Goal: Task Accomplishment & Management: Manage account settings

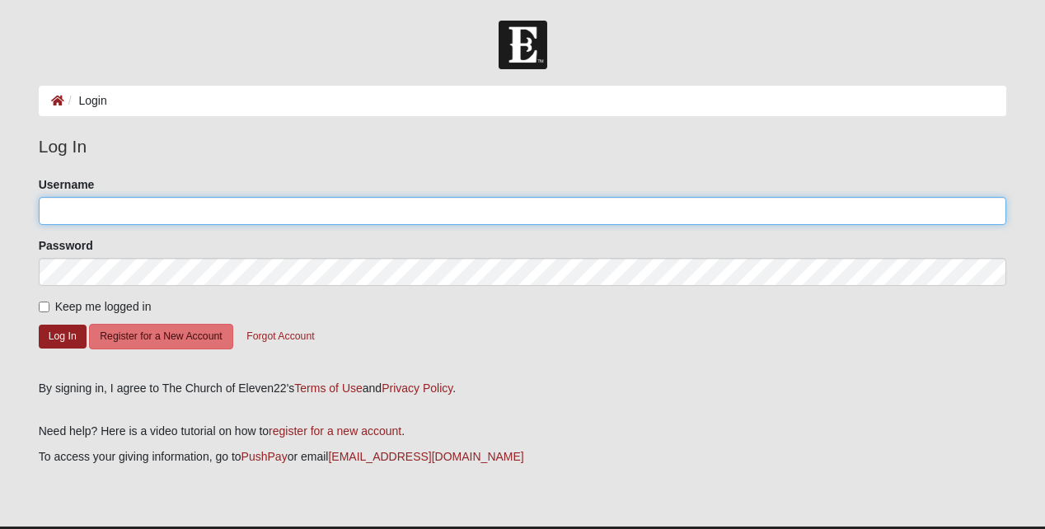
click at [205, 207] on input "Username" at bounding box center [523, 211] width 968 height 28
type input "j"
type input "S"
type input "Lyman42"
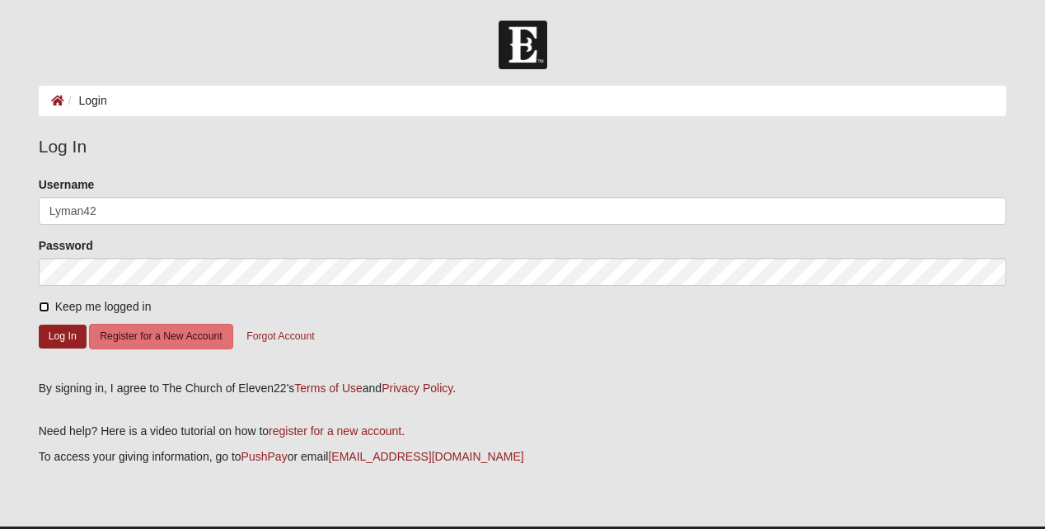
click at [41, 312] on input "Keep me logged in" at bounding box center [44, 307] width 11 height 11
checkbox input "true"
click at [56, 342] on button "Log In" at bounding box center [63, 337] width 48 height 24
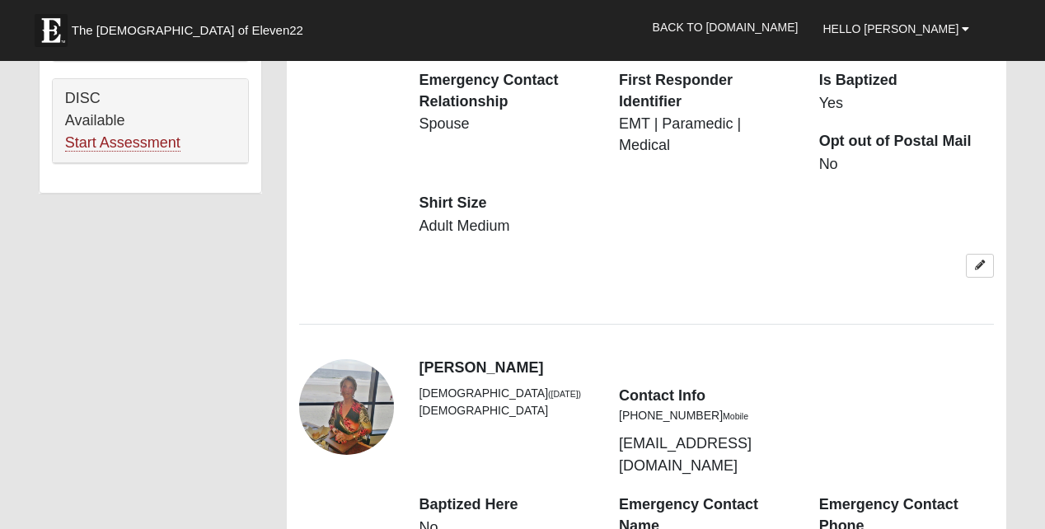
scroll to position [1318, 0]
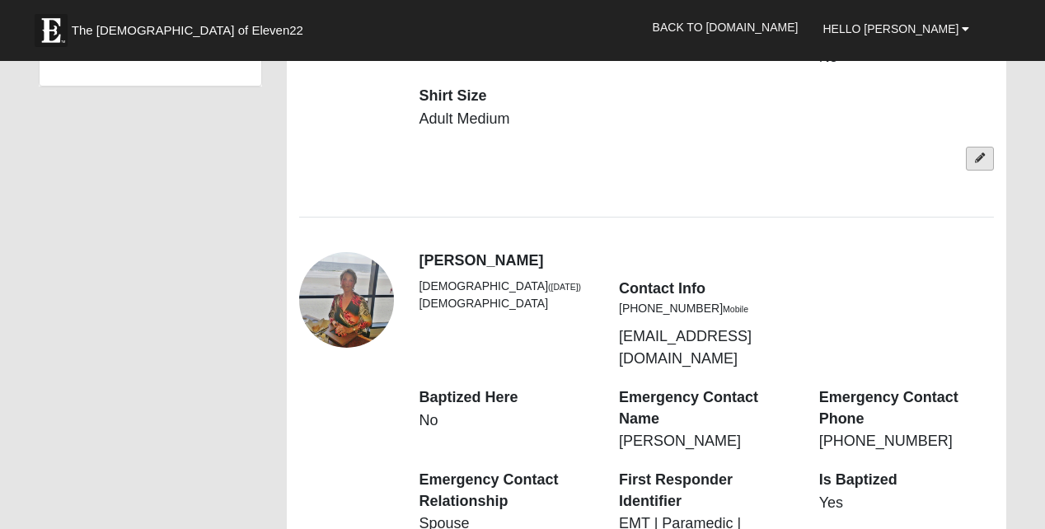
click at [967, 171] on link at bounding box center [980, 159] width 28 height 24
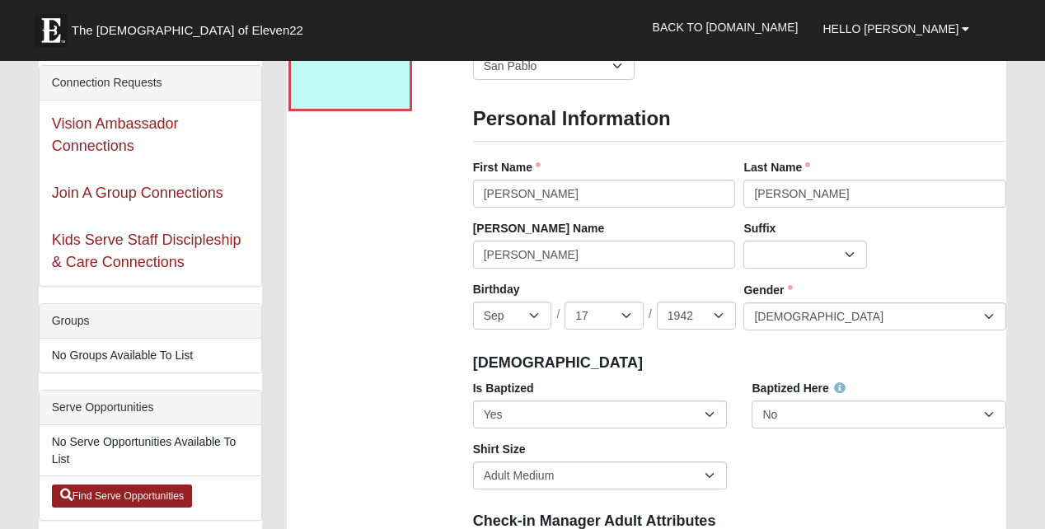
scroll to position [82, 0]
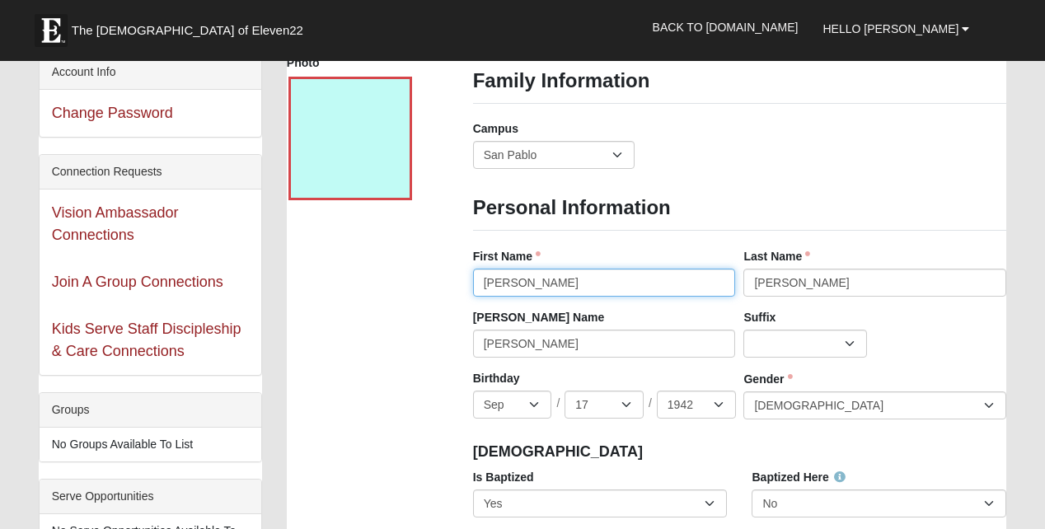
click at [527, 297] on input "Olivia" at bounding box center [604, 283] width 263 height 28
type input "O"
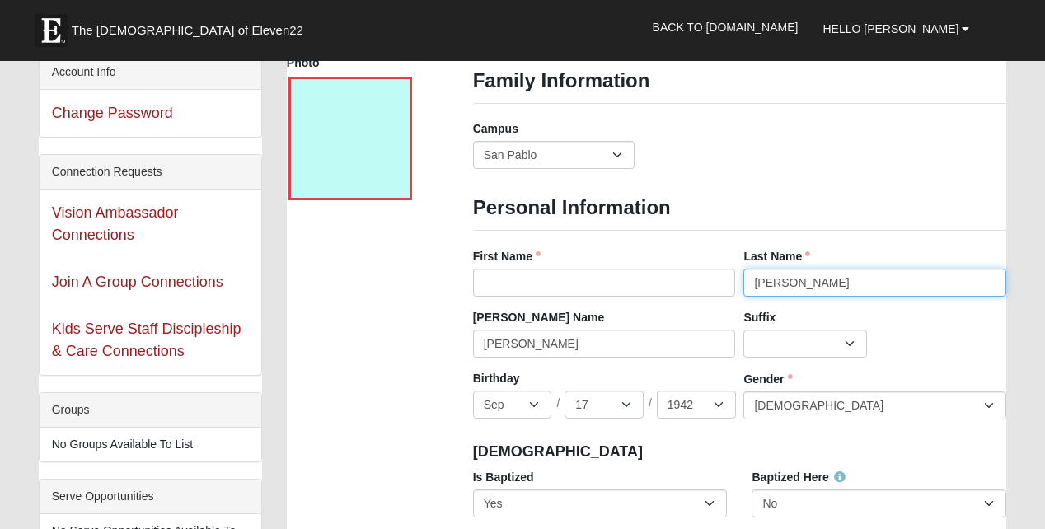
click at [793, 296] on input "Ursrey" at bounding box center [874, 283] width 263 height 28
type input "U"
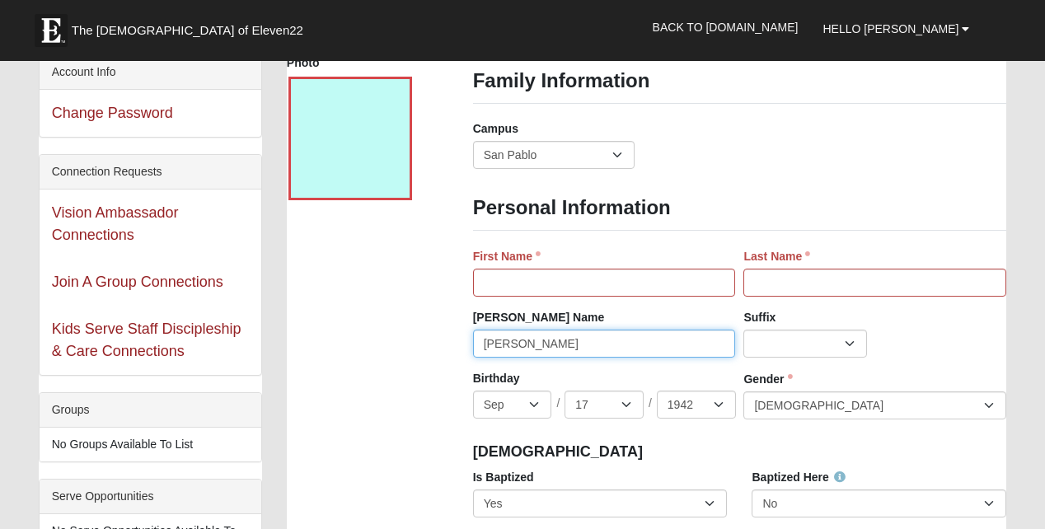
click at [509, 352] on input "Olivia" at bounding box center [604, 344] width 263 height 28
type input "O"
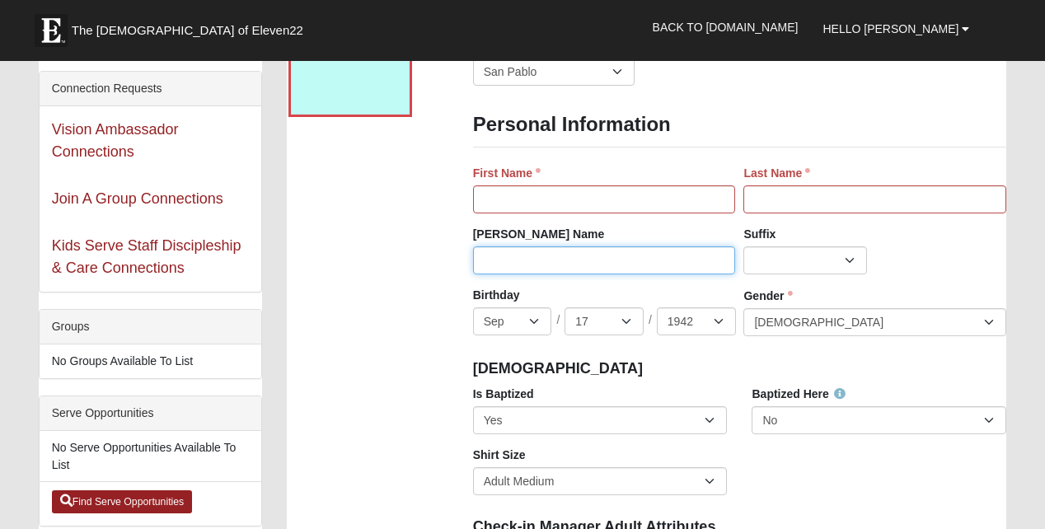
scroll to position [247, 0]
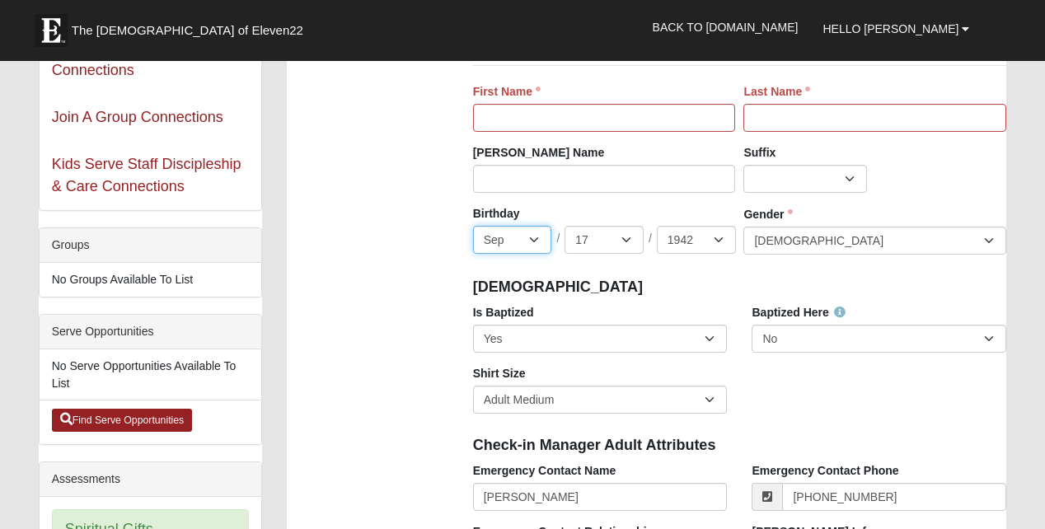
click at [532, 254] on select "Jan Feb Mar Apr May Jun Jul Aug Sep Oct Nov Dec" at bounding box center [512, 240] width 79 height 28
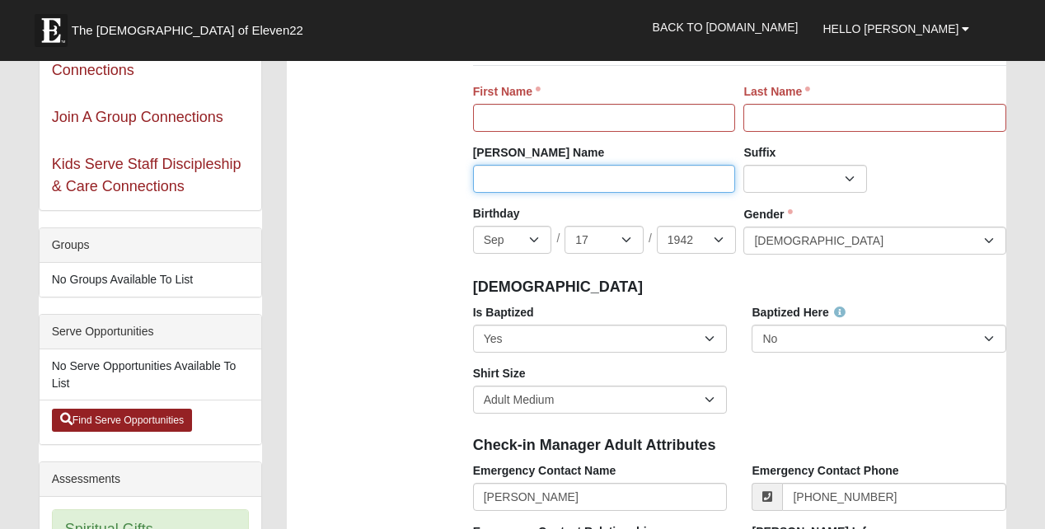
click at [587, 193] on input "Nick Name" at bounding box center [604, 179] width 263 height 28
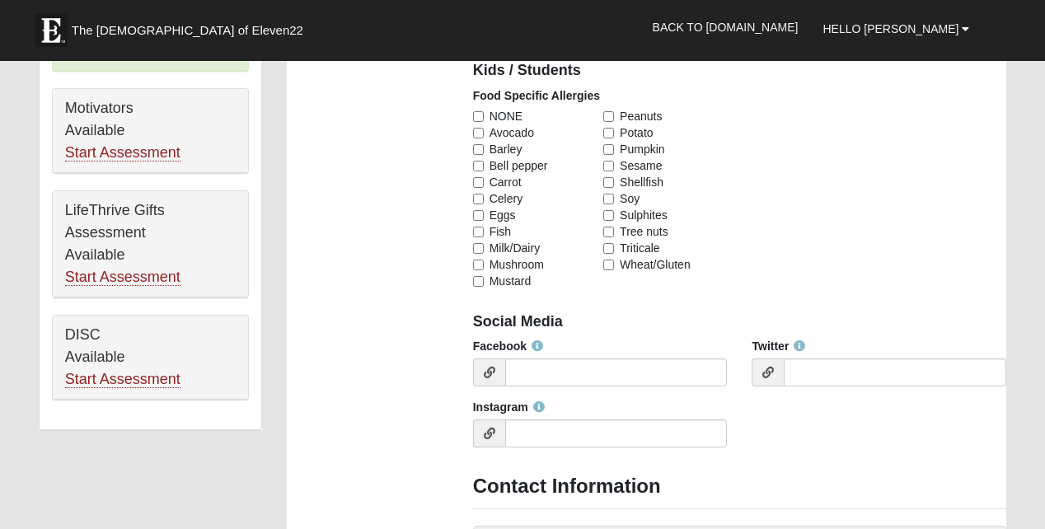
scroll to position [989, 0]
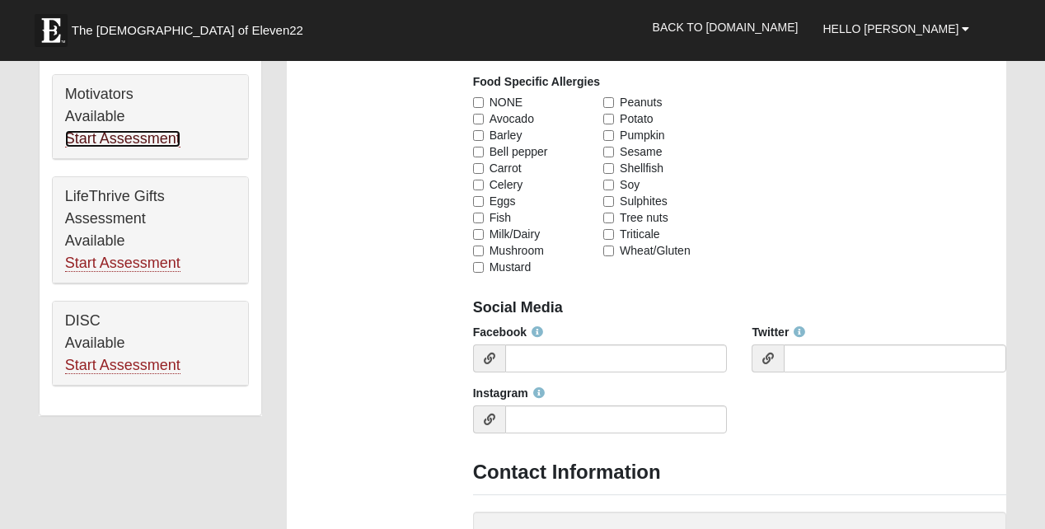
click at [125, 147] on link "Start Assessment" at bounding box center [122, 138] width 115 height 17
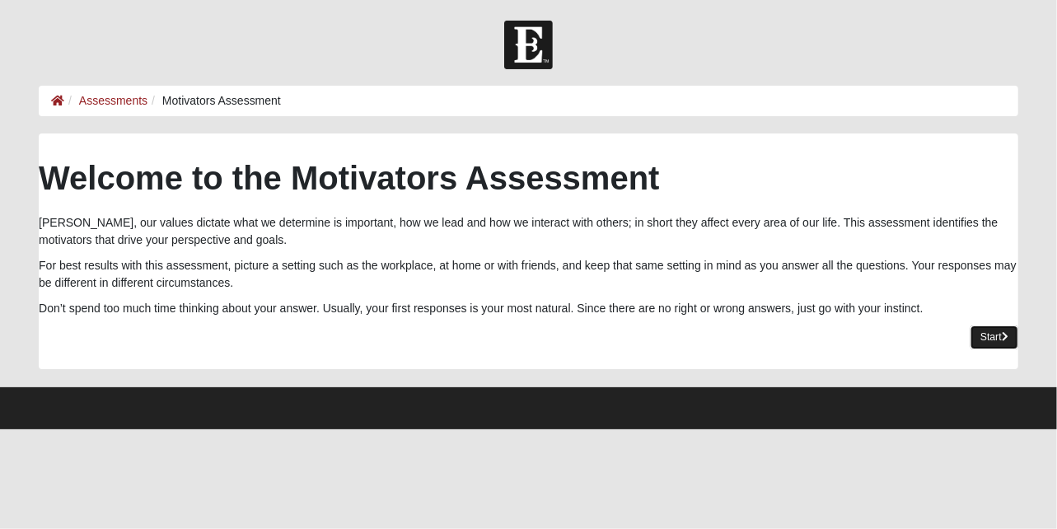
click at [991, 349] on link "Start" at bounding box center [995, 337] width 48 height 24
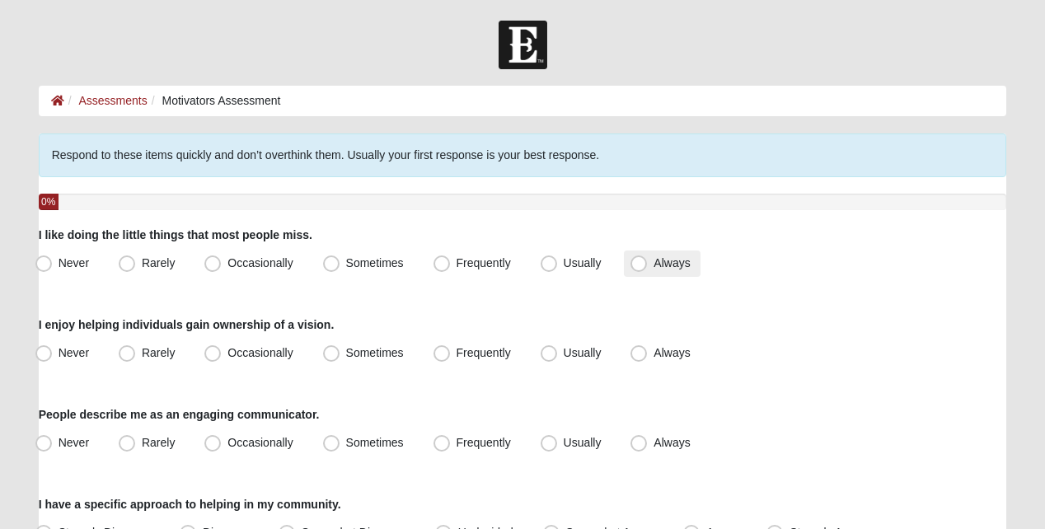
click at [653, 269] on span "Always" at bounding box center [671, 262] width 36 height 13
click at [637, 269] on input "Always" at bounding box center [642, 263] width 11 height 11
radio input "true"
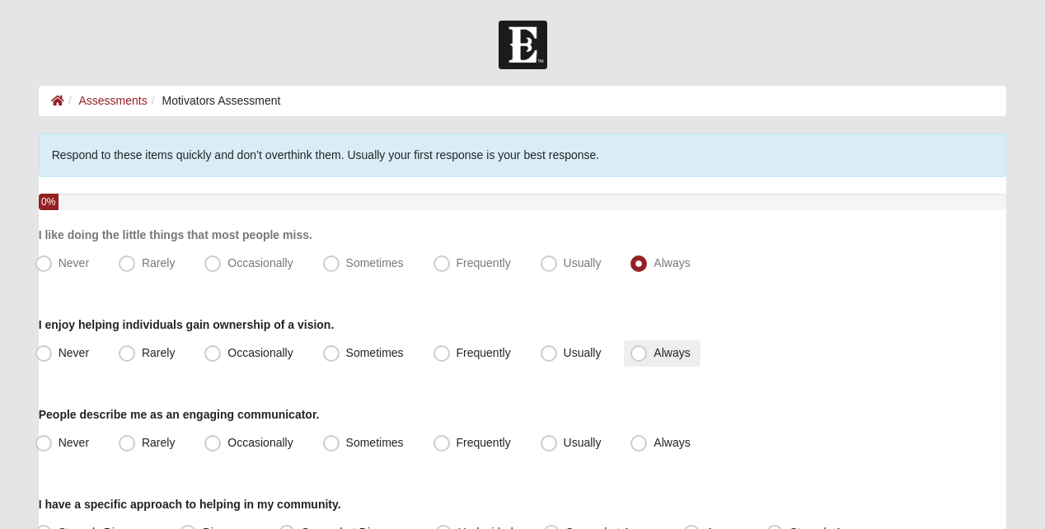
click at [653, 359] on span "Always" at bounding box center [671, 352] width 36 height 13
click at [637, 358] on input "Always" at bounding box center [642, 353] width 11 height 11
radio input "true"
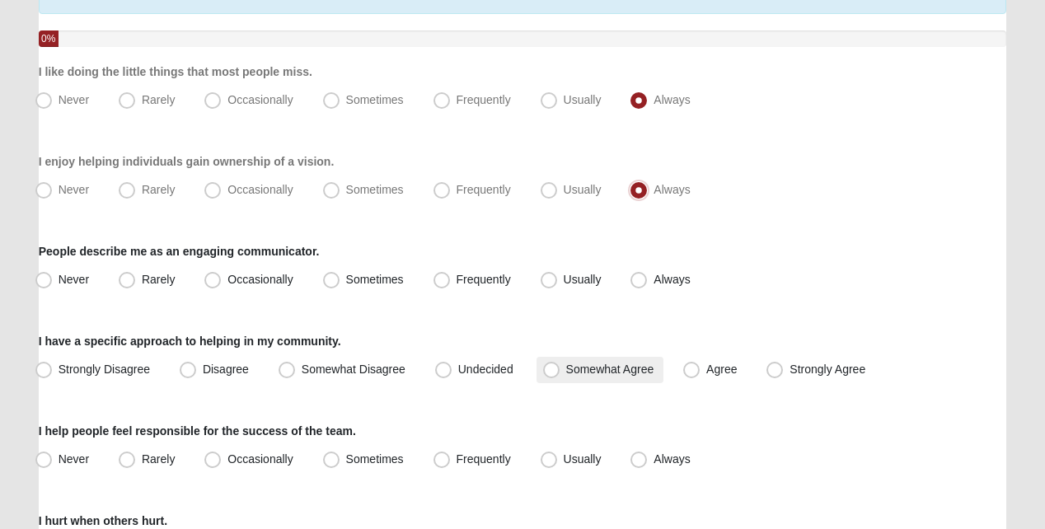
scroll to position [165, 0]
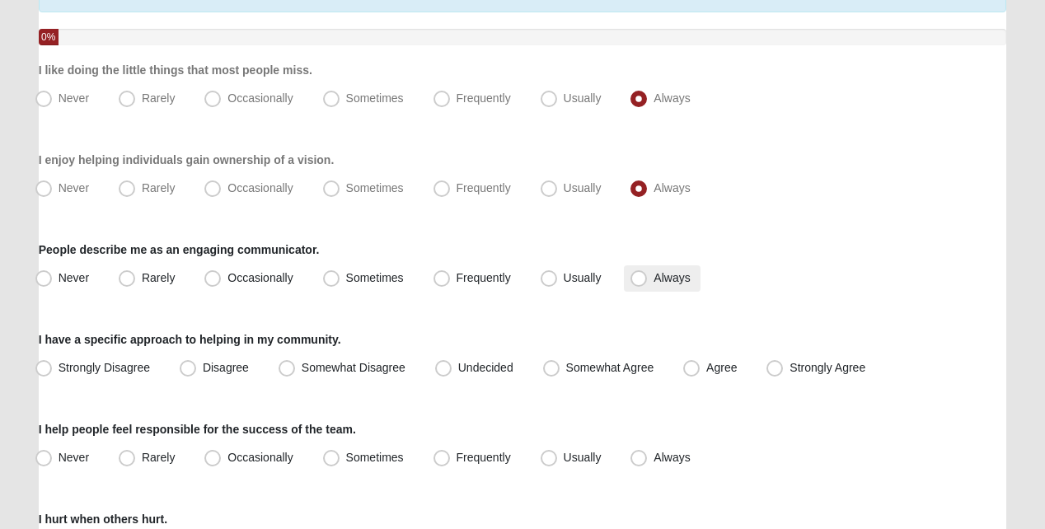
click at [653, 284] on span "Always" at bounding box center [671, 277] width 36 height 13
click at [637, 283] on input "Always" at bounding box center [642, 278] width 11 height 11
radio input "true"
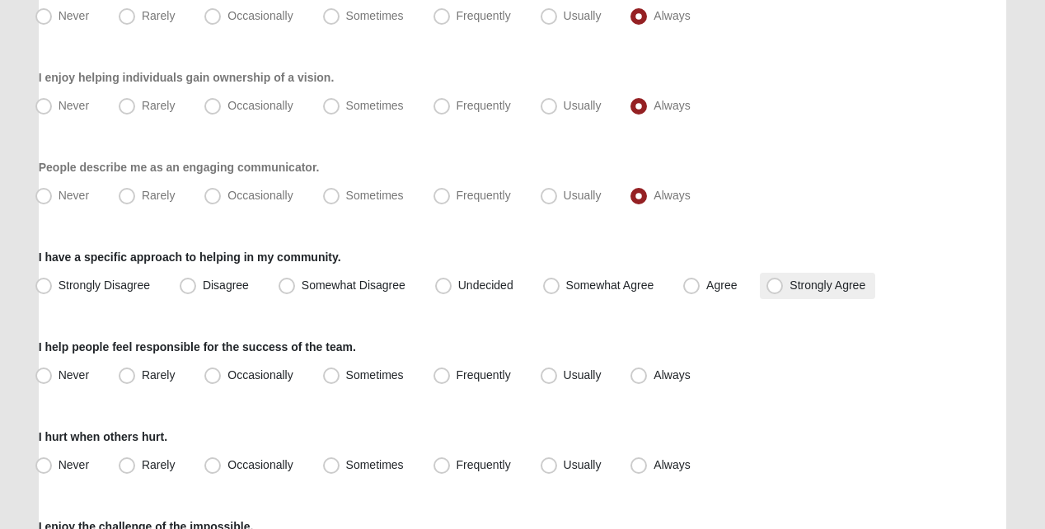
click at [789, 292] on span "Strongly Agree" at bounding box center [827, 285] width 76 height 13
click at [773, 291] on input "Strongly Agree" at bounding box center [778, 285] width 11 height 11
radio input "true"
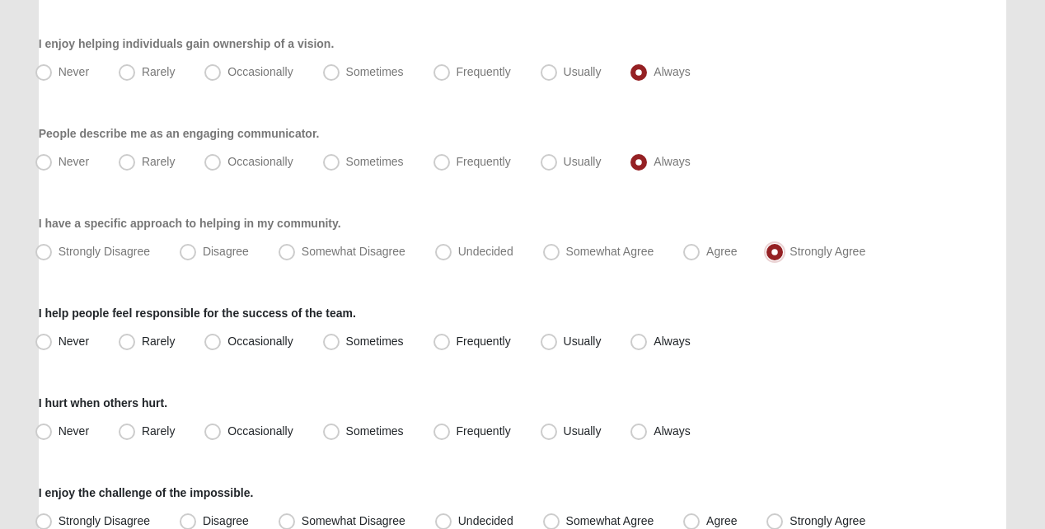
scroll to position [330, 0]
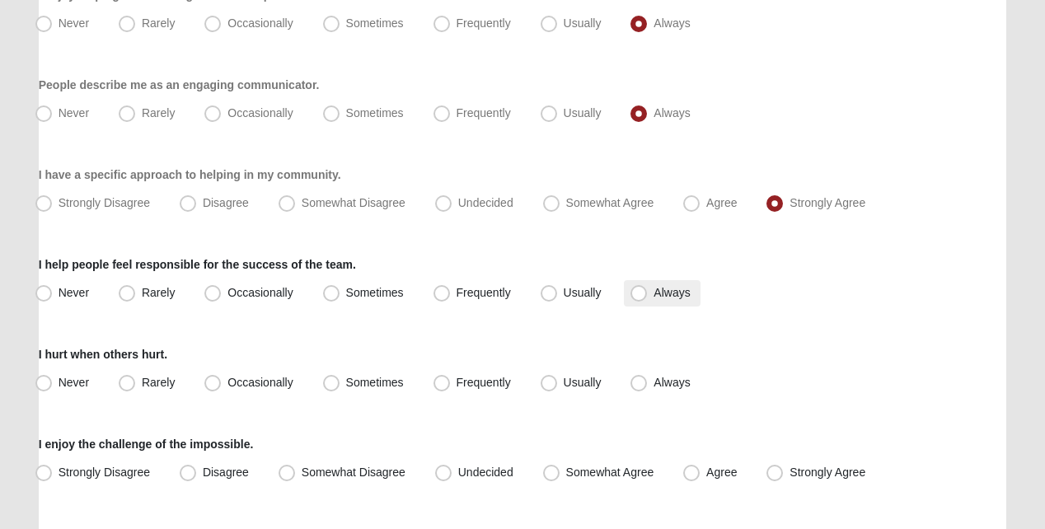
click at [653, 299] on span "Always" at bounding box center [671, 292] width 36 height 13
click at [637, 298] on input "Always" at bounding box center [642, 293] width 11 height 11
radio input "true"
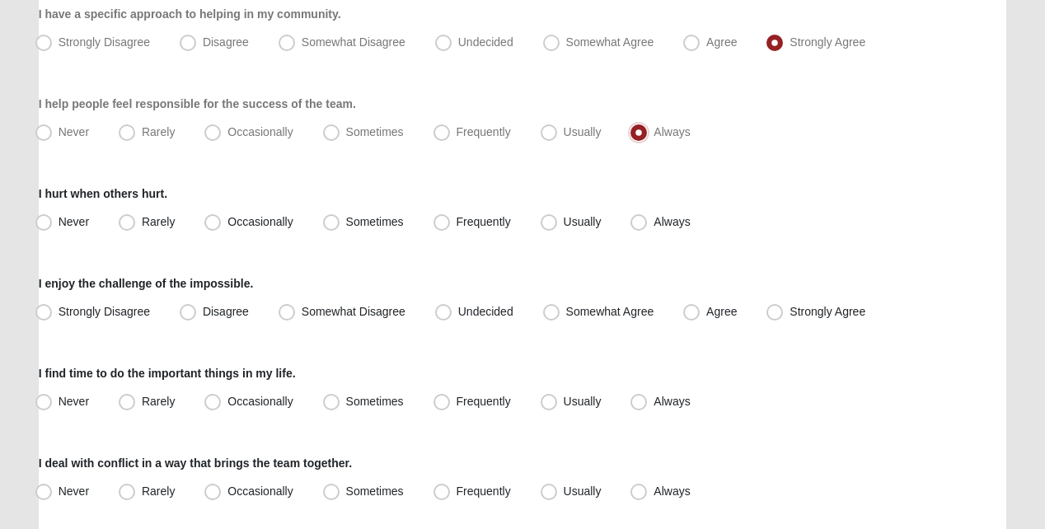
scroll to position [494, 0]
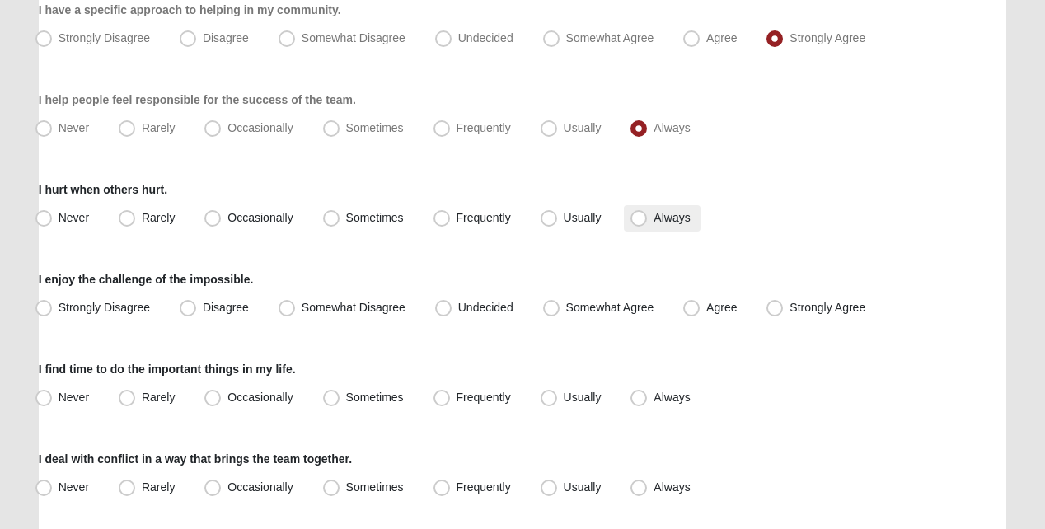
click at [653, 224] on span "Always" at bounding box center [671, 217] width 36 height 13
click at [641, 223] on input "Always" at bounding box center [642, 218] width 11 height 11
radio input "true"
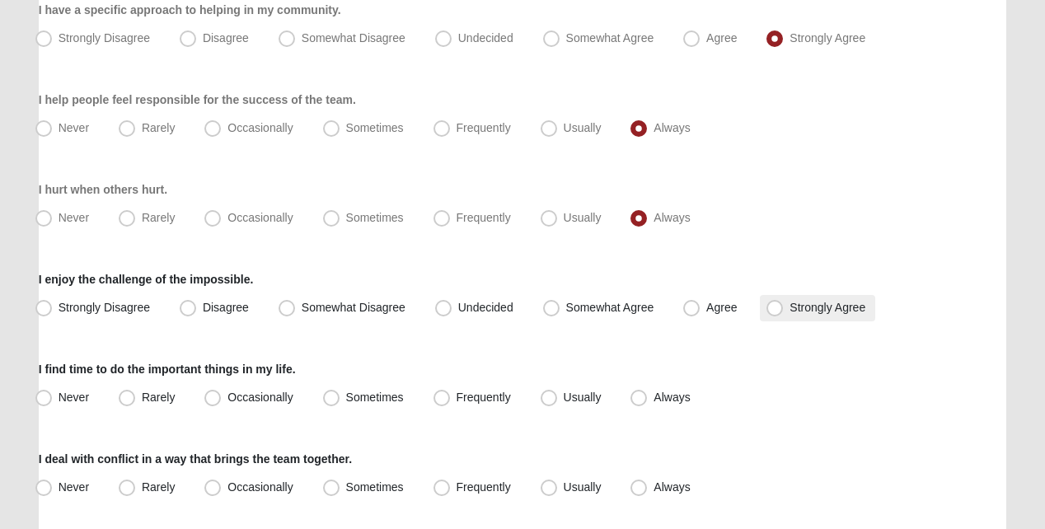
click at [789, 314] on span "Strongly Agree" at bounding box center [827, 307] width 76 height 13
click at [773, 313] on input "Strongly Agree" at bounding box center [778, 307] width 11 height 11
radio input "true"
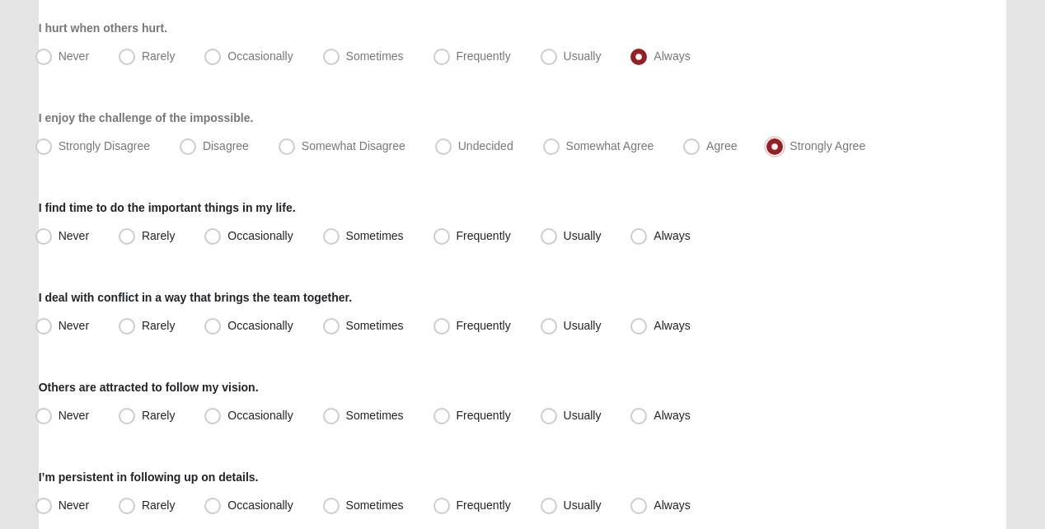
scroll to position [659, 0]
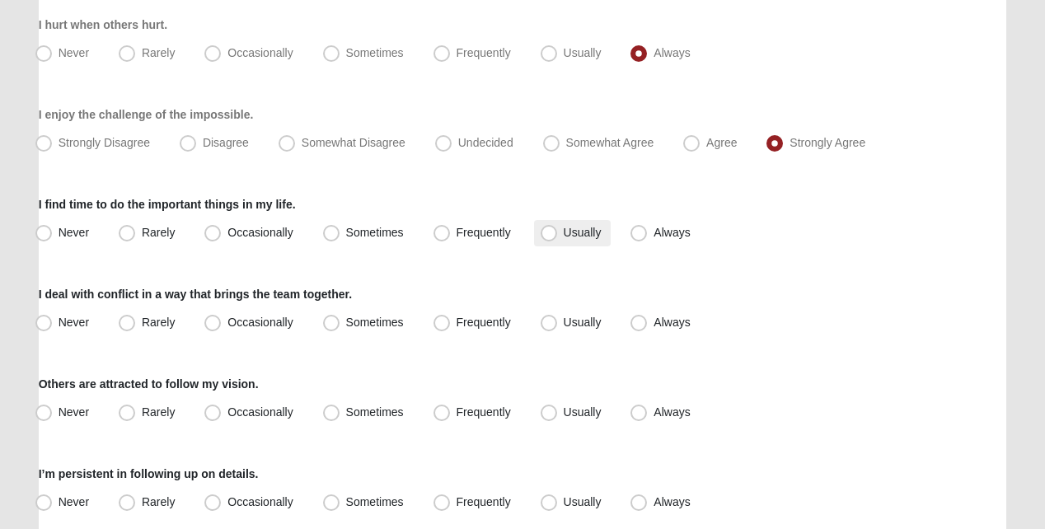
click at [564, 239] on span "Usually" at bounding box center [583, 232] width 38 height 13
click at [554, 238] on input "Usually" at bounding box center [552, 232] width 11 height 11
radio input "true"
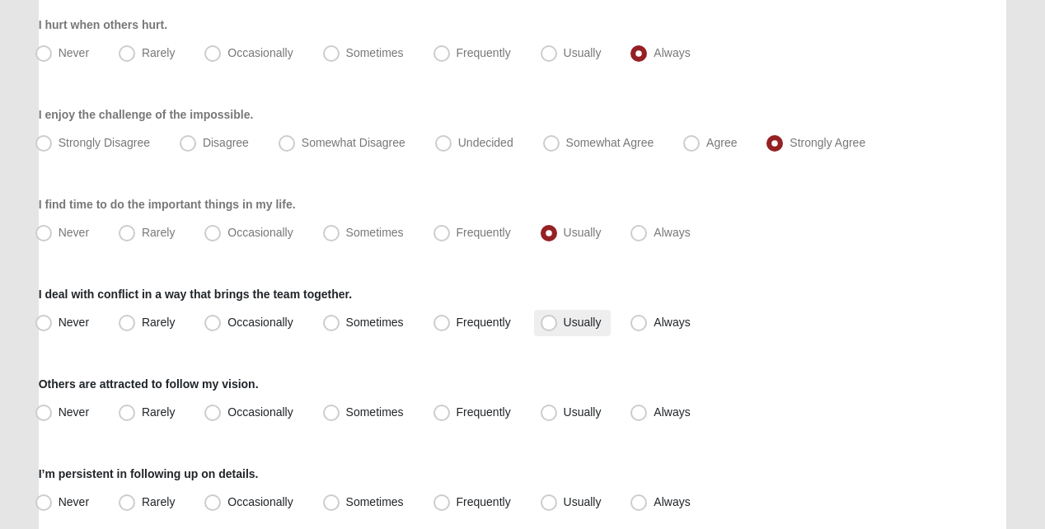
click at [564, 329] on span "Usually" at bounding box center [583, 322] width 38 height 13
click at [550, 328] on input "Usually" at bounding box center [552, 322] width 11 height 11
radio input "true"
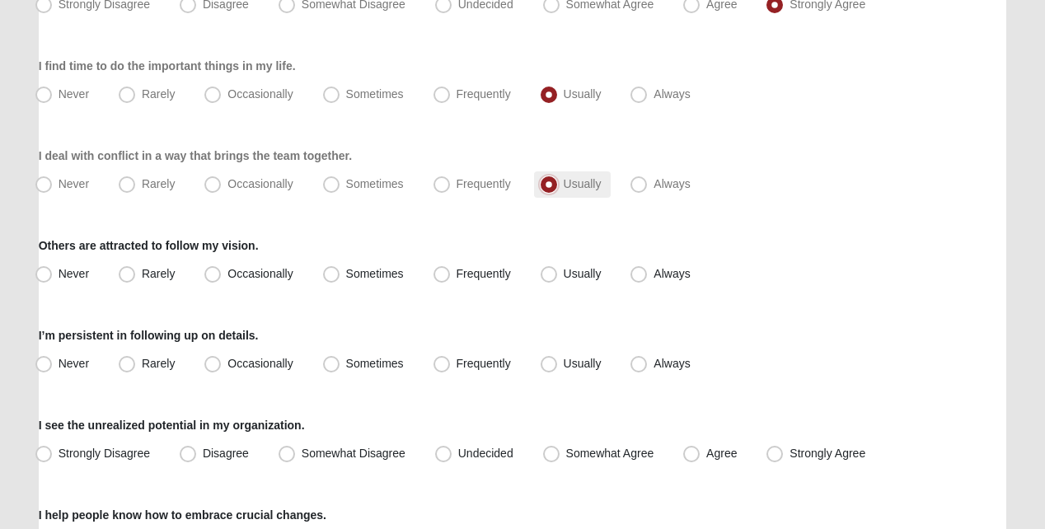
scroll to position [824, 0]
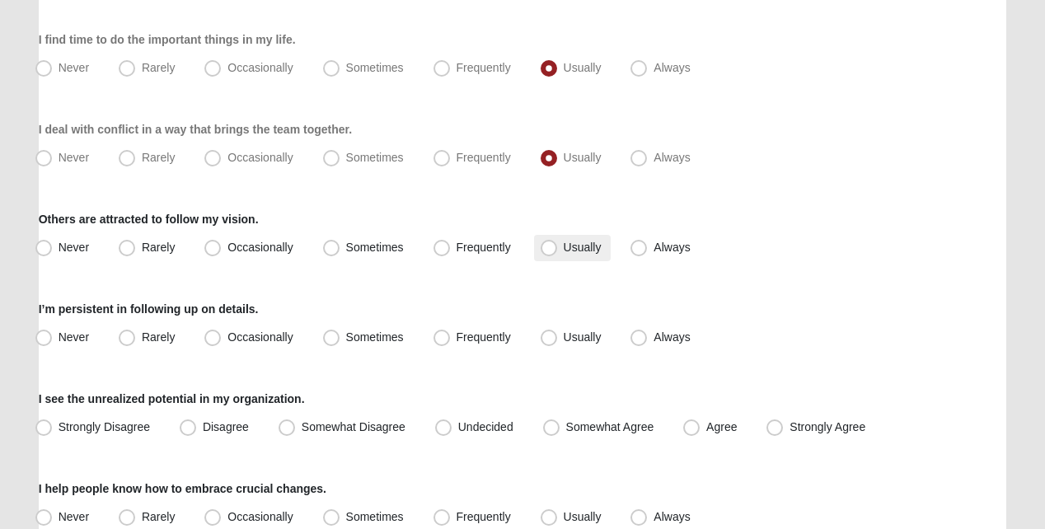
click at [564, 254] on span "Usually" at bounding box center [583, 247] width 38 height 13
click at [547, 253] on input "Usually" at bounding box center [552, 247] width 11 height 11
radio input "true"
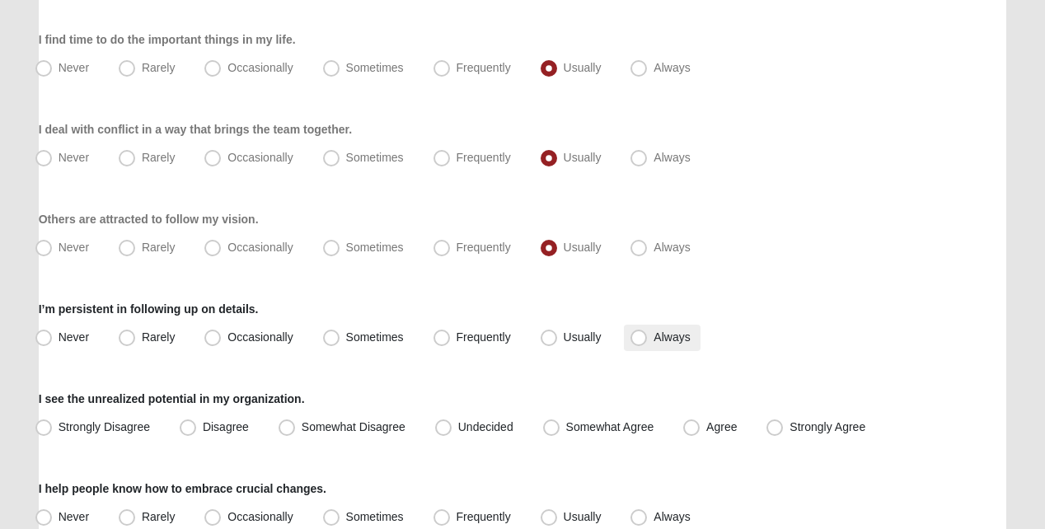
click at [653, 342] on span "Always" at bounding box center [671, 336] width 36 height 13
click at [638, 342] on input "Always" at bounding box center [642, 337] width 11 height 11
radio input "true"
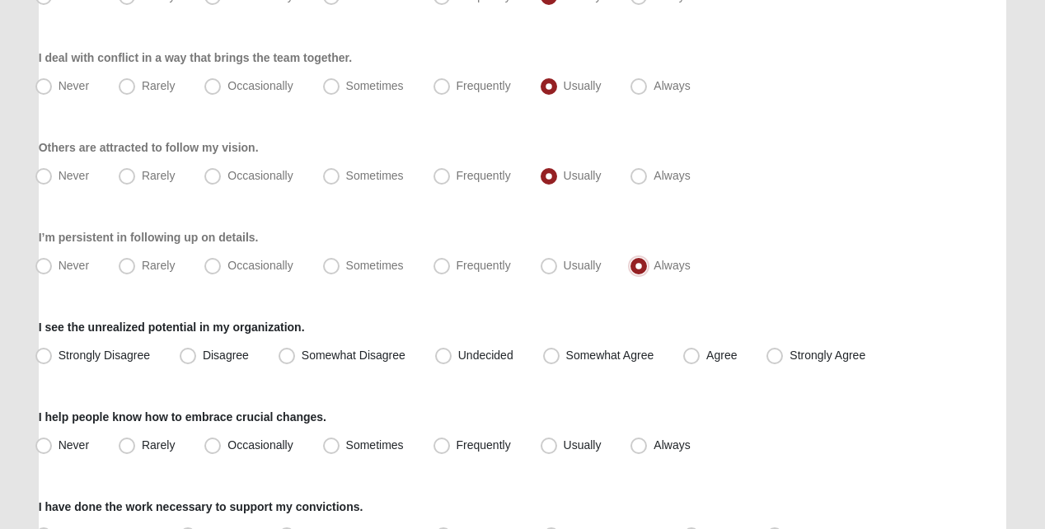
scroll to position [989, 0]
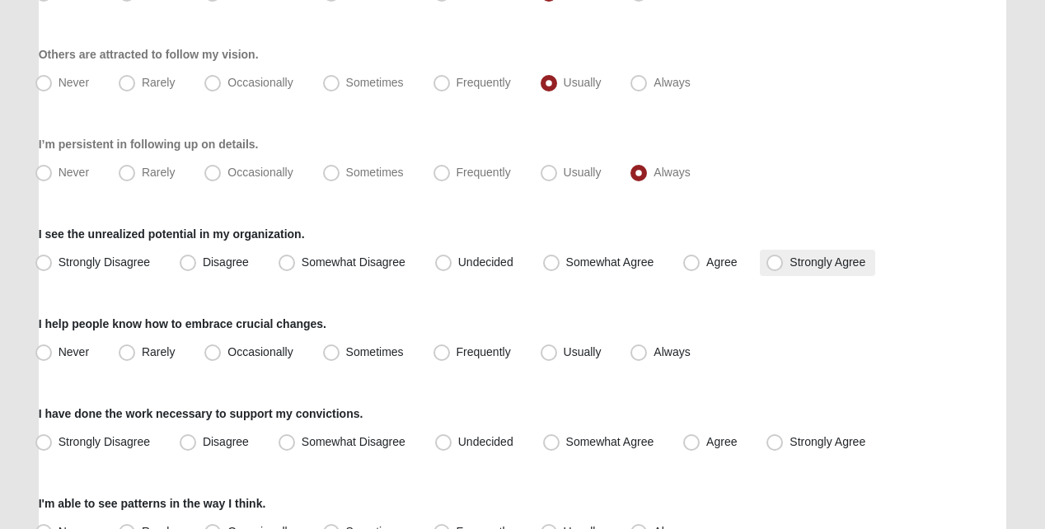
click at [789, 269] on span "Strongly Agree" at bounding box center [827, 261] width 76 height 13
click at [775, 268] on input "Strongly Agree" at bounding box center [778, 262] width 11 height 11
radio input "true"
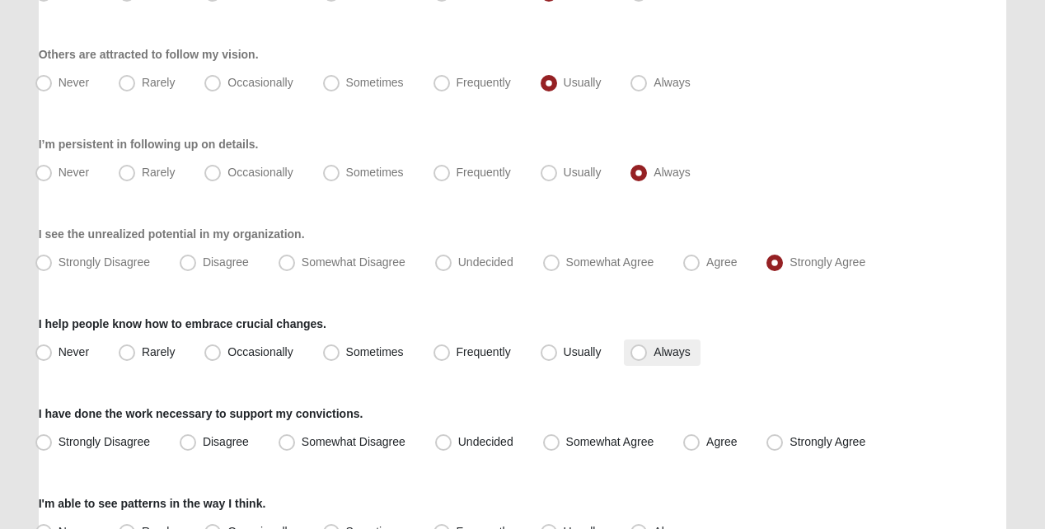
click at [653, 358] on span "Always" at bounding box center [671, 351] width 36 height 13
click at [643, 358] on input "Always" at bounding box center [642, 352] width 11 height 11
radio input "true"
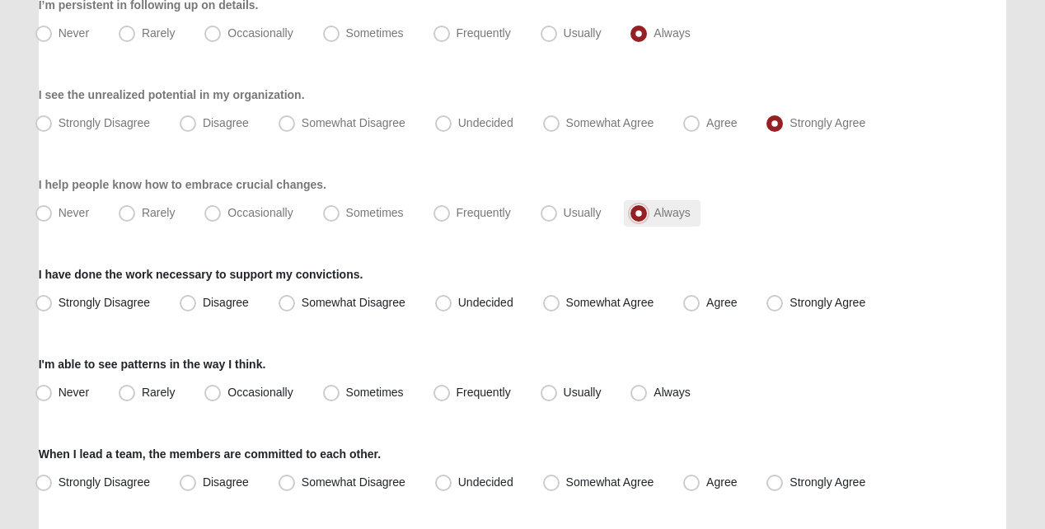
scroll to position [1154, 0]
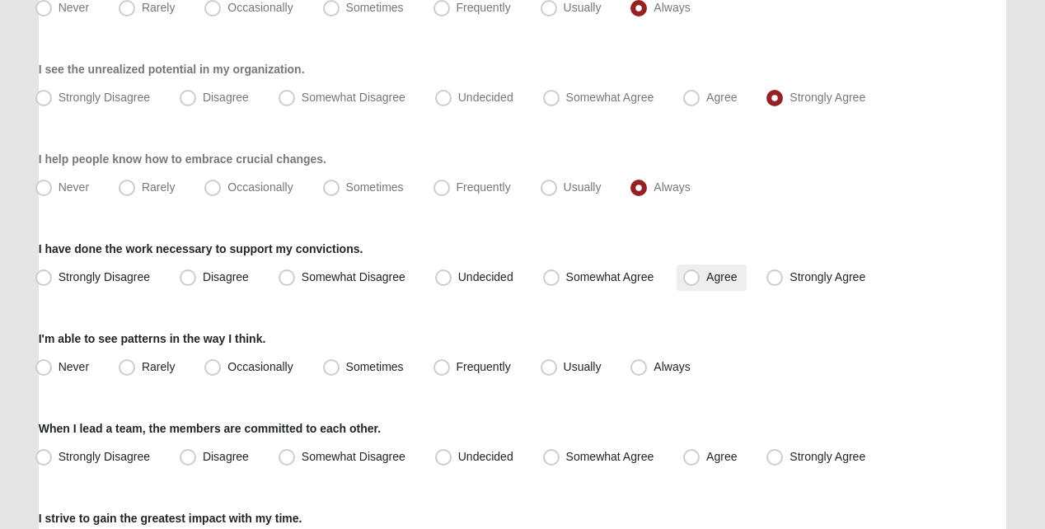
click at [706, 283] on span "Agree" at bounding box center [721, 276] width 30 height 13
click at [691, 283] on input "Agree" at bounding box center [695, 277] width 11 height 11
radio input "true"
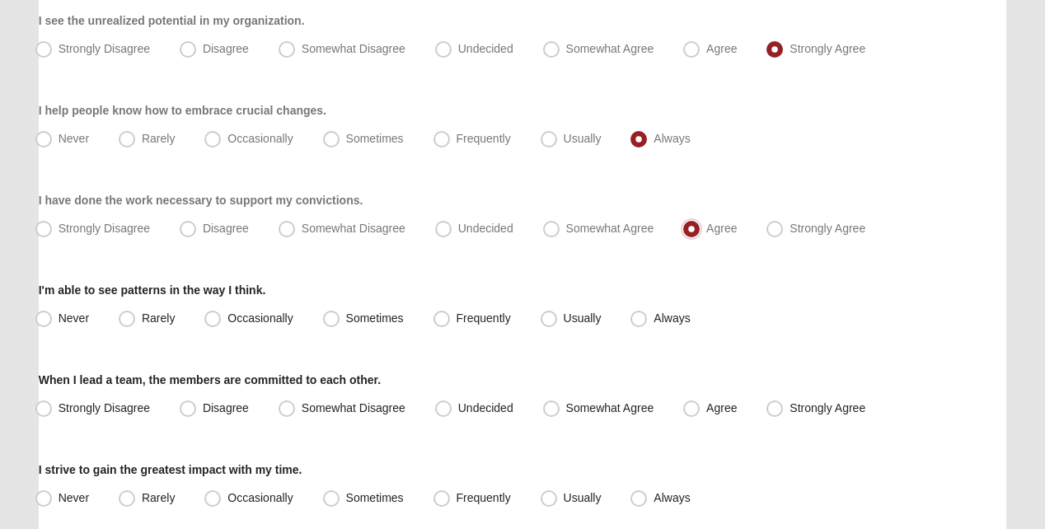
scroll to position [1236, 0]
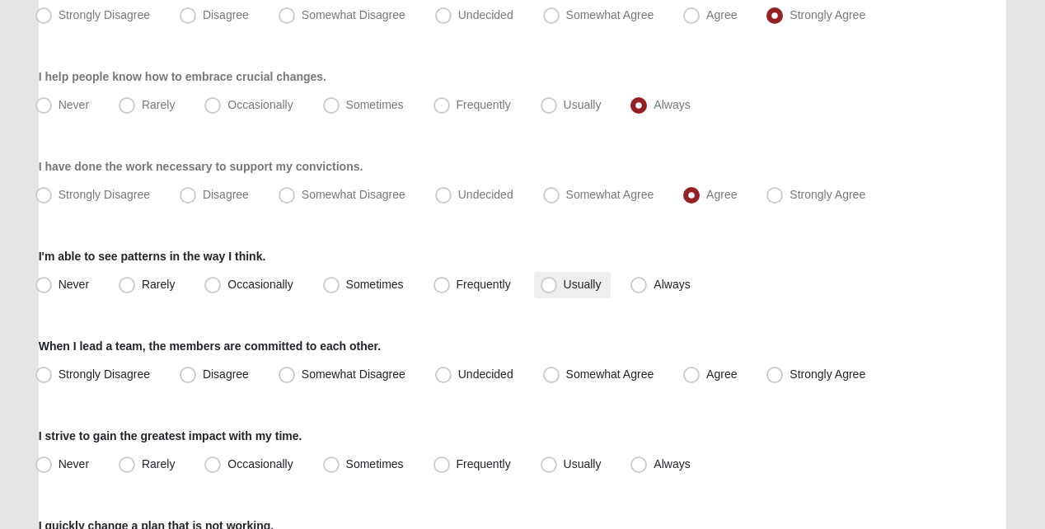
click at [564, 291] on span "Usually" at bounding box center [583, 284] width 38 height 13
click at [555, 290] on input "Usually" at bounding box center [552, 284] width 11 height 11
radio input "true"
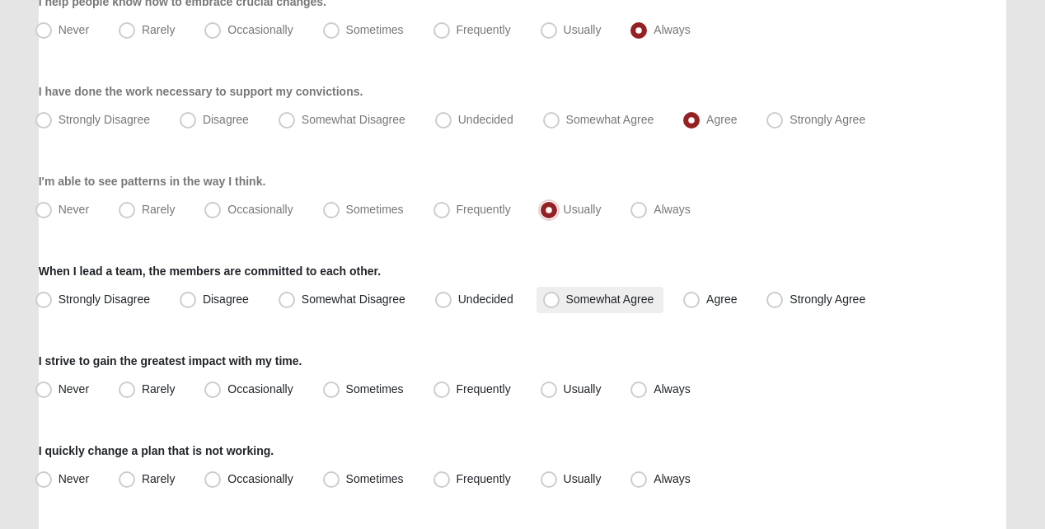
scroll to position [1318, 0]
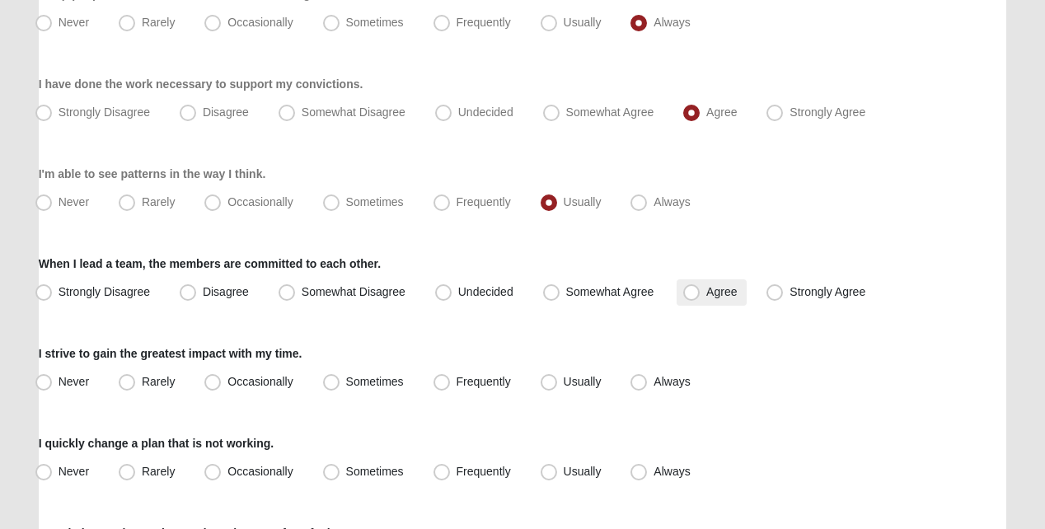
click at [706, 298] on span "Agree" at bounding box center [721, 291] width 30 height 13
click at [694, 297] on input "Agree" at bounding box center [695, 292] width 11 height 11
radio input "true"
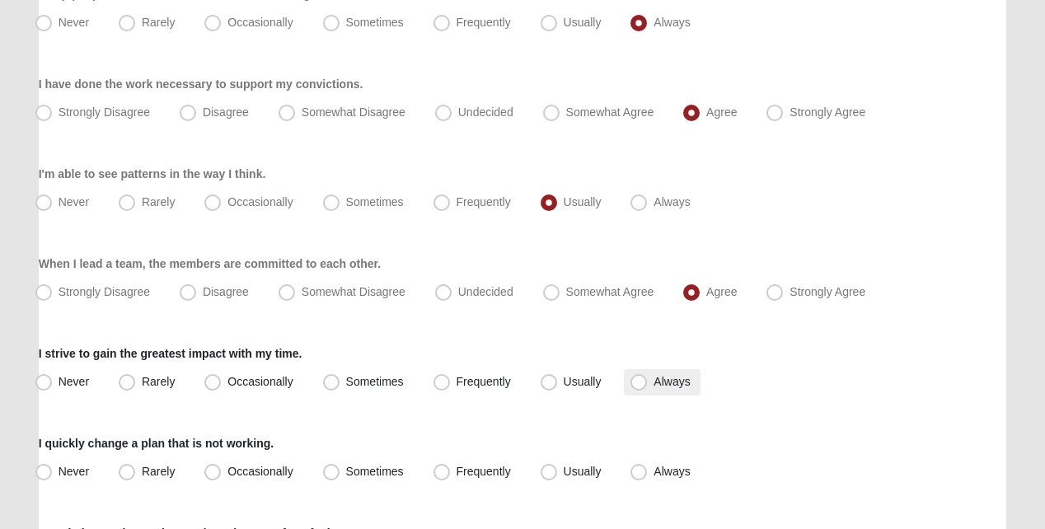
click at [653, 388] on span "Always" at bounding box center [671, 381] width 36 height 13
click at [643, 387] on input "Always" at bounding box center [642, 382] width 11 height 11
radio input "true"
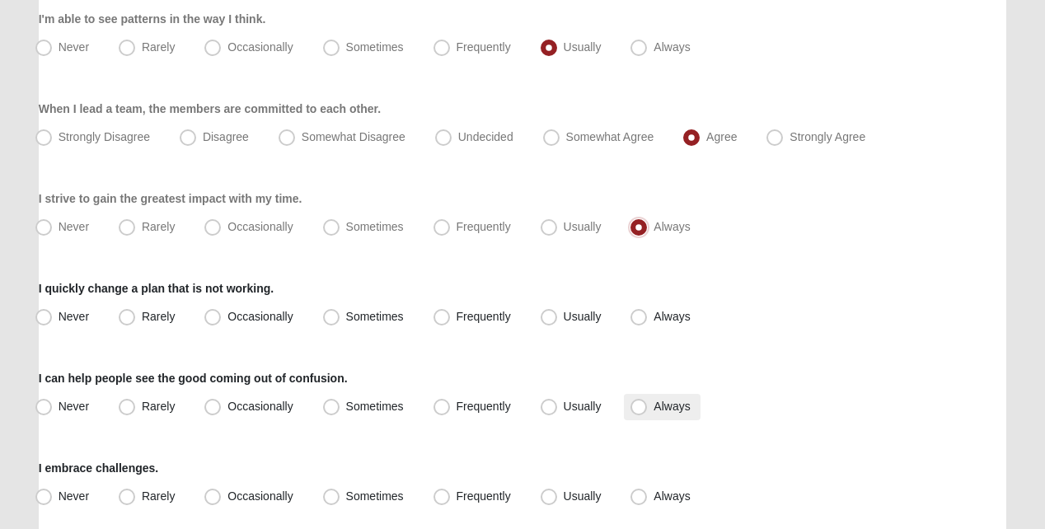
scroll to position [1483, 0]
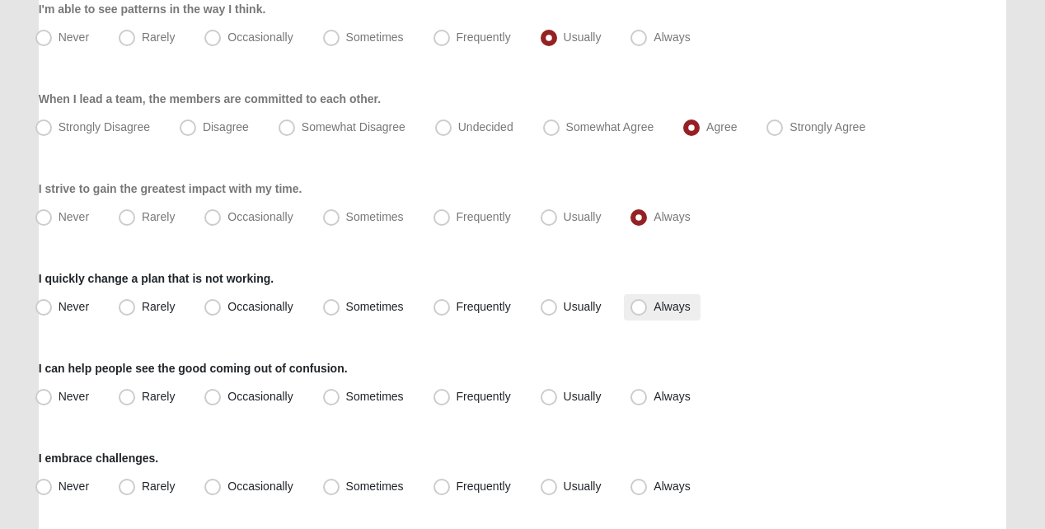
click at [653, 313] on span "Always" at bounding box center [671, 306] width 36 height 13
click at [641, 312] on input "Always" at bounding box center [642, 307] width 11 height 11
radio input "true"
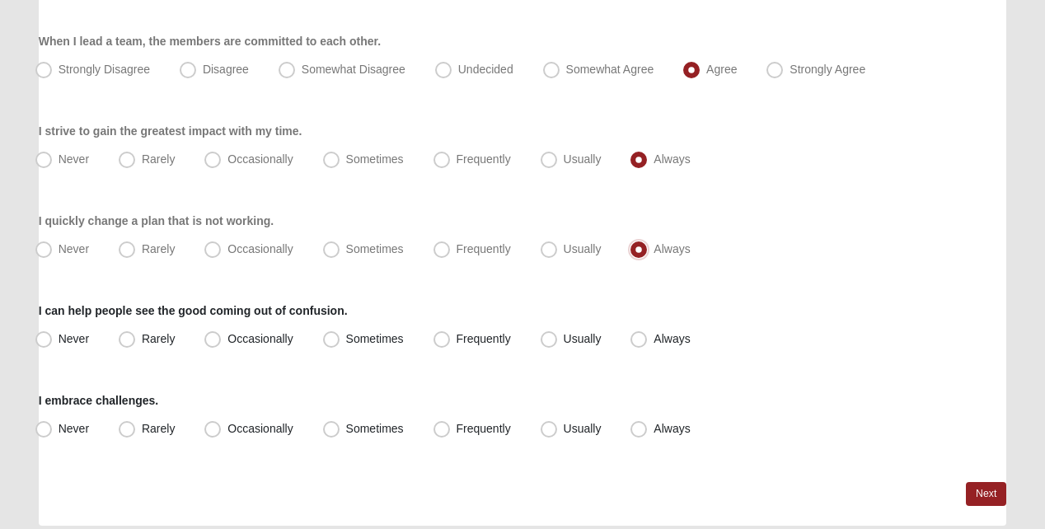
scroll to position [1566, 0]
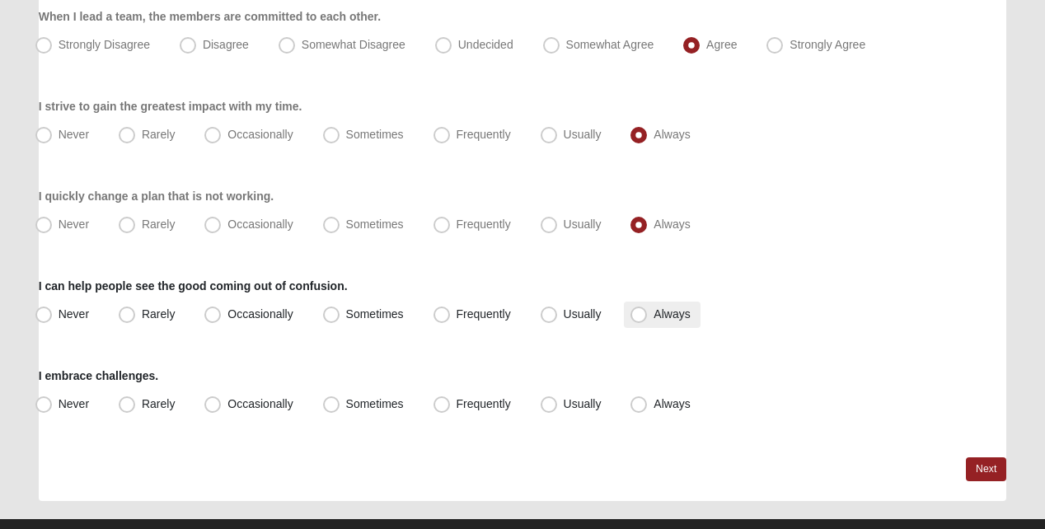
click at [653, 321] on span "Always" at bounding box center [671, 313] width 36 height 13
click at [639, 320] on input "Always" at bounding box center [642, 314] width 11 height 11
radio input "true"
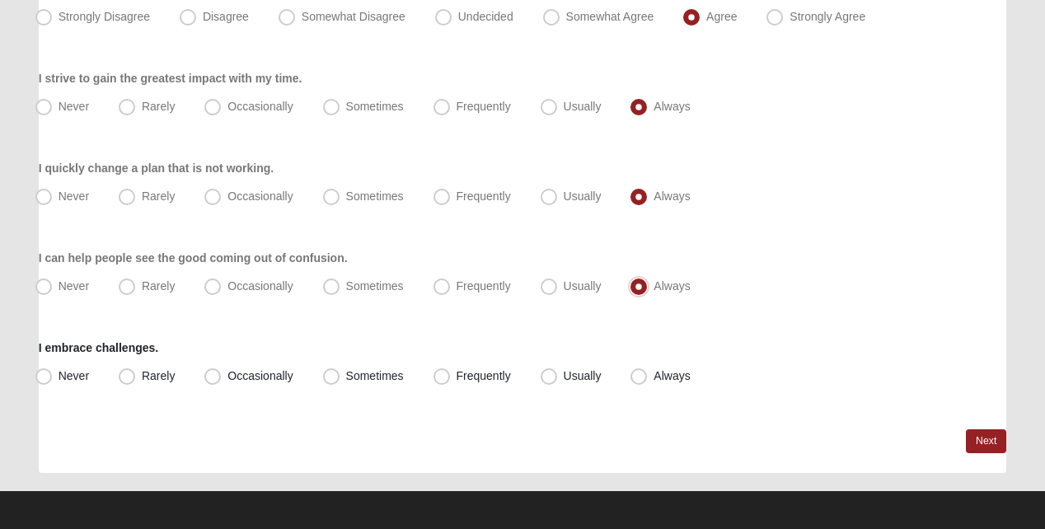
scroll to position [1608, 0]
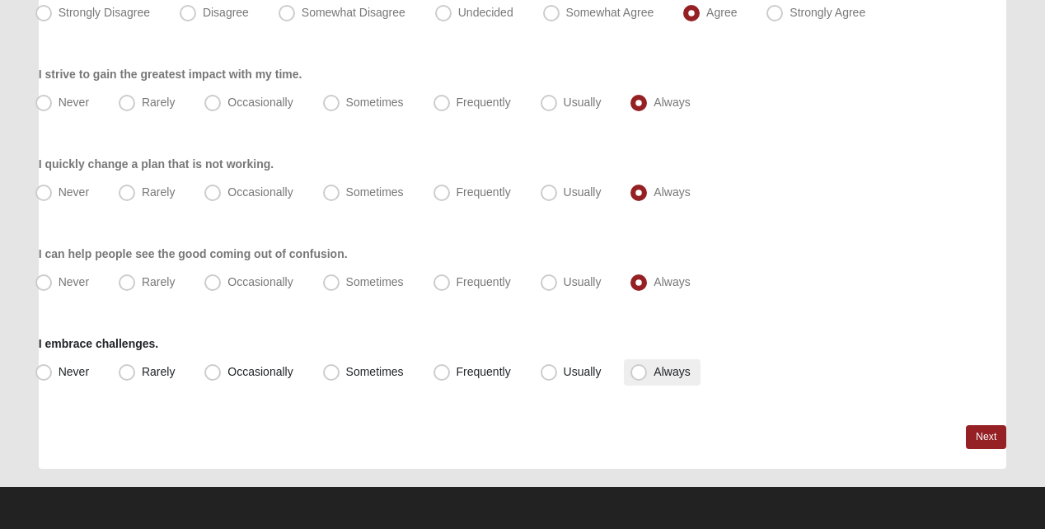
click at [653, 367] on span "Always" at bounding box center [671, 371] width 36 height 13
click at [637, 367] on input "Always" at bounding box center [642, 372] width 11 height 11
radio input "true"
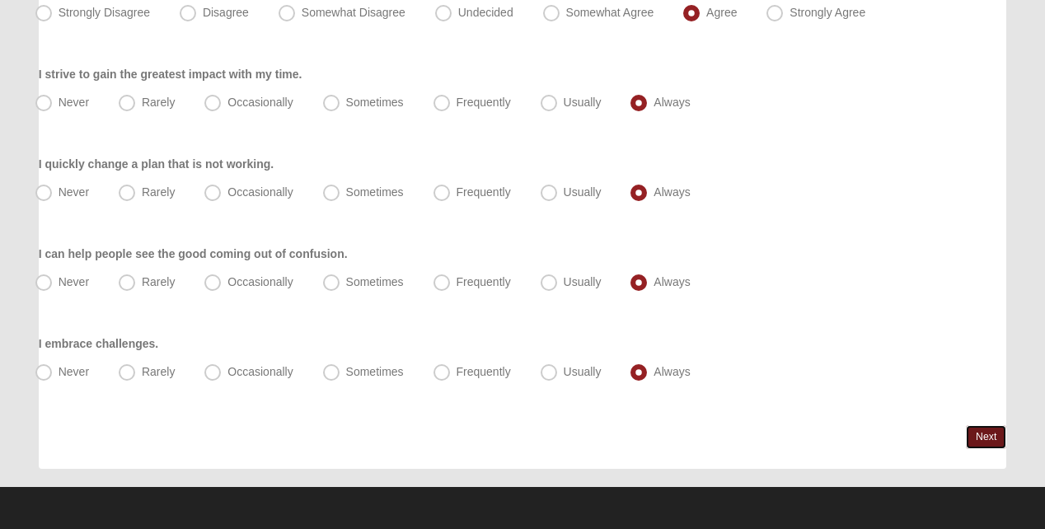
click at [966, 437] on link "Next" at bounding box center [986, 437] width 40 height 24
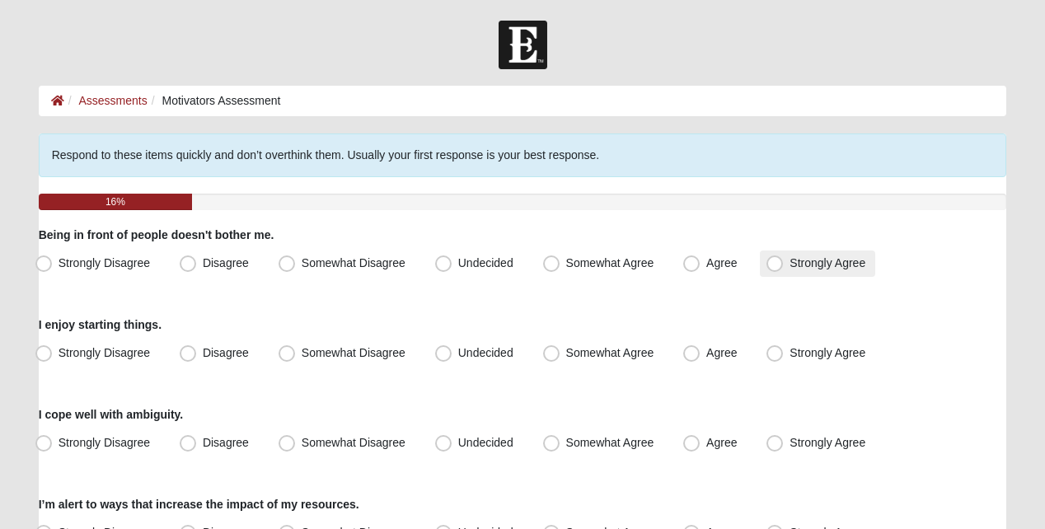
click at [789, 269] on span "Strongly Agree" at bounding box center [827, 262] width 76 height 13
click at [773, 269] on input "Strongly Agree" at bounding box center [778, 263] width 11 height 11
radio input "true"
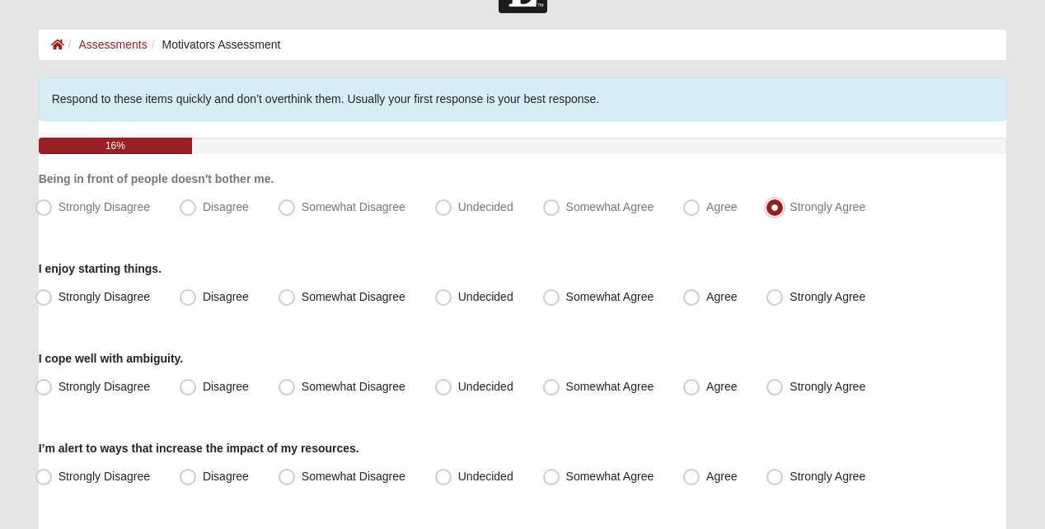
scroll to position [82, 0]
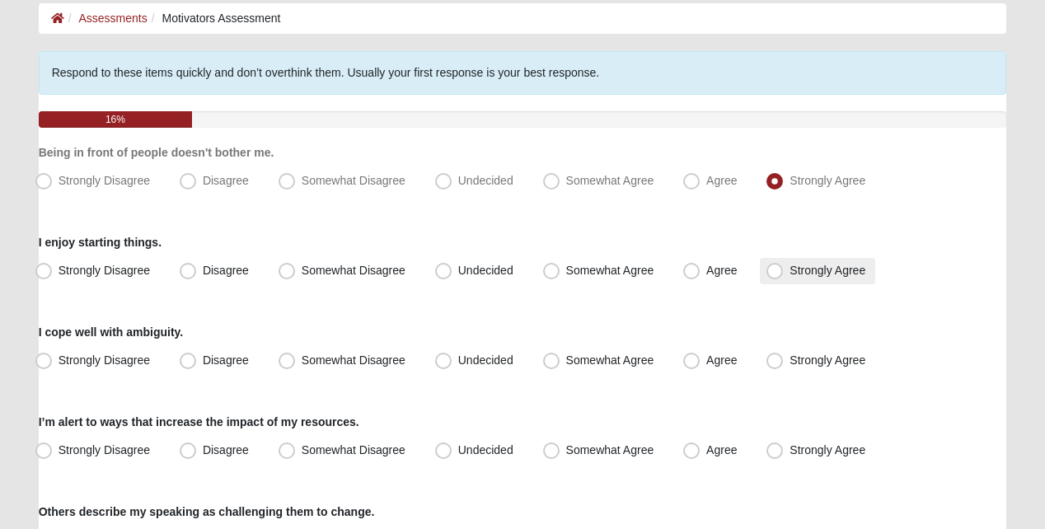
click at [789, 277] on span "Strongly Agree" at bounding box center [827, 270] width 76 height 13
click at [775, 276] on input "Strongly Agree" at bounding box center [778, 270] width 11 height 11
radio input "true"
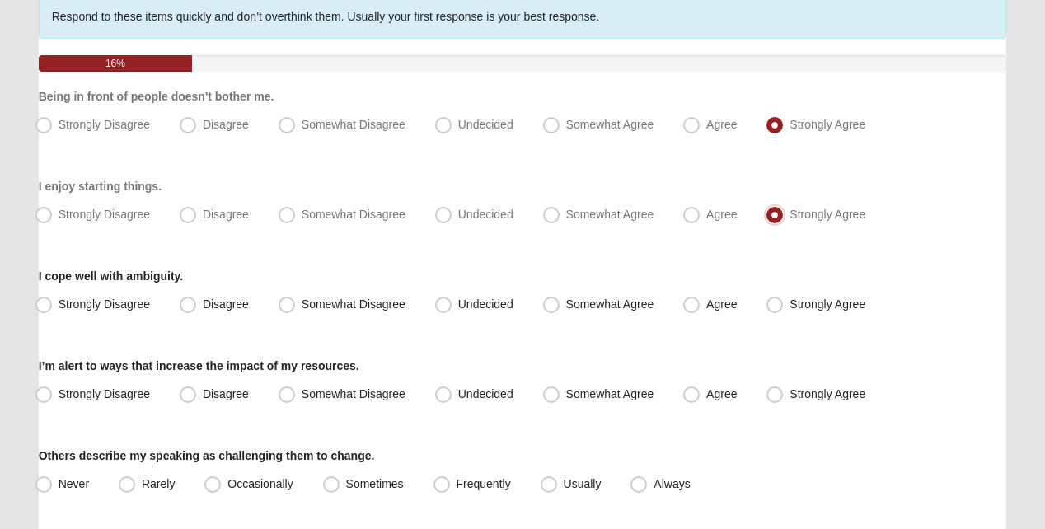
scroll to position [165, 0]
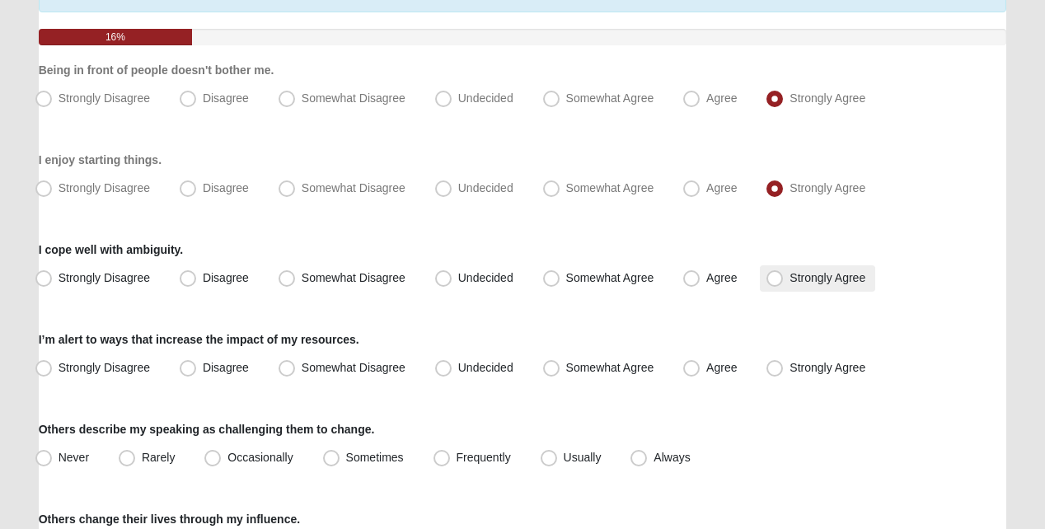
click at [789, 284] on span "Strongly Agree" at bounding box center [827, 277] width 76 height 13
click at [780, 283] on input "Strongly Agree" at bounding box center [778, 278] width 11 height 11
radio input "true"
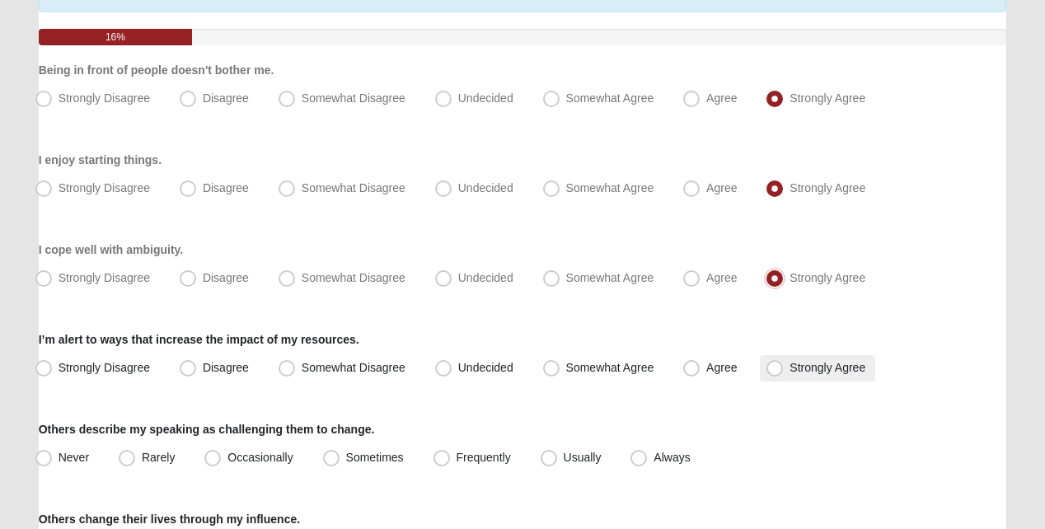
scroll to position [247, 0]
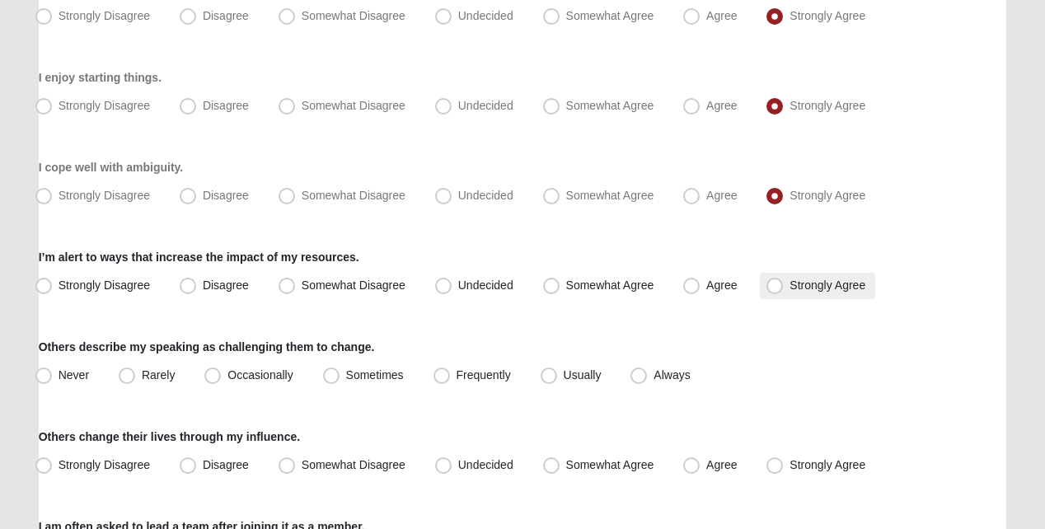
click at [789, 292] on span "Strongly Agree" at bounding box center [827, 285] width 76 height 13
click at [773, 291] on input "Strongly Agree" at bounding box center [778, 285] width 11 height 11
radio input "true"
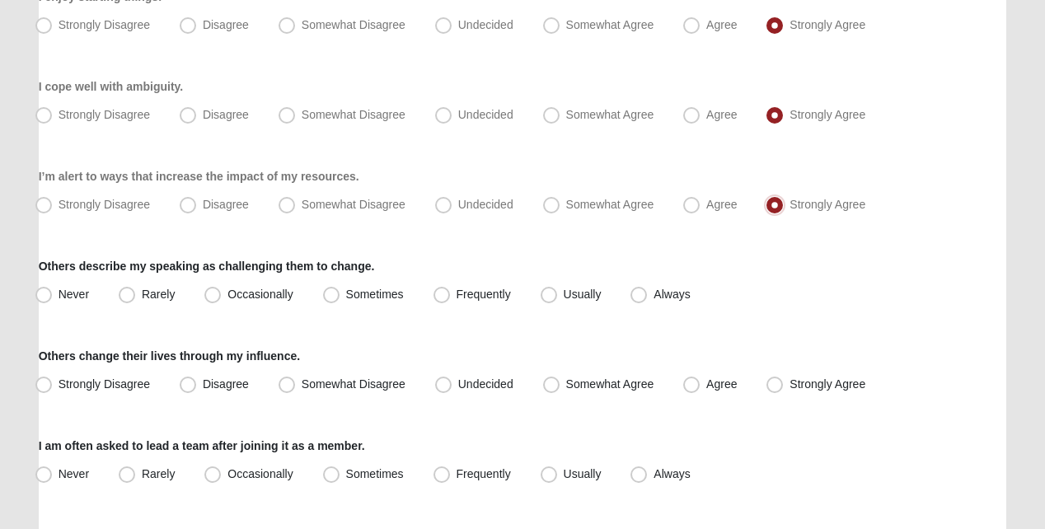
scroll to position [330, 0]
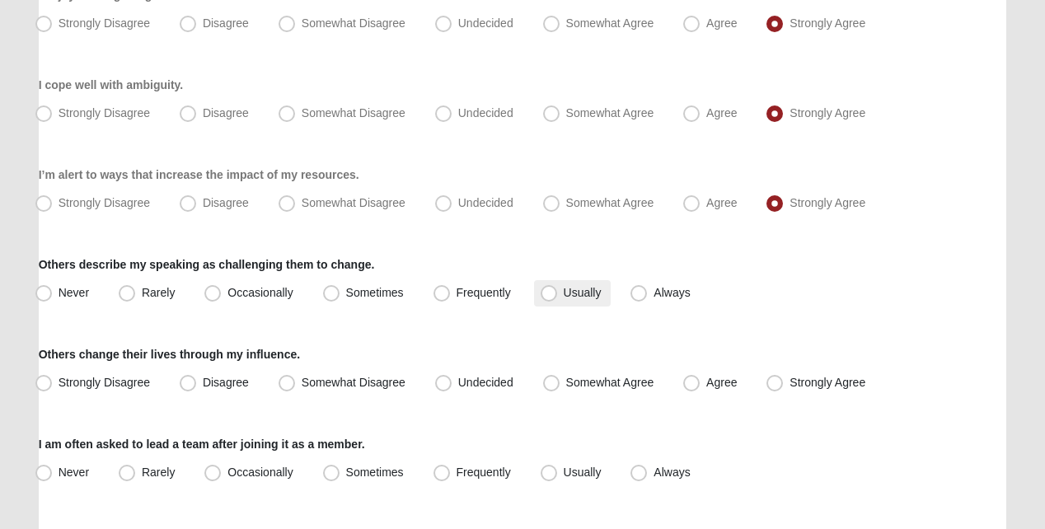
click at [564, 299] on span "Usually" at bounding box center [583, 292] width 38 height 13
click at [547, 298] on input "Usually" at bounding box center [552, 293] width 11 height 11
radio input "true"
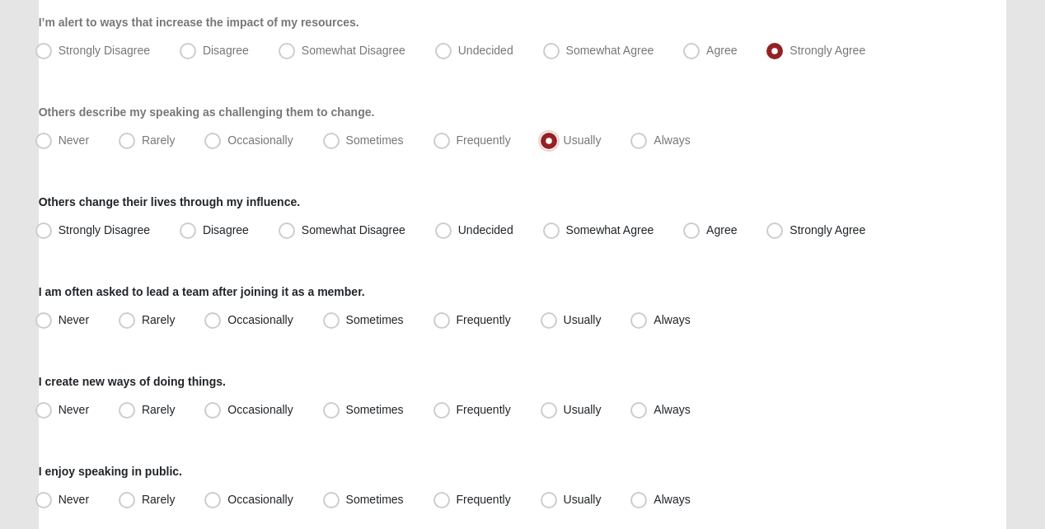
scroll to position [494, 0]
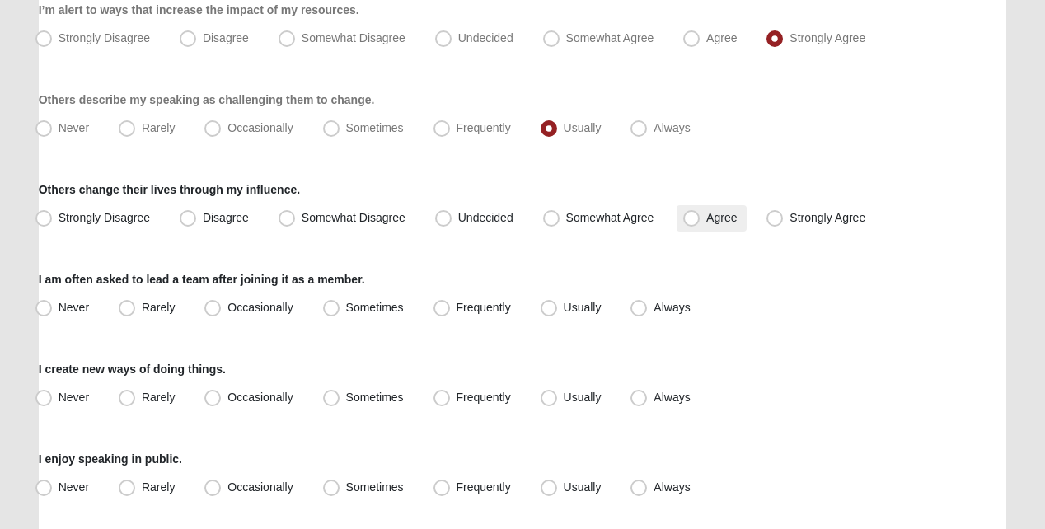
click at [706, 224] on span "Agree" at bounding box center [721, 217] width 30 height 13
click at [690, 223] on input "Agree" at bounding box center [695, 218] width 11 height 11
radio input "true"
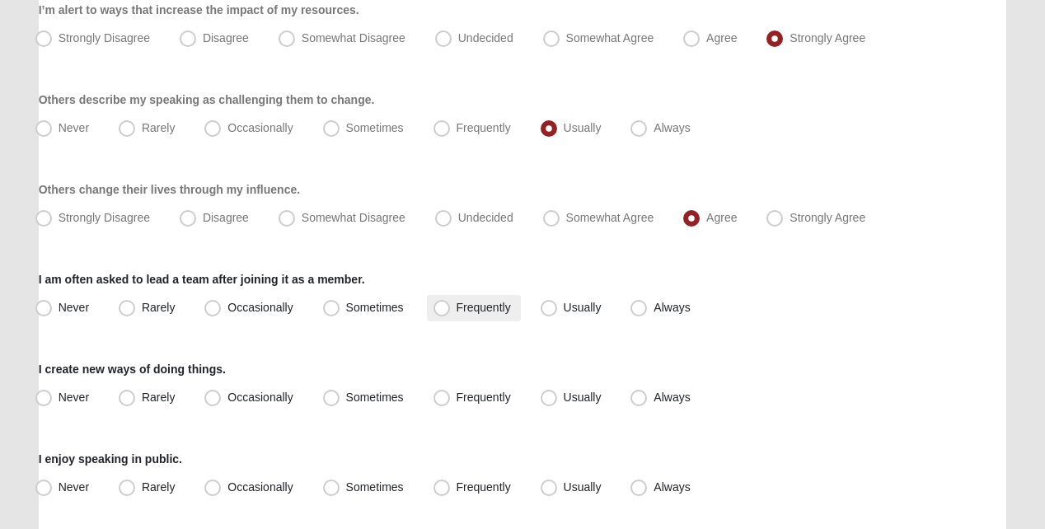
click at [456, 314] on span "Frequently" at bounding box center [483, 307] width 54 height 13
click at [441, 313] on input "Frequently" at bounding box center [445, 307] width 11 height 11
radio input "true"
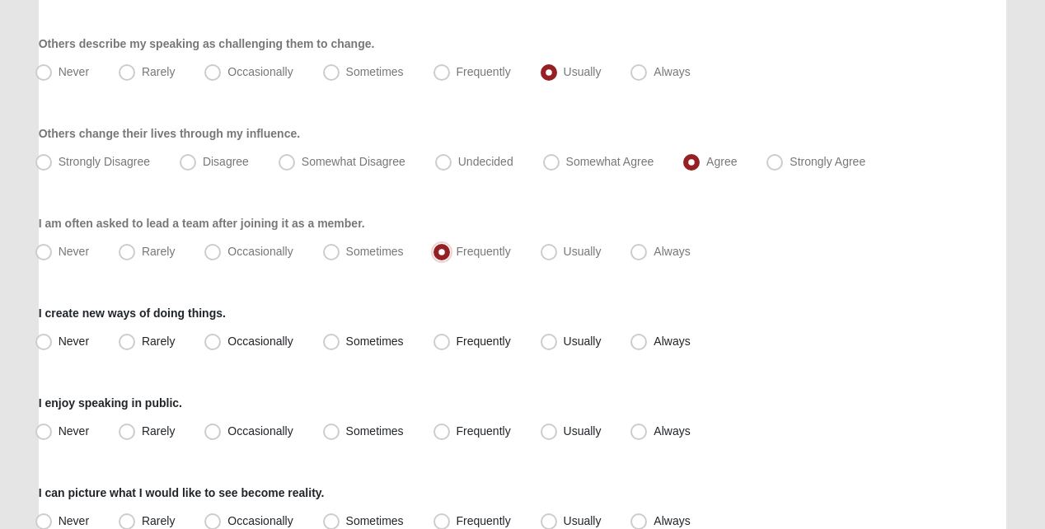
scroll to position [577, 0]
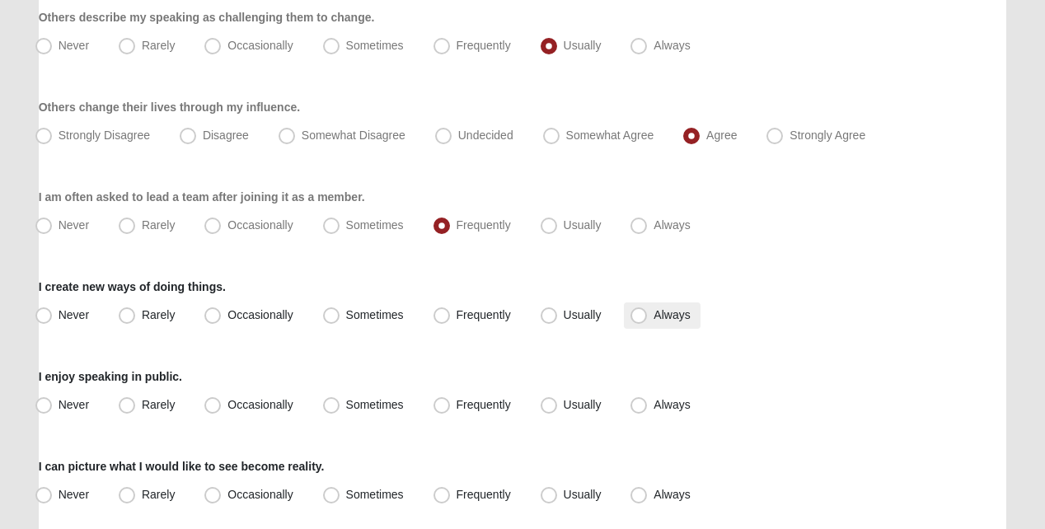
click at [653, 321] on span "Always" at bounding box center [671, 314] width 36 height 13
click at [637, 321] on input "Always" at bounding box center [642, 315] width 11 height 11
radio input "true"
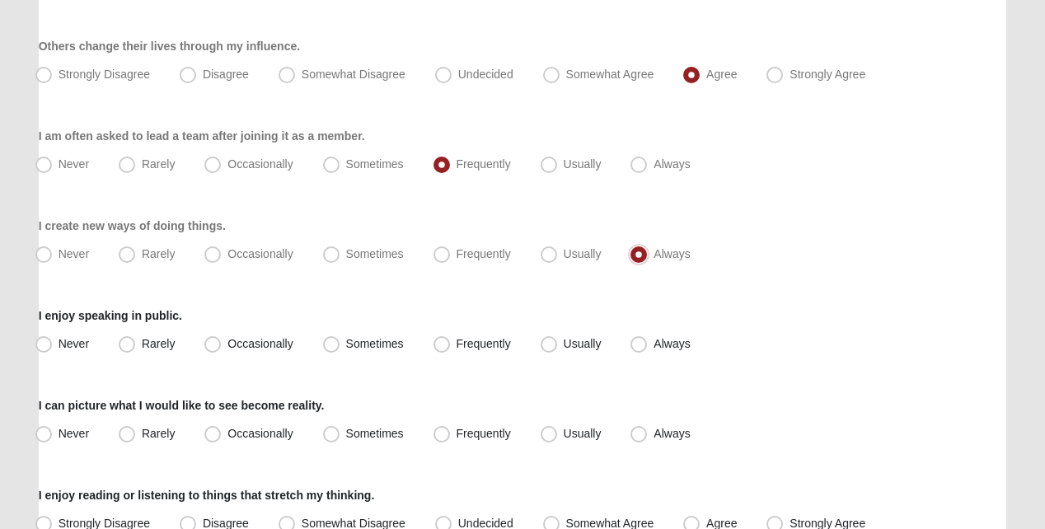
scroll to position [659, 0]
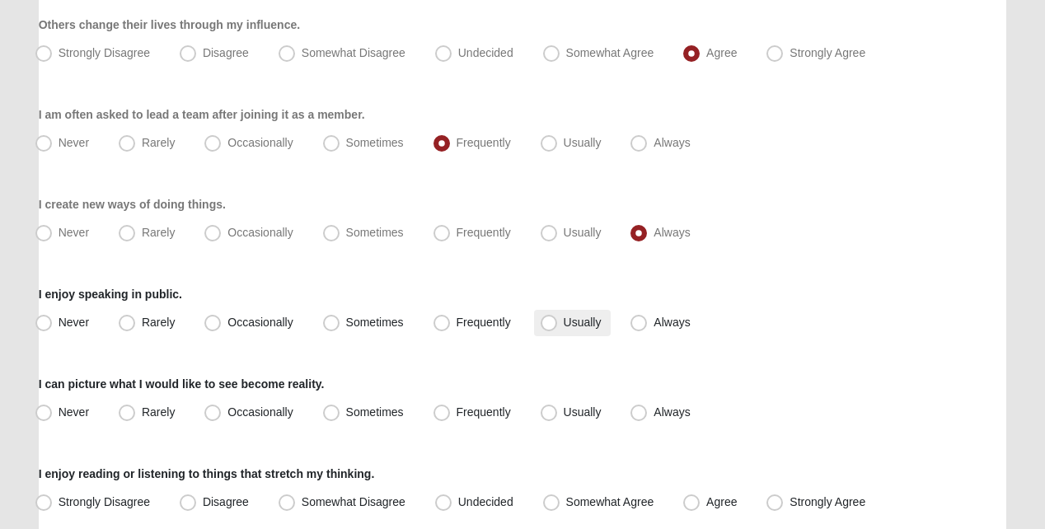
click at [564, 329] on span "Usually" at bounding box center [583, 322] width 38 height 13
click at [547, 328] on input "Usually" at bounding box center [552, 322] width 11 height 11
radio input "true"
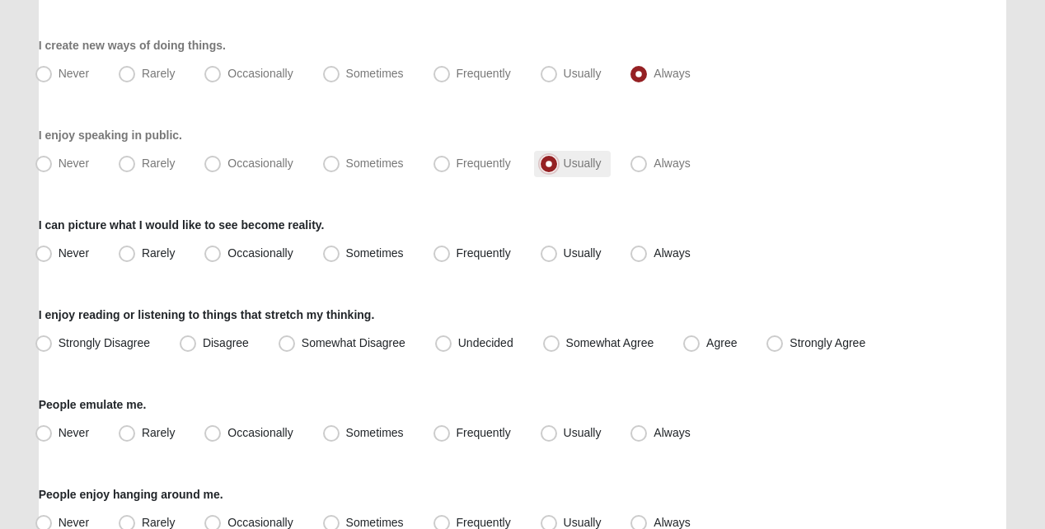
scroll to position [824, 0]
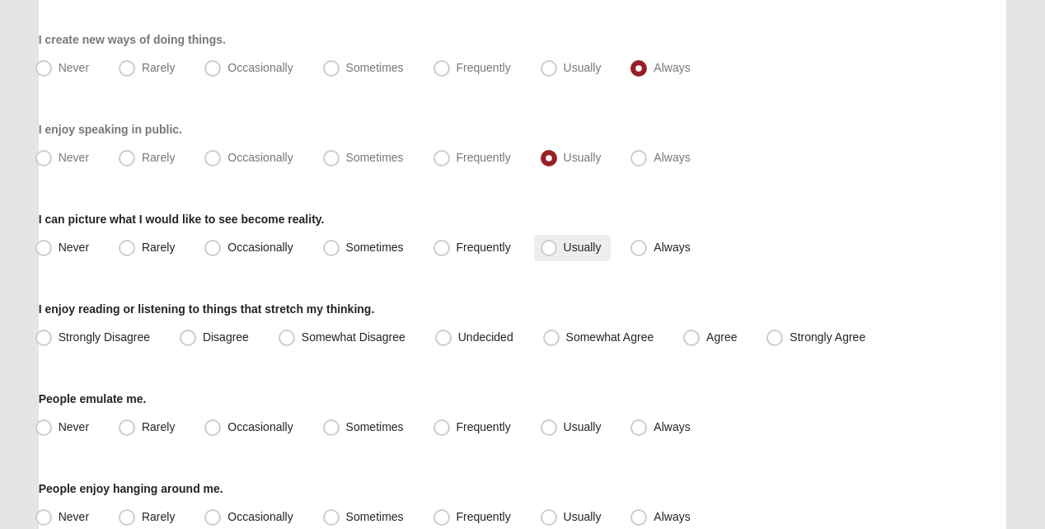
click at [564, 254] on span "Usually" at bounding box center [583, 247] width 38 height 13
click at [550, 253] on input "Usually" at bounding box center [552, 247] width 11 height 11
radio input "true"
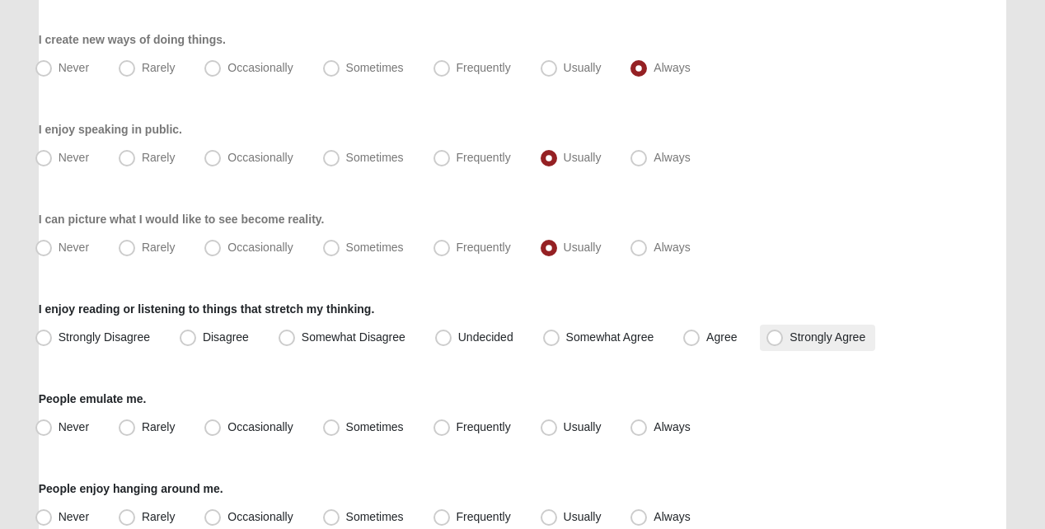
drag, startPoint x: 771, startPoint y: 349, endPoint x: 763, endPoint y: 349, distance: 8.3
click at [789, 344] on span "Strongly Agree" at bounding box center [827, 336] width 76 height 13
click at [773, 343] on input "Strongly Agree" at bounding box center [778, 337] width 11 height 11
radio input "true"
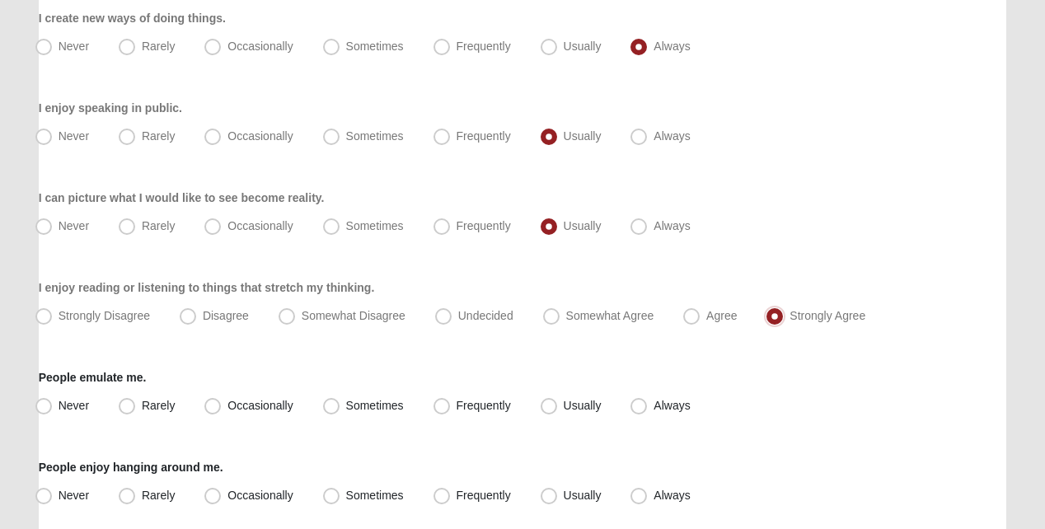
scroll to position [906, 0]
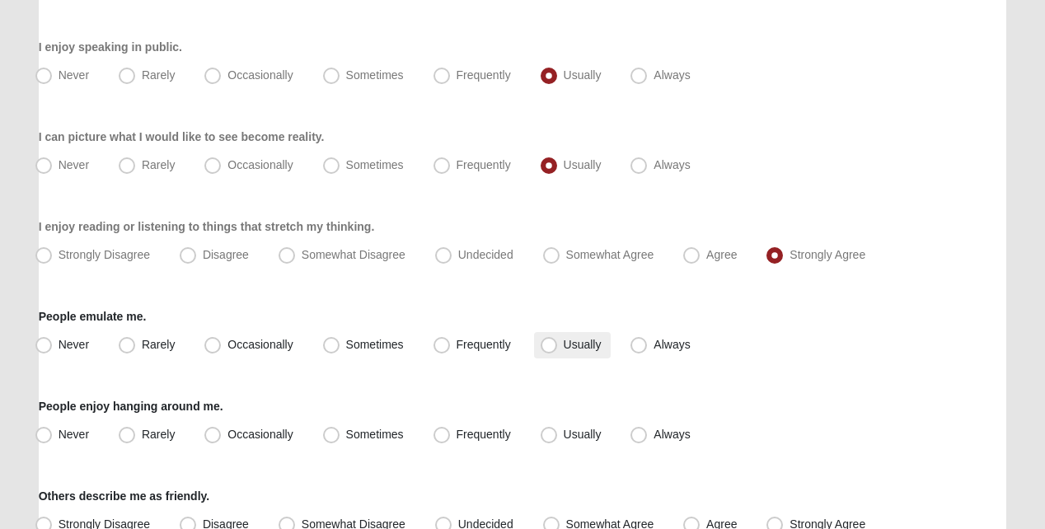
click at [564, 351] on span "Usually" at bounding box center [583, 344] width 38 height 13
click at [551, 350] on input "Usually" at bounding box center [552, 344] width 11 height 11
radio input "true"
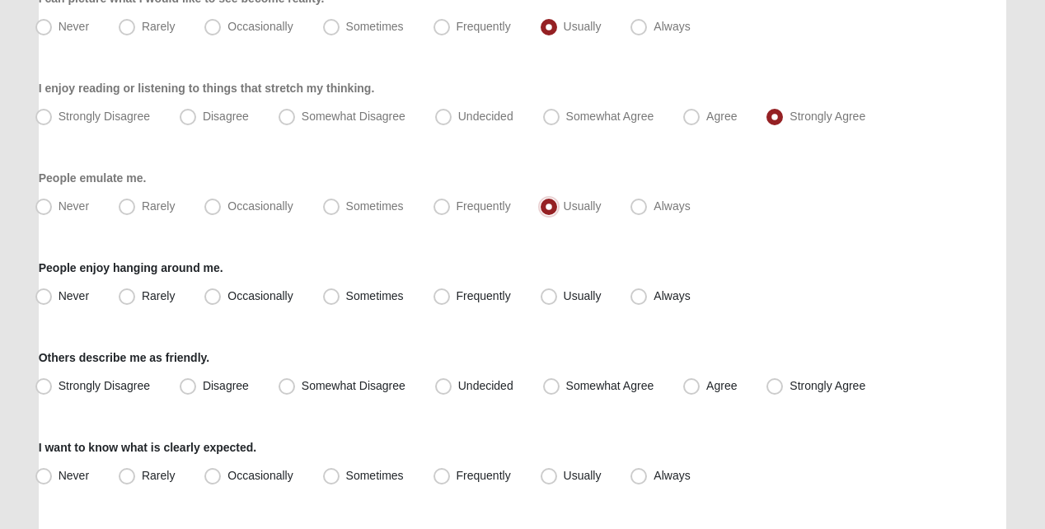
scroll to position [1071, 0]
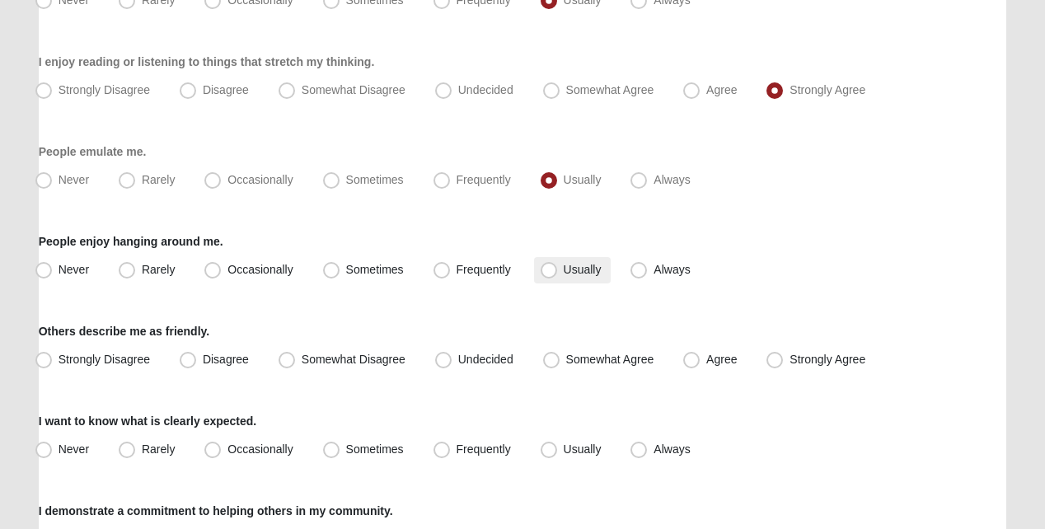
click at [564, 276] on span "Usually" at bounding box center [583, 269] width 38 height 13
click at [548, 275] on input "Usually" at bounding box center [552, 270] width 11 height 11
radio input "true"
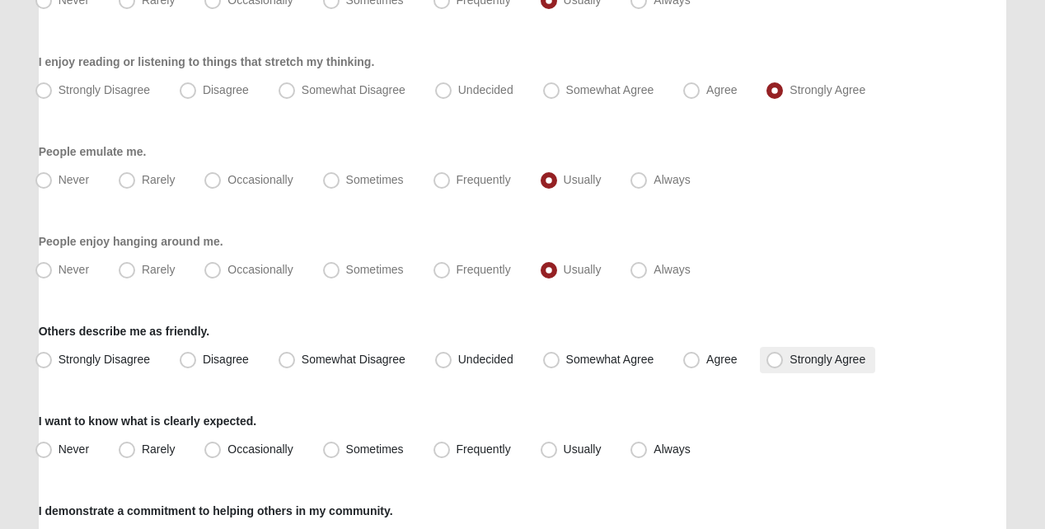
click at [766, 368] on label "Strongly Agree" at bounding box center [817, 360] width 115 height 26
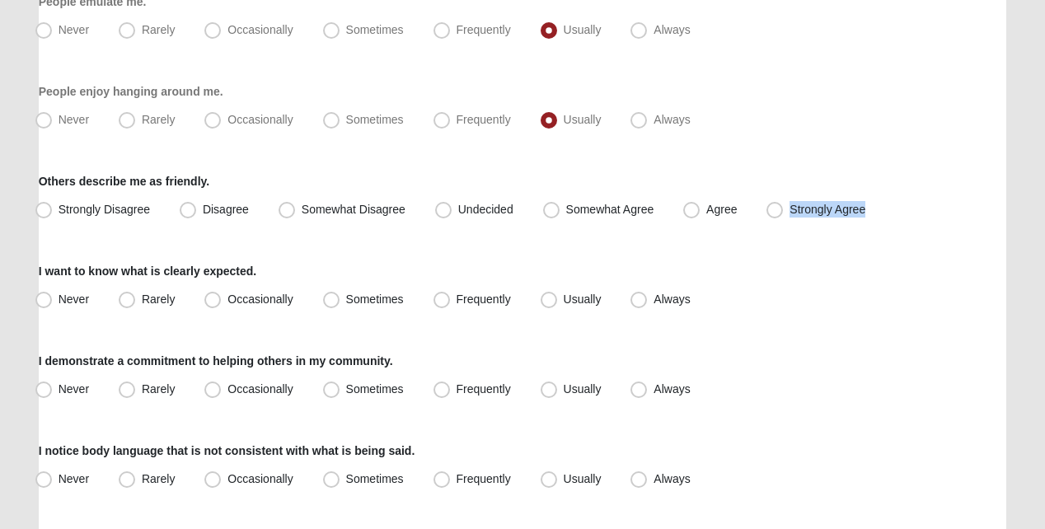
scroll to position [1236, 0]
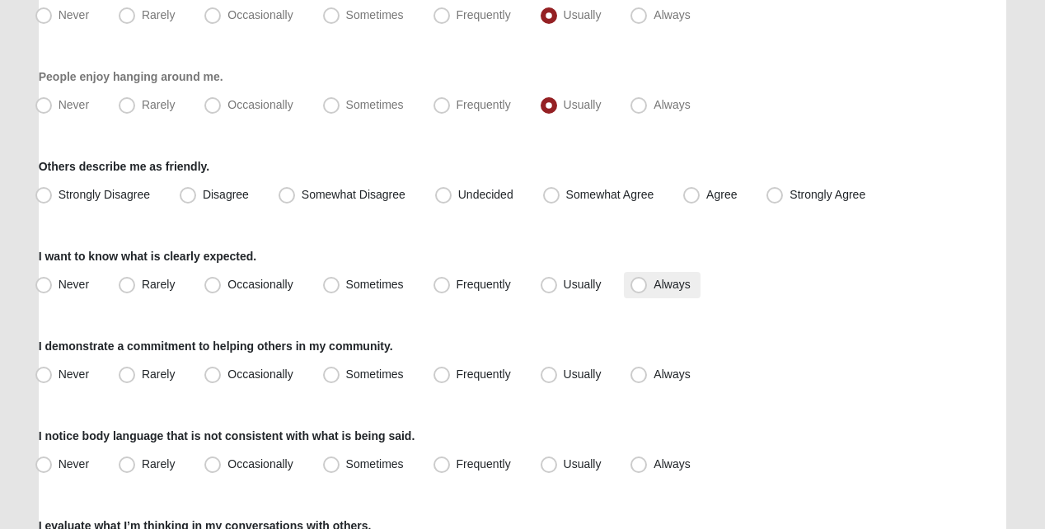
click at [653, 291] on span "Always" at bounding box center [671, 284] width 36 height 13
click at [638, 290] on input "Always" at bounding box center [642, 284] width 11 height 11
radio input "true"
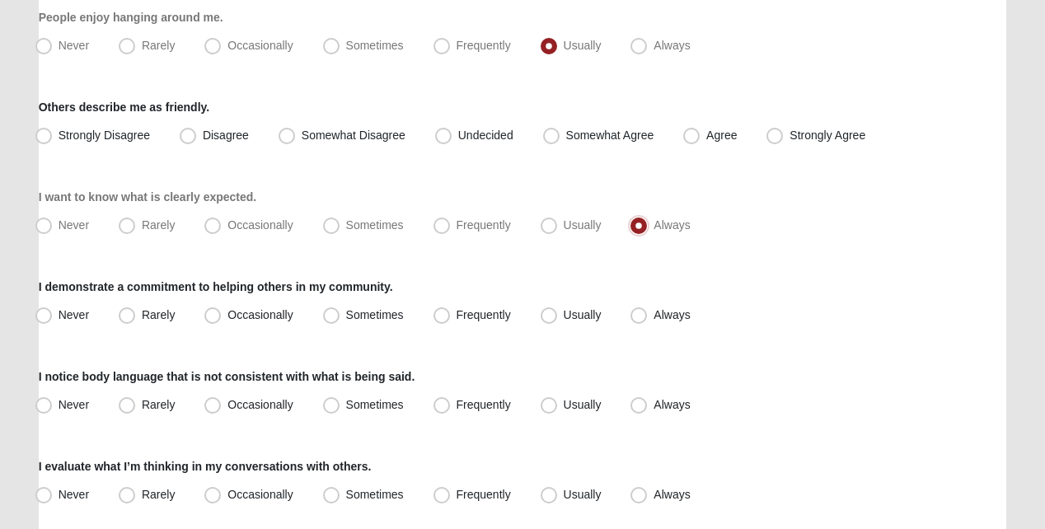
scroll to position [1318, 0]
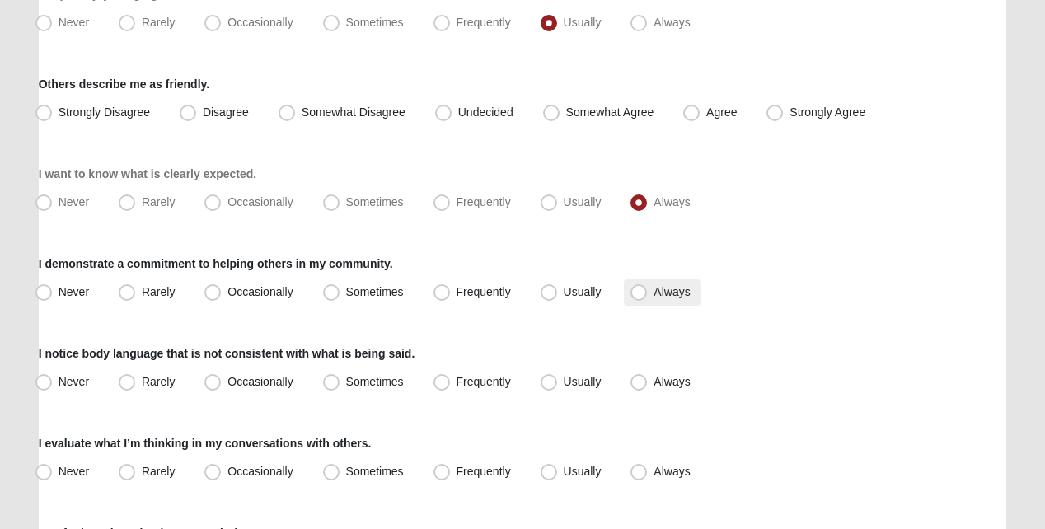
click at [642, 306] on label "Always" at bounding box center [662, 292] width 76 height 26
click at [642, 297] on input "Always" at bounding box center [642, 292] width 11 height 11
radio input "true"
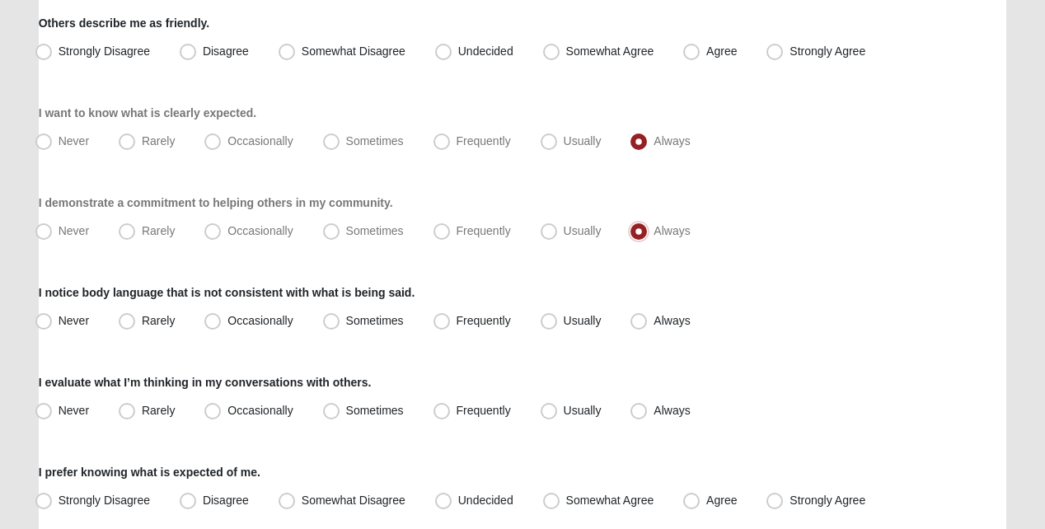
scroll to position [1401, 0]
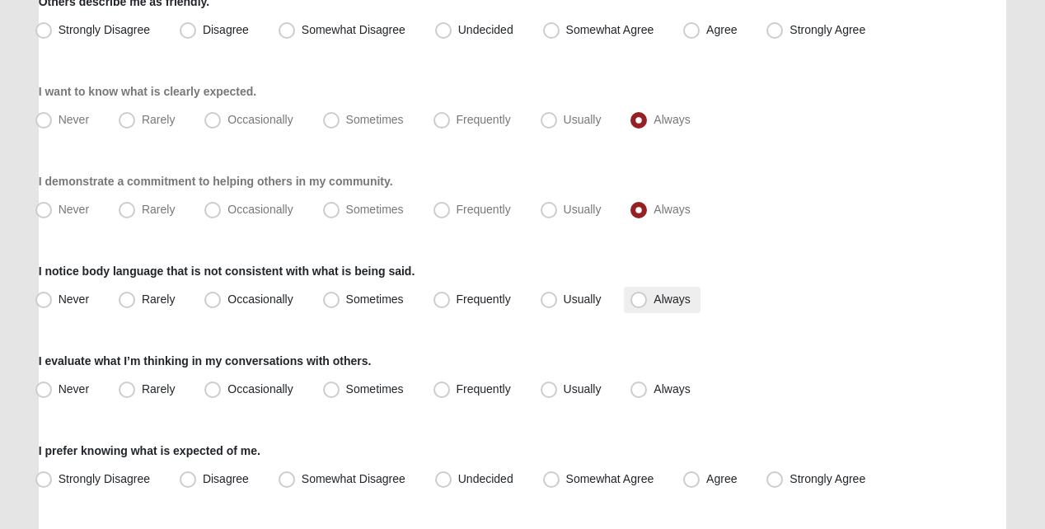
click at [653, 306] on span "Always" at bounding box center [671, 299] width 36 height 13
click at [637, 305] on input "Always" at bounding box center [642, 299] width 11 height 11
radio input "true"
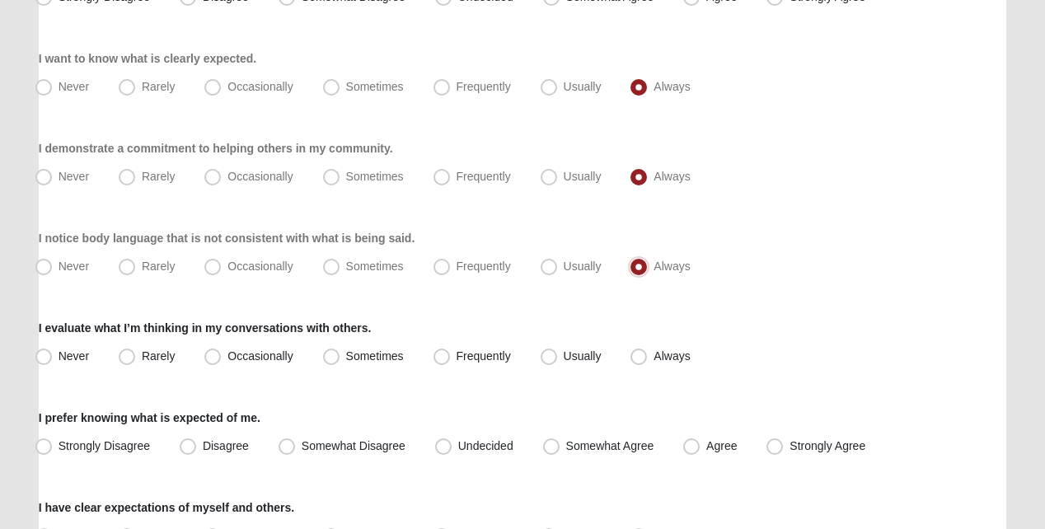
scroll to position [1483, 0]
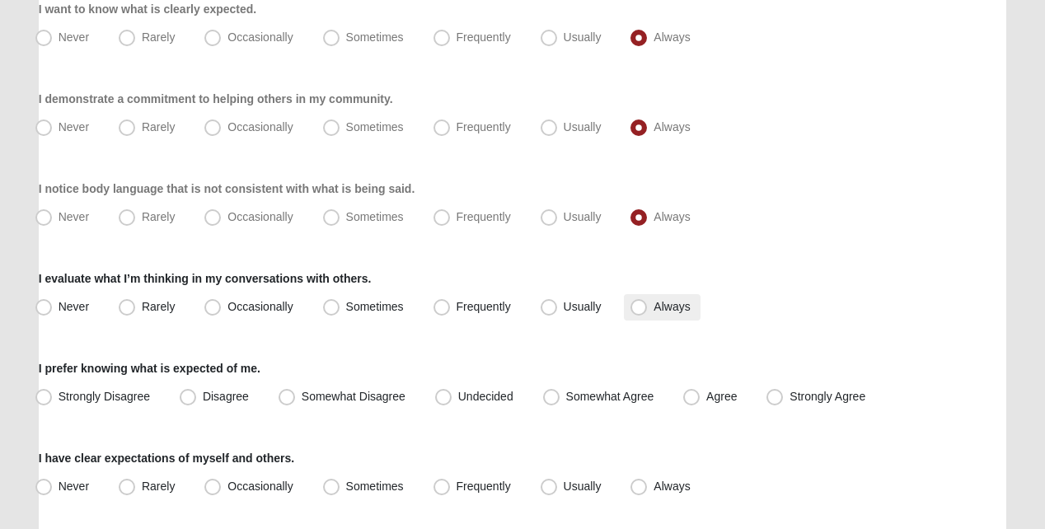
click at [653, 313] on span "Always" at bounding box center [671, 306] width 36 height 13
click at [637, 312] on input "Always" at bounding box center [642, 307] width 11 height 11
radio input "true"
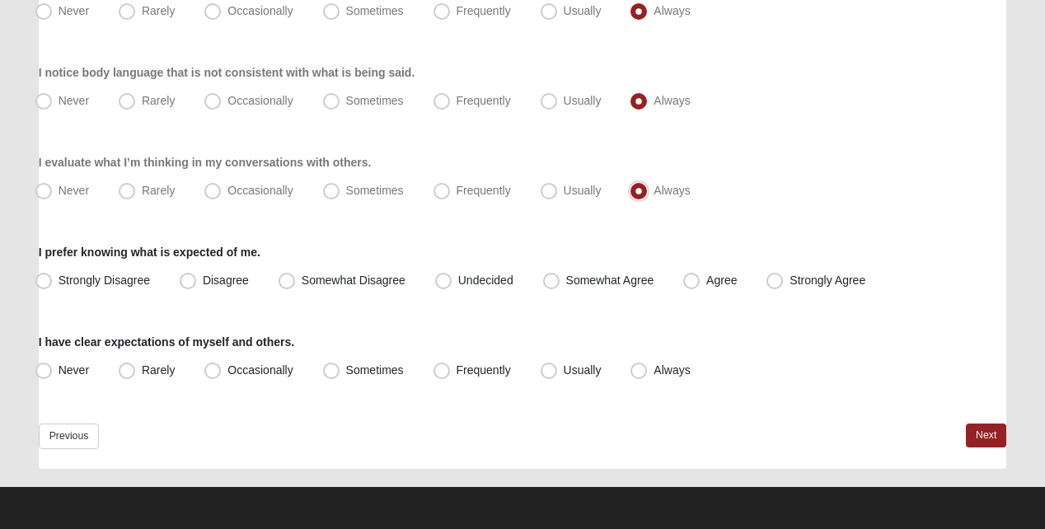
scroll to position [1610, 0]
click at [766, 284] on label "Strongly Agree" at bounding box center [817, 281] width 115 height 26
click at [773, 284] on input "Strongly Agree" at bounding box center [778, 280] width 11 height 11
radio input "true"
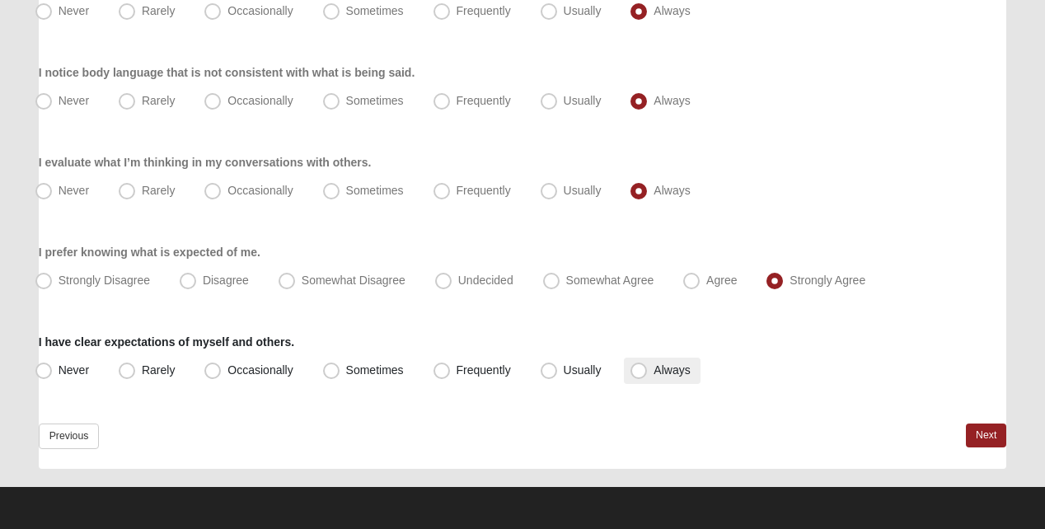
click at [653, 365] on span "Always" at bounding box center [671, 369] width 36 height 13
click at [639, 365] on input "Always" at bounding box center [642, 370] width 11 height 11
radio input "true"
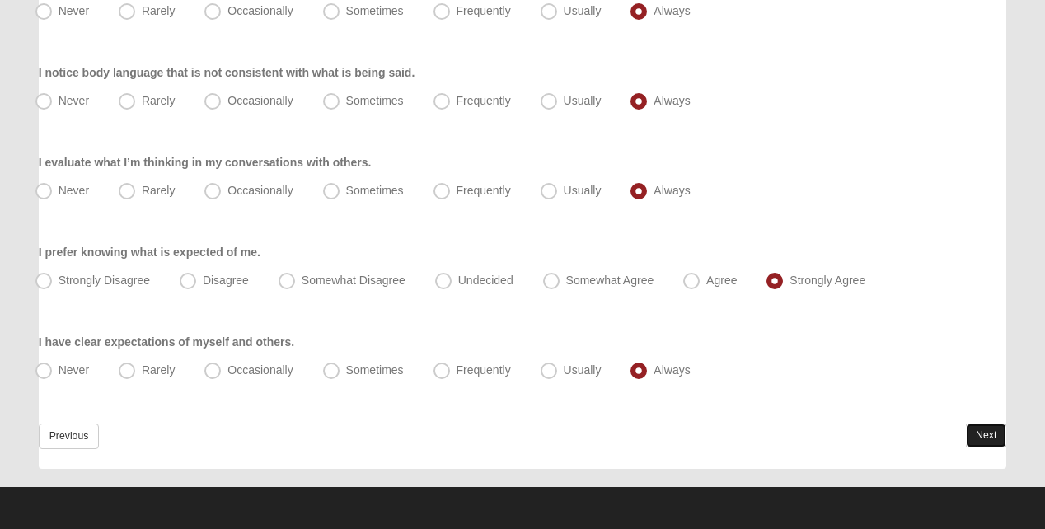
click at [976, 426] on link "Next" at bounding box center [986, 436] width 40 height 24
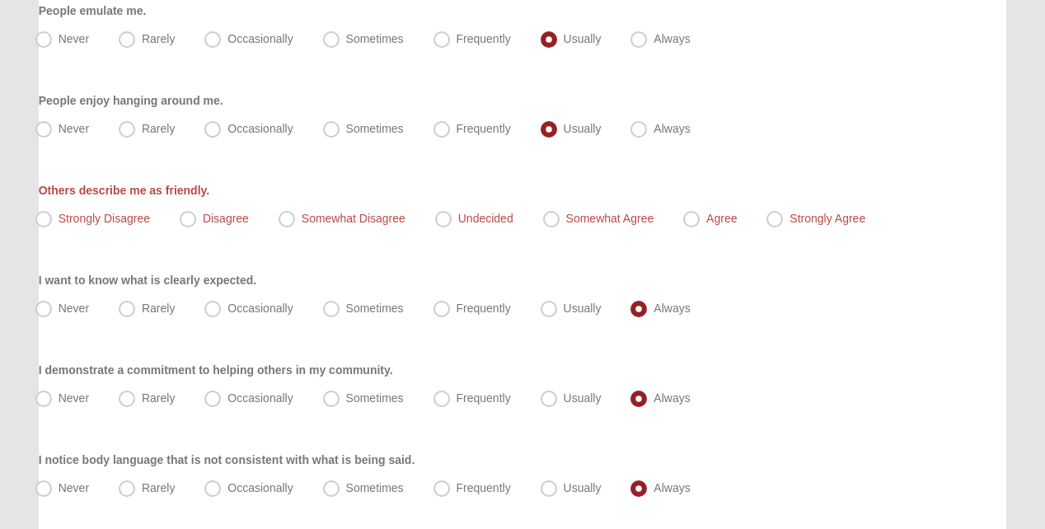
scroll to position [1116, 0]
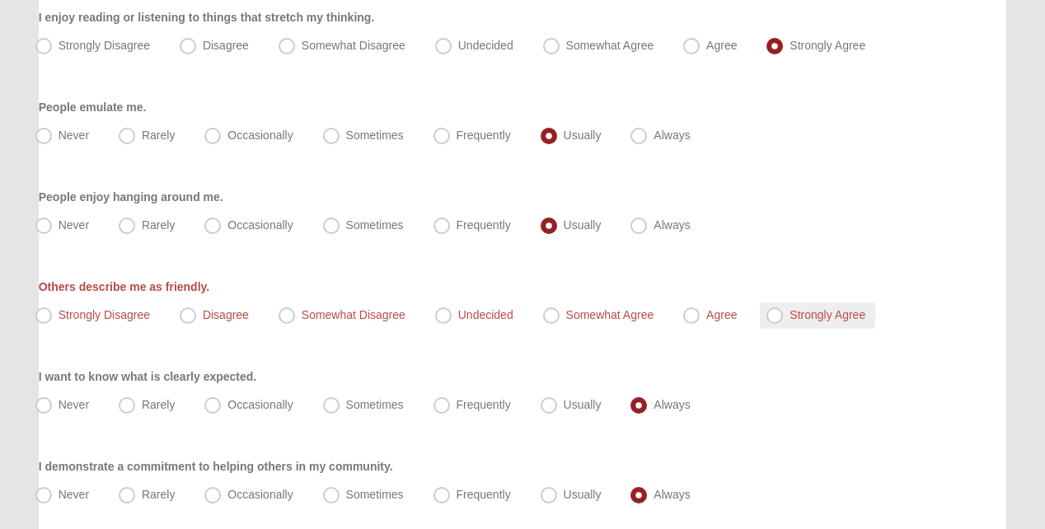
click at [789, 321] on span "Strongly Agree" at bounding box center [827, 314] width 76 height 13
click at [773, 321] on input "Strongly Agree" at bounding box center [778, 315] width 11 height 11
radio input "true"
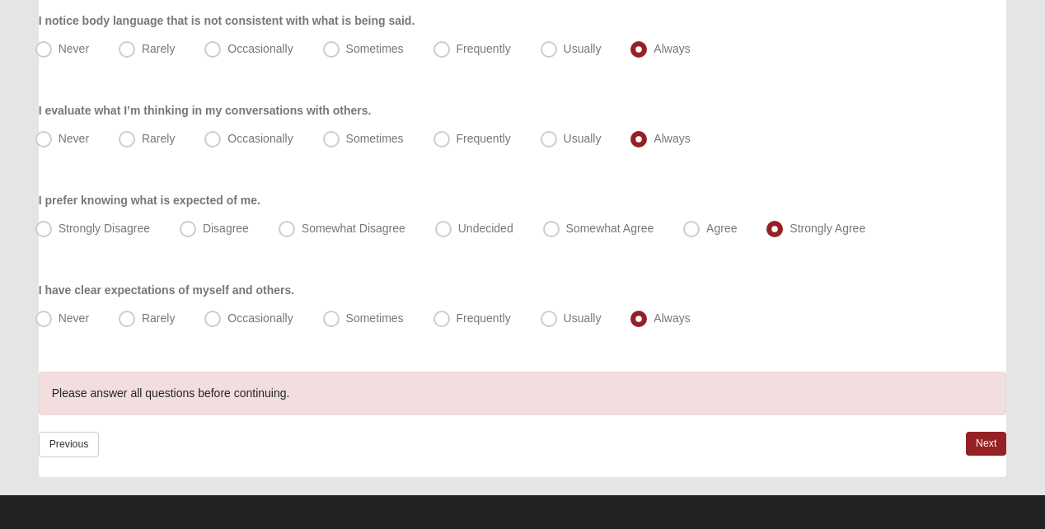
scroll to position [1674, 0]
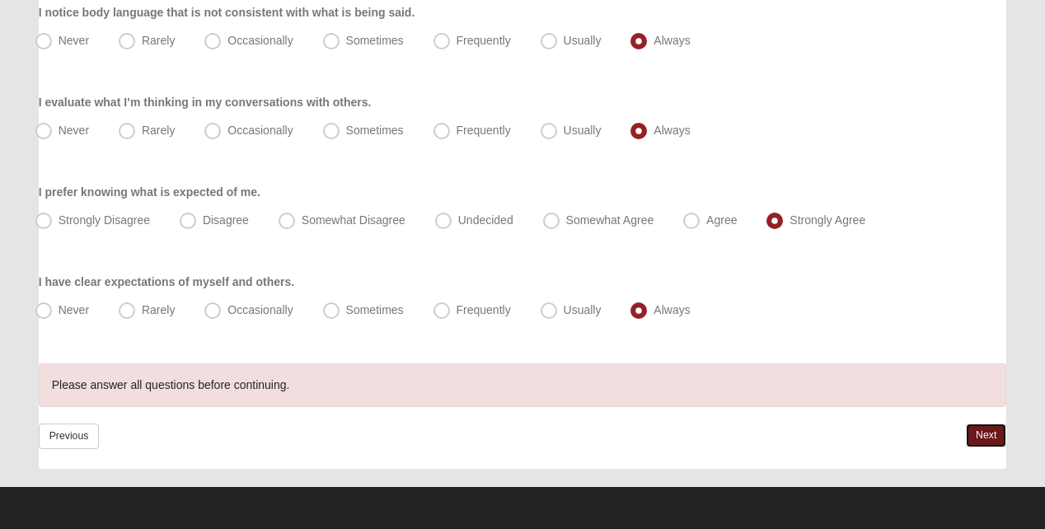
click at [972, 428] on link "Next" at bounding box center [986, 436] width 40 height 24
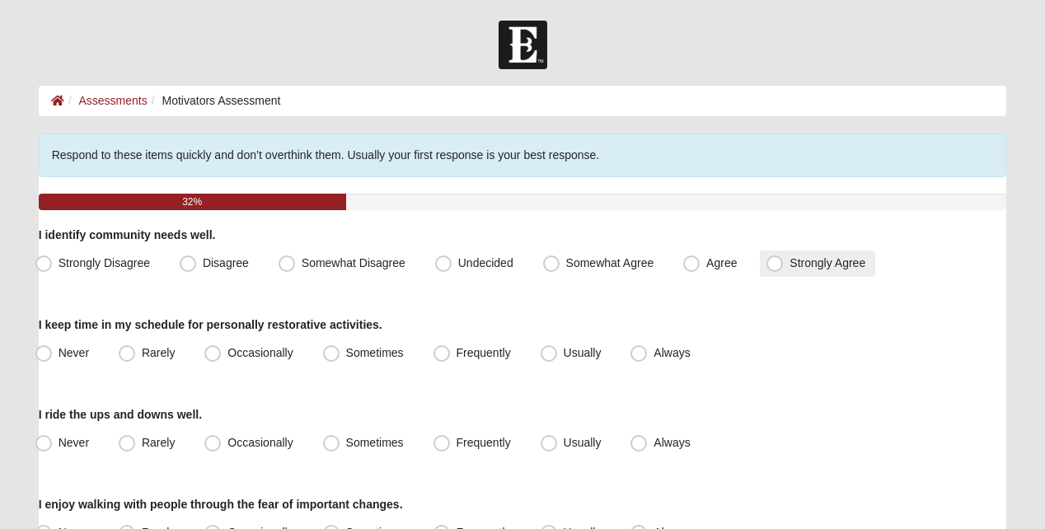
click at [766, 277] on label "Strongly Agree" at bounding box center [817, 263] width 115 height 26
click at [773, 269] on input "Strongly Agree" at bounding box center [778, 263] width 11 height 11
radio input "true"
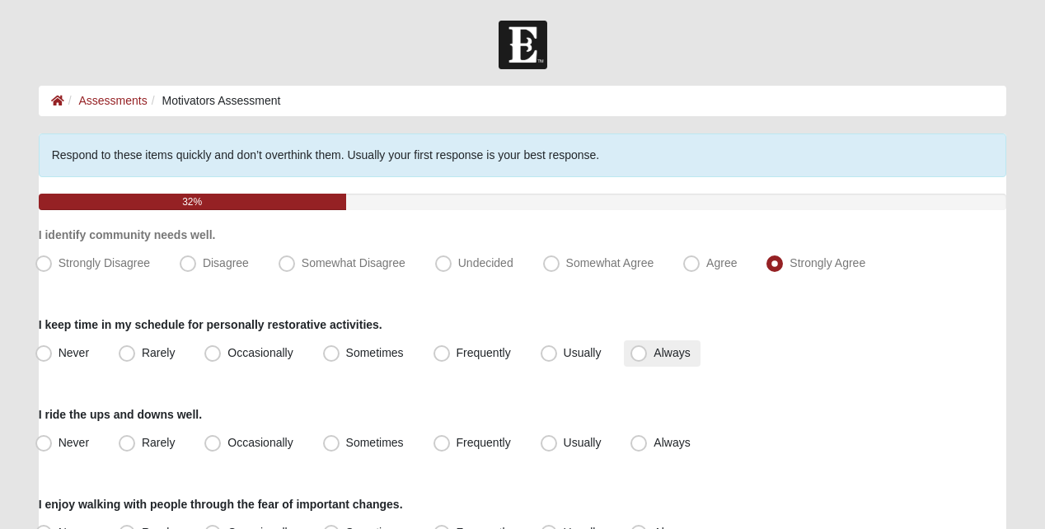
click at [653, 358] on span "Always" at bounding box center [671, 352] width 36 height 13
click at [641, 358] on input "Always" at bounding box center [642, 353] width 11 height 11
radio input "true"
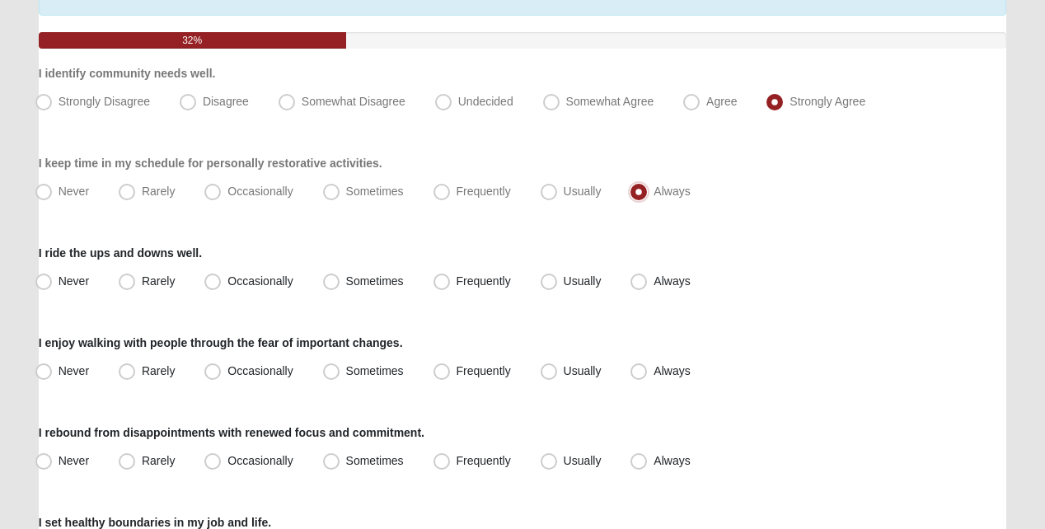
scroll to position [165, 0]
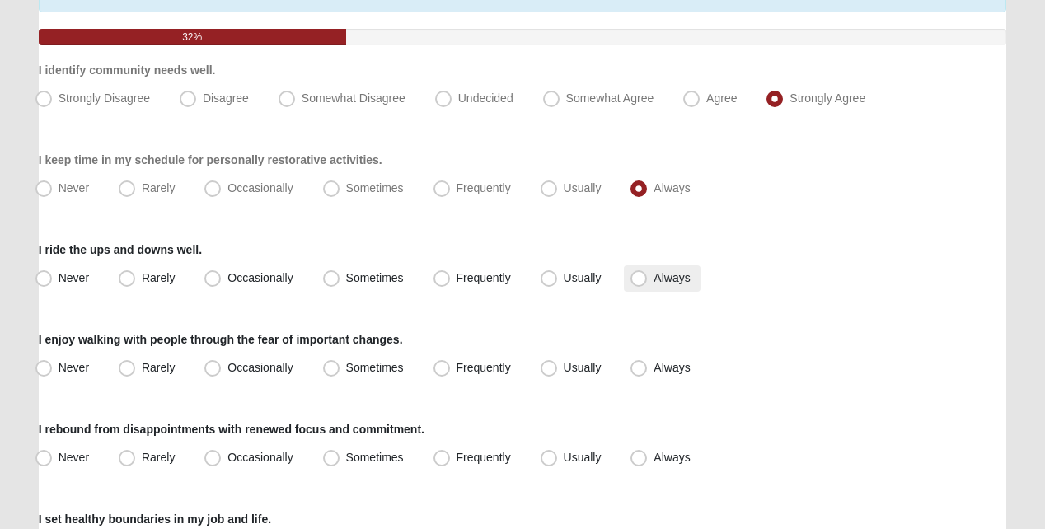
click at [653, 284] on span "Always" at bounding box center [671, 277] width 36 height 13
click at [642, 283] on input "Always" at bounding box center [642, 278] width 11 height 11
radio input "true"
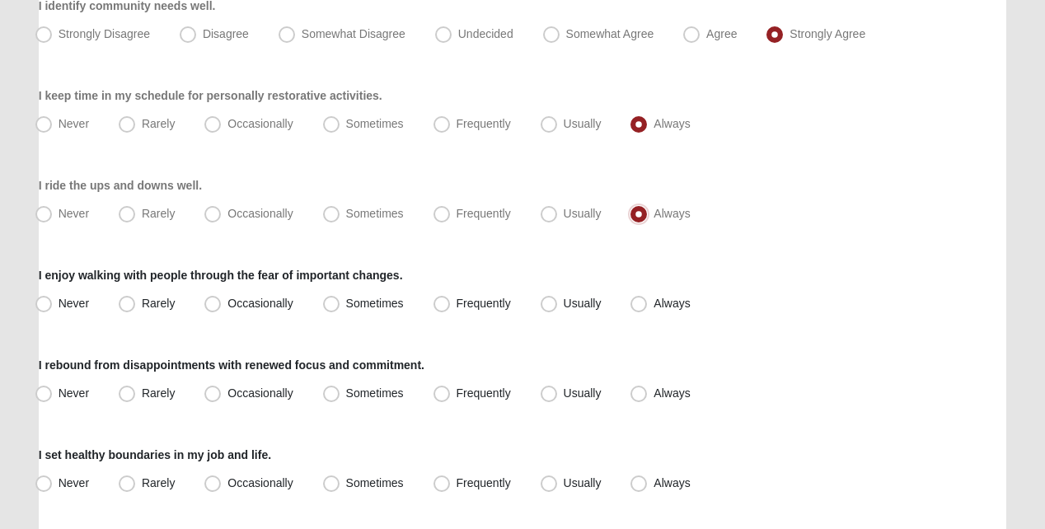
scroll to position [330, 0]
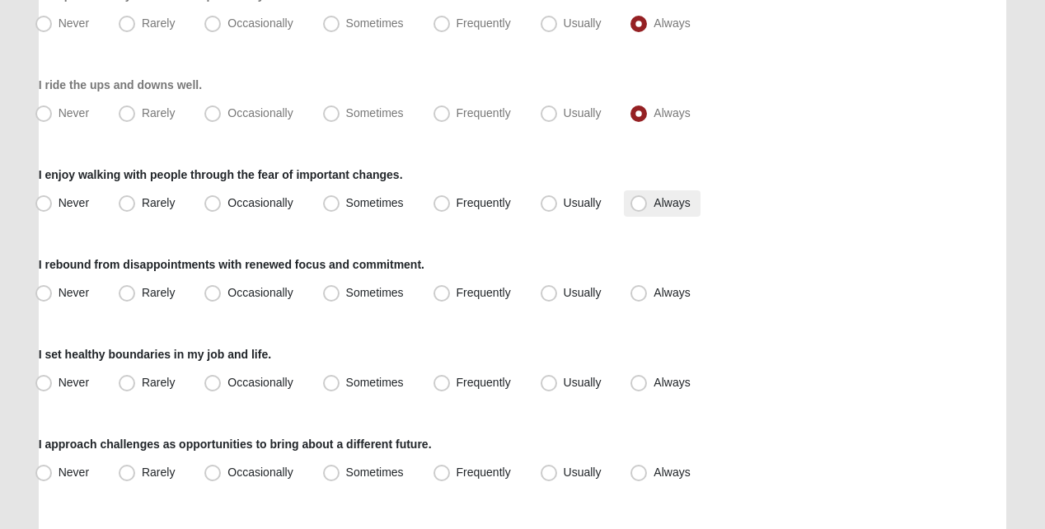
click at [634, 217] on label "Always" at bounding box center [662, 203] width 76 height 26
click at [637, 208] on input "Always" at bounding box center [642, 203] width 11 height 11
radio input "true"
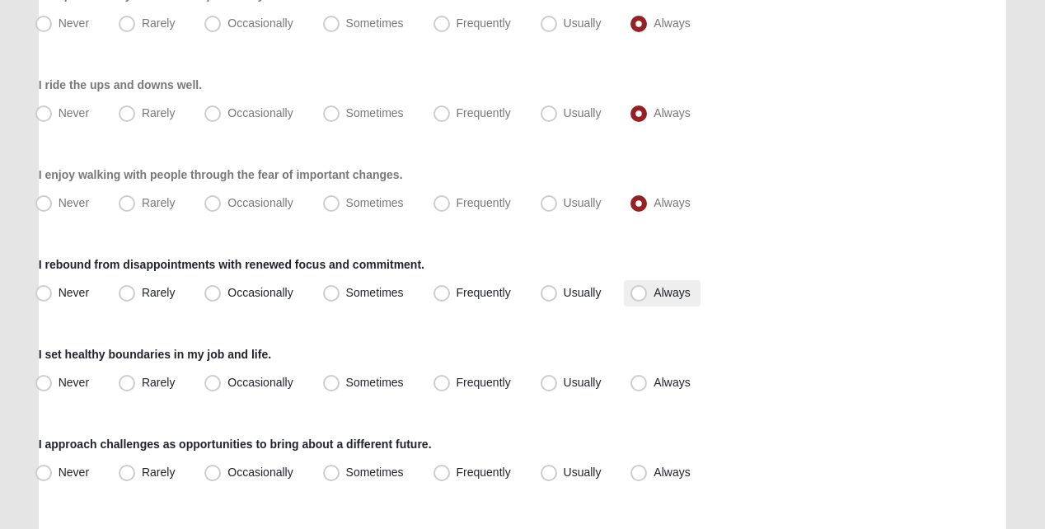
click at [628, 302] on label "Always" at bounding box center [662, 293] width 76 height 26
click at [637, 298] on input "Always" at bounding box center [642, 293] width 11 height 11
radio input "true"
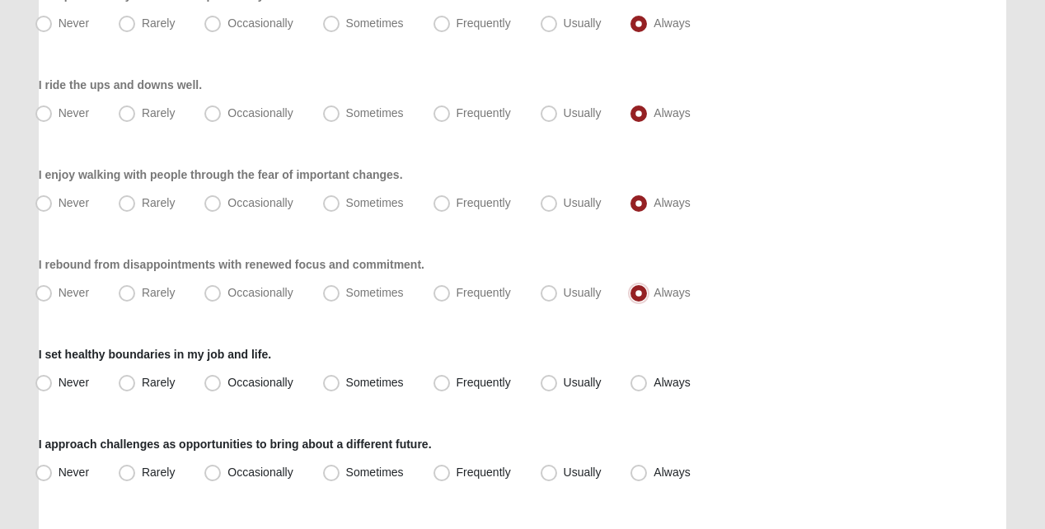
scroll to position [412, 0]
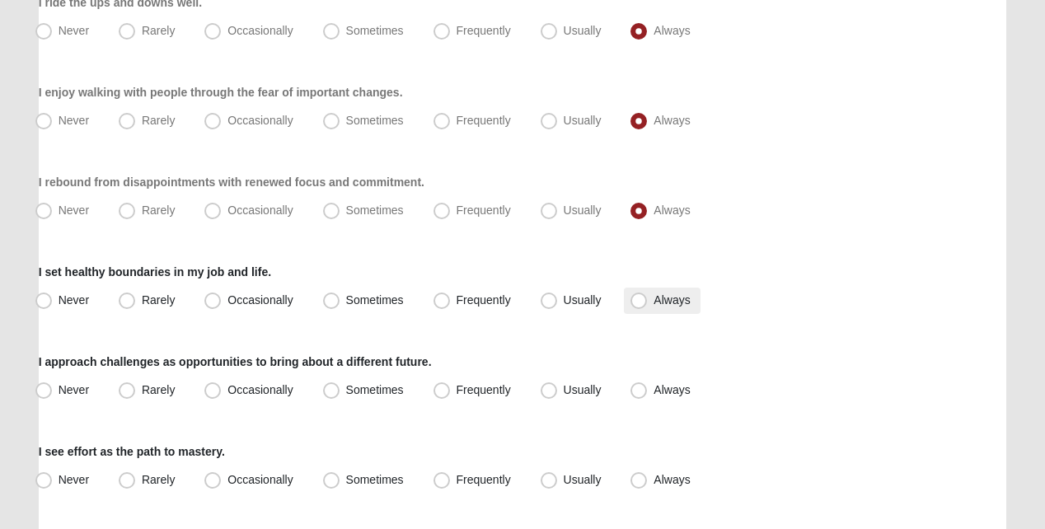
click at [653, 307] on span "Always" at bounding box center [671, 299] width 36 height 13
click at [637, 306] on input "Always" at bounding box center [642, 300] width 11 height 11
radio input "true"
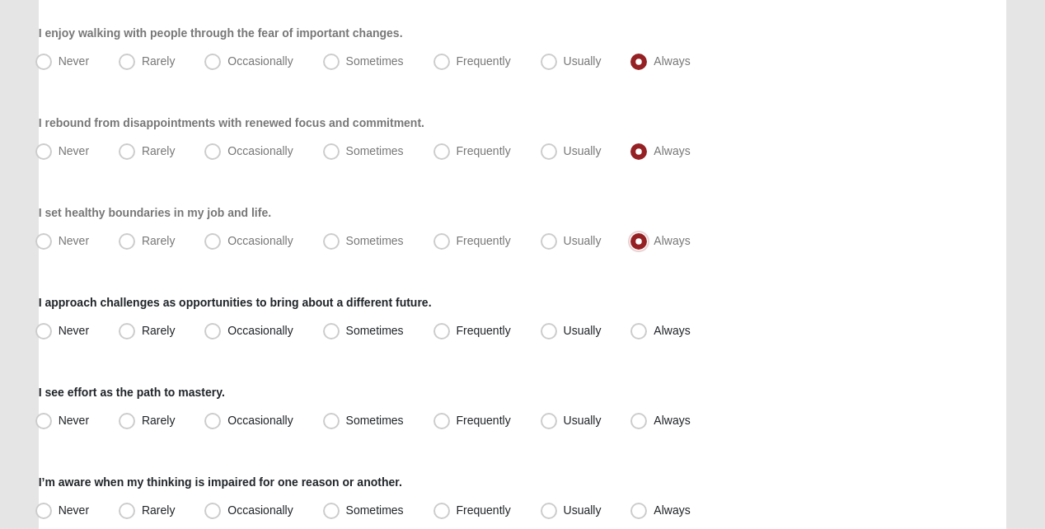
scroll to position [577, 0]
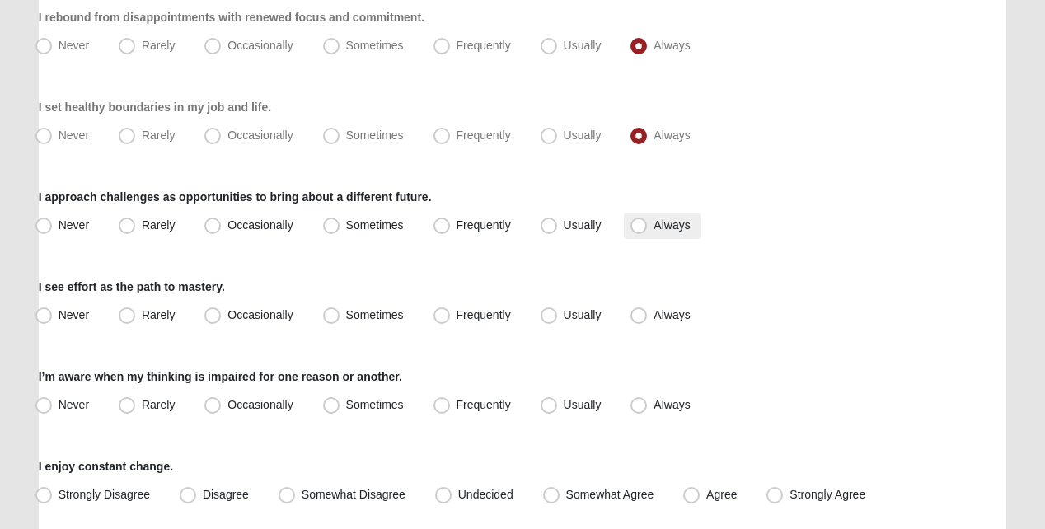
click at [638, 239] on label "Always" at bounding box center [662, 226] width 76 height 26
click at [638, 231] on input "Always" at bounding box center [642, 225] width 11 height 11
radio input "true"
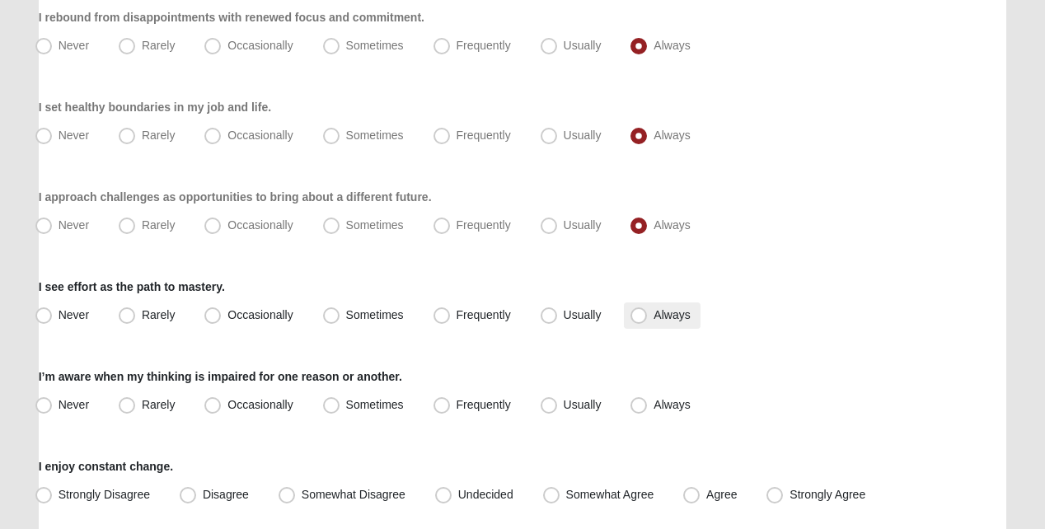
click at [653, 317] on span "Always" at bounding box center [671, 314] width 36 height 13
click at [637, 317] on input "Always" at bounding box center [642, 315] width 11 height 11
radio input "true"
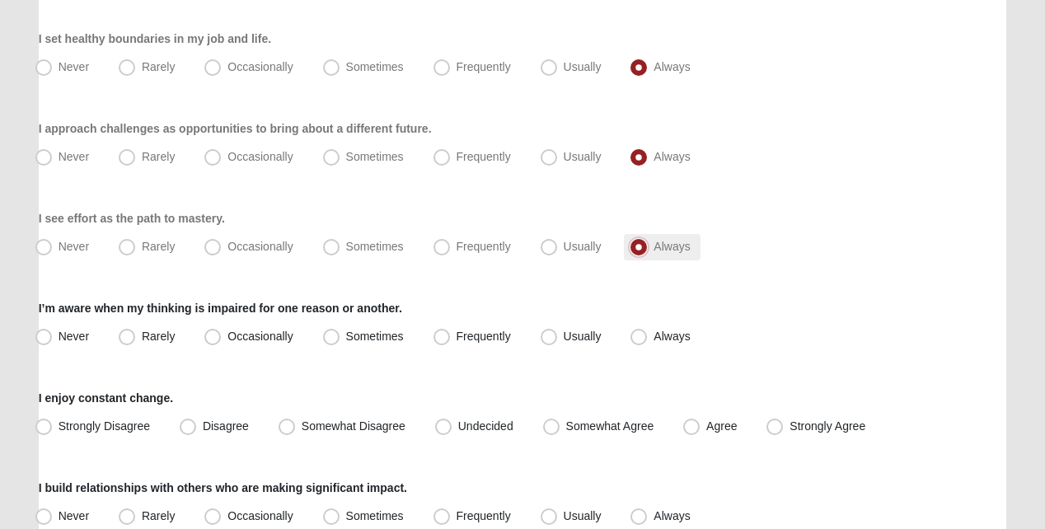
scroll to position [742, 0]
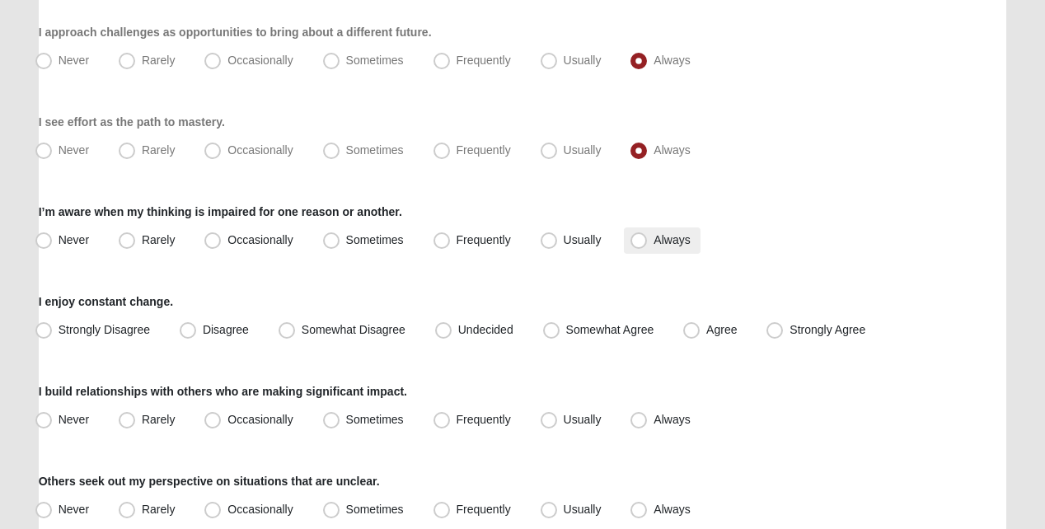
click at [653, 246] on span "Always" at bounding box center [671, 239] width 36 height 13
click at [643, 246] on input "Always" at bounding box center [642, 240] width 11 height 11
radio input "true"
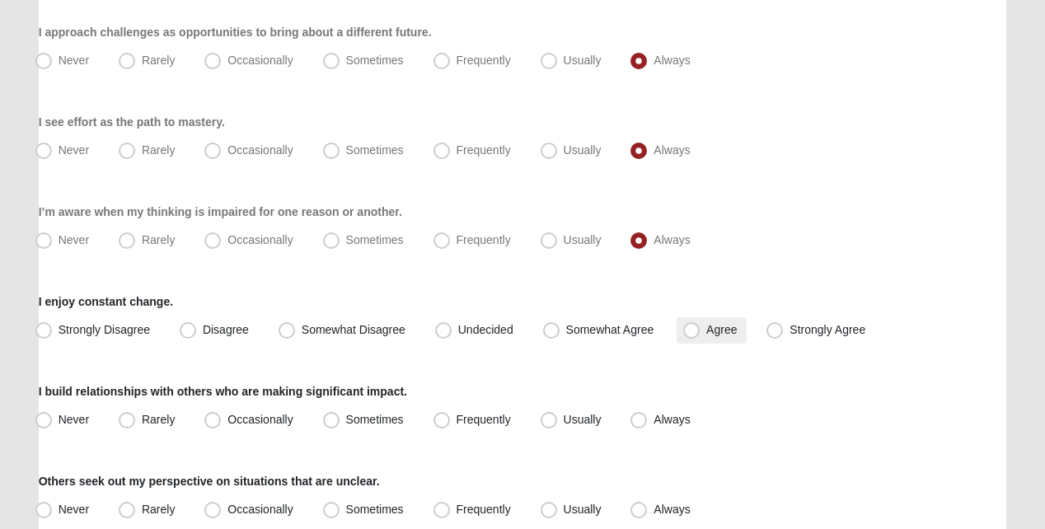
click at [706, 336] on span "Agree" at bounding box center [721, 329] width 30 height 13
click at [690, 335] on input "Agree" at bounding box center [695, 330] width 11 height 11
radio input "true"
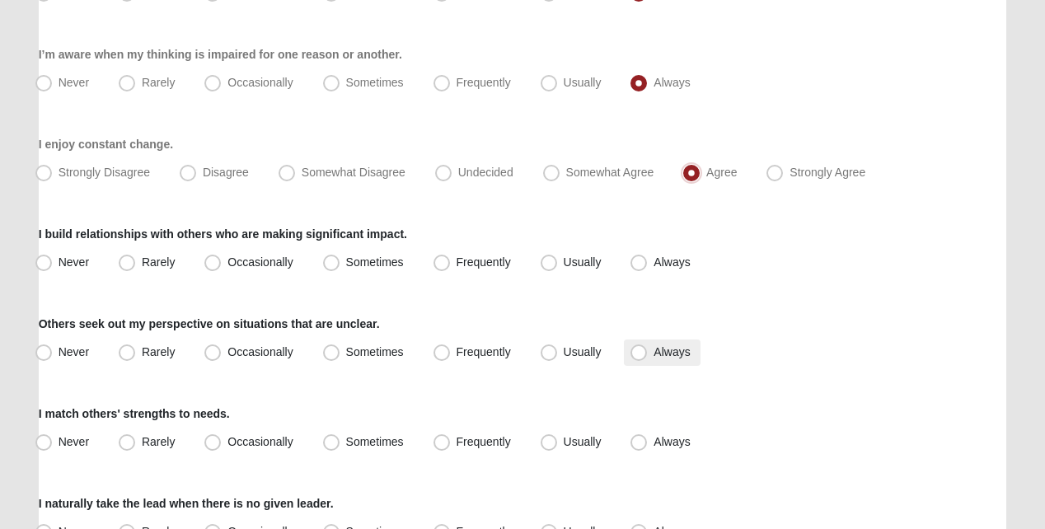
scroll to position [906, 0]
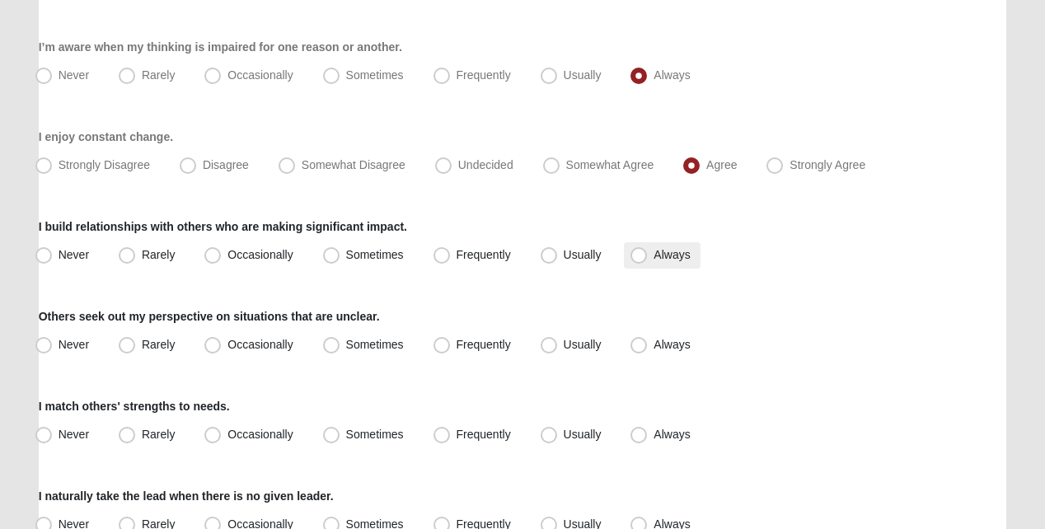
click at [653, 261] on span "Always" at bounding box center [671, 254] width 36 height 13
click at [637, 260] on input "Always" at bounding box center [642, 255] width 11 height 11
radio input "true"
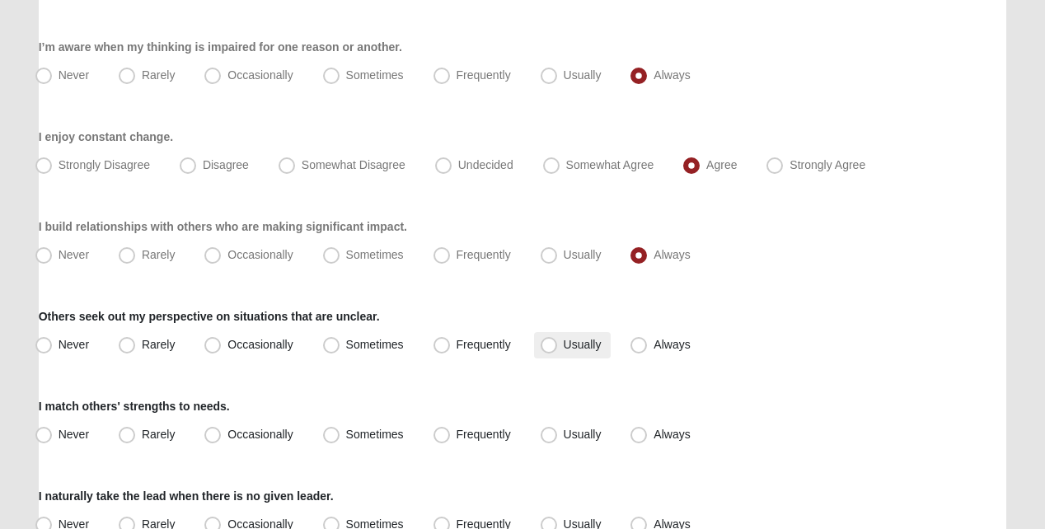
click at [564, 351] on span "Usually" at bounding box center [583, 344] width 38 height 13
click at [549, 350] on input "Usually" at bounding box center [552, 344] width 11 height 11
radio input "true"
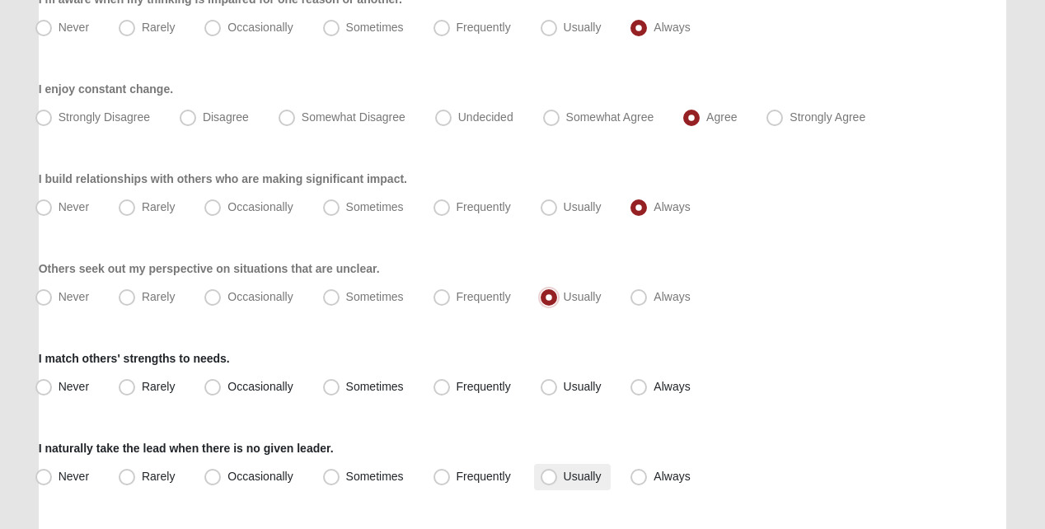
scroll to position [1071, 0]
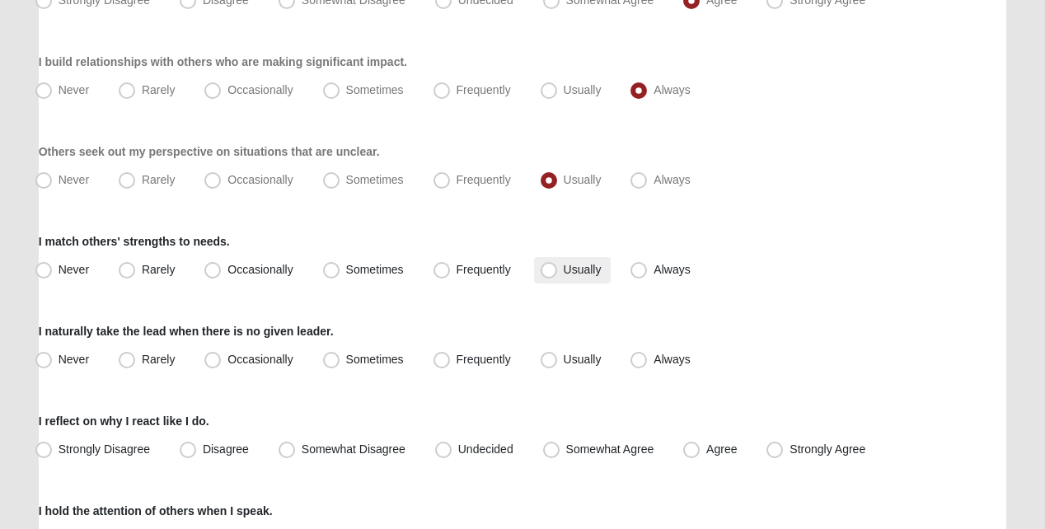
click at [564, 276] on span "Usually" at bounding box center [583, 269] width 38 height 13
click at [549, 275] on input "Usually" at bounding box center [552, 270] width 11 height 11
radio input "true"
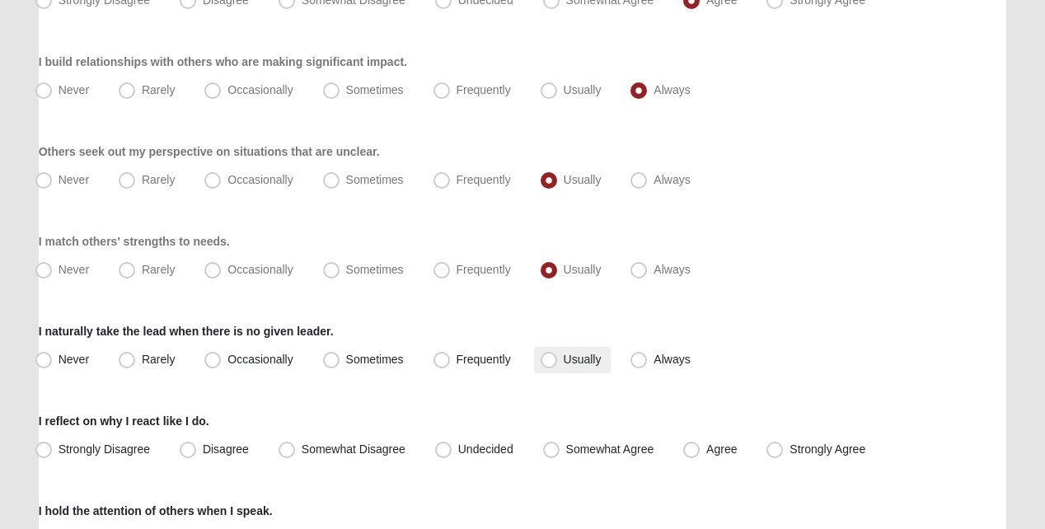
click at [564, 365] on span "Usually" at bounding box center [583, 359] width 38 height 13
click at [547, 365] on input "Usually" at bounding box center [552, 359] width 11 height 11
radio input "true"
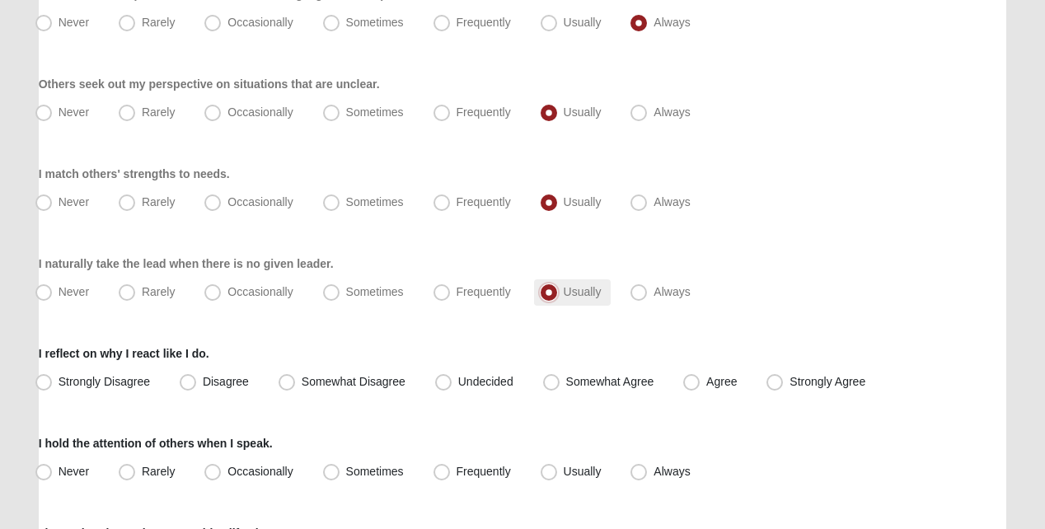
scroll to position [1236, 0]
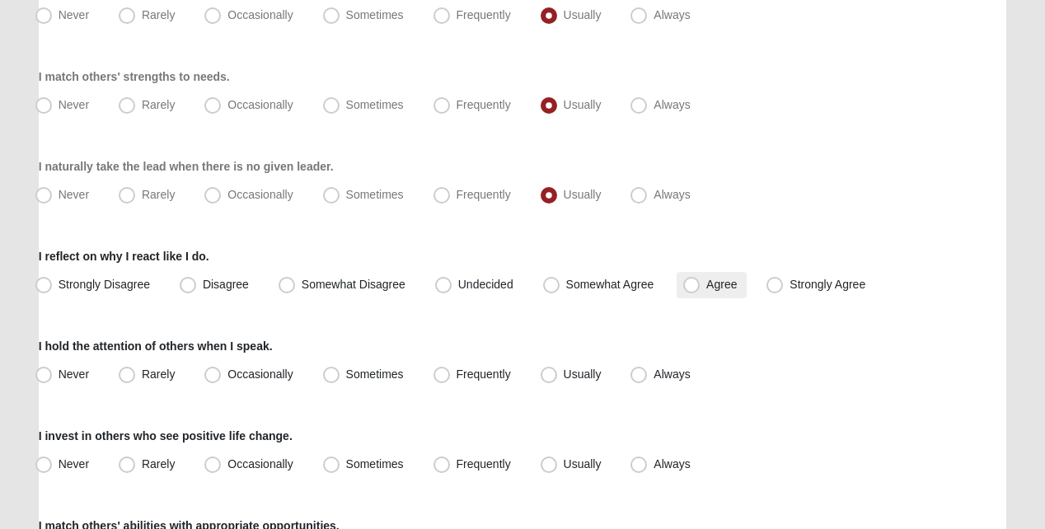
click at [687, 298] on label "Agree" at bounding box center [712, 285] width 70 height 26
click at [690, 290] on input "Agree" at bounding box center [695, 284] width 11 height 11
radio input "true"
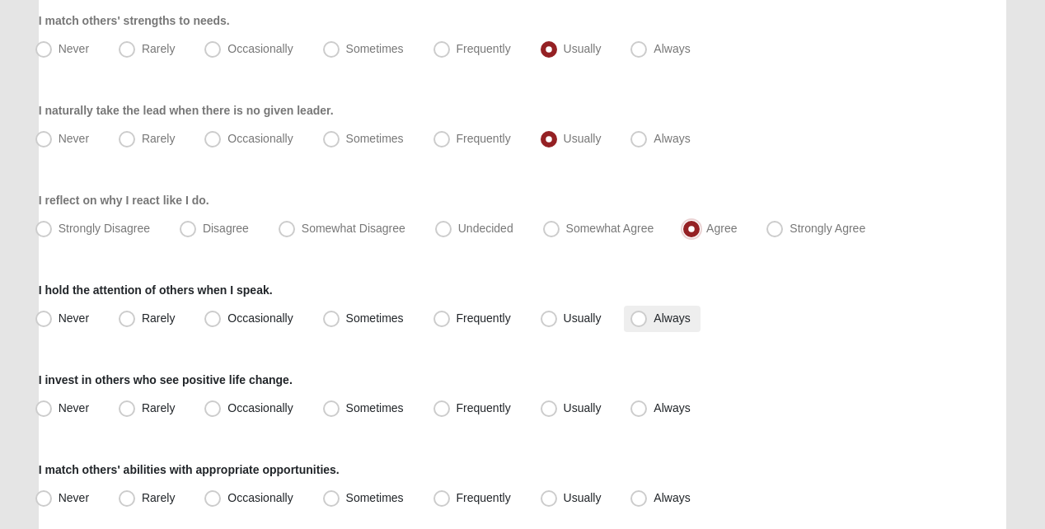
scroll to position [1318, 0]
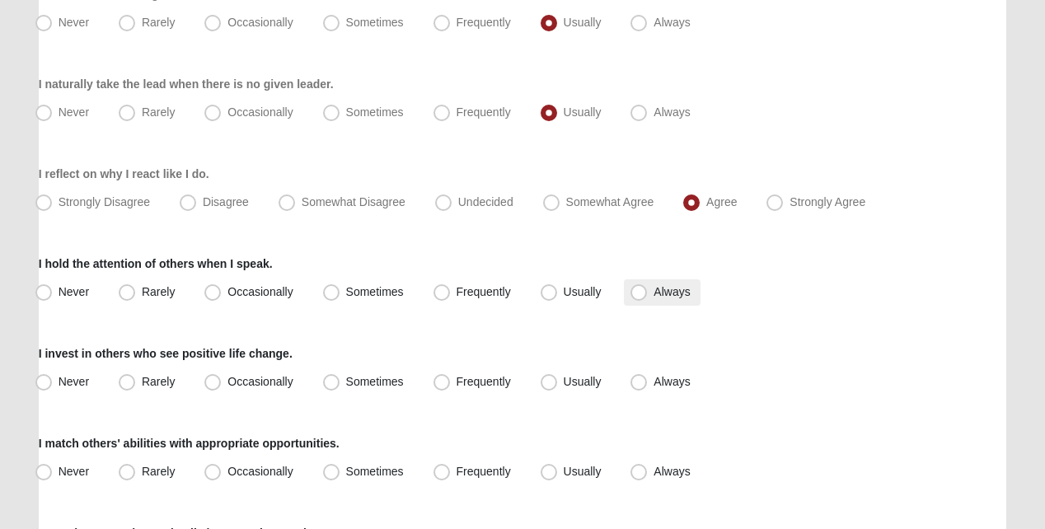
click at [653, 298] on span "Always" at bounding box center [671, 291] width 36 height 13
click at [641, 297] on input "Always" at bounding box center [642, 292] width 11 height 11
radio input "true"
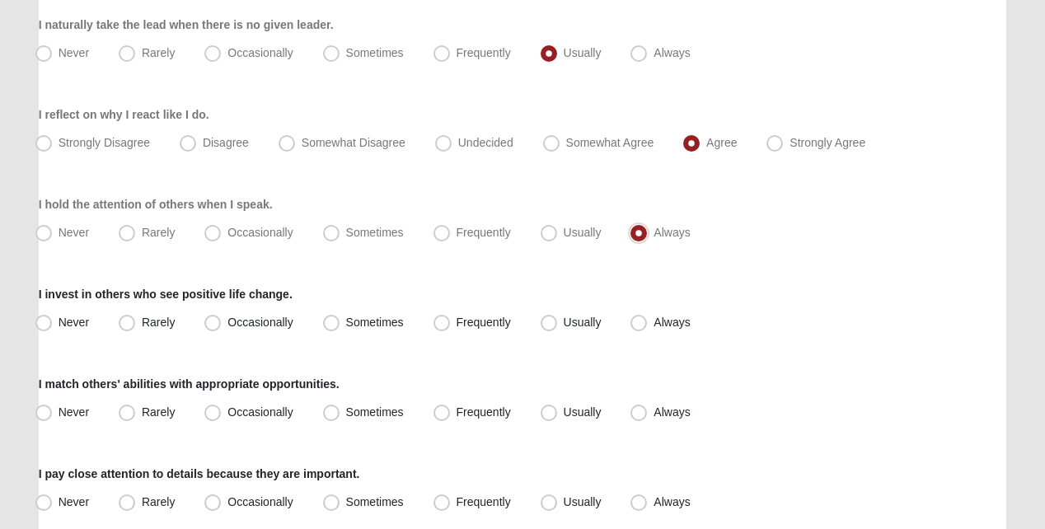
scroll to position [1401, 0]
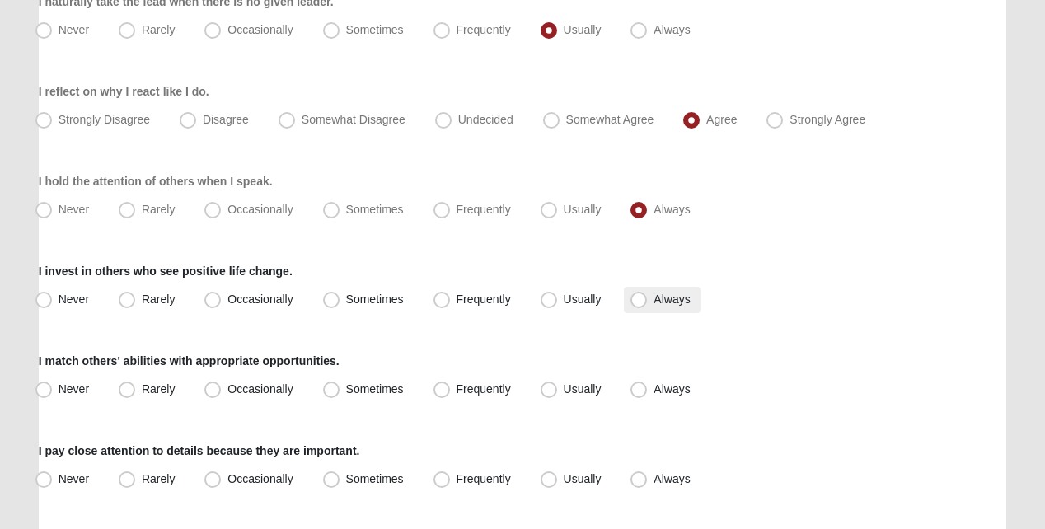
click at [653, 306] on span "Always" at bounding box center [671, 299] width 36 height 13
click at [637, 305] on input "Always" at bounding box center [642, 299] width 11 height 11
radio input "true"
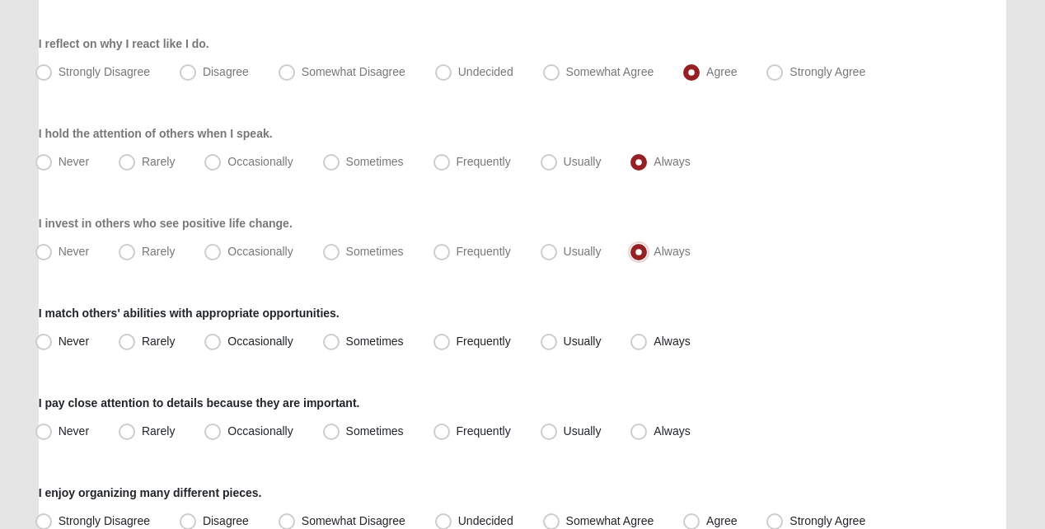
scroll to position [1483, 0]
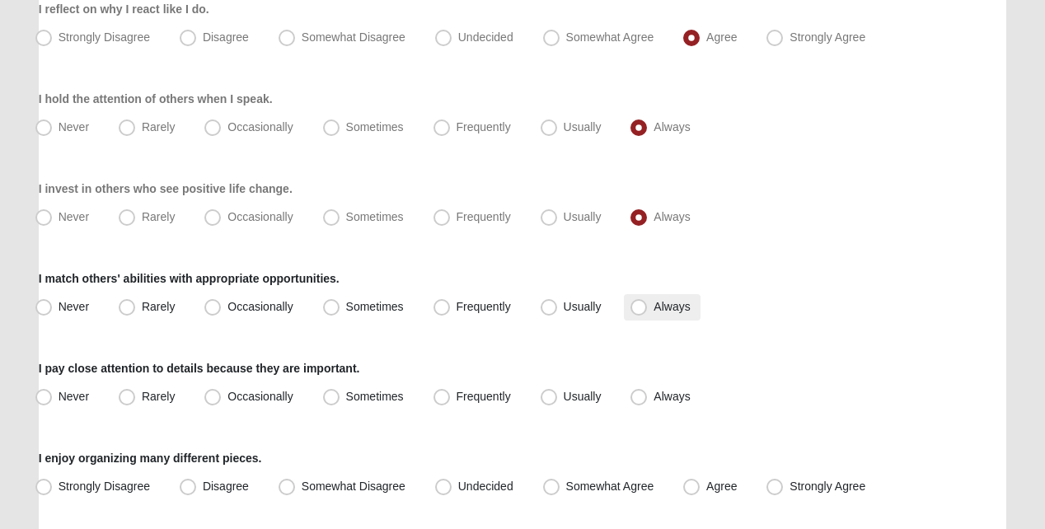
click at [634, 321] on label "Always" at bounding box center [662, 307] width 76 height 26
click at [637, 312] on input "Always" at bounding box center [642, 307] width 11 height 11
radio input "true"
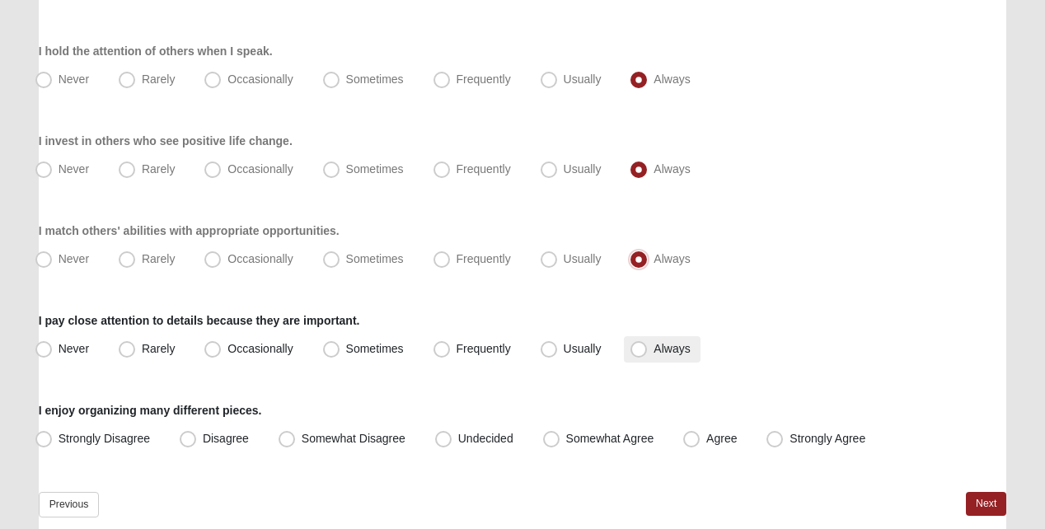
scroll to position [1566, 0]
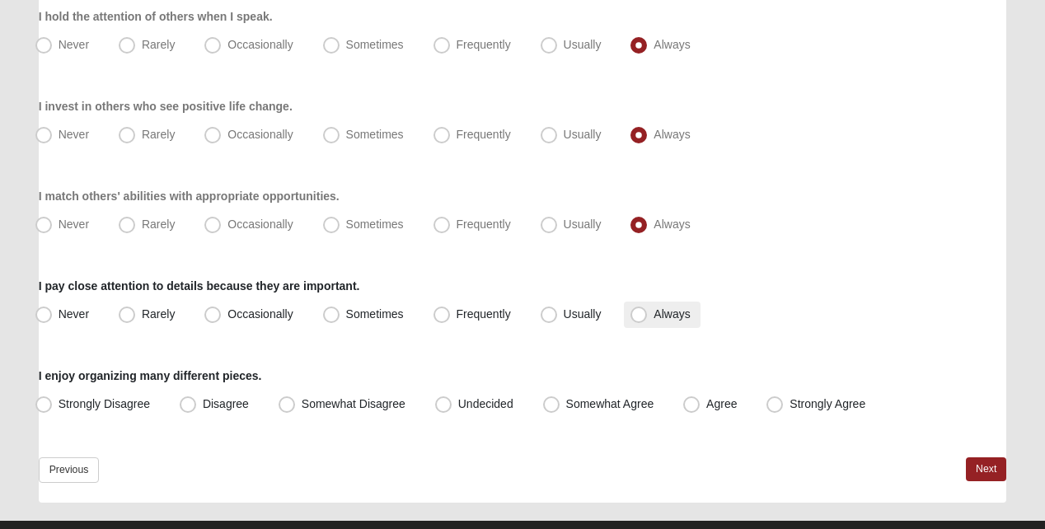
click at [653, 321] on span "Always" at bounding box center [671, 313] width 36 height 13
click at [637, 320] on input "Always" at bounding box center [642, 314] width 11 height 11
radio input "true"
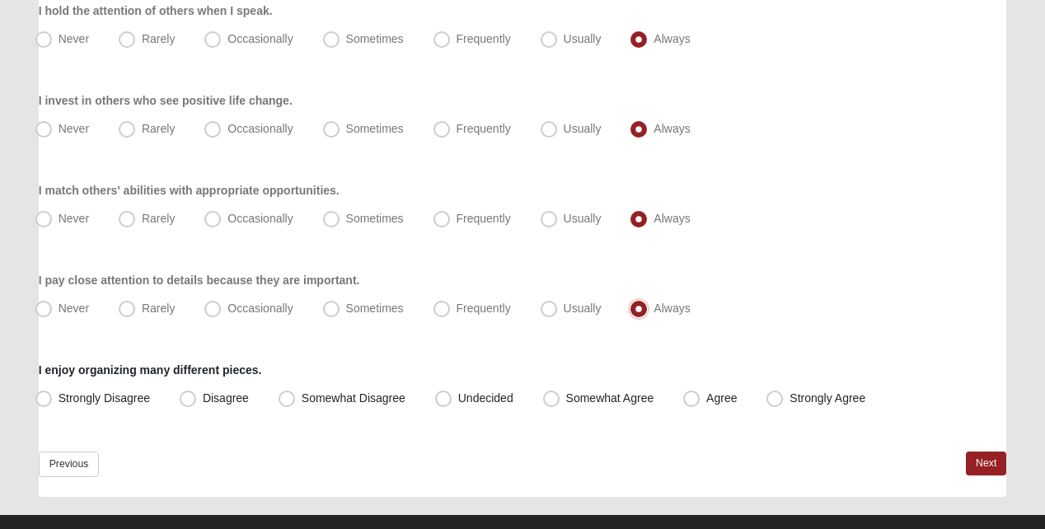
scroll to position [1610, 0]
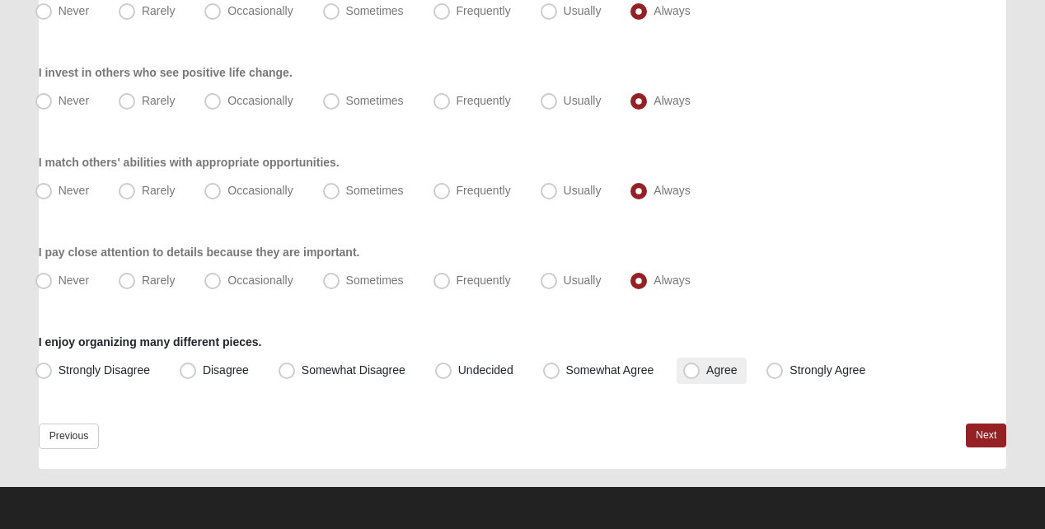
click at [706, 367] on span "Agree" at bounding box center [721, 369] width 30 height 13
click at [691, 367] on input "Agree" at bounding box center [695, 370] width 11 height 11
radio input "true"
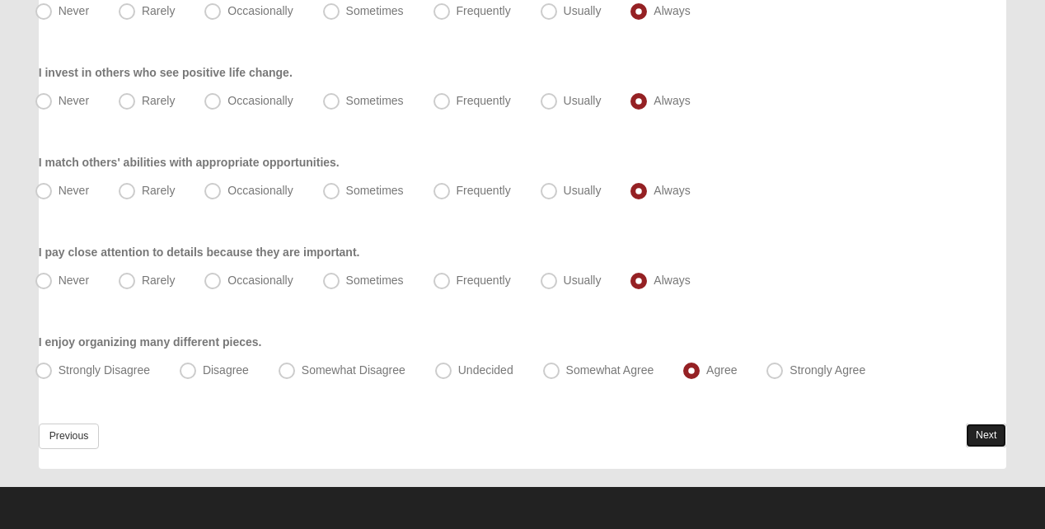
click at [976, 438] on link "Next" at bounding box center [986, 436] width 40 height 24
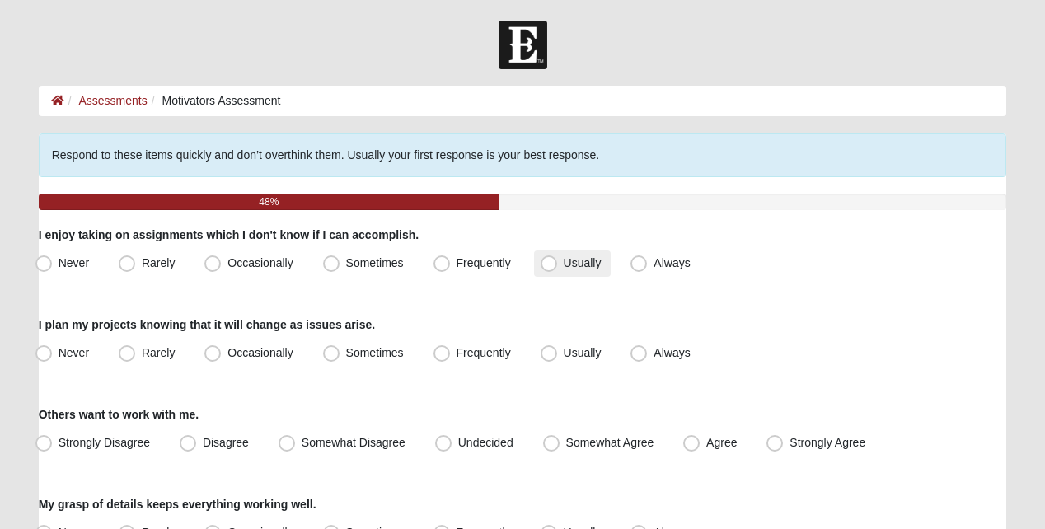
click at [564, 269] on span "Usually" at bounding box center [583, 262] width 38 height 13
click at [547, 269] on input "Usually" at bounding box center [552, 263] width 11 height 11
radio input "true"
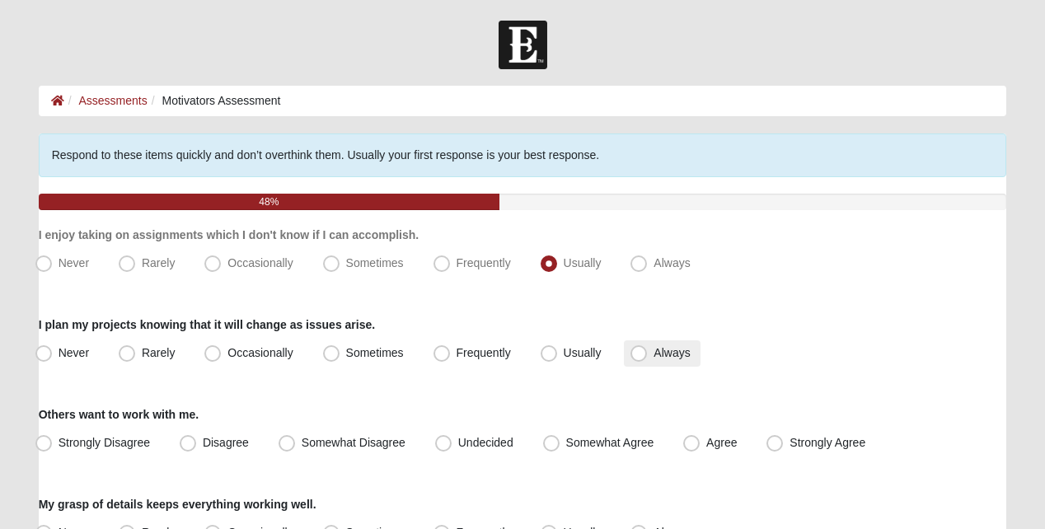
click at [644, 355] on label "Always" at bounding box center [662, 353] width 76 height 26
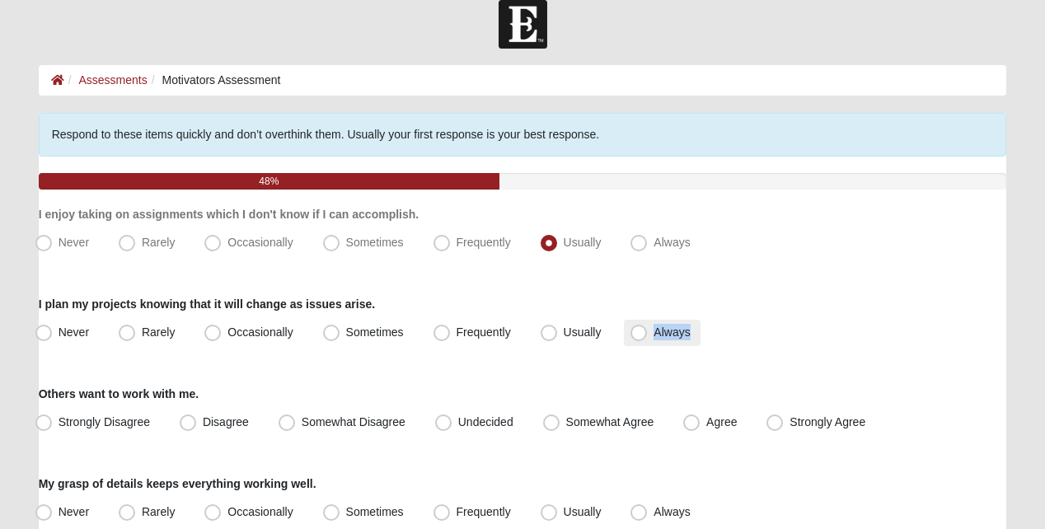
scroll to position [165, 0]
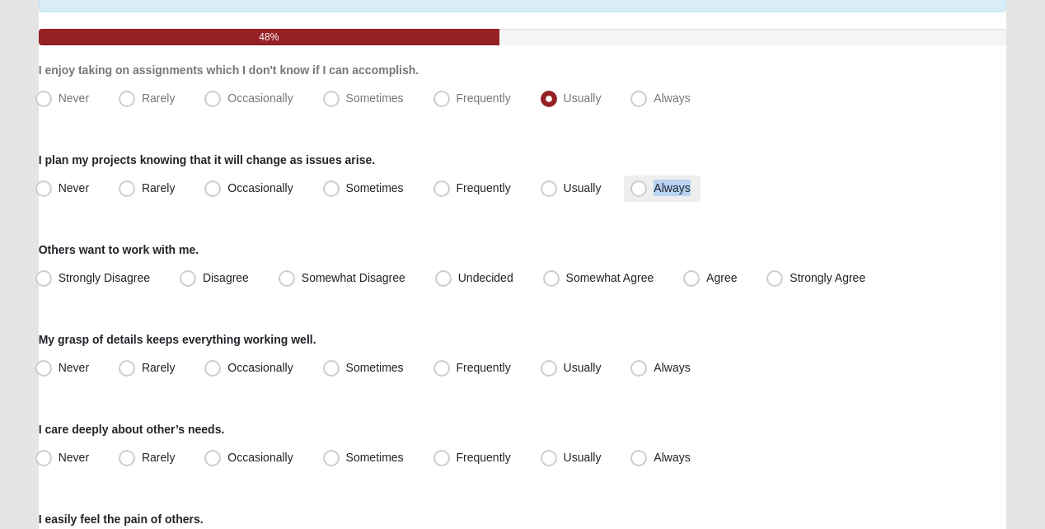
click at [653, 194] on span "Always" at bounding box center [671, 187] width 36 height 13
click at [644, 194] on input "Always" at bounding box center [642, 188] width 11 height 11
radio input "true"
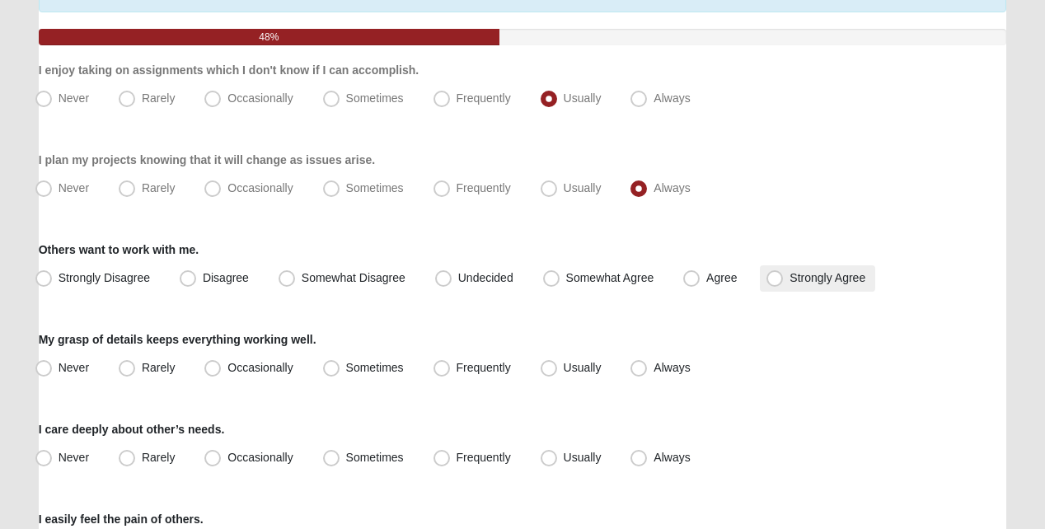
click at [789, 284] on span "Strongly Agree" at bounding box center [827, 277] width 76 height 13
click at [773, 283] on input "Strongly Agree" at bounding box center [778, 278] width 11 height 11
radio input "true"
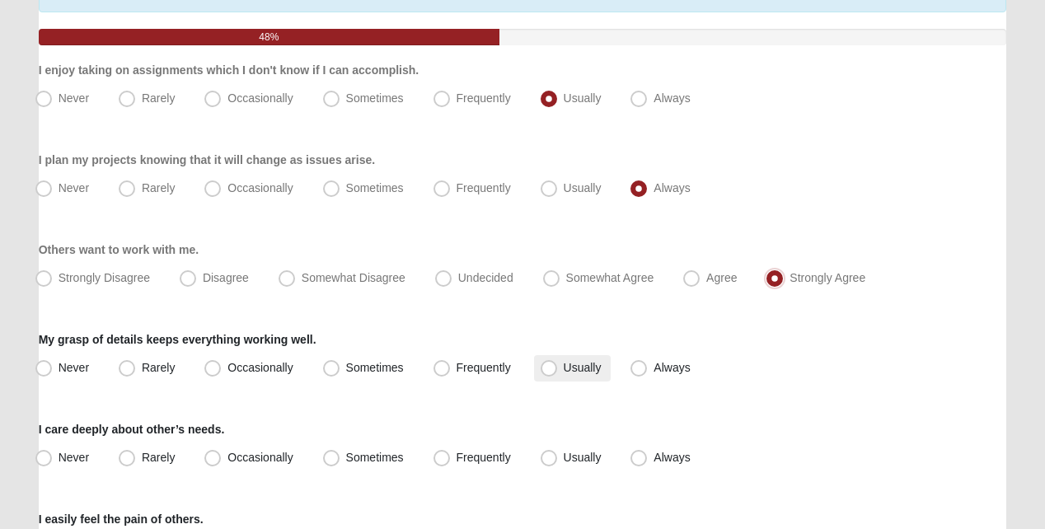
scroll to position [247, 0]
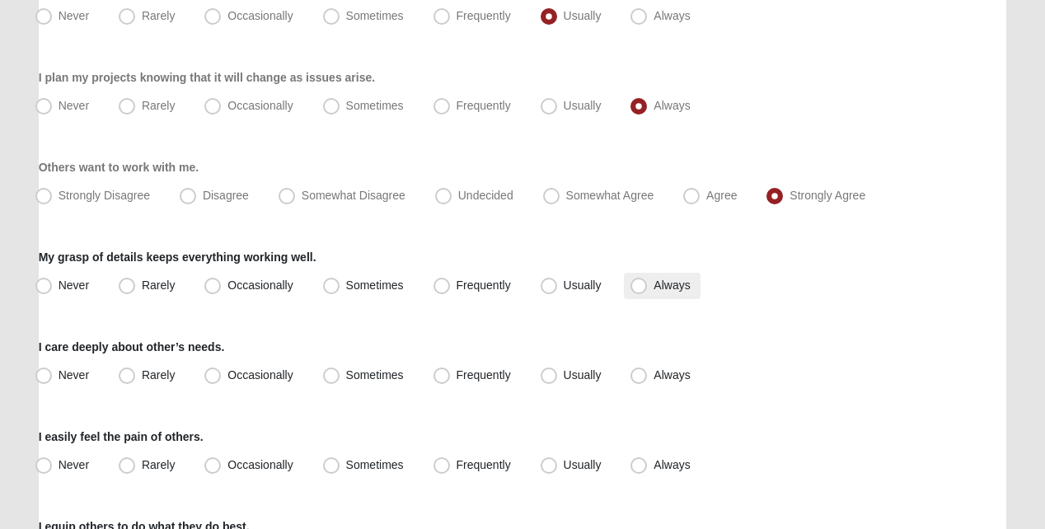
click at [653, 292] on span "Always" at bounding box center [671, 285] width 36 height 13
click at [639, 291] on input "Always" at bounding box center [642, 285] width 11 height 11
radio input "true"
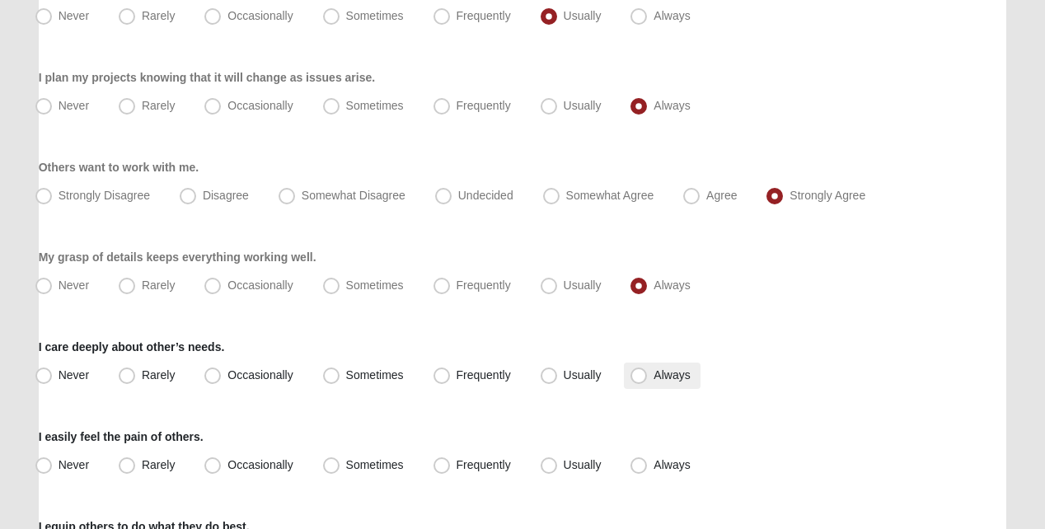
click at [653, 375] on span "Always" at bounding box center [671, 374] width 36 height 13
click at [637, 375] on input "Always" at bounding box center [642, 375] width 11 height 11
radio input "true"
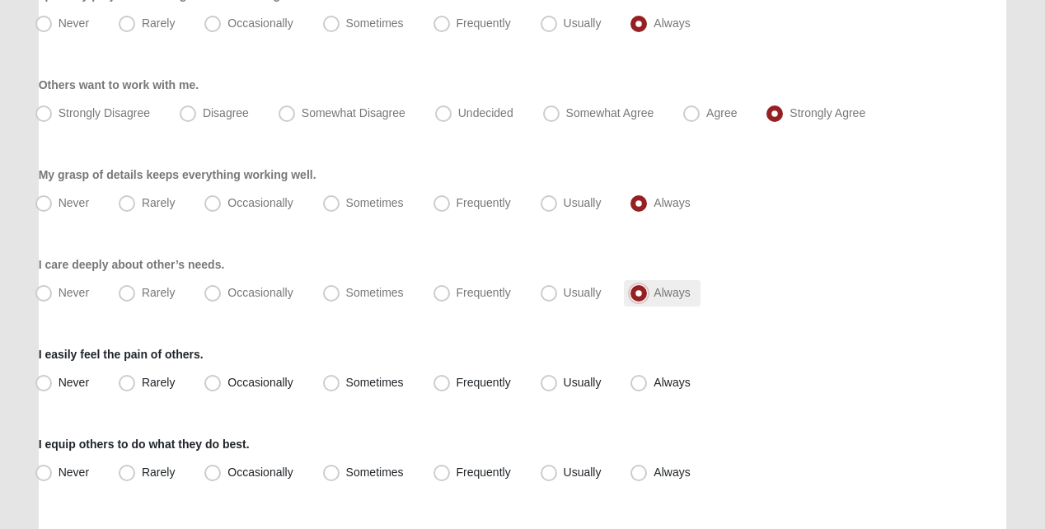
scroll to position [412, 0]
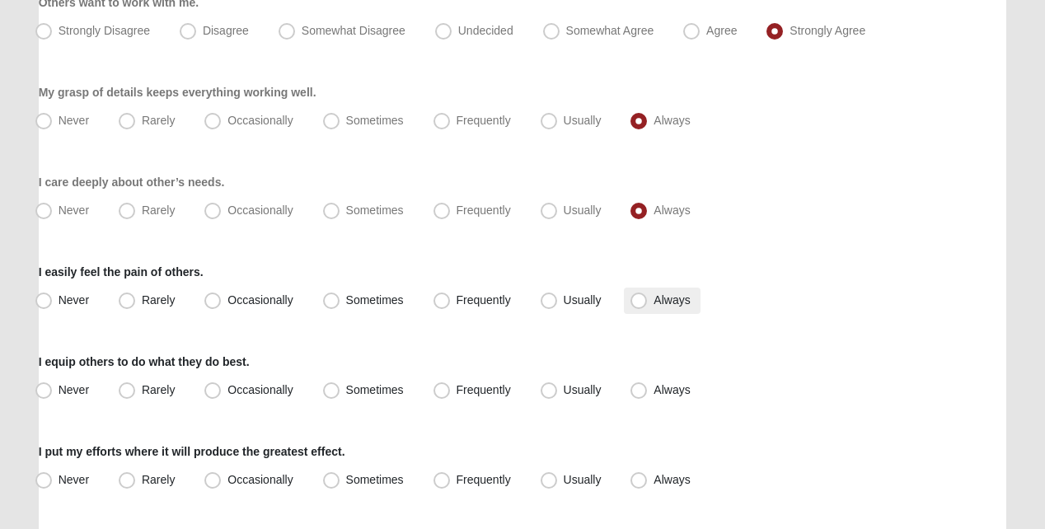
click at [653, 307] on span "Always" at bounding box center [671, 299] width 36 height 13
click at [638, 306] on input "Always" at bounding box center [642, 300] width 11 height 11
radio input "true"
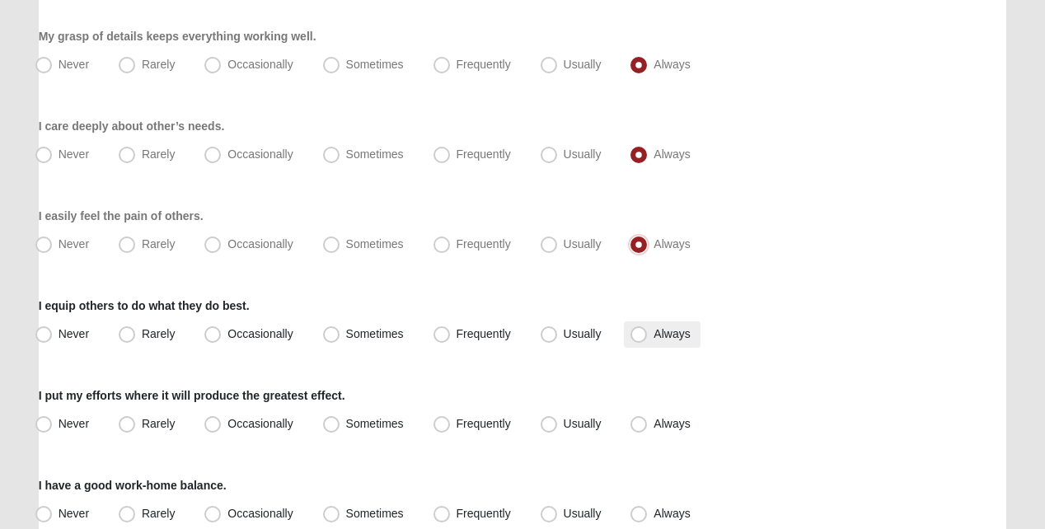
scroll to position [494, 0]
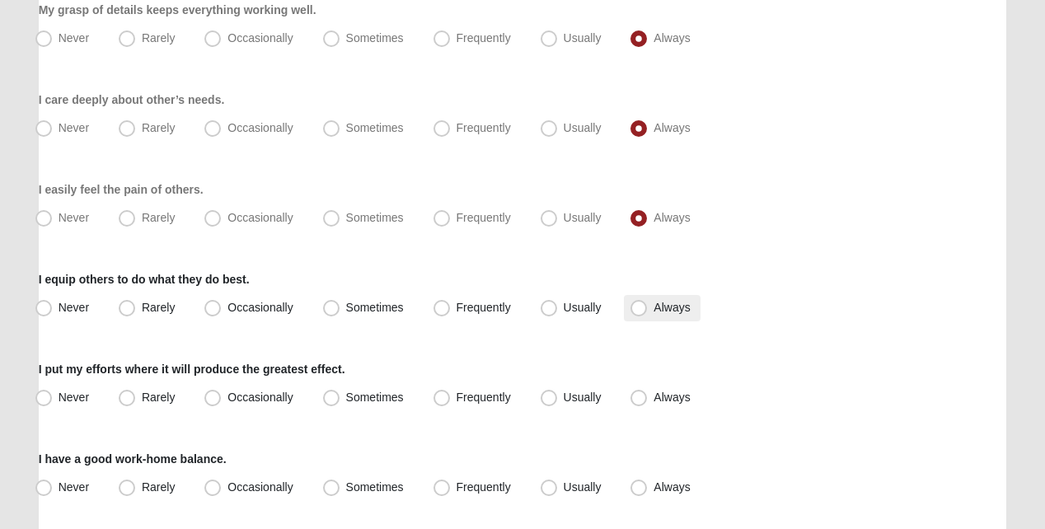
click at [653, 314] on span "Always" at bounding box center [671, 307] width 36 height 13
click at [639, 313] on input "Always" at bounding box center [642, 307] width 11 height 11
radio input "true"
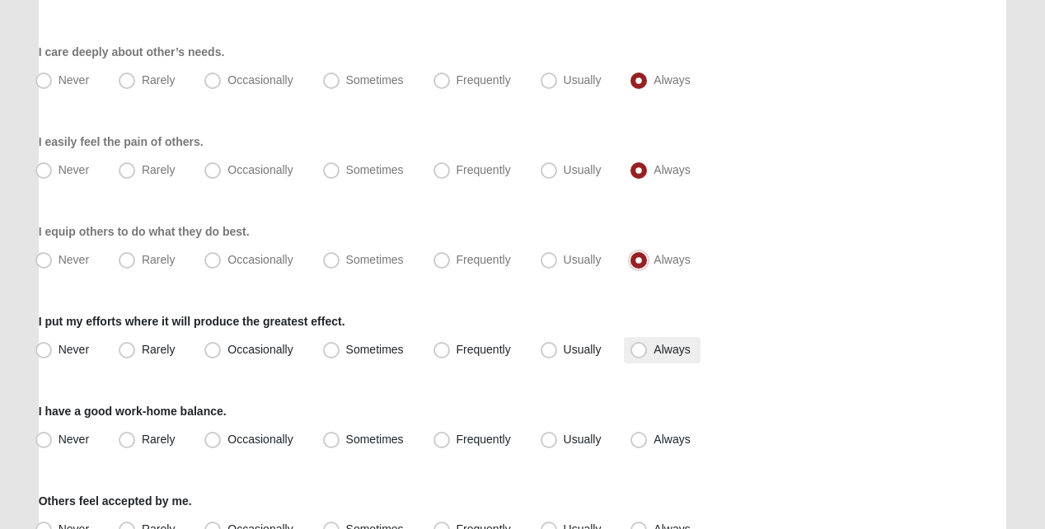
scroll to position [577, 0]
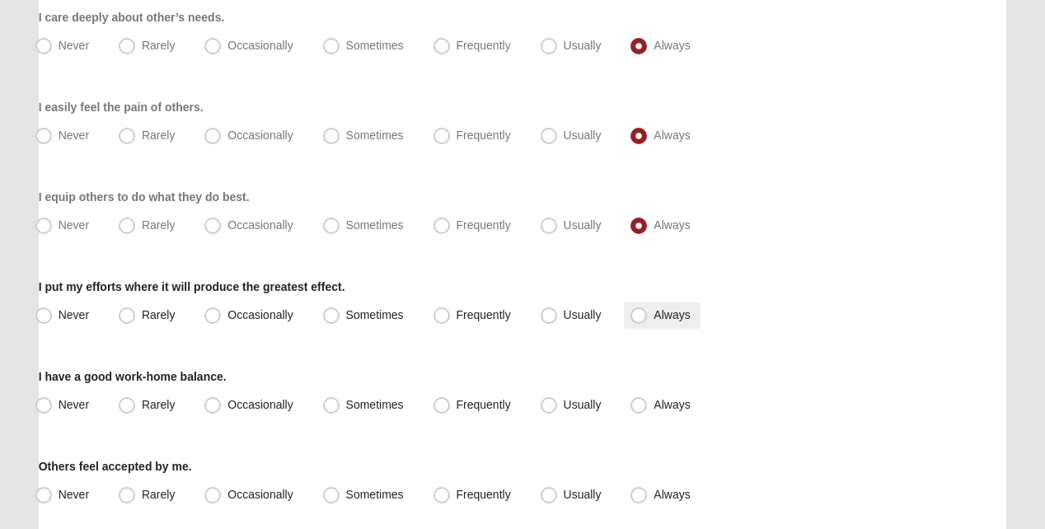
click at [653, 321] on span "Always" at bounding box center [671, 314] width 36 height 13
click at [637, 321] on input "Always" at bounding box center [642, 315] width 11 height 11
radio input "true"
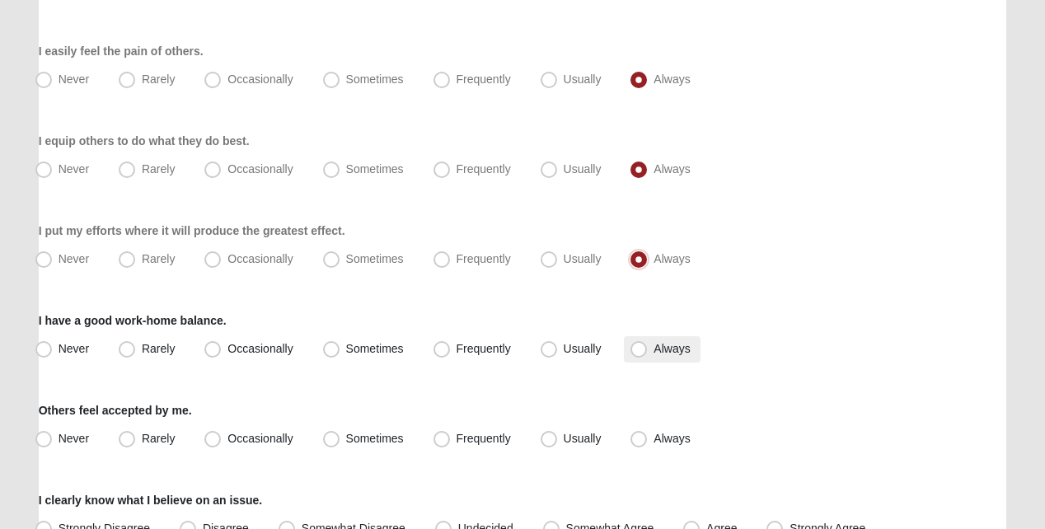
scroll to position [659, 0]
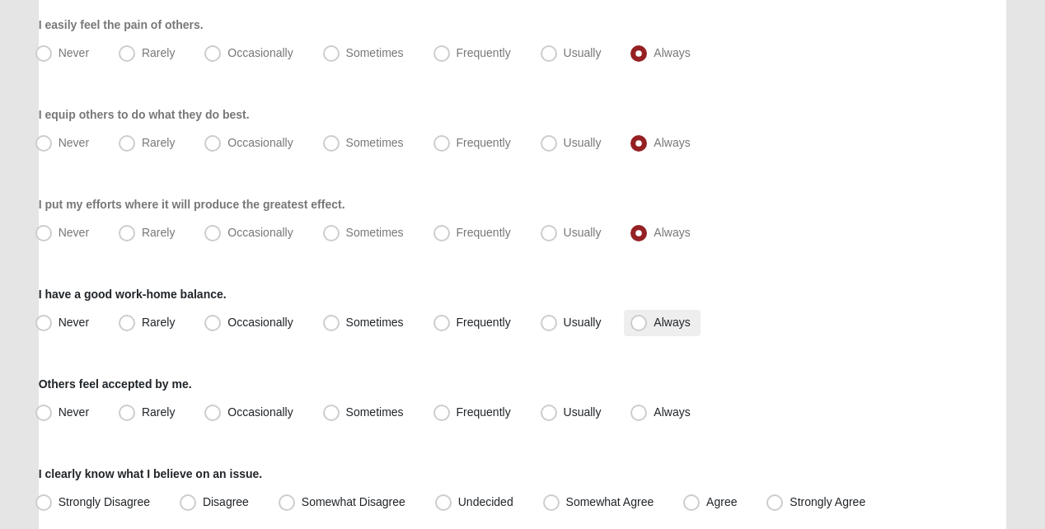
click at [653, 329] on span "Always" at bounding box center [671, 322] width 36 height 13
click at [637, 328] on input "Always" at bounding box center [642, 322] width 11 height 11
radio input "true"
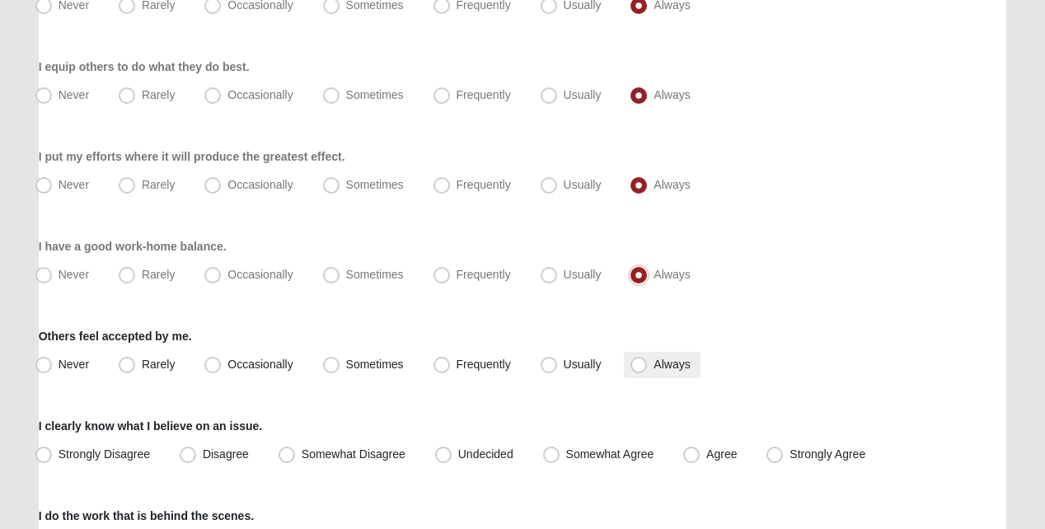
scroll to position [742, 0]
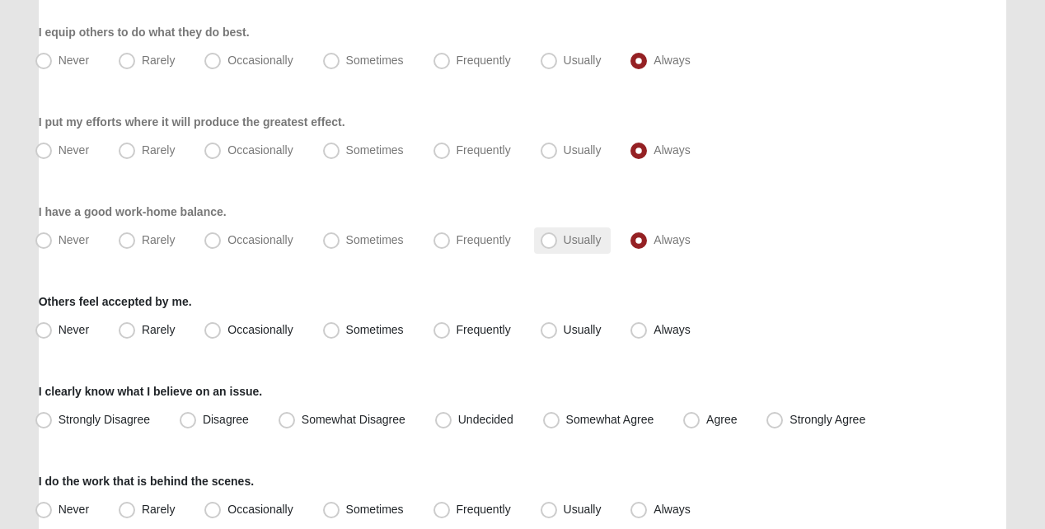
click at [564, 246] on span "Usually" at bounding box center [583, 239] width 38 height 13
click at [552, 246] on input "Usually" at bounding box center [552, 240] width 11 height 11
radio input "true"
click at [628, 335] on label "Always" at bounding box center [662, 330] width 76 height 26
click at [637, 335] on input "Always" at bounding box center [642, 330] width 11 height 11
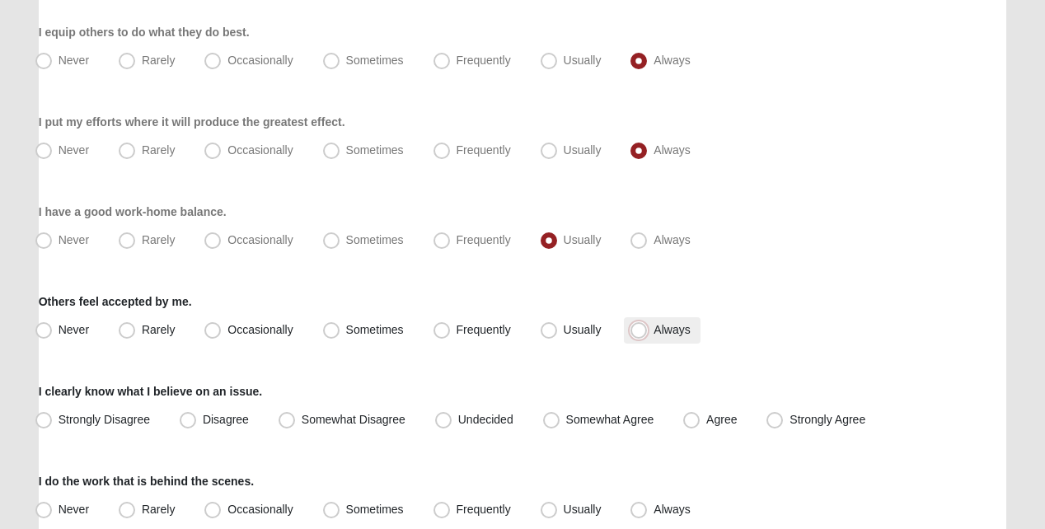
radio input "true"
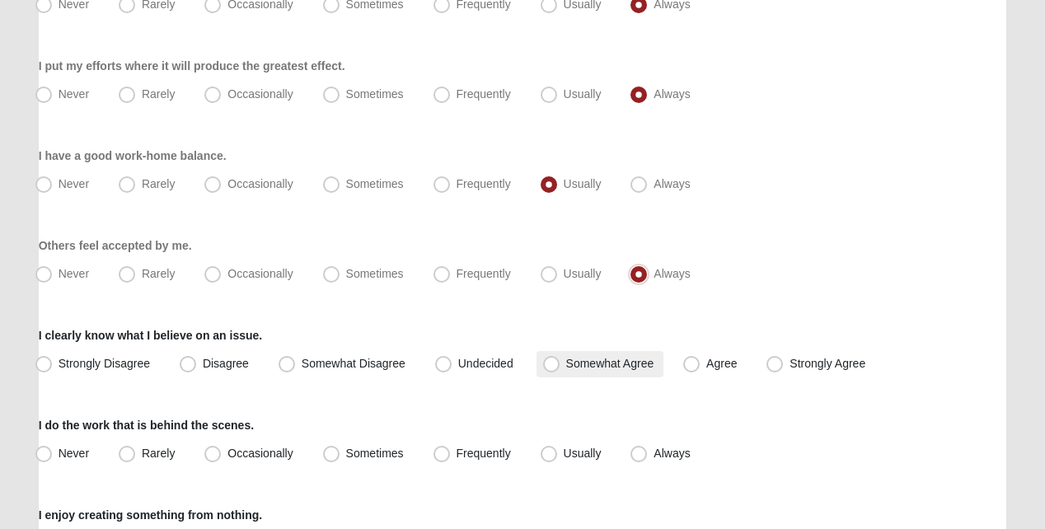
scroll to position [824, 0]
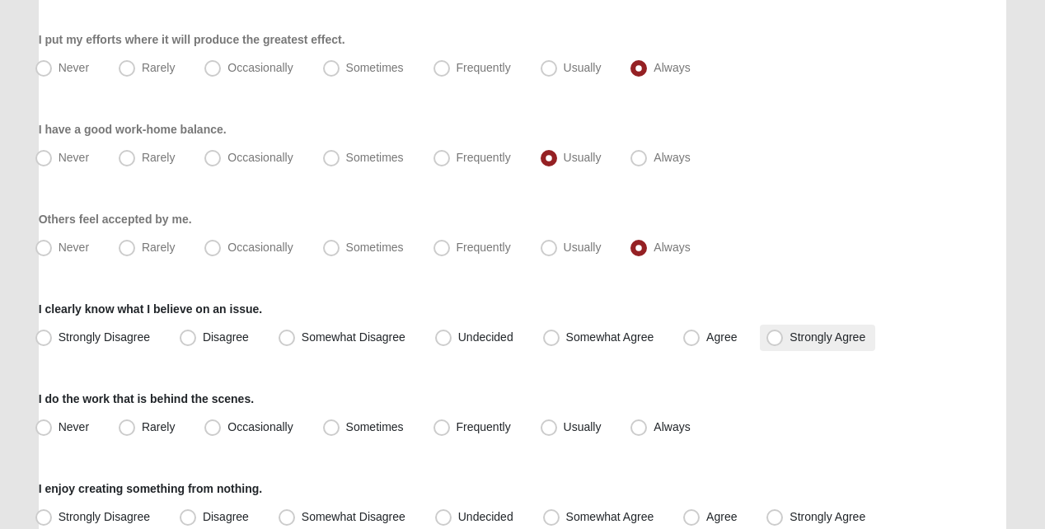
click at [789, 344] on span "Strongly Agree" at bounding box center [827, 336] width 76 height 13
click at [773, 343] on input "Strongly Agree" at bounding box center [778, 337] width 11 height 11
radio input "true"
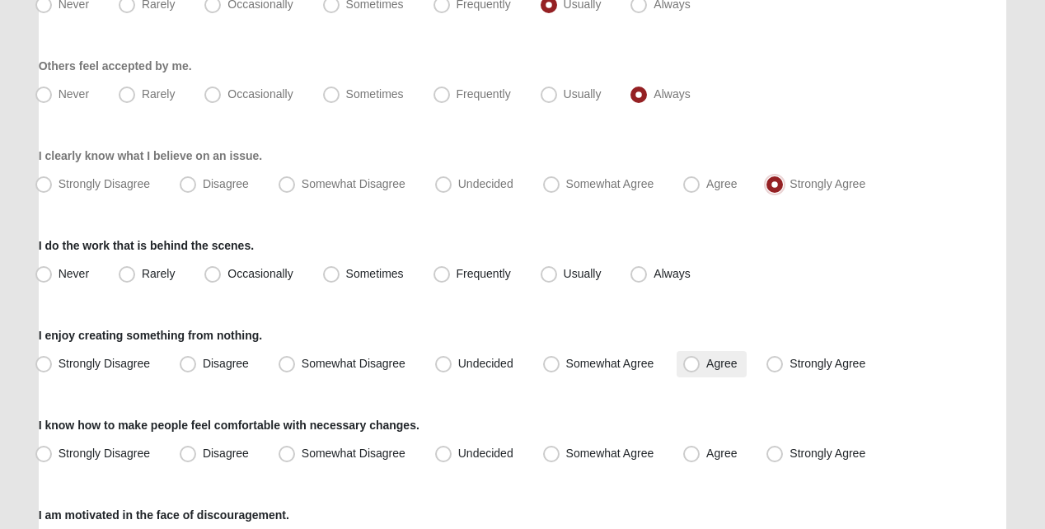
scroll to position [989, 0]
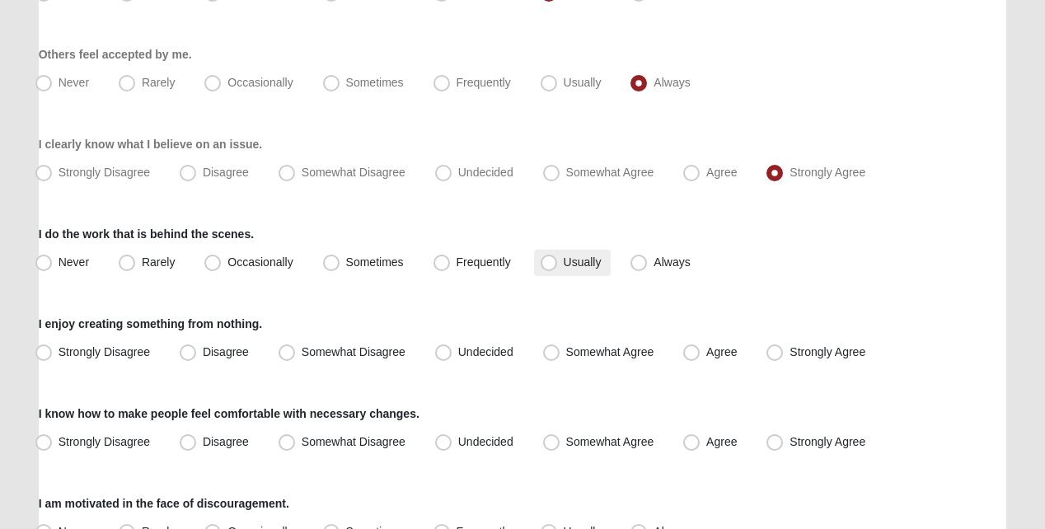
click at [564, 269] on span "Usually" at bounding box center [583, 261] width 38 height 13
click at [547, 268] on input "Usually" at bounding box center [552, 262] width 11 height 11
radio input "true"
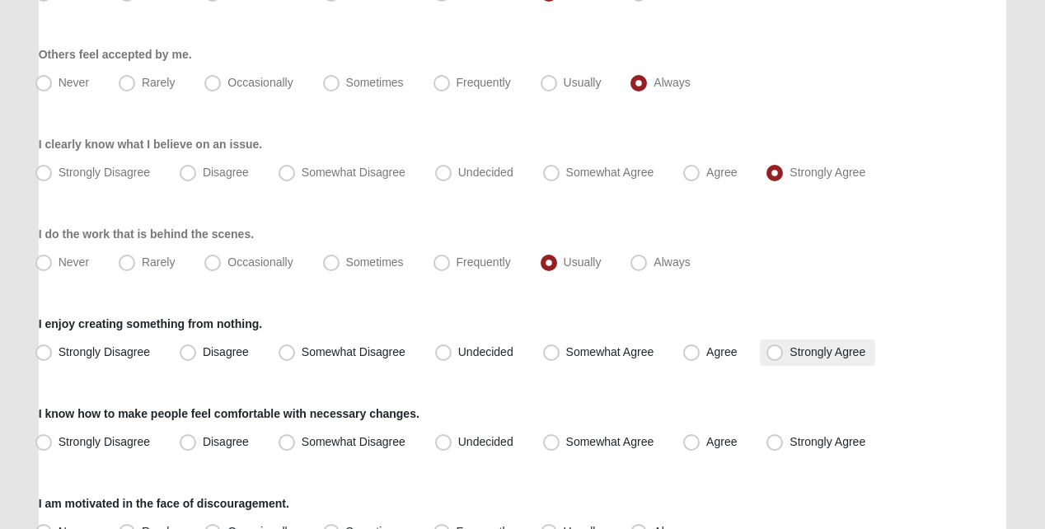
click at [789, 358] on span "Strongly Agree" at bounding box center [827, 351] width 76 height 13
click at [773, 358] on input "Strongly Agree" at bounding box center [778, 352] width 11 height 11
radio input "true"
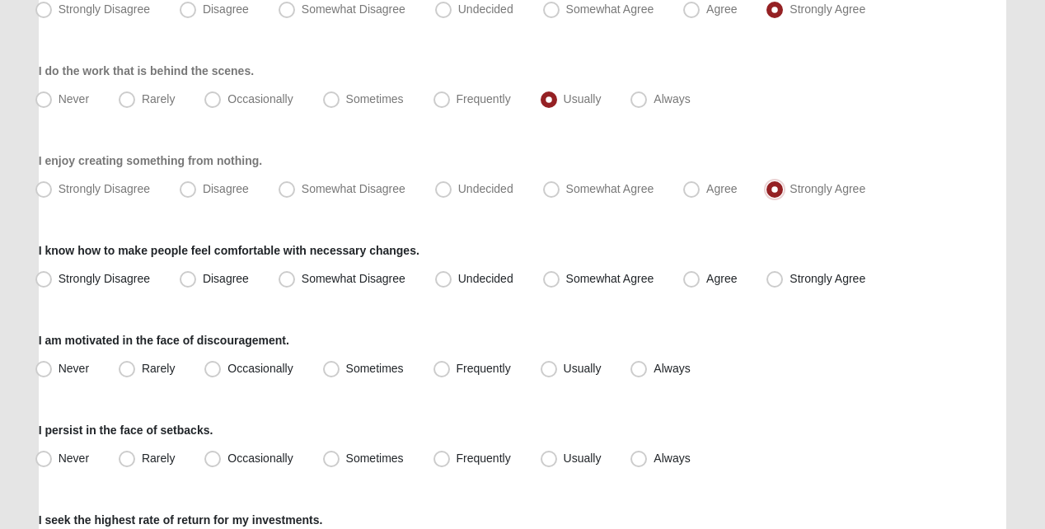
scroll to position [1154, 0]
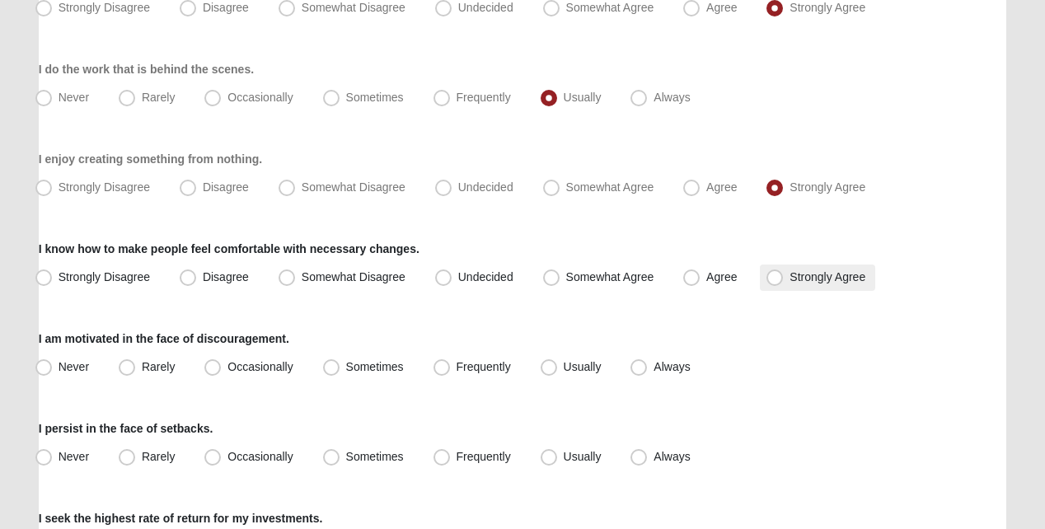
click at [789, 283] on span "Strongly Agree" at bounding box center [827, 276] width 76 height 13
click at [773, 283] on input "Strongly Agree" at bounding box center [778, 277] width 11 height 11
radio input "true"
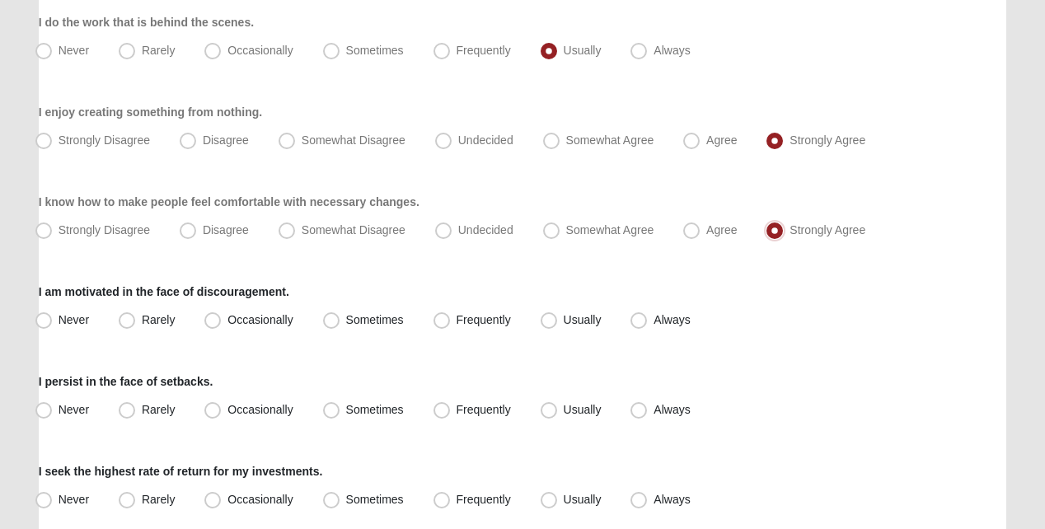
scroll to position [1236, 0]
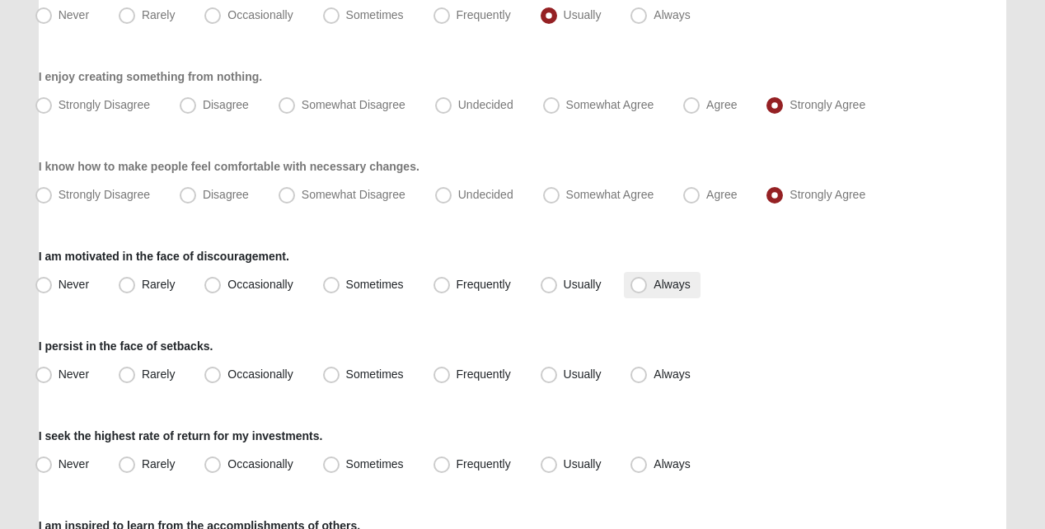
click at [653, 291] on span "Always" at bounding box center [671, 284] width 36 height 13
click at [637, 290] on input "Always" at bounding box center [642, 284] width 11 height 11
radio input "true"
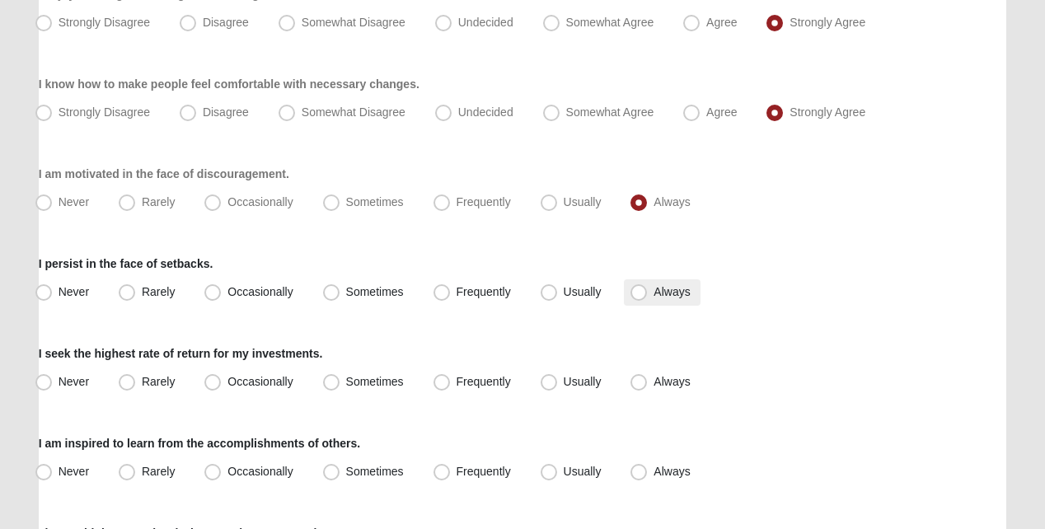
click at [653, 298] on span "Always" at bounding box center [671, 291] width 36 height 13
click at [637, 297] on input "Always" at bounding box center [642, 292] width 11 height 11
radio input "true"
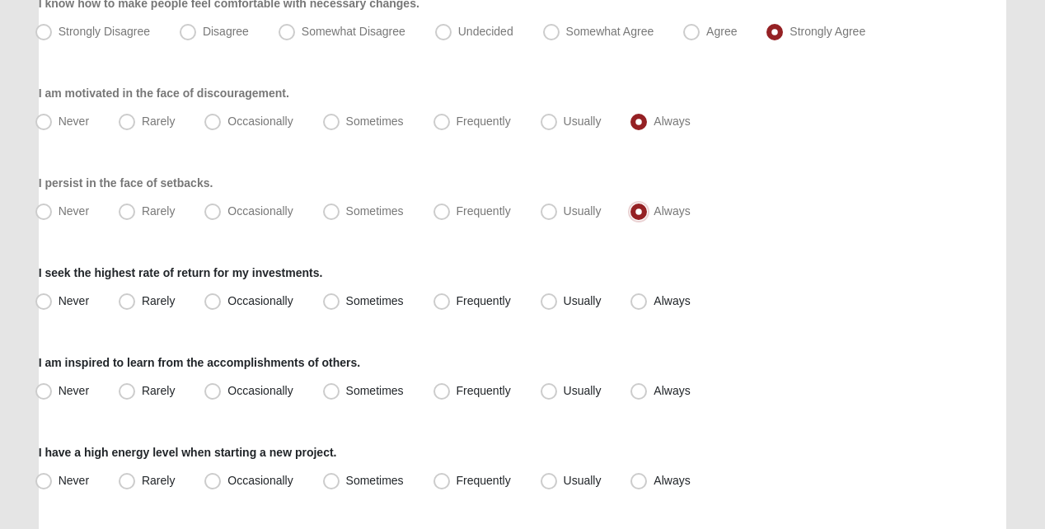
scroll to position [1401, 0]
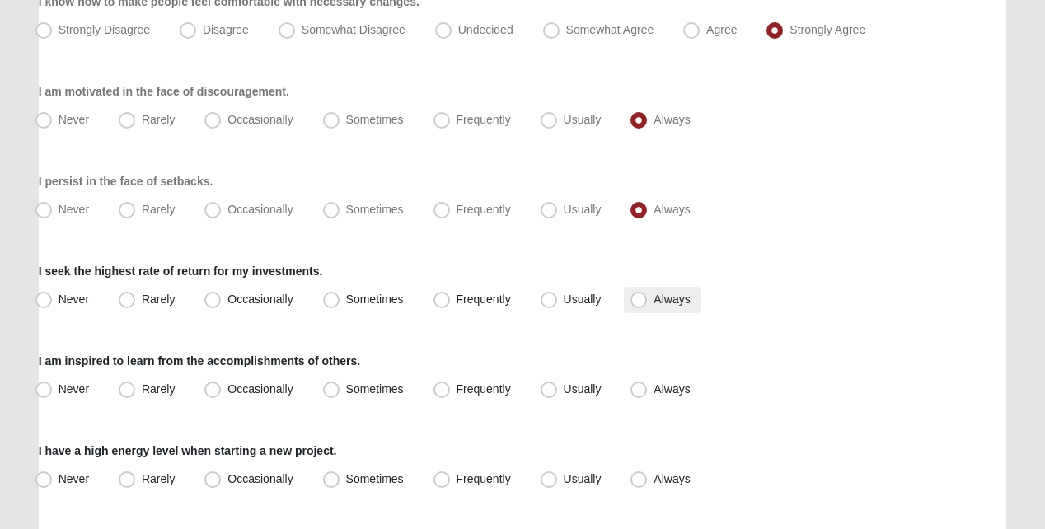
click at [653, 306] on span "Always" at bounding box center [671, 299] width 36 height 13
click at [639, 305] on input "Always" at bounding box center [642, 299] width 11 height 11
radio input "true"
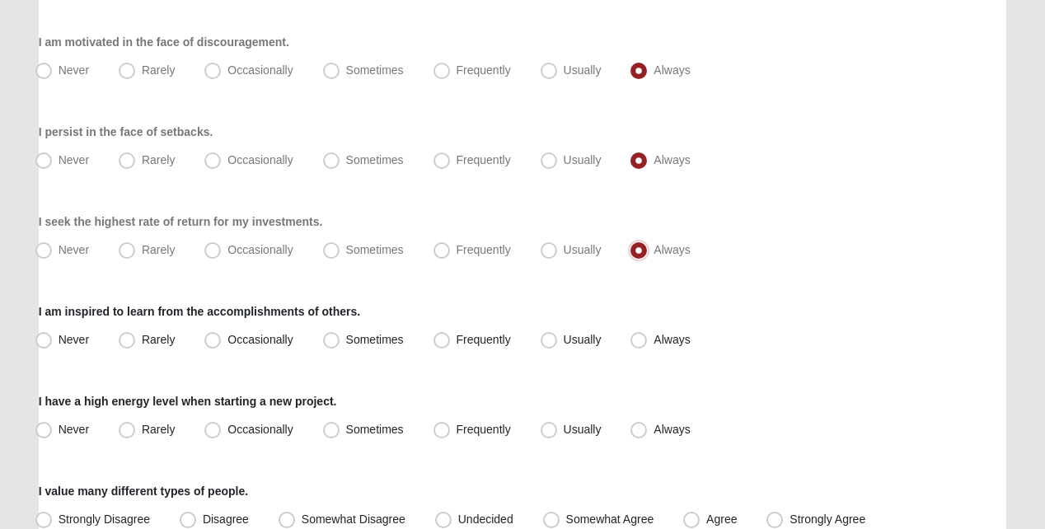
scroll to position [1483, 0]
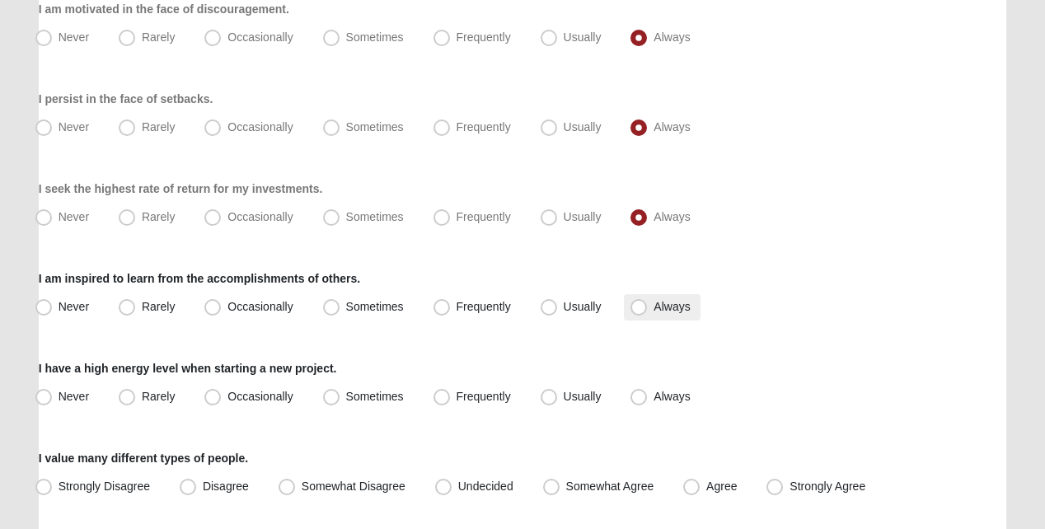
click at [629, 319] on label "Always" at bounding box center [662, 307] width 76 height 26
click at [637, 312] on input "Always" at bounding box center [642, 307] width 11 height 11
radio input "true"
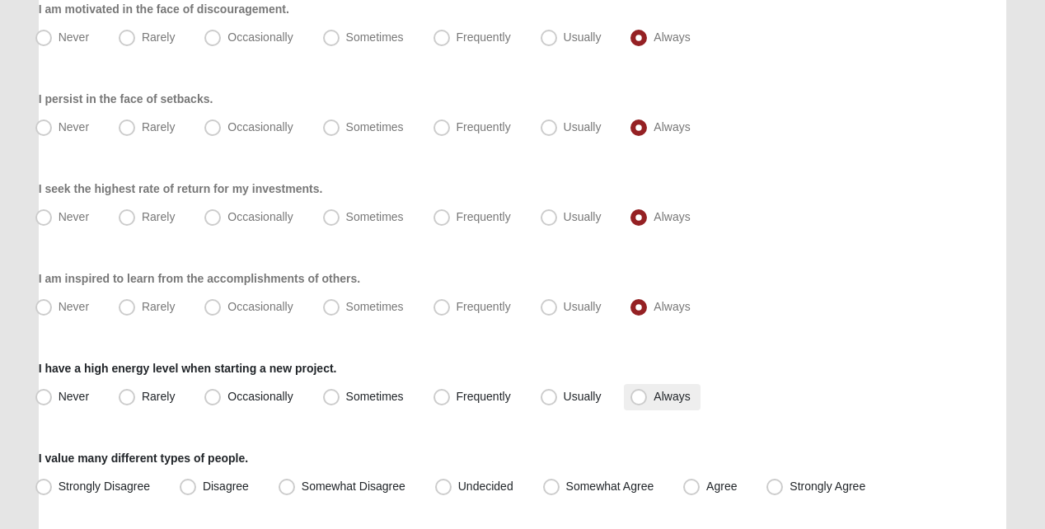
click at [653, 403] on span "Always" at bounding box center [671, 396] width 36 height 13
click at [641, 402] on input "Always" at bounding box center [642, 396] width 11 height 11
radio input "true"
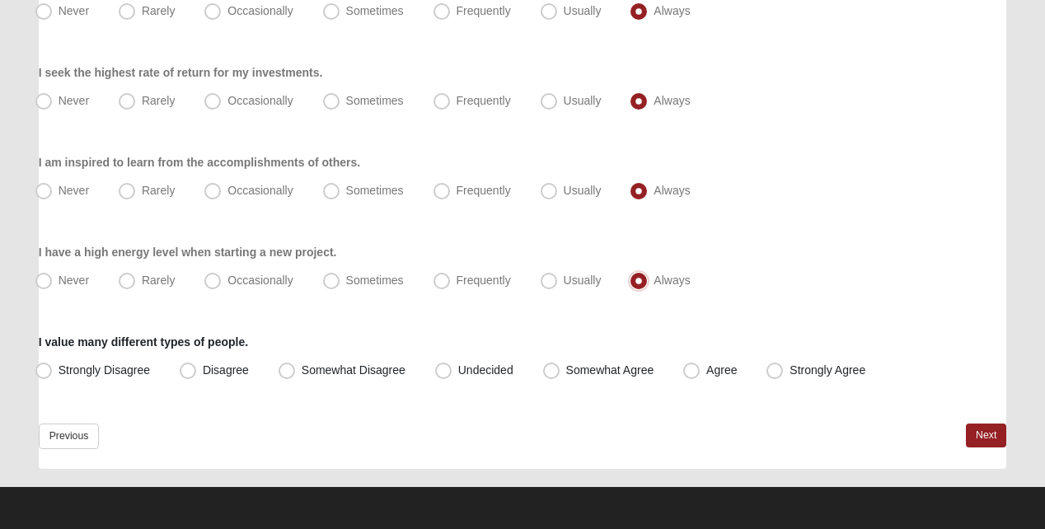
scroll to position [1610, 0]
click at [789, 370] on span "Strongly Agree" at bounding box center [827, 369] width 76 height 13
click at [773, 370] on input "Strongly Agree" at bounding box center [778, 370] width 11 height 11
radio input "true"
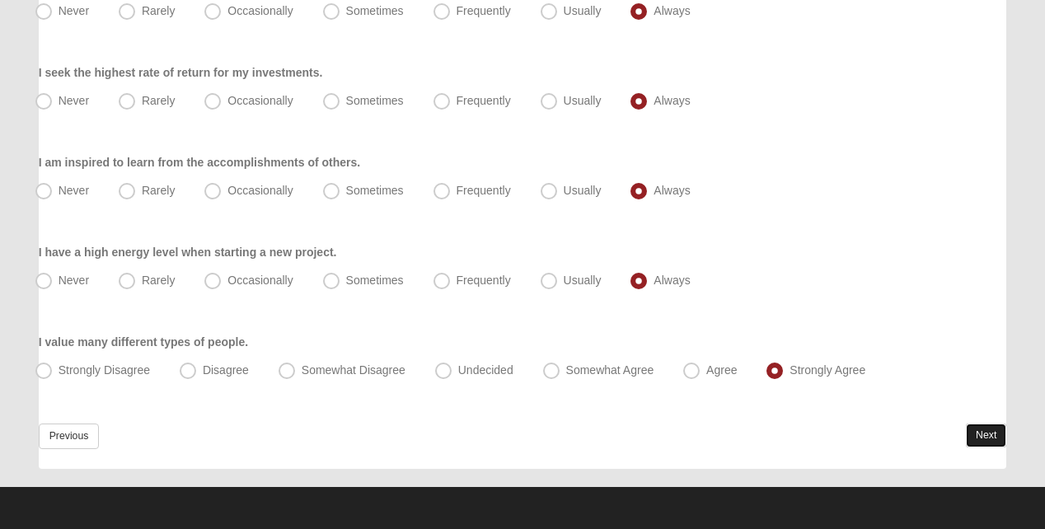
click at [969, 433] on link "Next" at bounding box center [986, 436] width 40 height 24
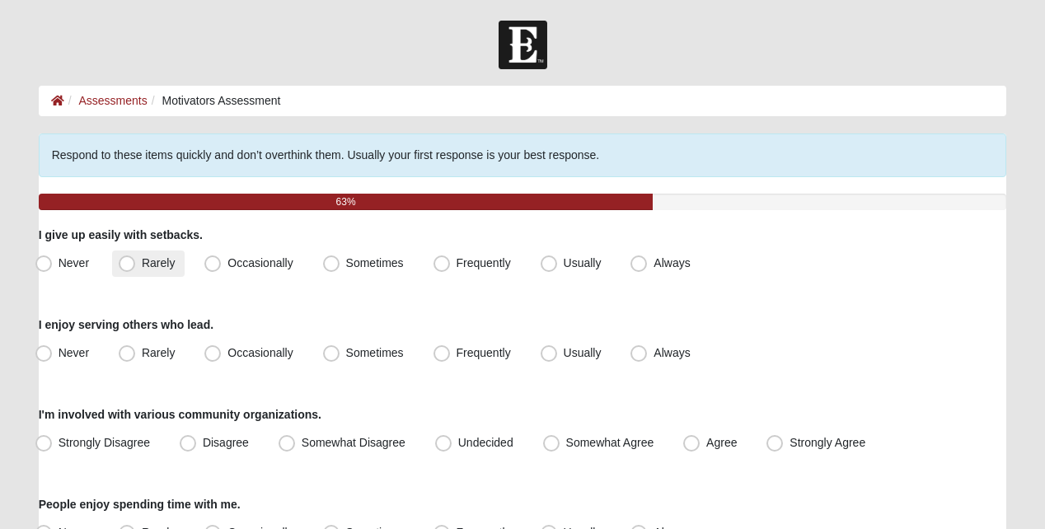
click at [142, 269] on span "Rarely" at bounding box center [158, 262] width 33 height 13
click at [133, 269] on input "Rarely" at bounding box center [130, 263] width 11 height 11
radio input "true"
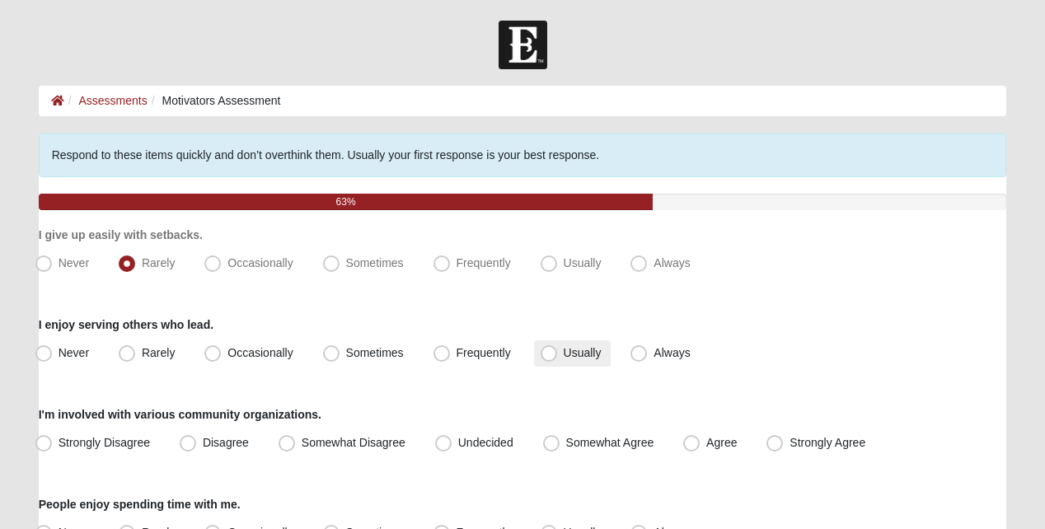
click at [539, 362] on label "Usually" at bounding box center [572, 353] width 77 height 26
click at [547, 358] on input "Usually" at bounding box center [552, 353] width 11 height 11
radio input "true"
click at [456, 359] on span "Frequently" at bounding box center [483, 352] width 54 height 13
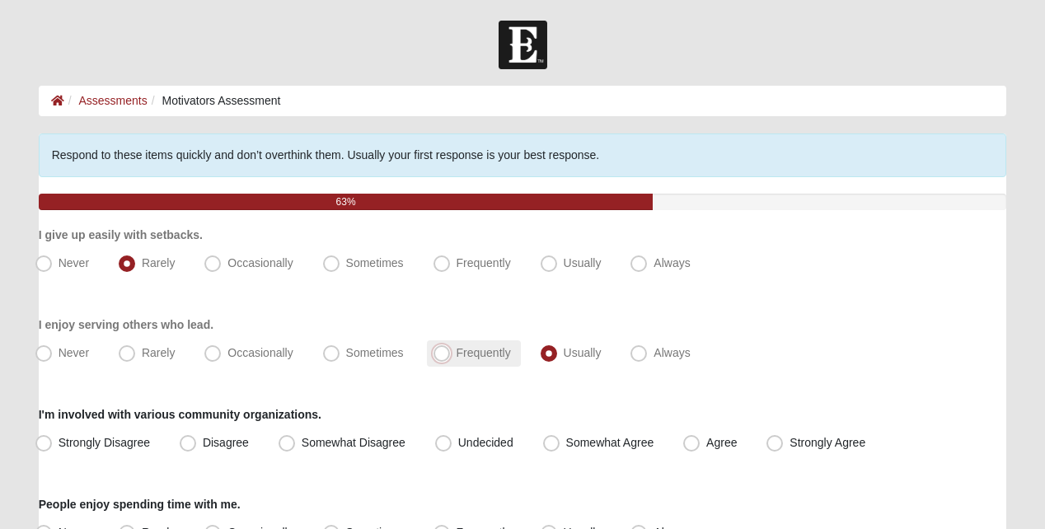
click at [445, 358] on input "Frequently" at bounding box center [445, 353] width 11 height 11
radio input "true"
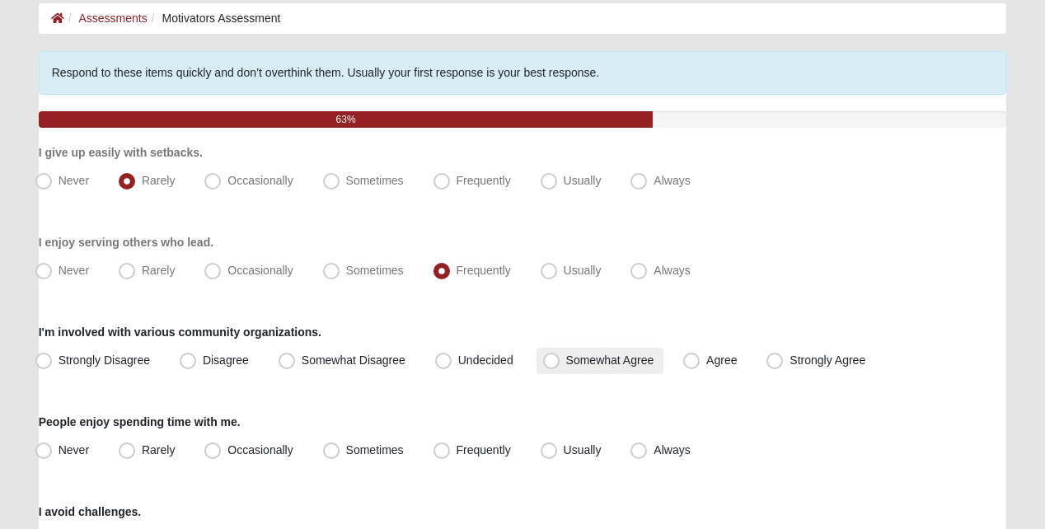
click at [566, 367] on span "Somewhat Agree" at bounding box center [610, 359] width 88 height 13
click at [550, 366] on input "Somewhat Agree" at bounding box center [555, 360] width 11 height 11
radio input "true"
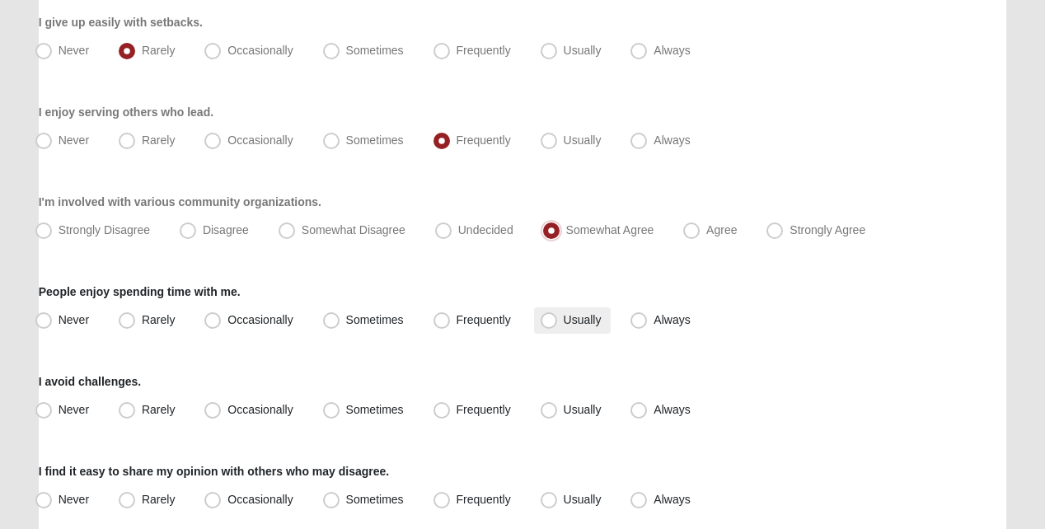
scroll to position [247, 0]
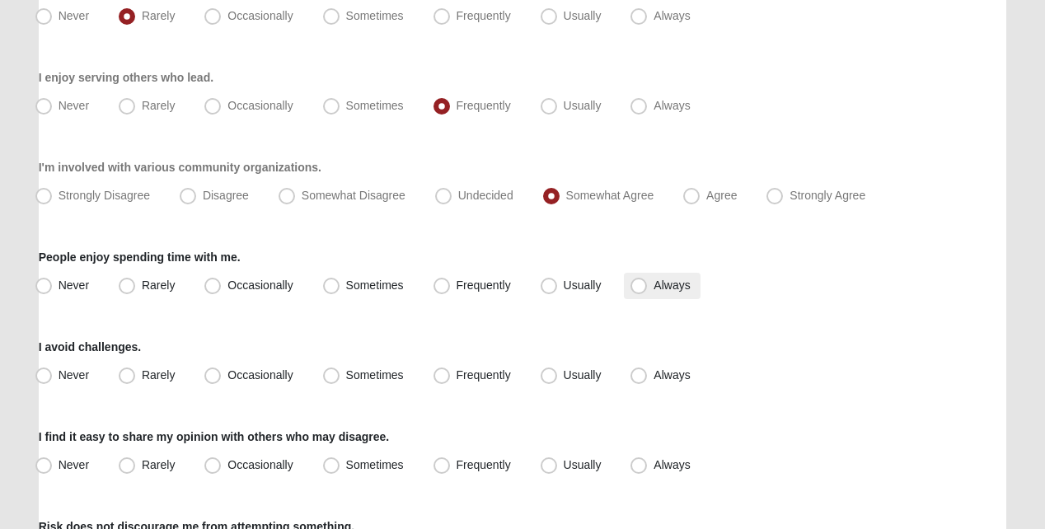
click at [653, 292] on span "Always" at bounding box center [671, 285] width 36 height 13
click at [644, 291] on input "Always" at bounding box center [642, 285] width 11 height 11
radio input "true"
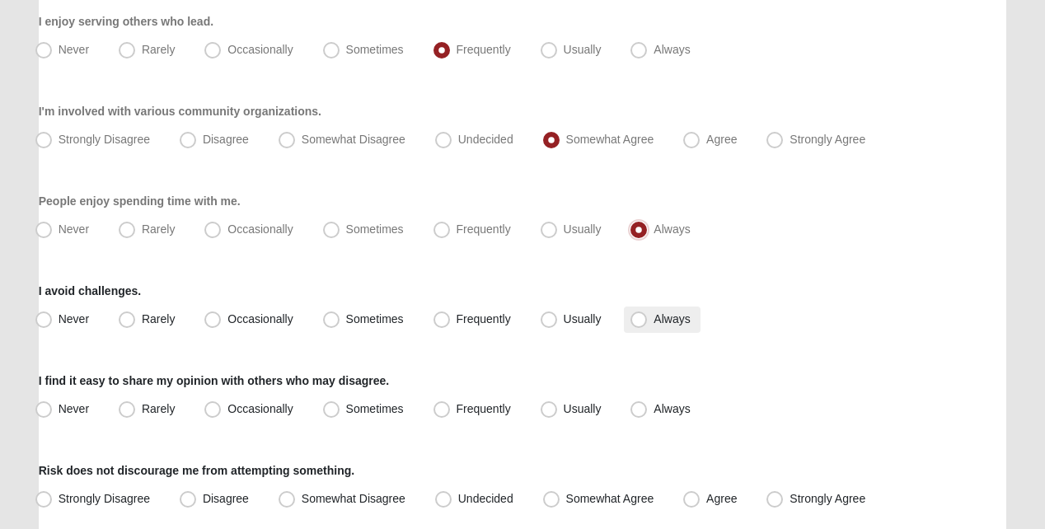
scroll to position [330, 0]
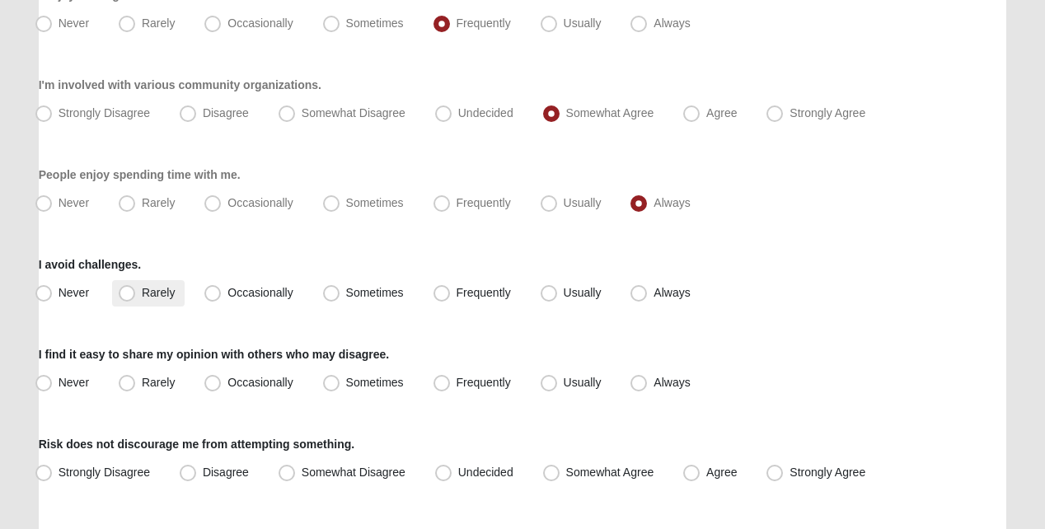
click at [142, 299] on span "Rarely" at bounding box center [158, 292] width 33 height 13
click at [133, 298] on input "Rarely" at bounding box center [130, 293] width 11 height 11
radio input "true"
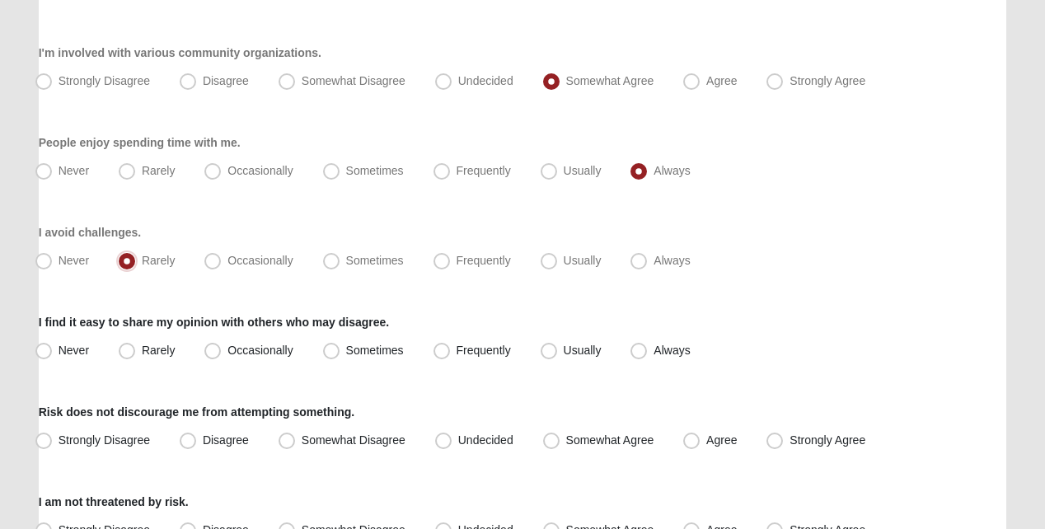
scroll to position [412, 0]
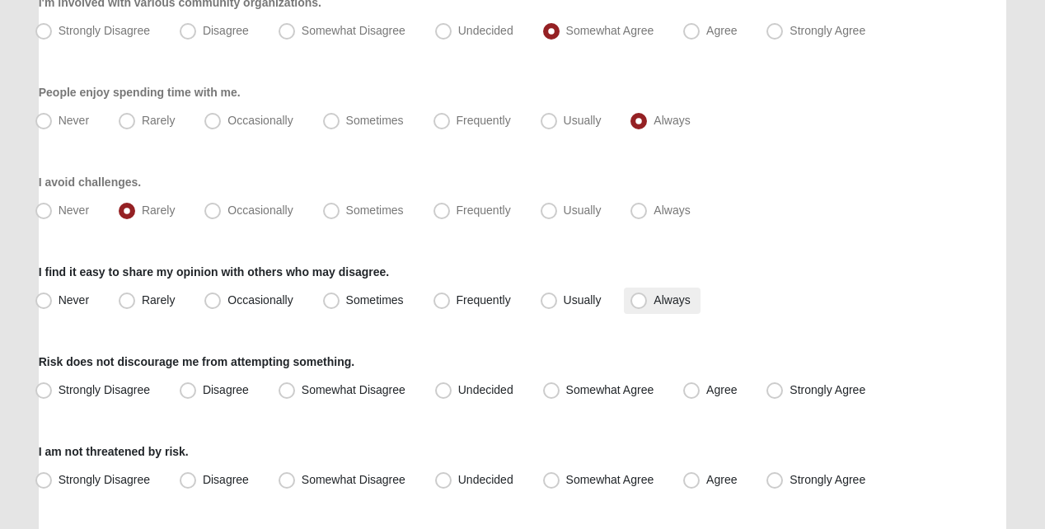
click at [653, 304] on span "Always" at bounding box center [671, 299] width 36 height 13
click at [637, 304] on input "Always" at bounding box center [642, 300] width 11 height 11
radio input "true"
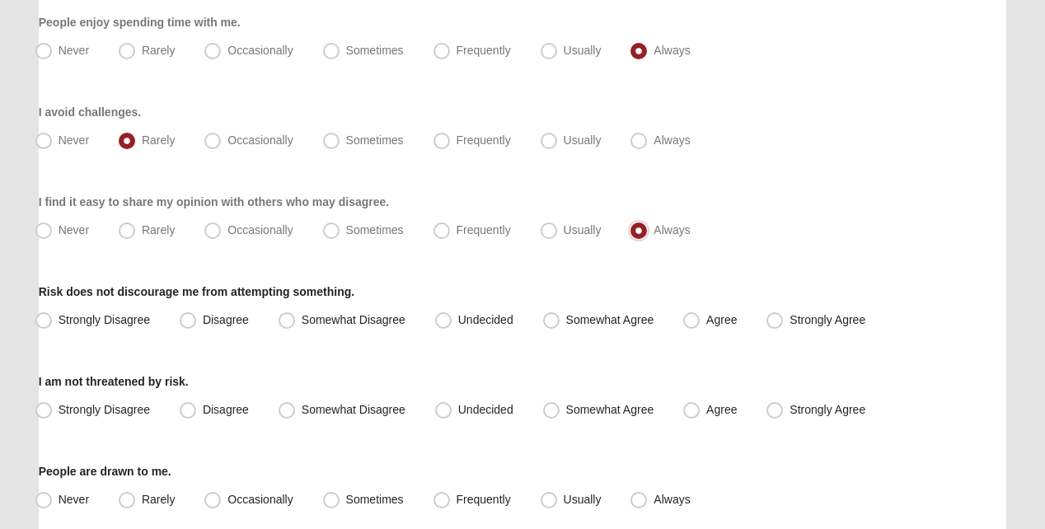
scroll to position [577, 0]
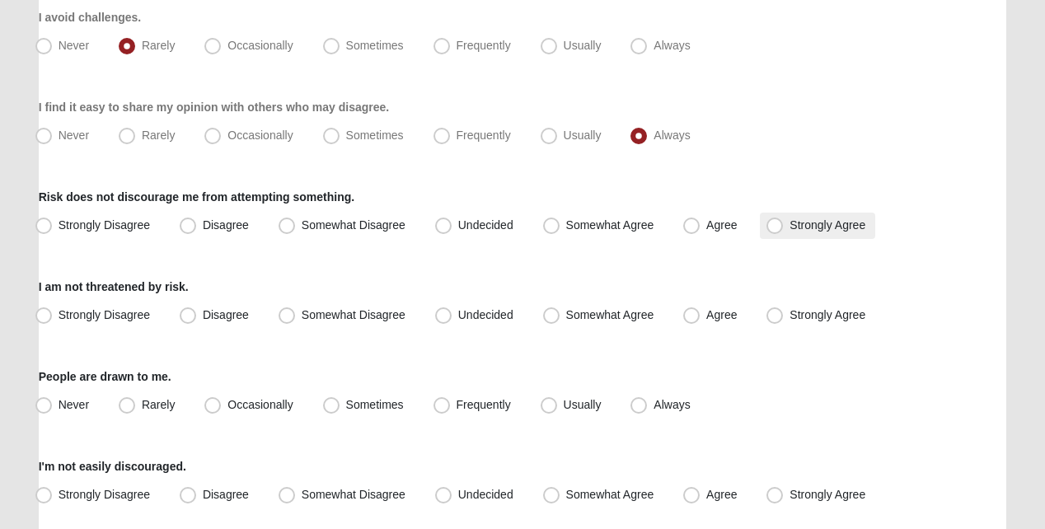
click at [789, 232] on span "Strongly Agree" at bounding box center [827, 224] width 76 height 13
click at [775, 231] on input "Strongly Agree" at bounding box center [778, 225] width 11 height 11
radio input "true"
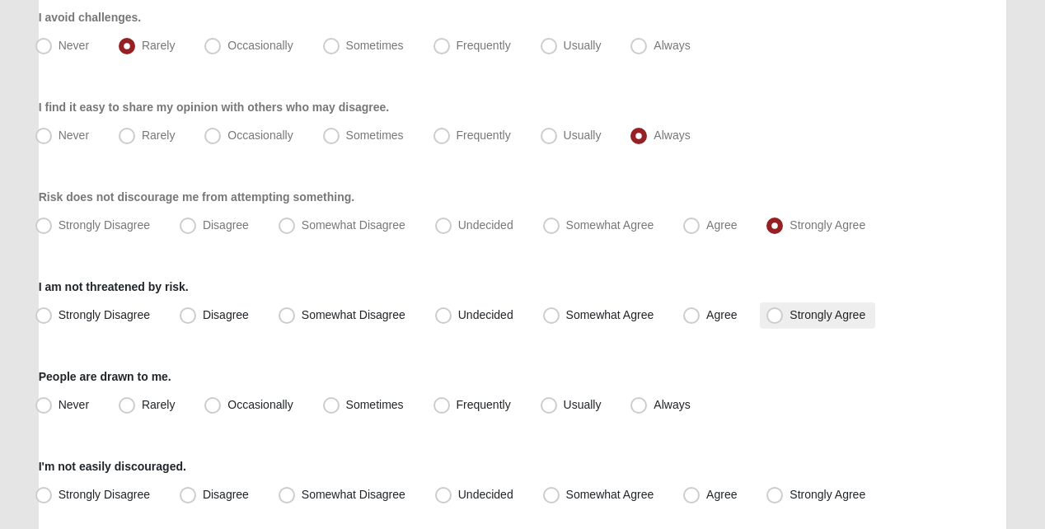
click at [789, 321] on span "Strongly Agree" at bounding box center [827, 314] width 76 height 13
click at [773, 321] on input "Strongly Agree" at bounding box center [778, 315] width 11 height 11
radio input "true"
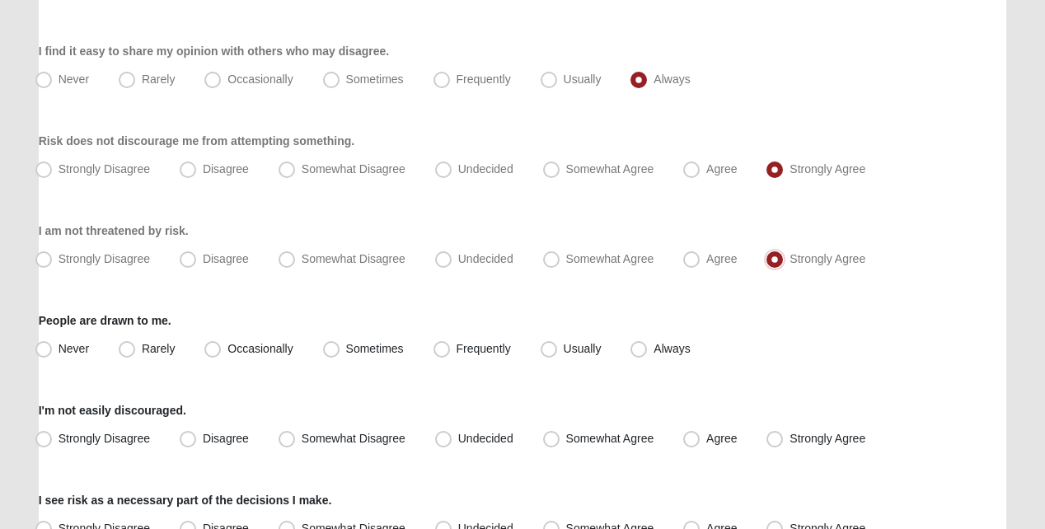
scroll to position [659, 0]
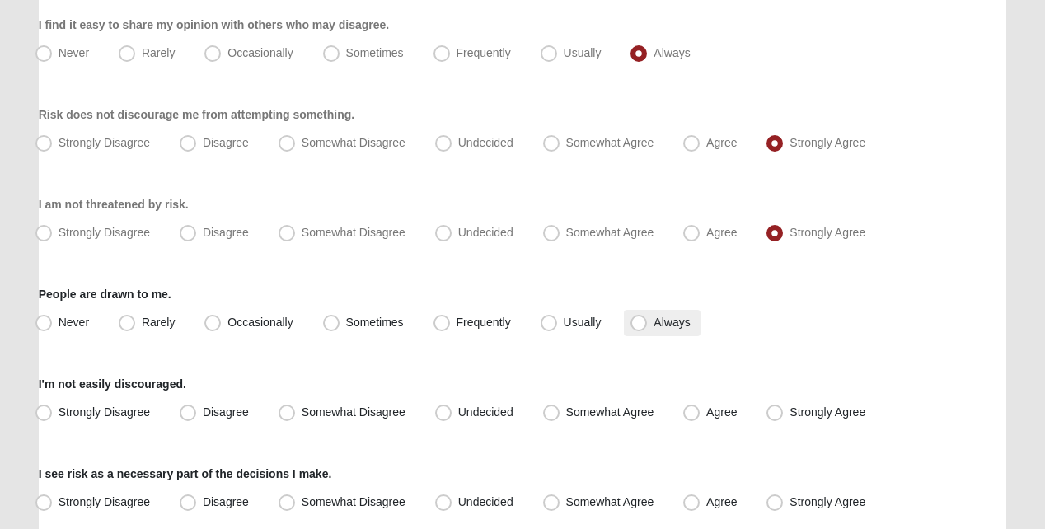
click at [653, 329] on span "Always" at bounding box center [671, 322] width 36 height 13
click at [639, 328] on input "Always" at bounding box center [642, 322] width 11 height 11
radio input "true"
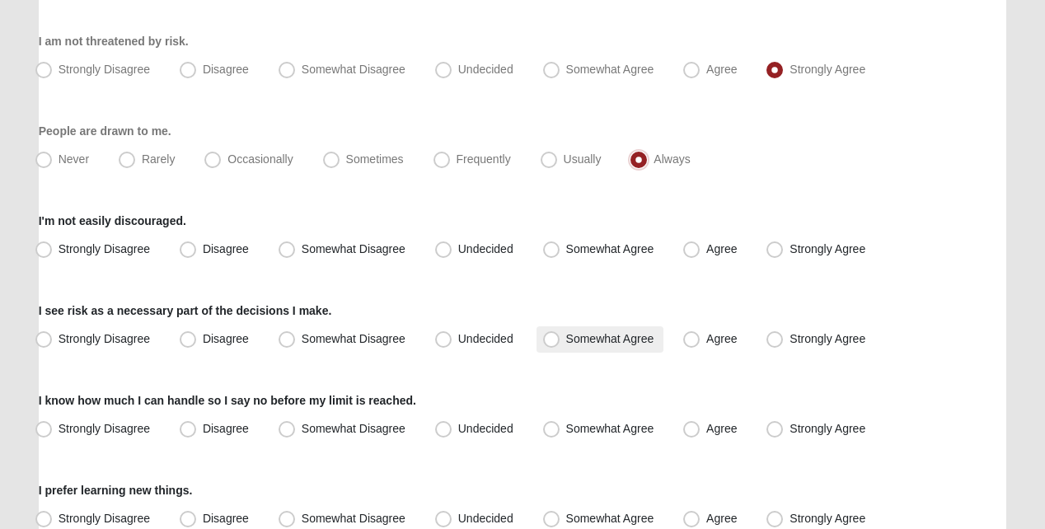
scroll to position [824, 0]
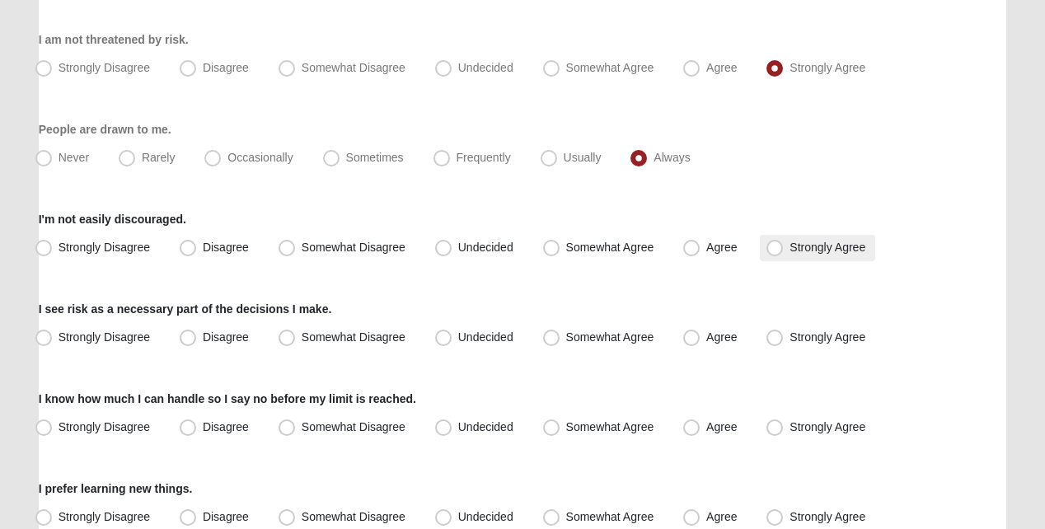
click at [789, 254] on span "Strongly Agree" at bounding box center [827, 247] width 76 height 13
click at [776, 253] on input "Strongly Agree" at bounding box center [778, 247] width 11 height 11
radio input "true"
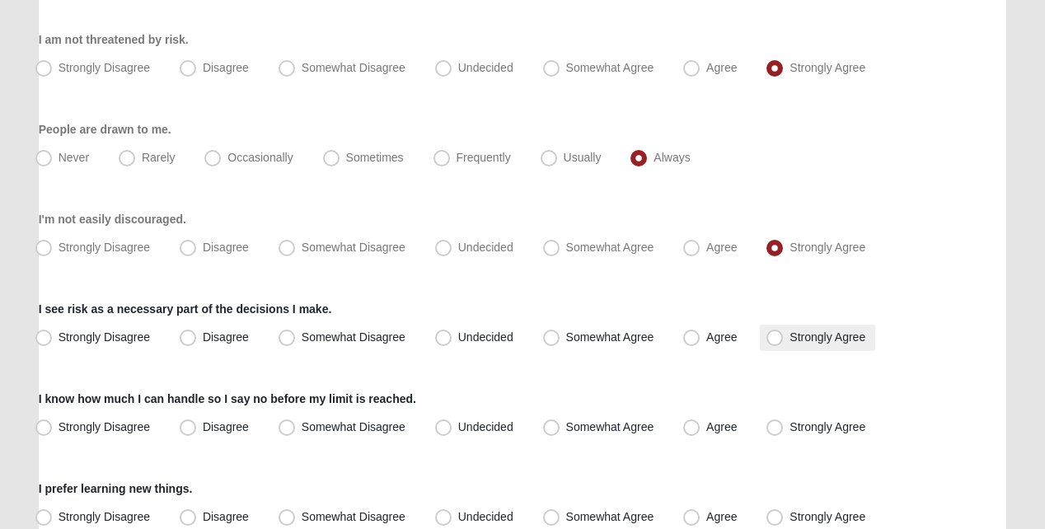
click at [789, 344] on span "Strongly Agree" at bounding box center [827, 336] width 76 height 13
click at [773, 343] on input "Strongly Agree" at bounding box center [778, 337] width 11 height 11
radio input "true"
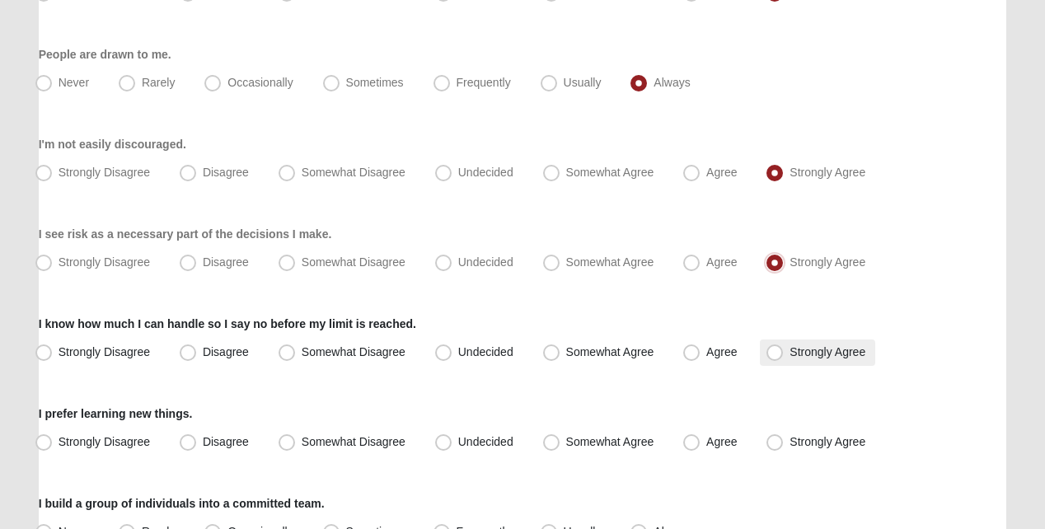
scroll to position [989, 0]
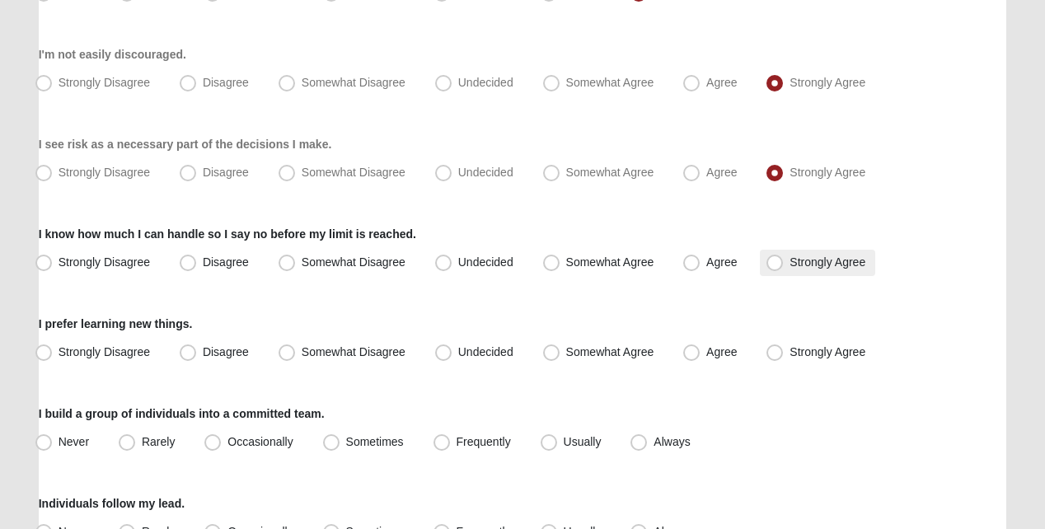
click at [789, 269] on span "Strongly Agree" at bounding box center [827, 261] width 76 height 13
click at [776, 268] on input "Strongly Agree" at bounding box center [778, 262] width 11 height 11
radio input "true"
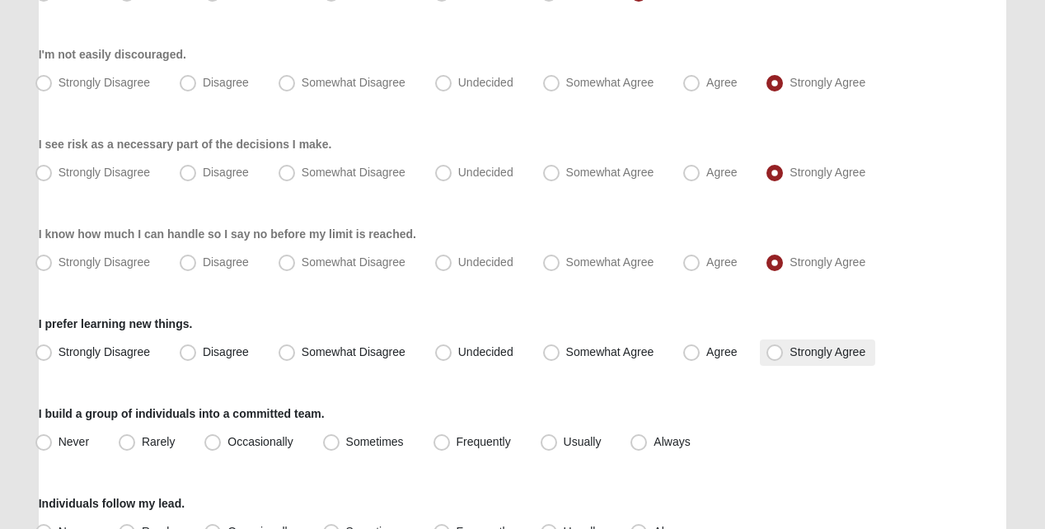
click at [789, 358] on span "Strongly Agree" at bounding box center [827, 351] width 76 height 13
click at [773, 358] on input "Strongly Agree" at bounding box center [778, 352] width 11 height 11
radio input "true"
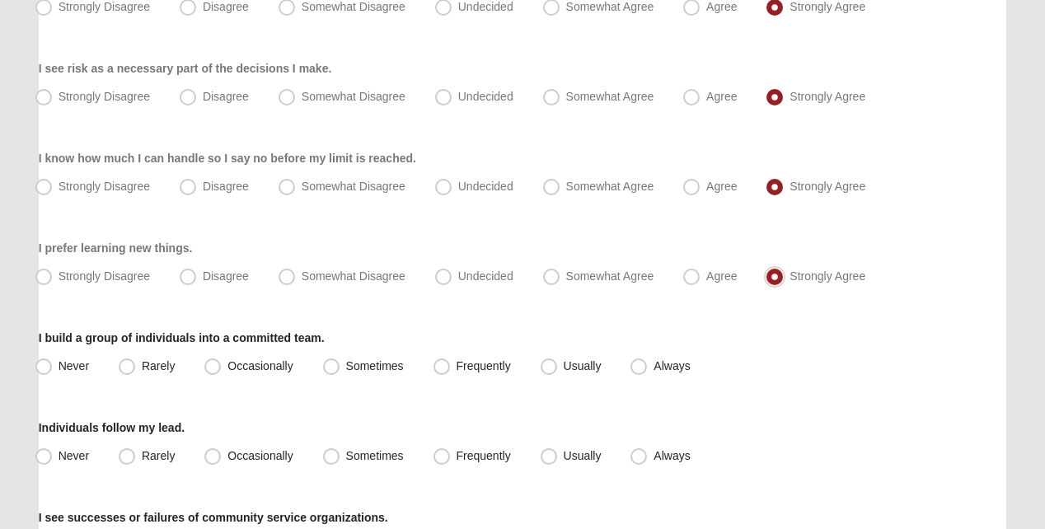
scroll to position [1154, 0]
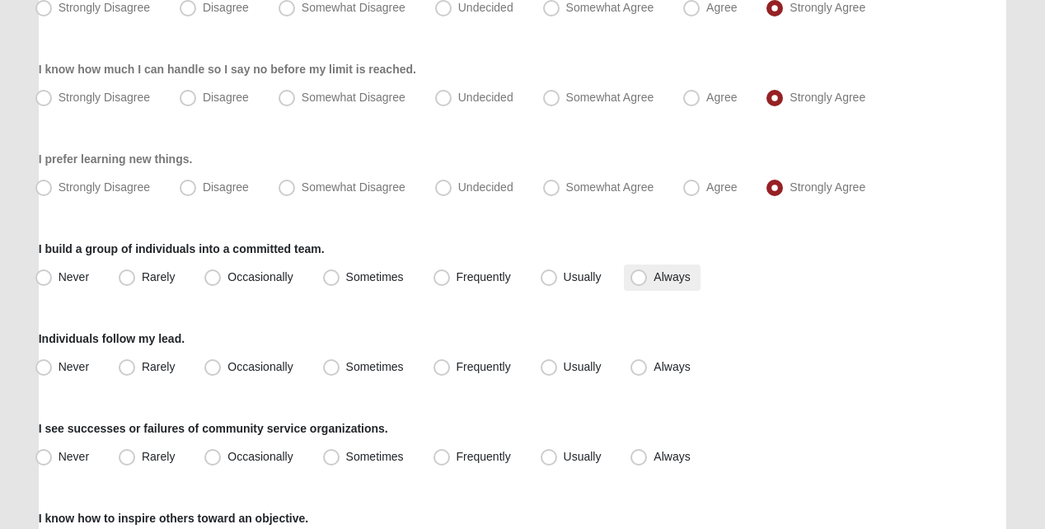
click at [653, 283] on span "Always" at bounding box center [671, 276] width 36 height 13
click at [642, 283] on input "Always" at bounding box center [642, 277] width 11 height 11
radio input "true"
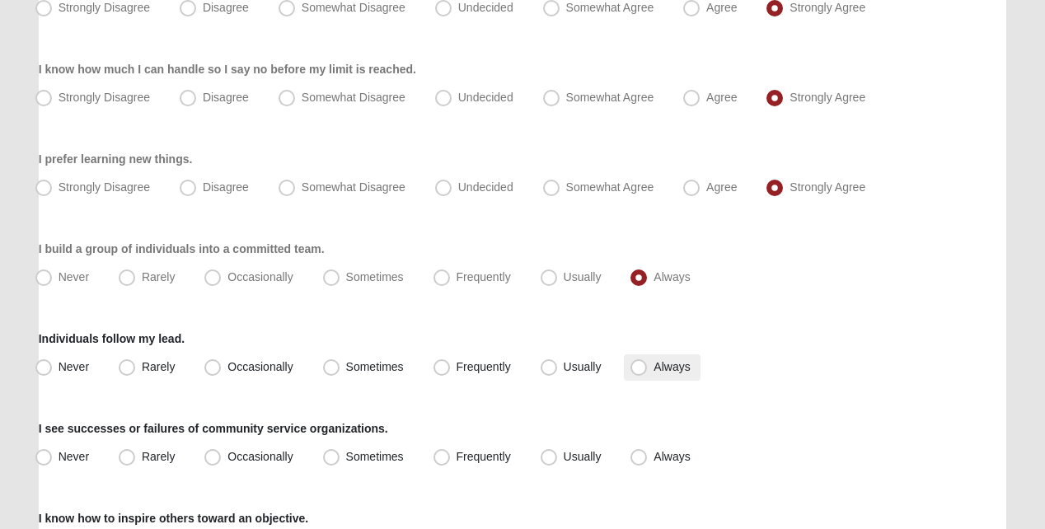
click at [653, 372] on span "Always" at bounding box center [671, 366] width 36 height 13
click at [637, 372] on input "Always" at bounding box center [642, 367] width 11 height 11
radio input "true"
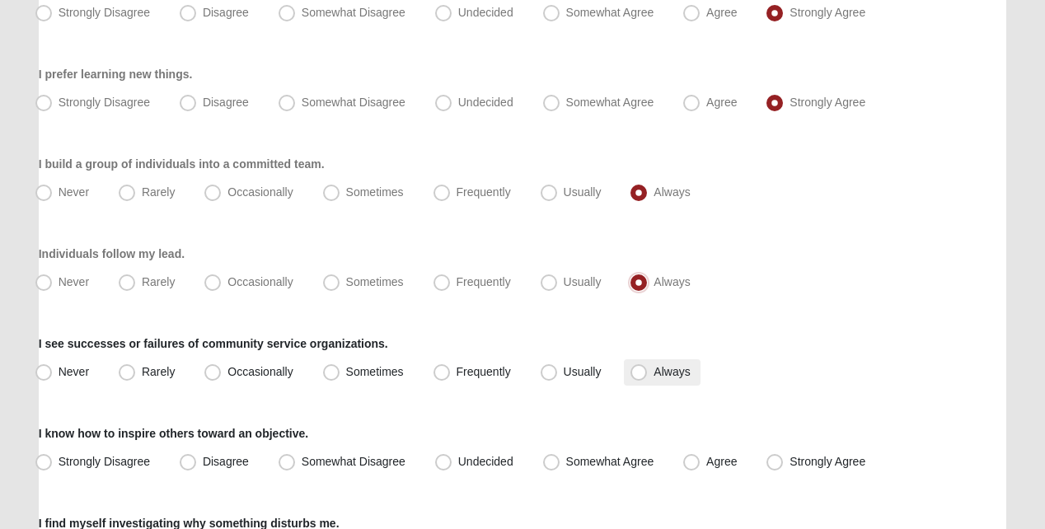
scroll to position [1318, 0]
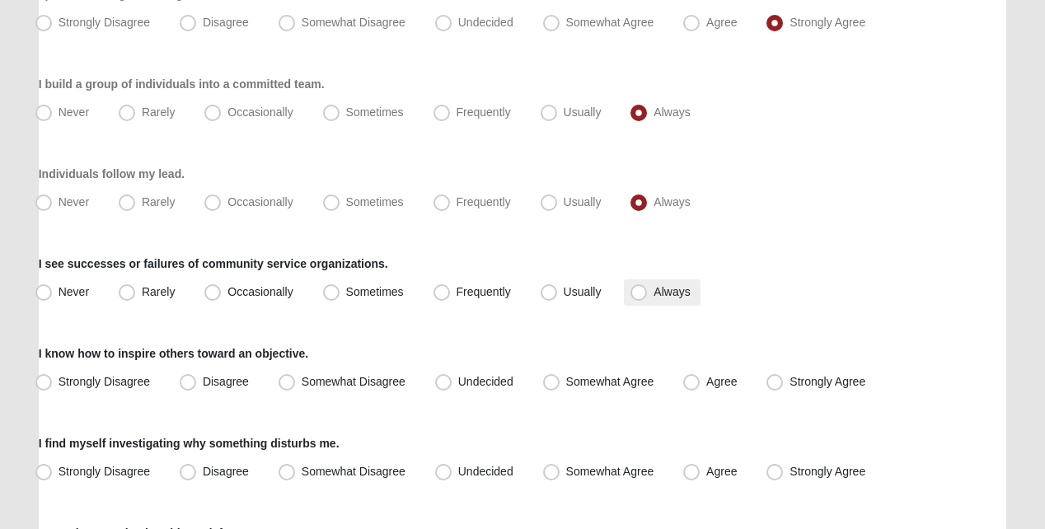
click at [653, 298] on span "Always" at bounding box center [671, 291] width 36 height 13
click at [638, 297] on input "Always" at bounding box center [642, 292] width 11 height 11
radio input "true"
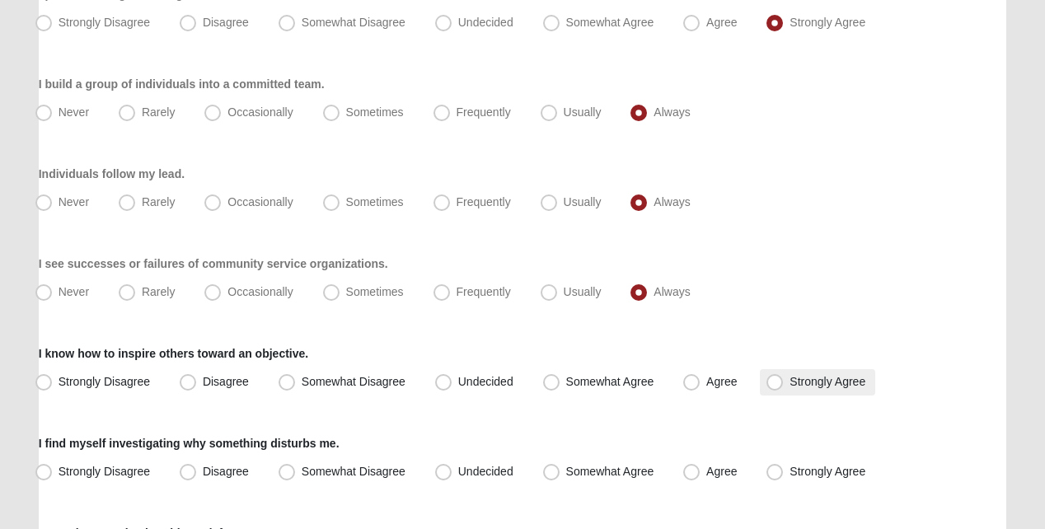
click at [789, 388] on span "Strongly Agree" at bounding box center [827, 381] width 76 height 13
click at [773, 387] on input "Strongly Agree" at bounding box center [778, 382] width 11 height 11
radio input "true"
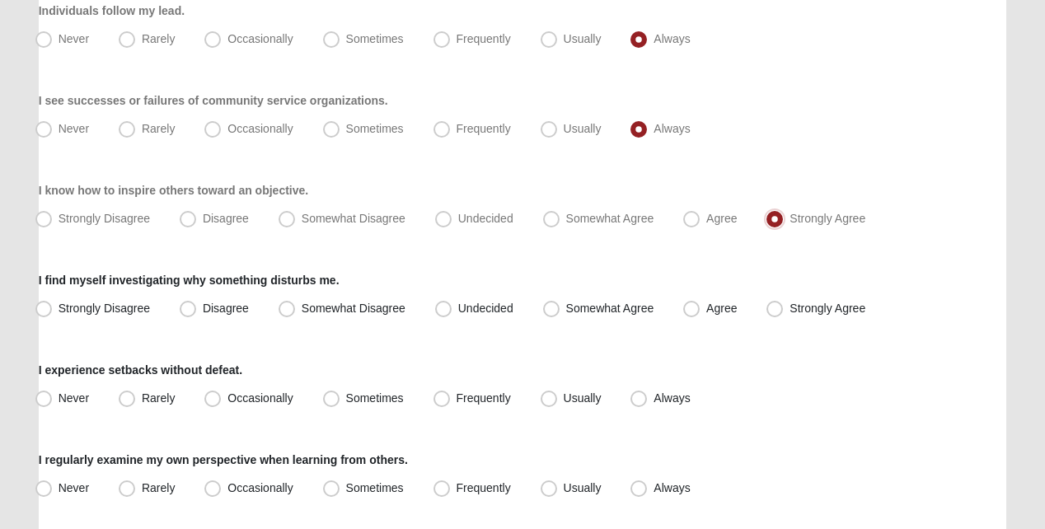
scroll to position [1483, 0]
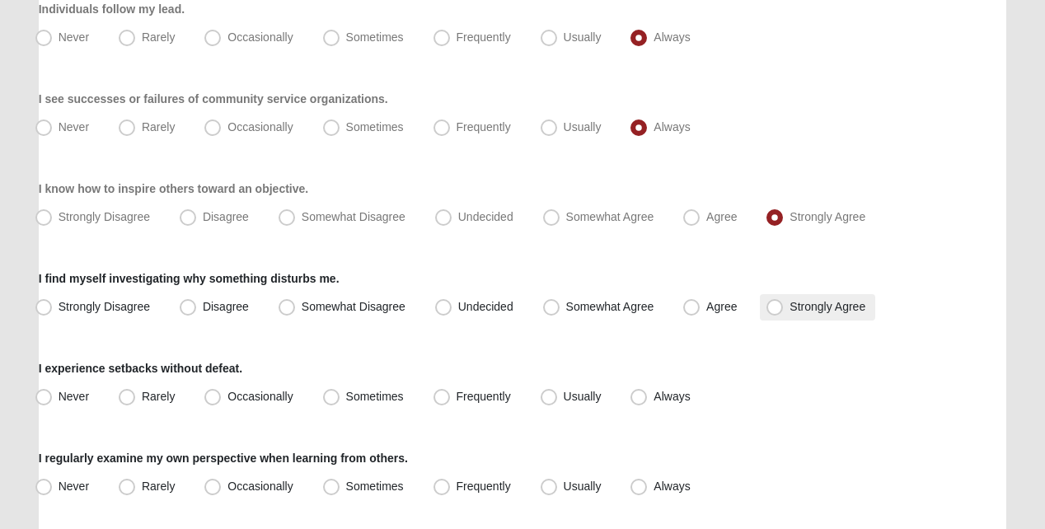
click at [789, 313] on span "Strongly Agree" at bounding box center [827, 306] width 76 height 13
click at [780, 312] on input "Strongly Agree" at bounding box center [778, 307] width 11 height 11
radio input "true"
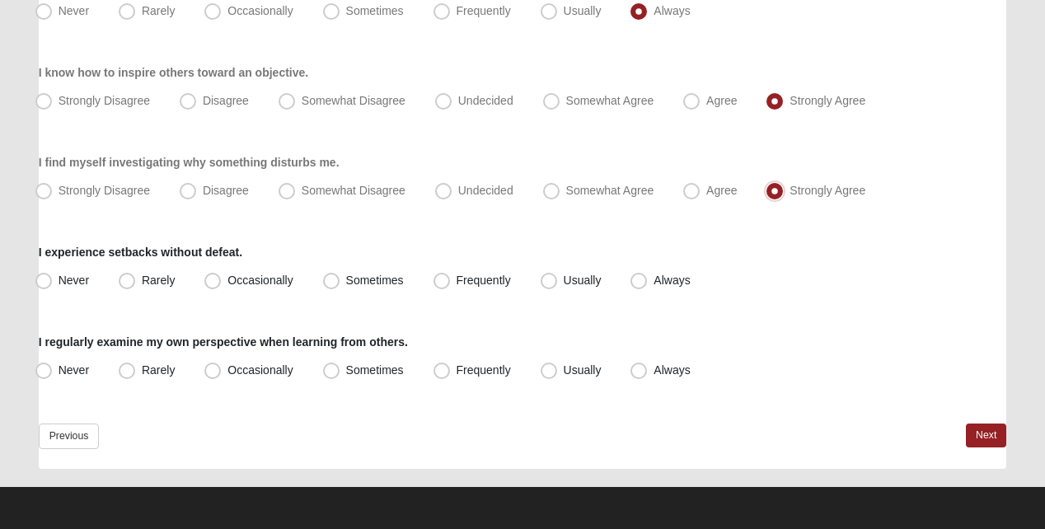
scroll to position [1610, 0]
click at [653, 283] on span "Always" at bounding box center [671, 280] width 36 height 13
click at [639, 283] on input "Always" at bounding box center [642, 280] width 11 height 11
radio input "true"
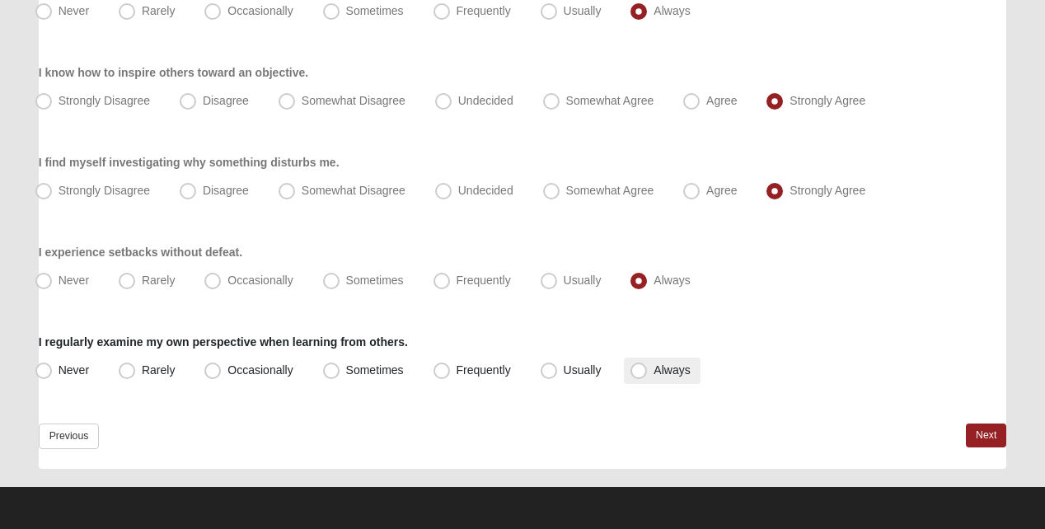
click at [648, 370] on label "Always" at bounding box center [662, 371] width 76 height 26
click at [648, 370] on input "Always" at bounding box center [642, 370] width 11 height 11
radio input "true"
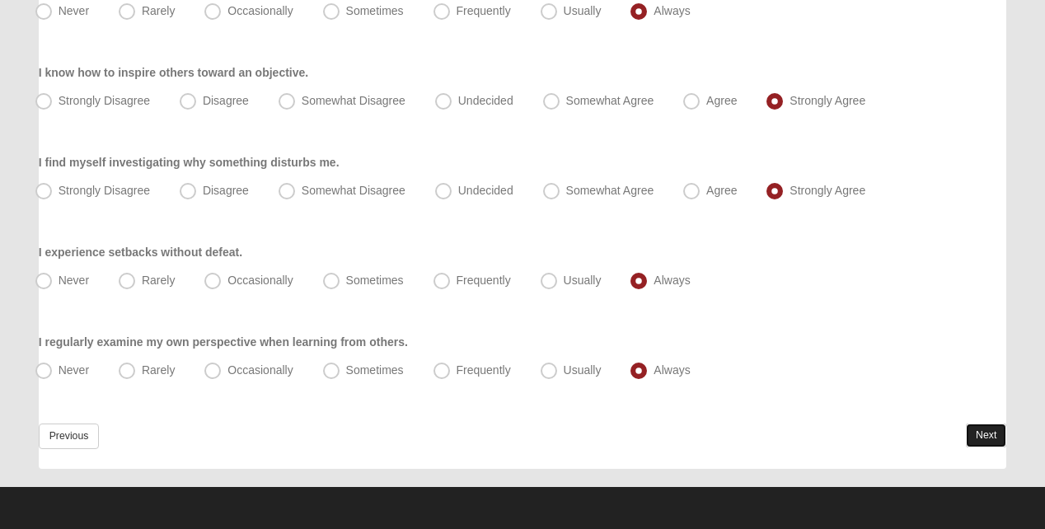
click at [966, 433] on link "Next" at bounding box center [986, 436] width 40 height 24
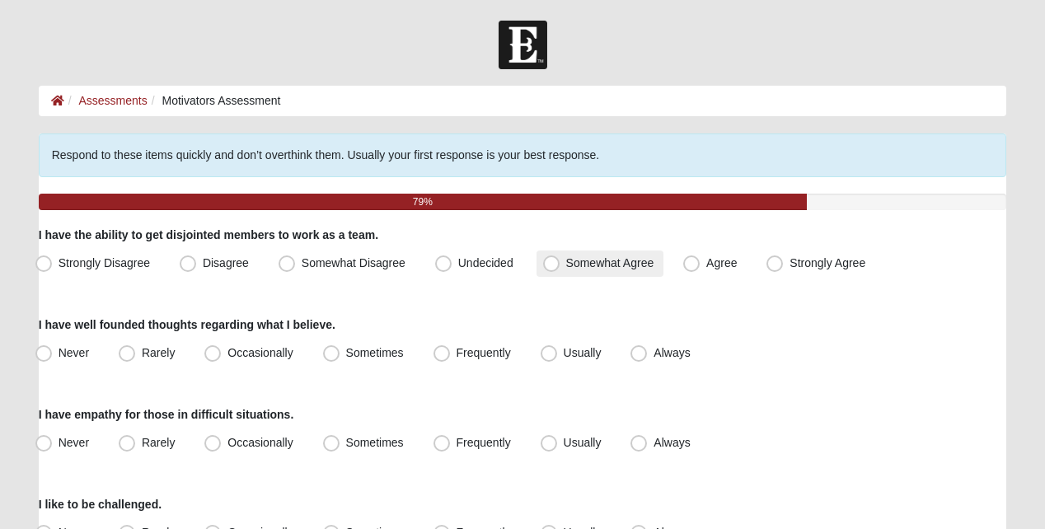
click at [566, 269] on span "Somewhat Agree" at bounding box center [610, 262] width 88 height 13
click at [550, 269] on input "Somewhat Agree" at bounding box center [555, 263] width 11 height 11
radio input "true"
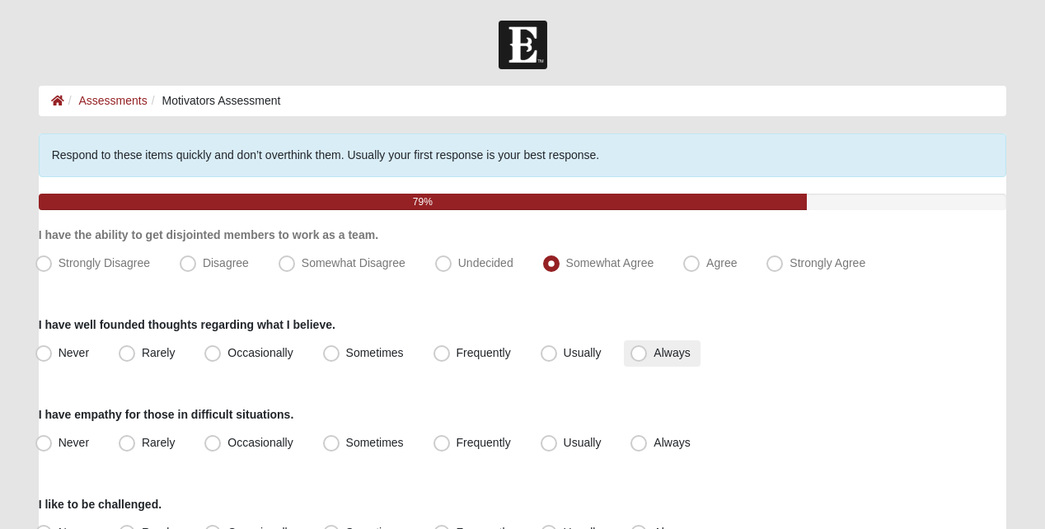
click at [653, 359] on span "Always" at bounding box center [671, 352] width 36 height 13
click at [637, 358] on input "Always" at bounding box center [642, 353] width 11 height 11
radio input "true"
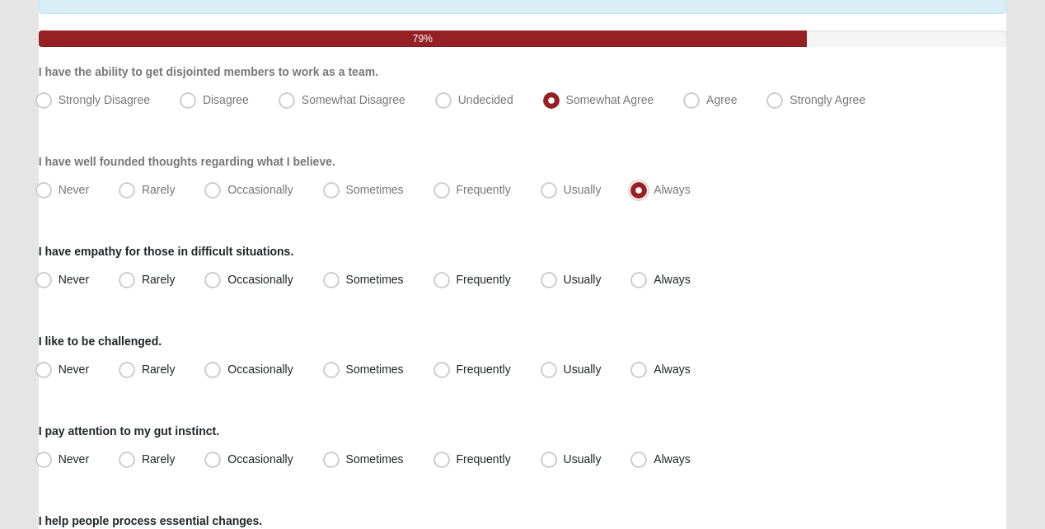
scroll to position [165, 0]
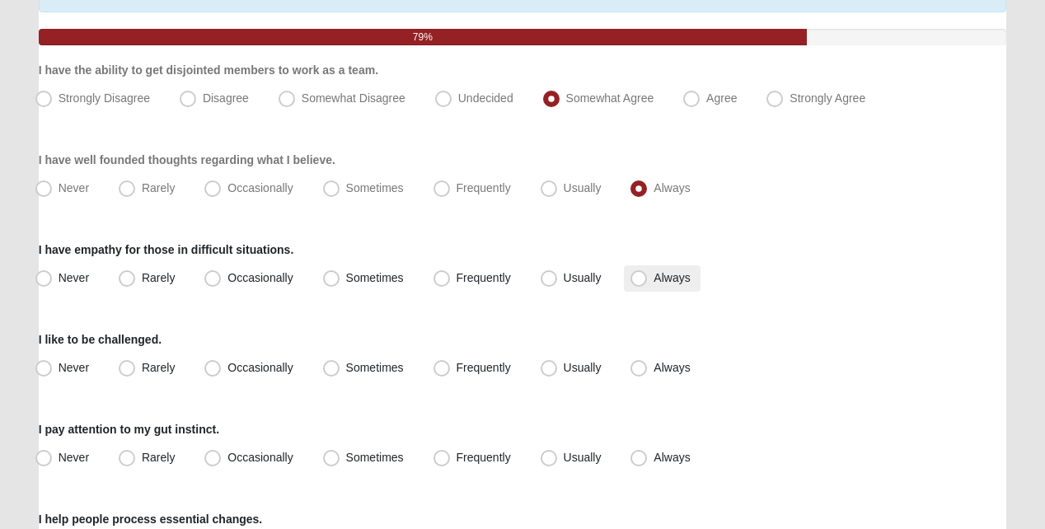
click at [653, 284] on span "Always" at bounding box center [671, 277] width 36 height 13
click at [637, 283] on input "Always" at bounding box center [642, 278] width 11 height 11
radio input "true"
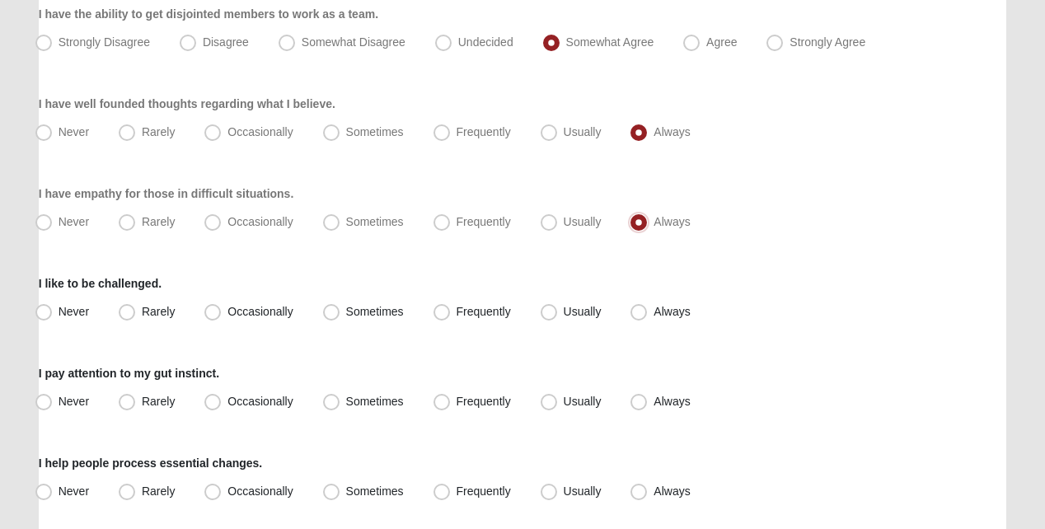
scroll to position [247, 0]
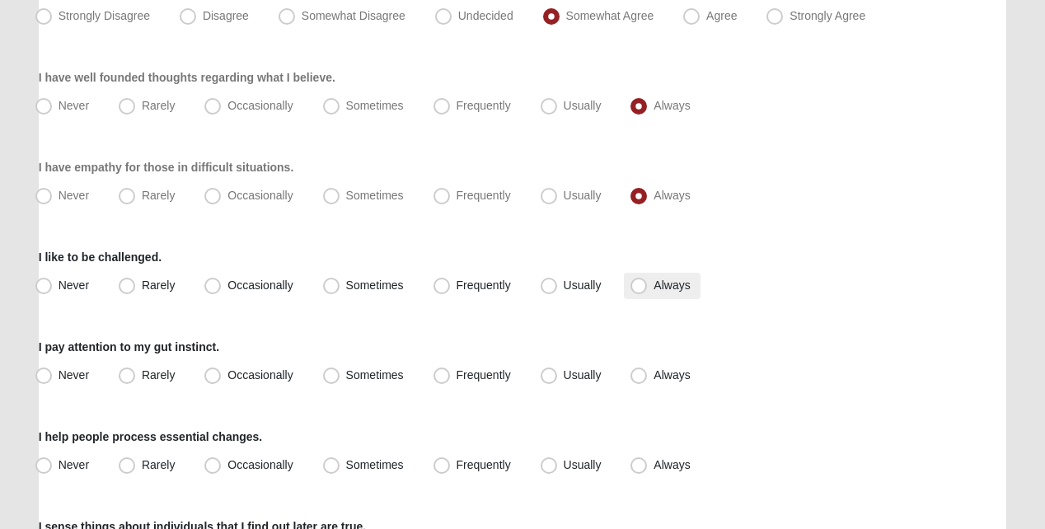
click at [640, 299] on label "Always" at bounding box center [662, 286] width 76 height 26
click at [640, 291] on input "Always" at bounding box center [642, 285] width 11 height 11
radio input "true"
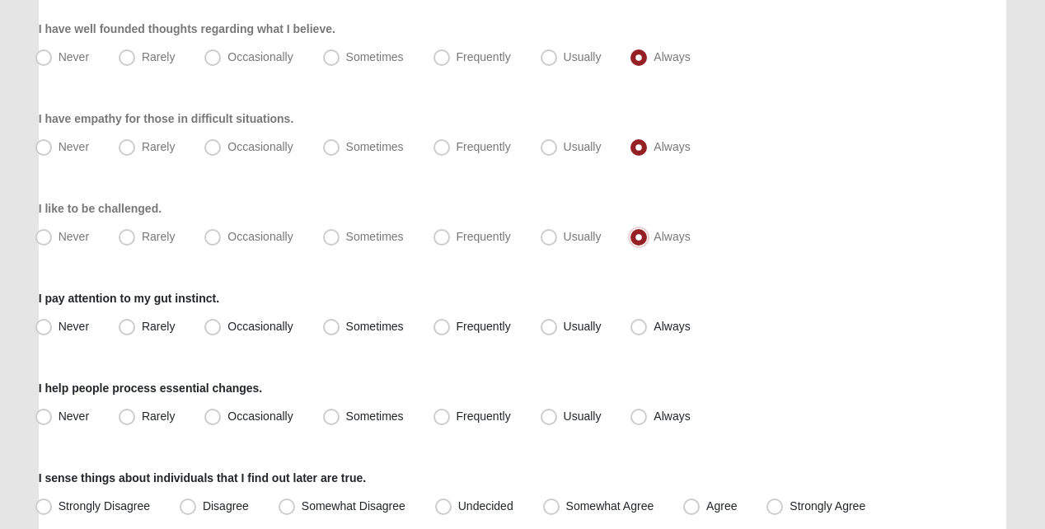
scroll to position [330, 0]
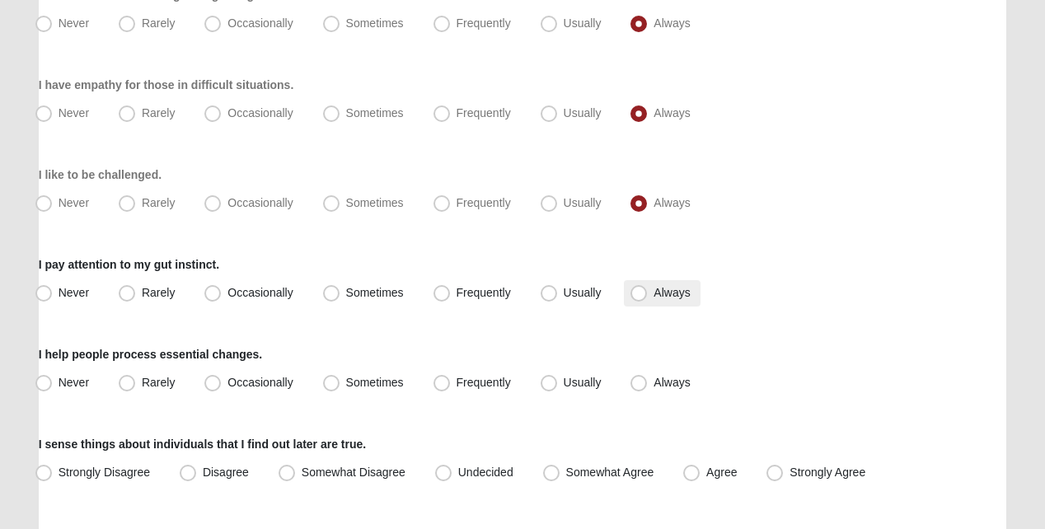
click at [653, 299] on span "Always" at bounding box center [671, 292] width 36 height 13
click at [643, 298] on input "Always" at bounding box center [642, 293] width 11 height 11
radio input "true"
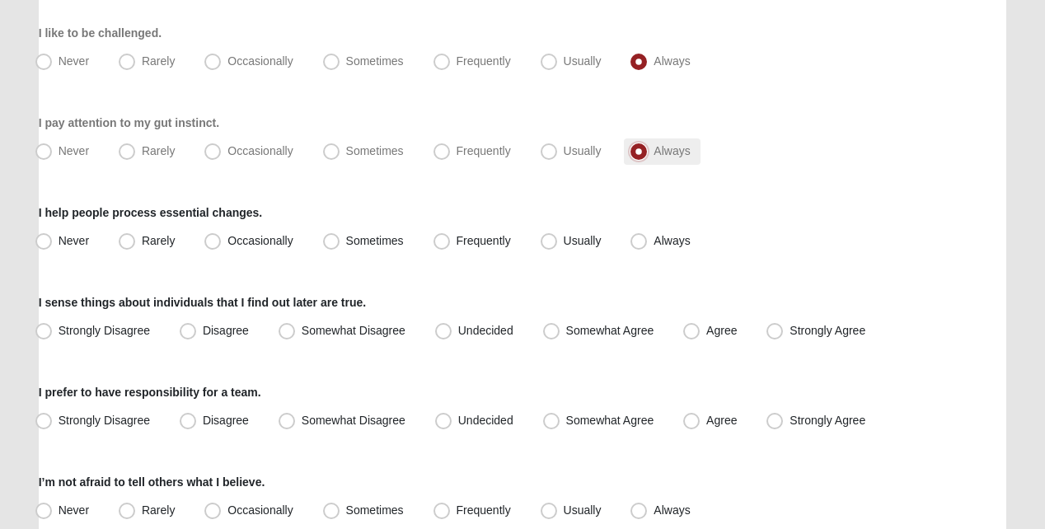
scroll to position [494, 0]
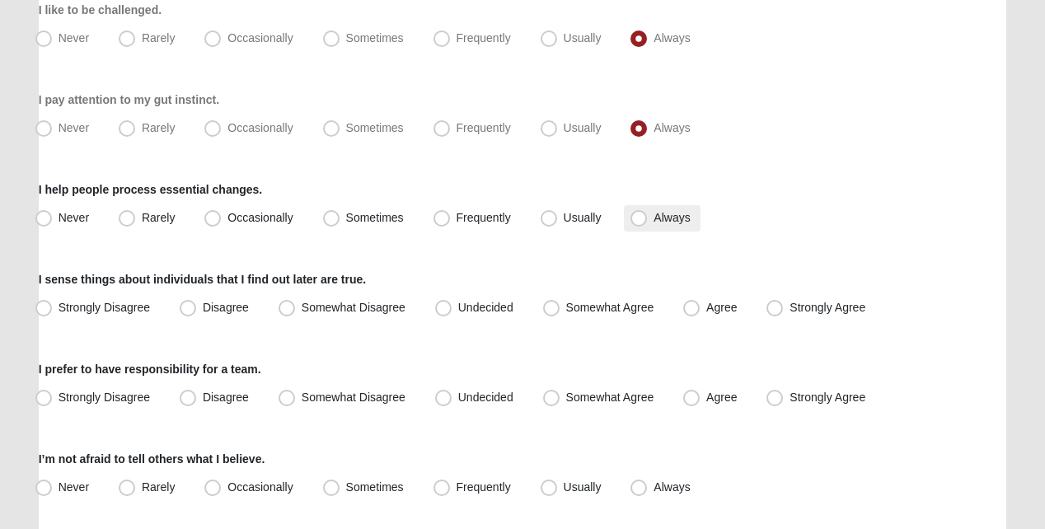
click at [653, 224] on span "Always" at bounding box center [671, 217] width 36 height 13
click at [637, 223] on input "Always" at bounding box center [642, 218] width 11 height 11
radio input "true"
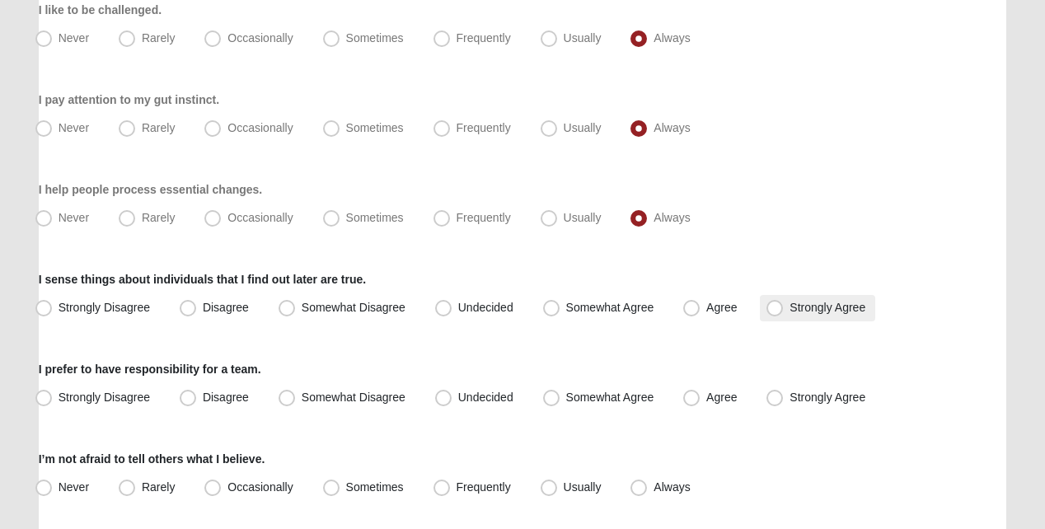
click at [789, 314] on span "Strongly Agree" at bounding box center [827, 307] width 76 height 13
click at [774, 313] on input "Strongly Agree" at bounding box center [778, 307] width 11 height 11
radio input "true"
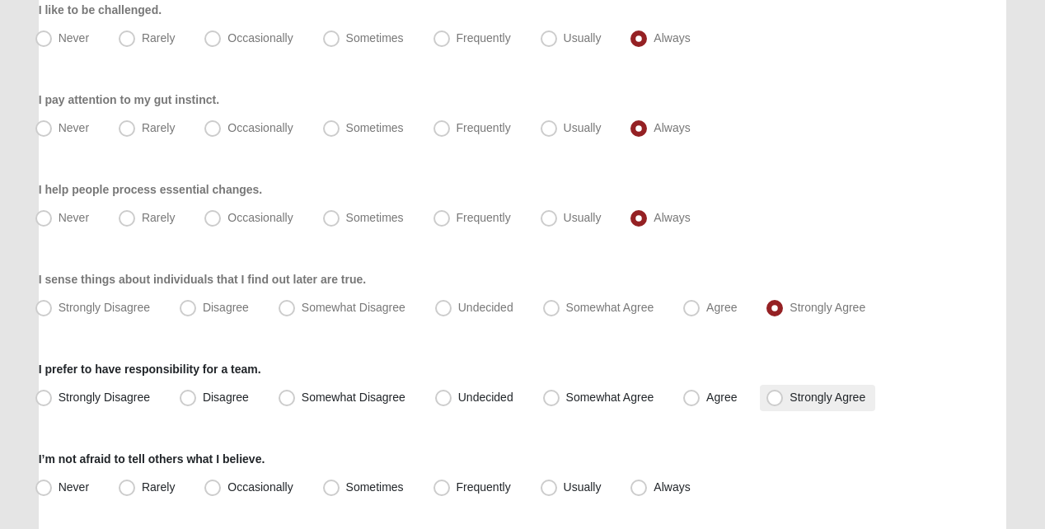
click at [789, 404] on span "Strongly Agree" at bounding box center [827, 397] width 76 height 13
click at [773, 403] on input "Strongly Agree" at bounding box center [778, 397] width 11 height 11
radio input "true"
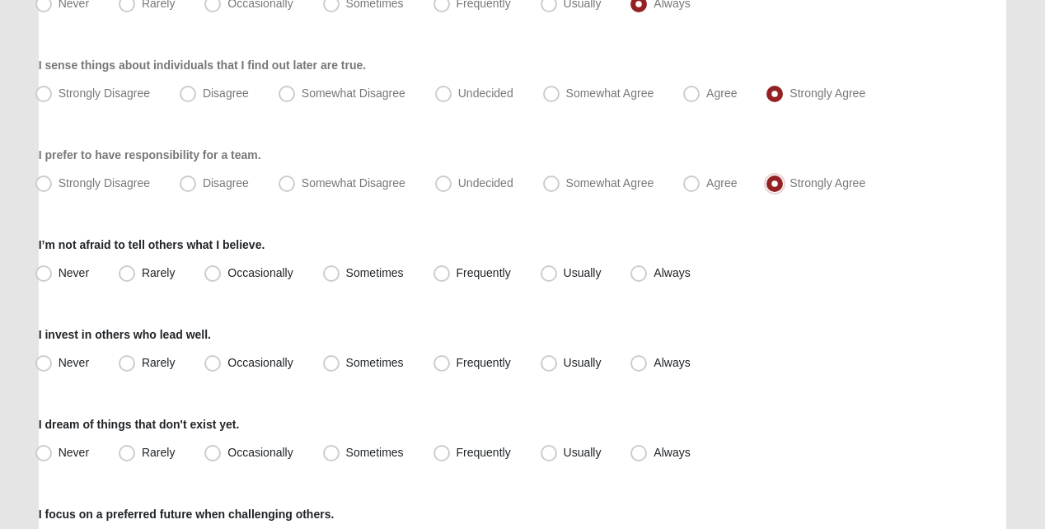
scroll to position [742, 0]
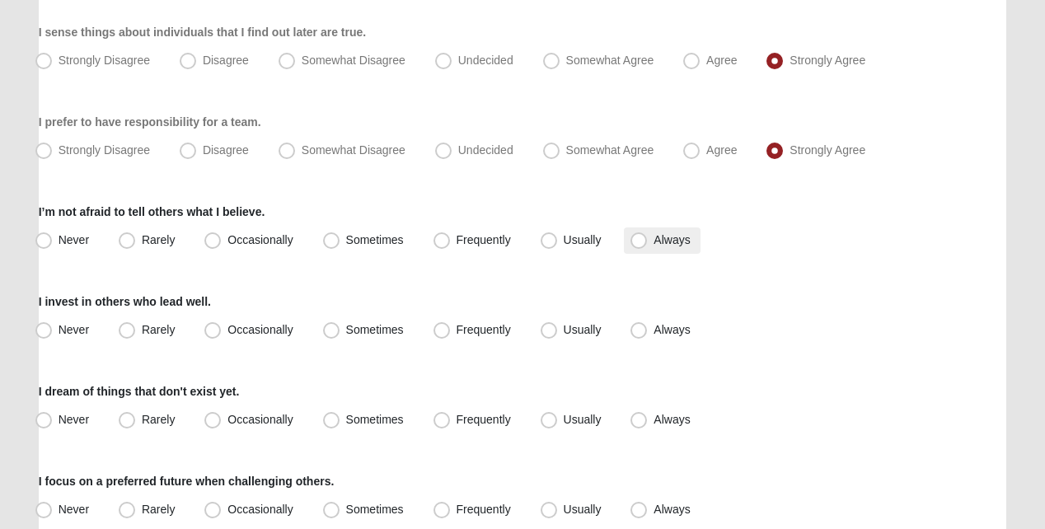
click at [653, 246] on span "Always" at bounding box center [671, 239] width 36 height 13
click at [644, 246] on input "Always" at bounding box center [642, 240] width 11 height 11
radio input "true"
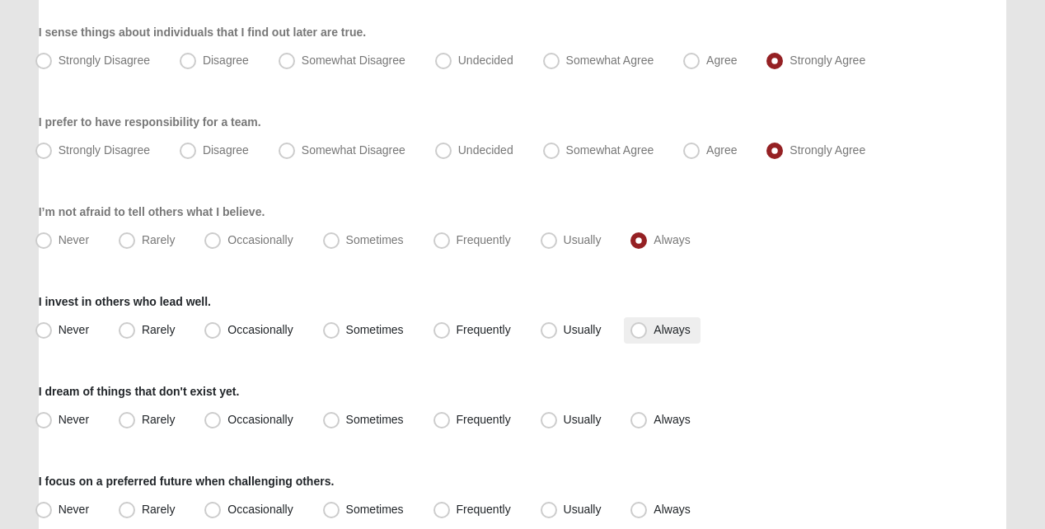
click at [653, 335] on span "Always" at bounding box center [671, 329] width 36 height 13
click at [641, 335] on input "Always" at bounding box center [642, 330] width 11 height 11
radio input "true"
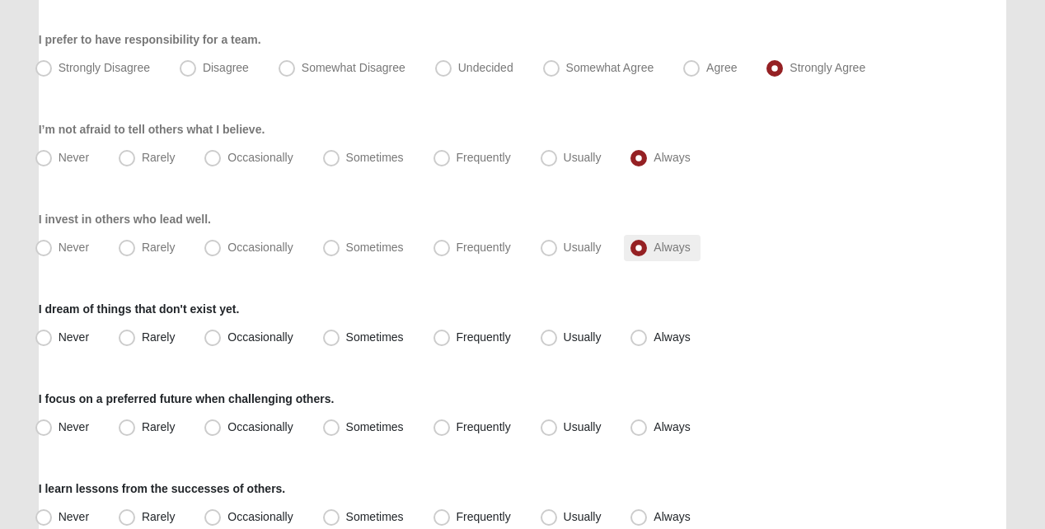
click at [653, 342] on span "Always" at bounding box center [671, 336] width 36 height 13
click at [639, 342] on input "Always" at bounding box center [642, 337] width 11 height 11
radio input "true"
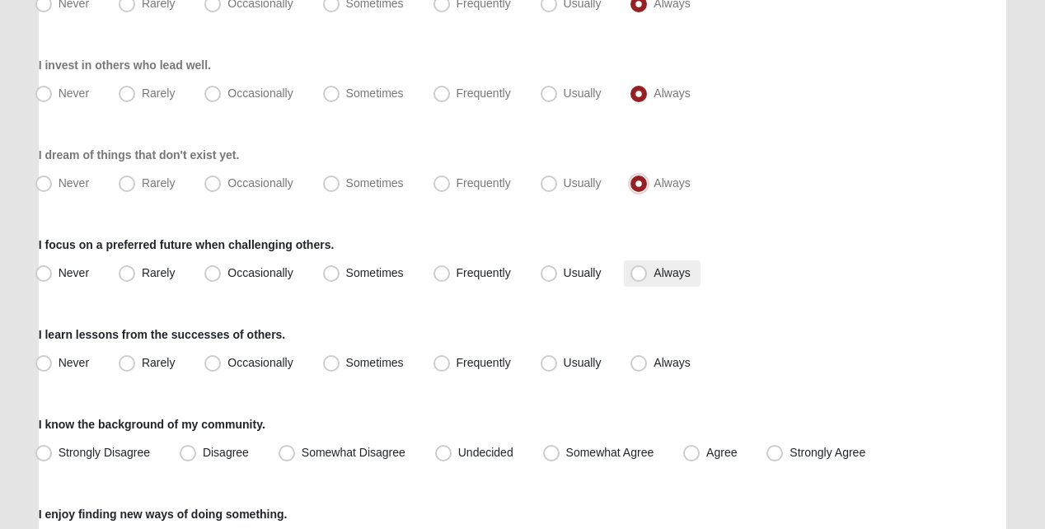
scroll to position [989, 0]
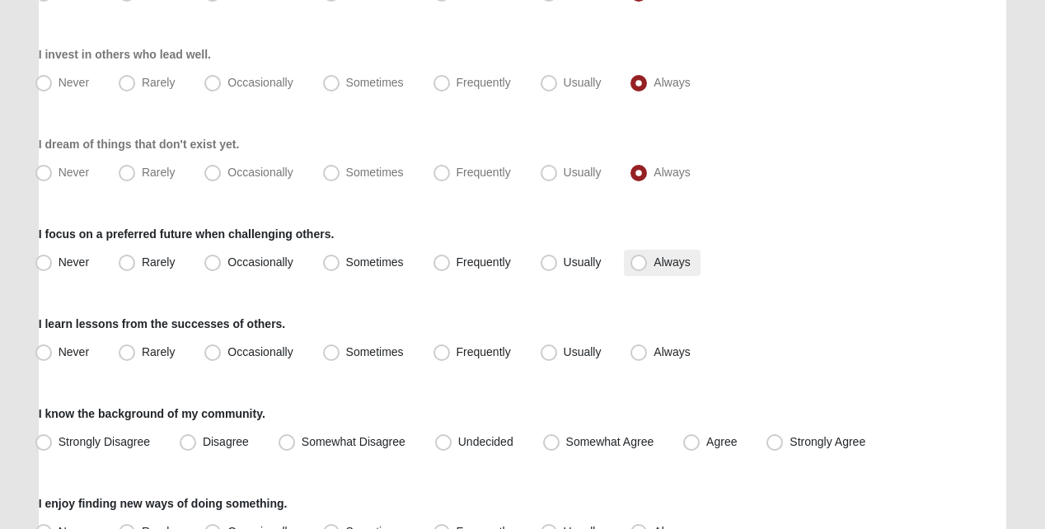
click at [653, 269] on span "Always" at bounding box center [671, 261] width 36 height 13
click at [638, 268] on input "Always" at bounding box center [642, 262] width 11 height 11
radio input "true"
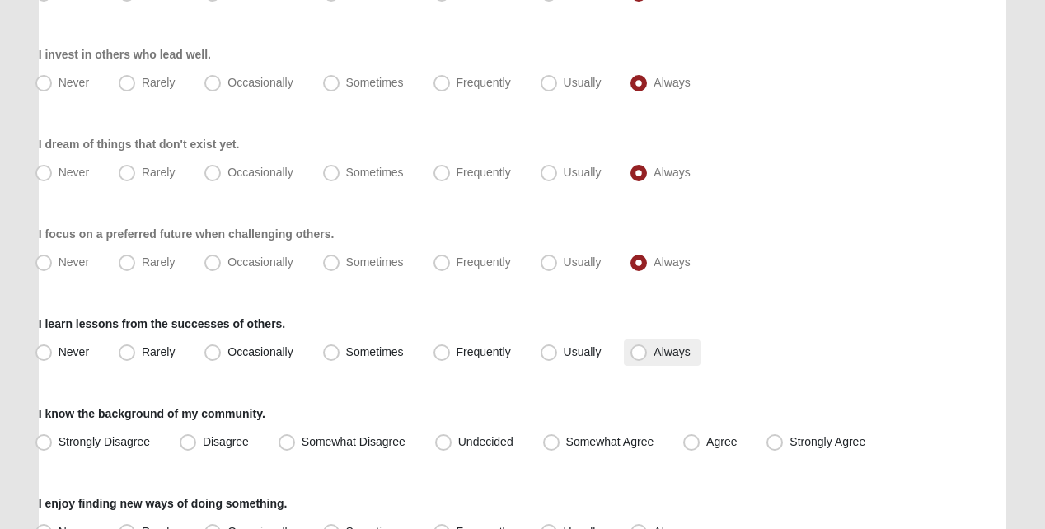
click at [653, 358] on span "Always" at bounding box center [671, 351] width 36 height 13
click at [637, 358] on input "Always" at bounding box center [642, 352] width 11 height 11
radio input "true"
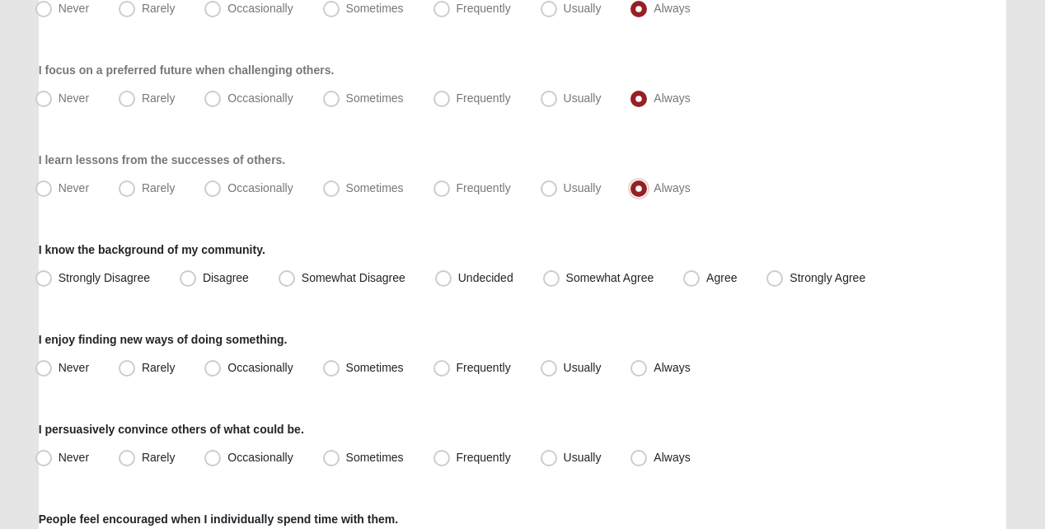
scroll to position [1154, 0]
click at [706, 283] on span "Agree" at bounding box center [721, 276] width 30 height 13
click at [690, 283] on input "Agree" at bounding box center [695, 277] width 11 height 11
radio input "true"
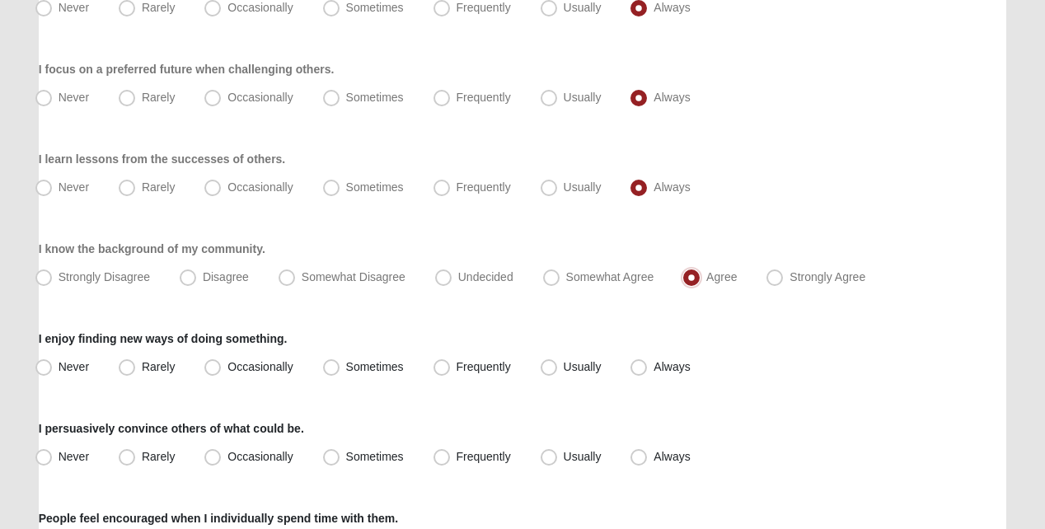
scroll to position [1236, 0]
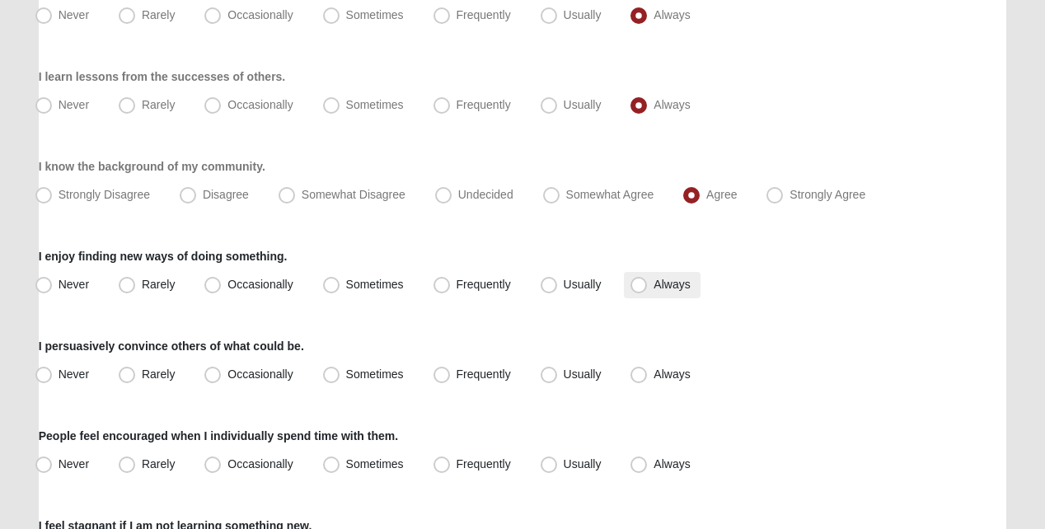
click at [653, 291] on span "Always" at bounding box center [671, 284] width 36 height 13
click at [639, 290] on input "Always" at bounding box center [642, 284] width 11 height 11
radio input "true"
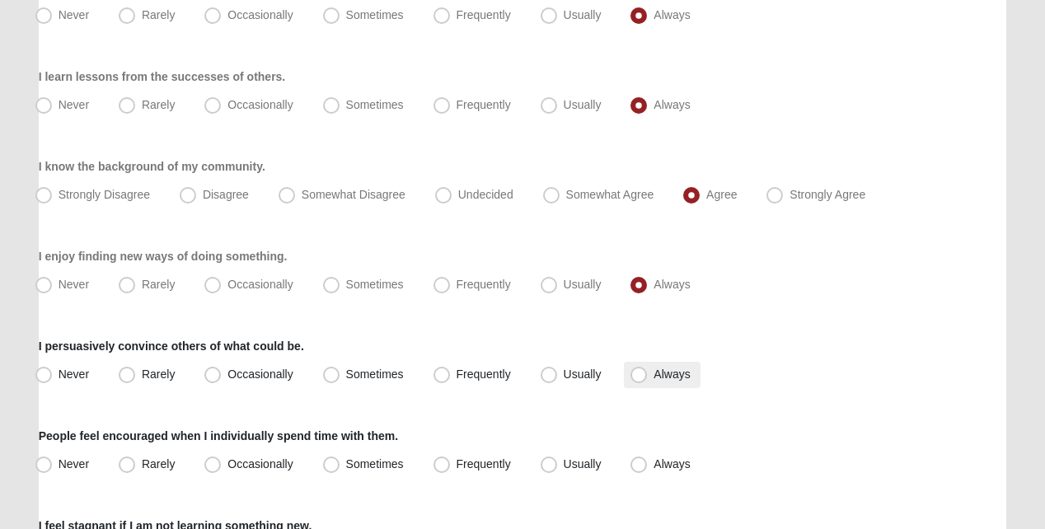
click at [653, 379] on span "Always" at bounding box center [671, 374] width 36 height 13
click at [637, 379] on input "Always" at bounding box center [642, 374] width 11 height 11
radio input "true"
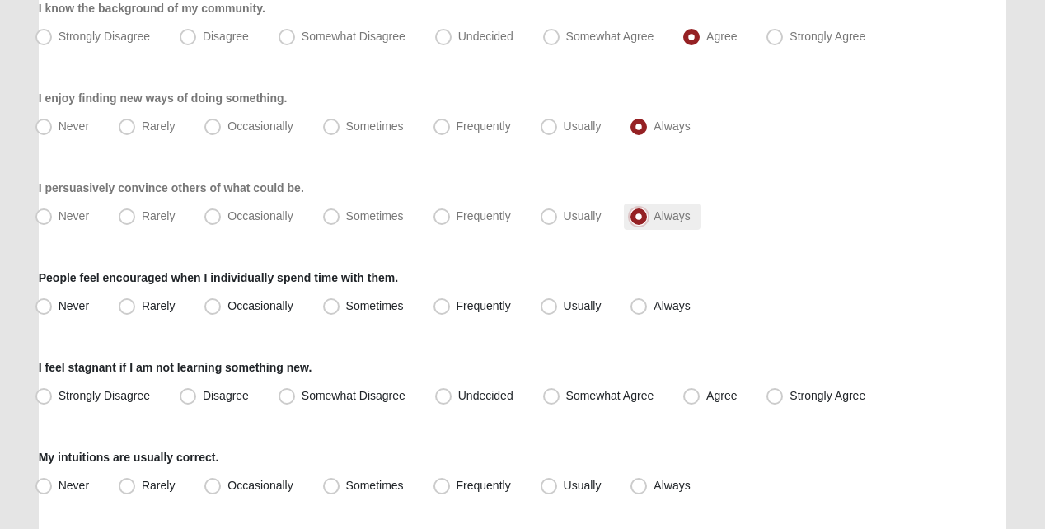
scroll to position [1401, 0]
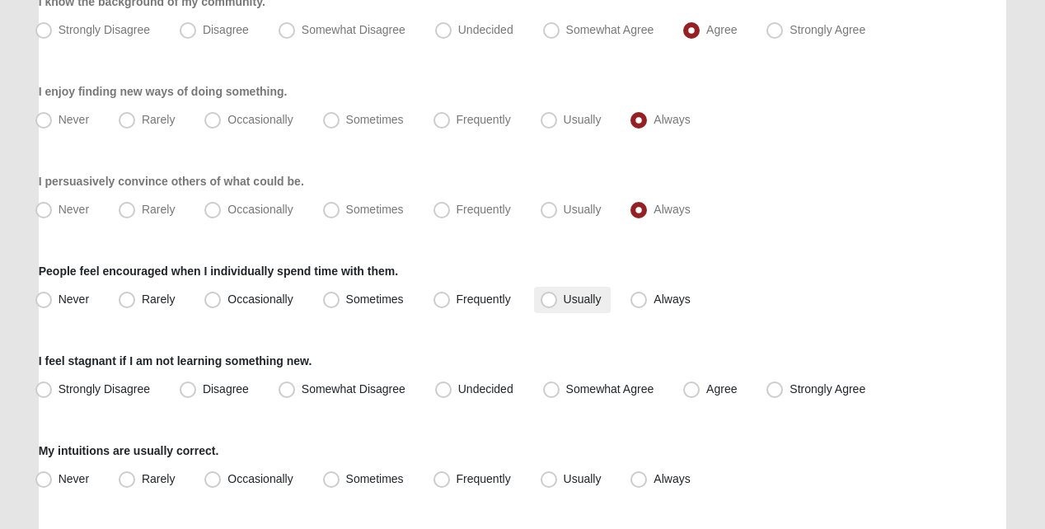
click at [564, 306] on span "Usually" at bounding box center [583, 299] width 38 height 13
click at [550, 305] on input "Usually" at bounding box center [552, 299] width 11 height 11
radio input "true"
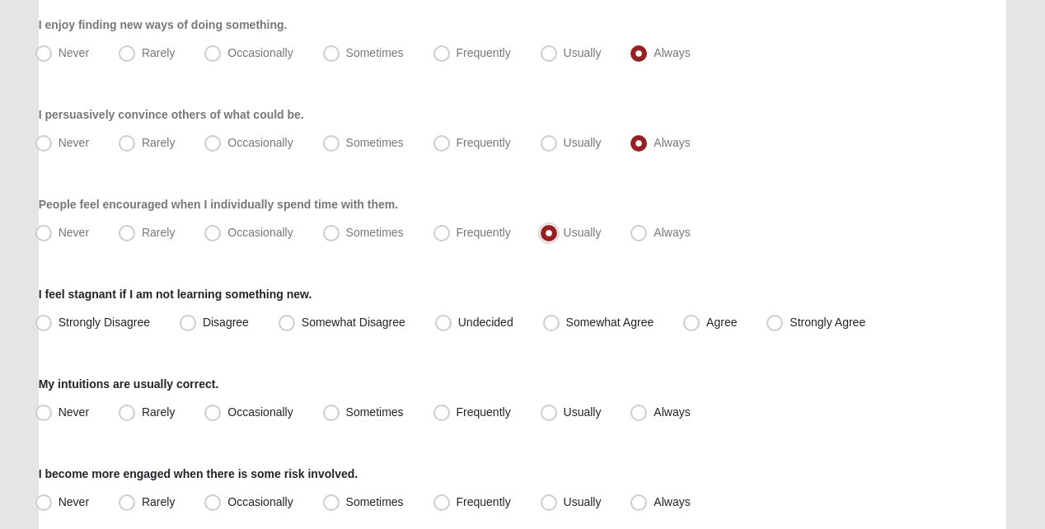
scroll to position [1566, 0]
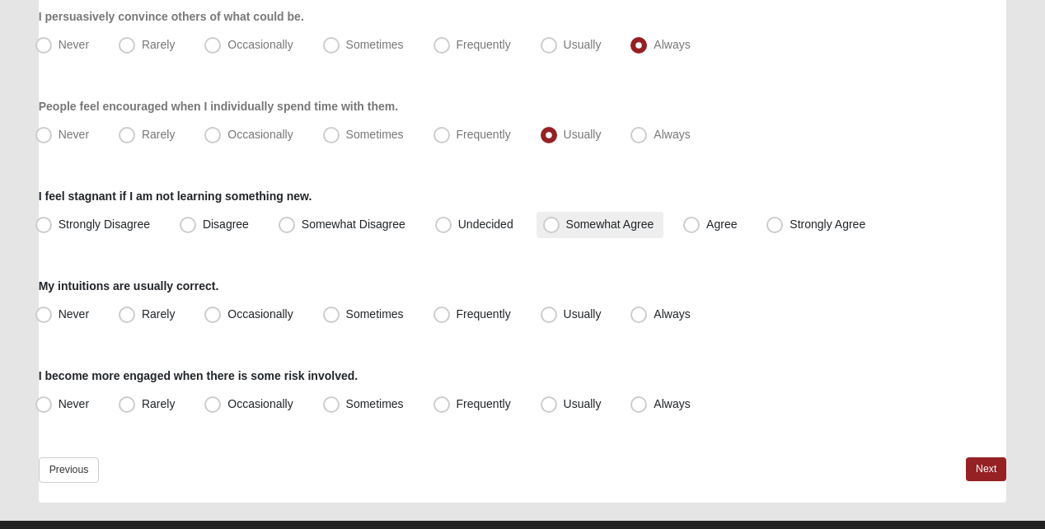
click at [566, 231] on span "Somewhat Agree" at bounding box center [610, 224] width 88 height 13
click at [551, 230] on input "Somewhat Agree" at bounding box center [555, 224] width 11 height 11
radio input "true"
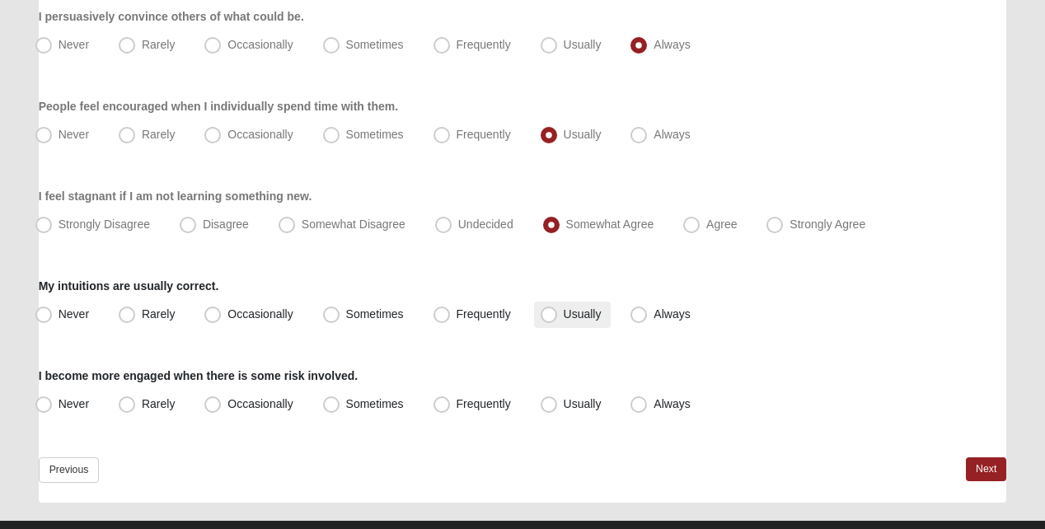
click at [564, 321] on span "Usually" at bounding box center [583, 313] width 38 height 13
click at [551, 320] on input "Usually" at bounding box center [552, 314] width 11 height 11
radio input "true"
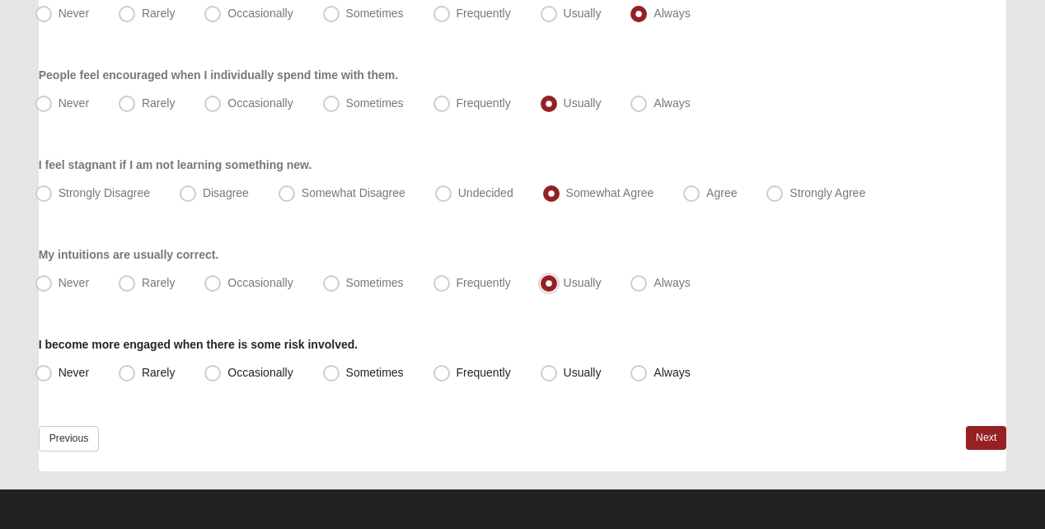
scroll to position [1610, 0]
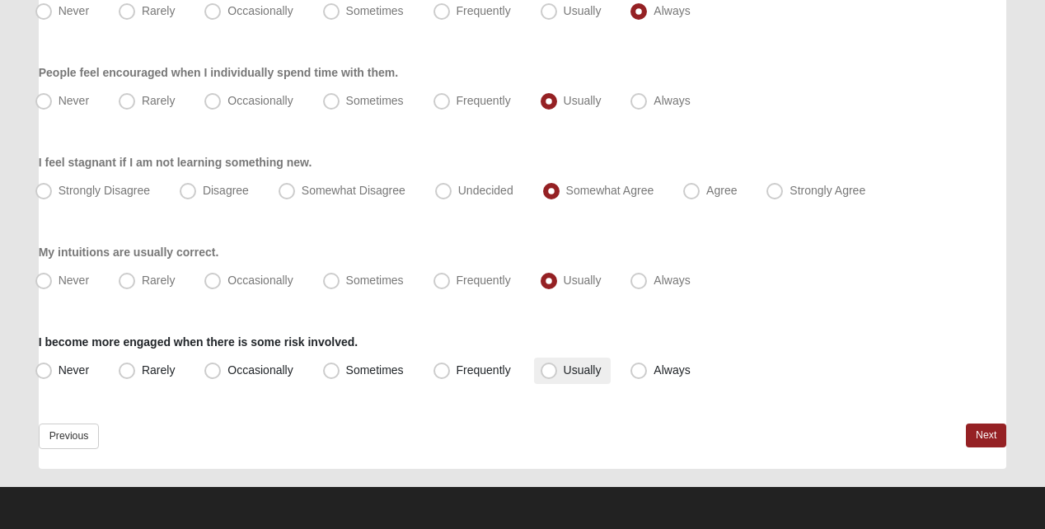
click at [564, 363] on span "Usually" at bounding box center [583, 369] width 38 height 13
click at [550, 365] on input "Usually" at bounding box center [552, 370] width 11 height 11
radio input "true"
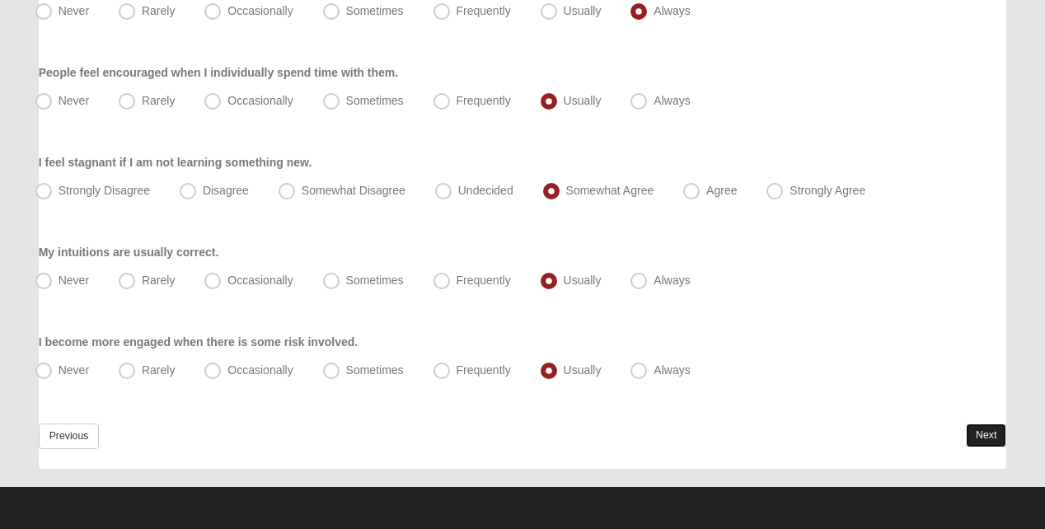
click at [967, 438] on link "Next" at bounding box center [986, 436] width 40 height 24
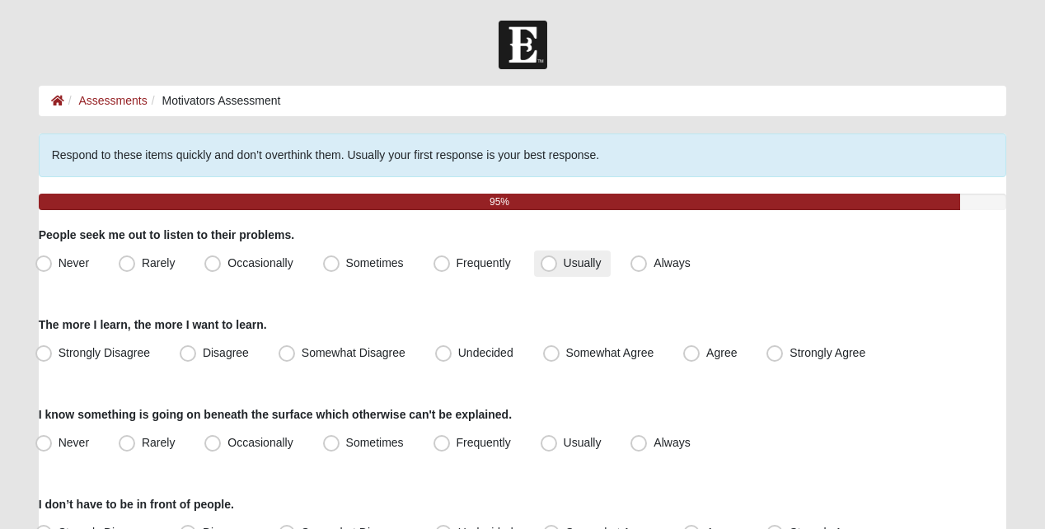
click at [564, 269] on span "Usually" at bounding box center [583, 262] width 38 height 13
click at [548, 269] on input "Usually" at bounding box center [552, 263] width 11 height 11
radio input "true"
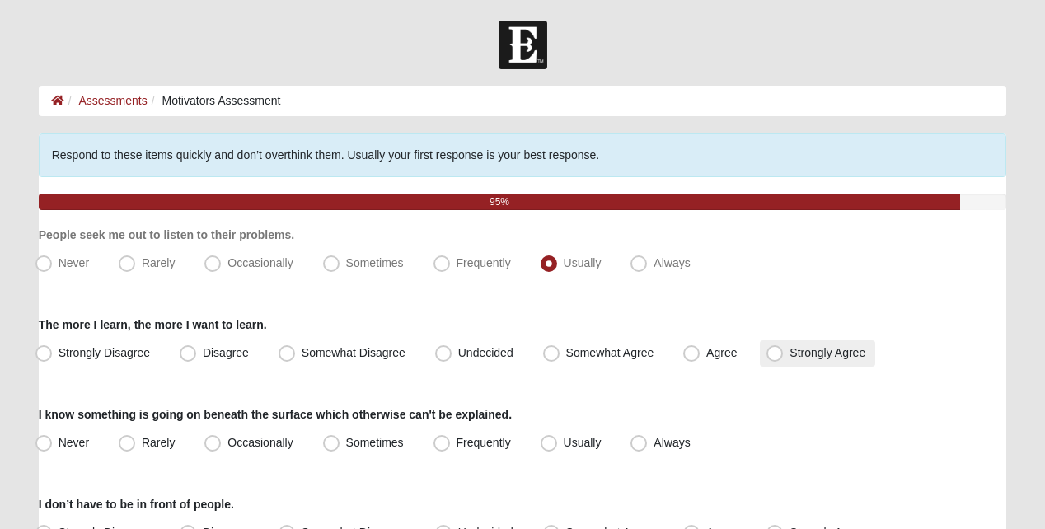
click at [789, 359] on span "Strongly Agree" at bounding box center [827, 352] width 76 height 13
click at [773, 358] on input "Strongly Agree" at bounding box center [778, 353] width 11 height 11
radio input "true"
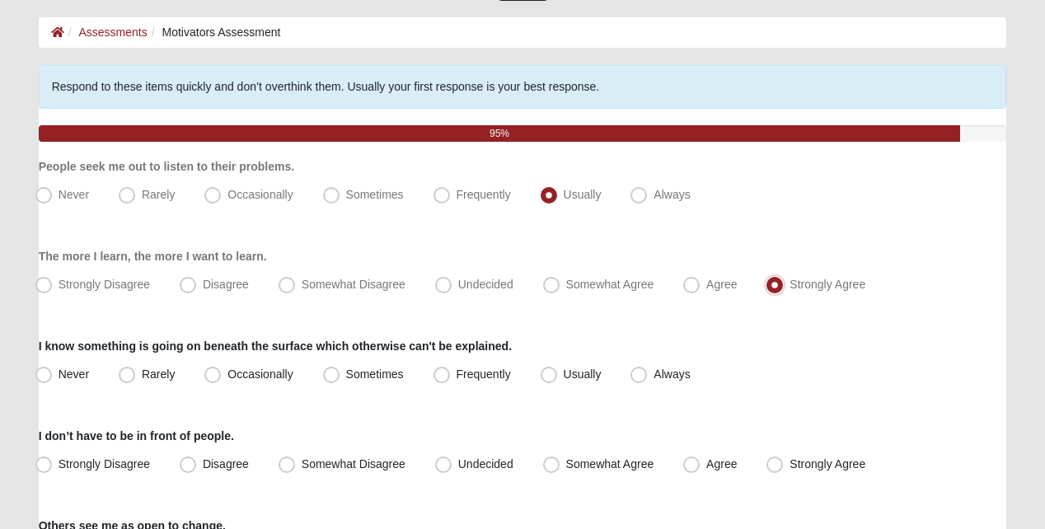
scroll to position [165, 0]
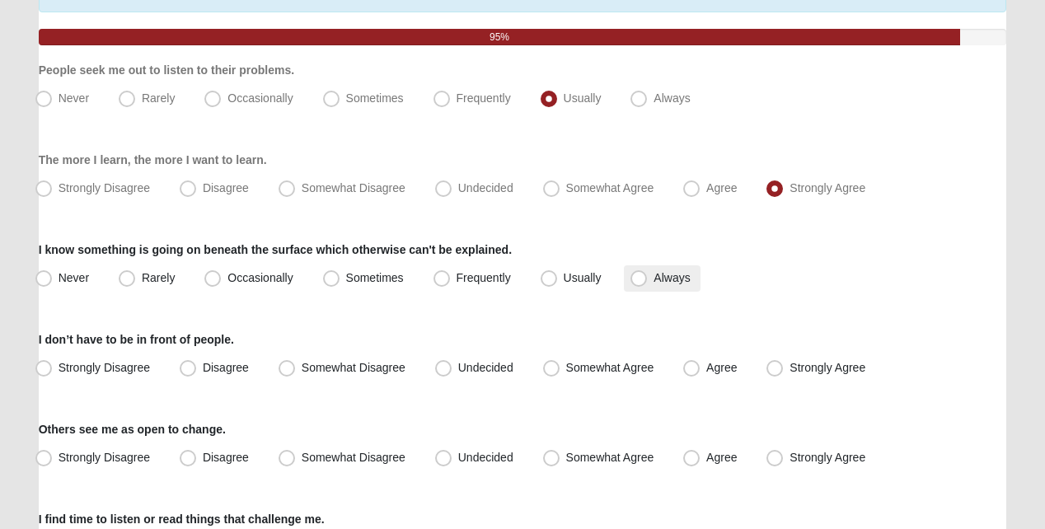
click at [653, 284] on span "Always" at bounding box center [671, 277] width 36 height 13
click at [639, 283] on input "Always" at bounding box center [642, 278] width 11 height 11
radio input "true"
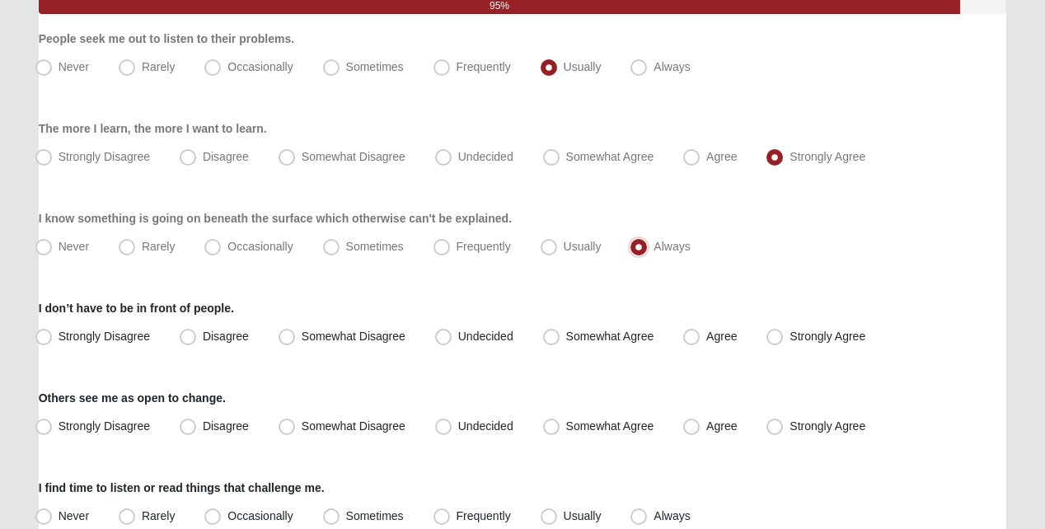
scroll to position [247, 0]
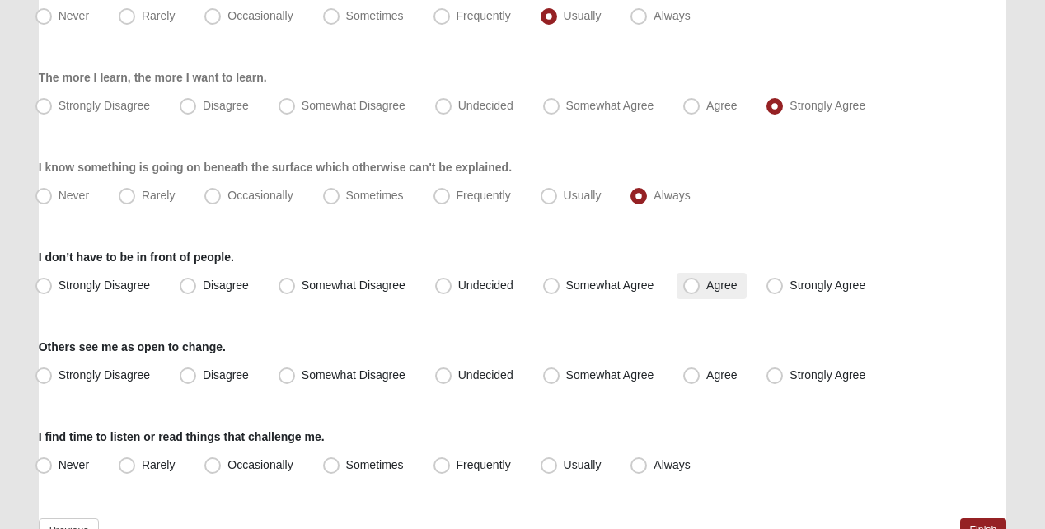
click at [706, 292] on span "Agree" at bounding box center [721, 285] width 30 height 13
click at [690, 291] on input "Agree" at bounding box center [695, 285] width 11 height 11
radio input "true"
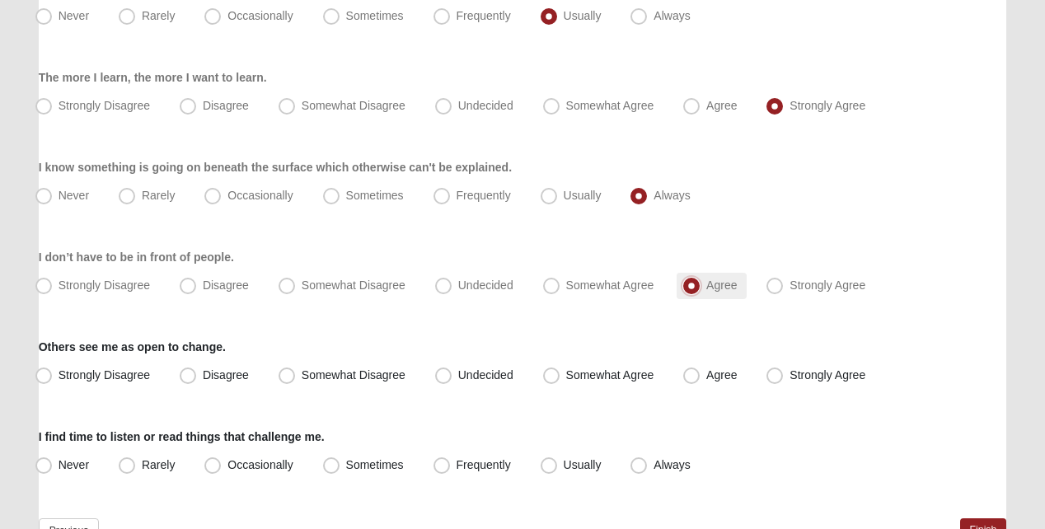
scroll to position [330, 0]
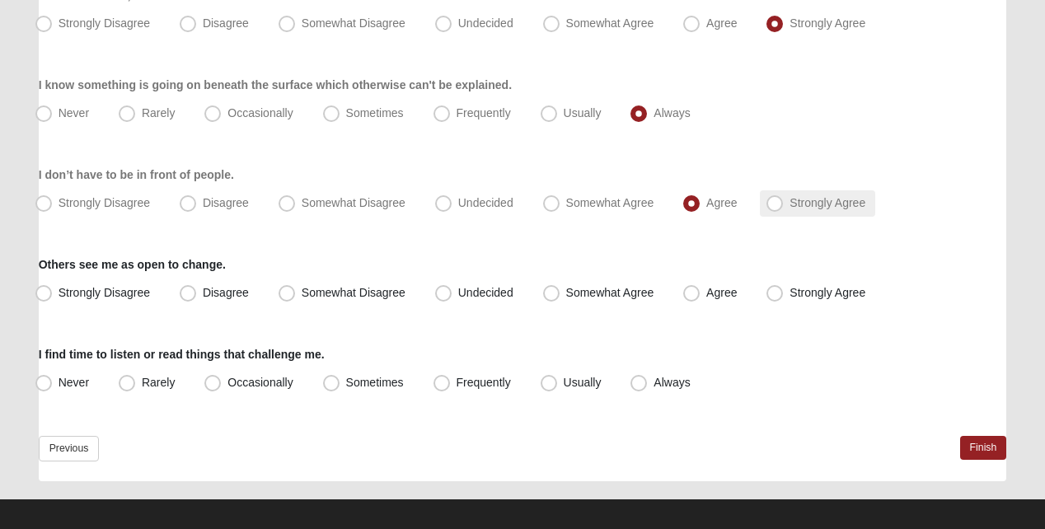
click at [789, 209] on span "Strongly Agree" at bounding box center [827, 202] width 76 height 13
click at [773, 208] on input "Strongly Agree" at bounding box center [778, 203] width 11 height 11
radio input "true"
click at [789, 299] on span "Strongly Agree" at bounding box center [827, 292] width 76 height 13
click at [773, 298] on input "Strongly Agree" at bounding box center [778, 293] width 11 height 11
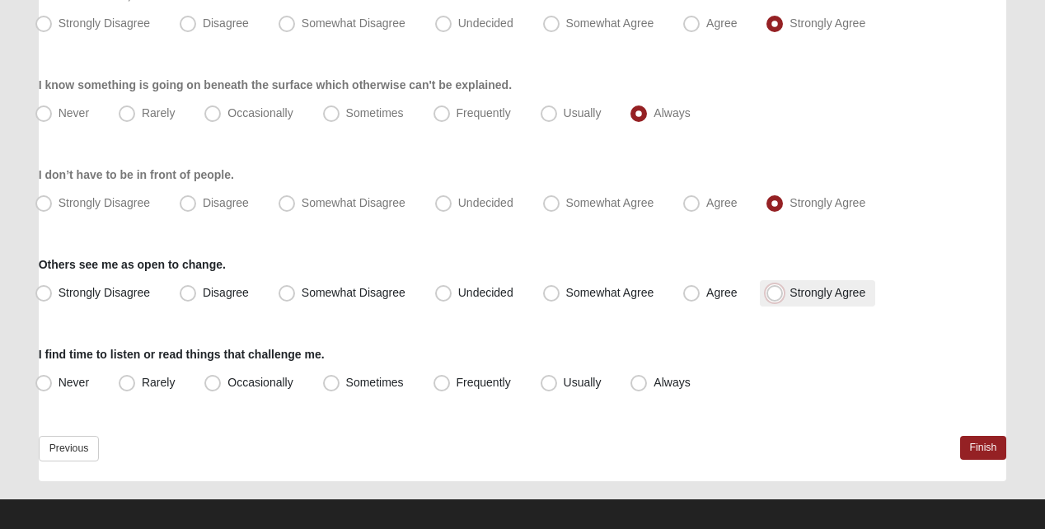
radio input "true"
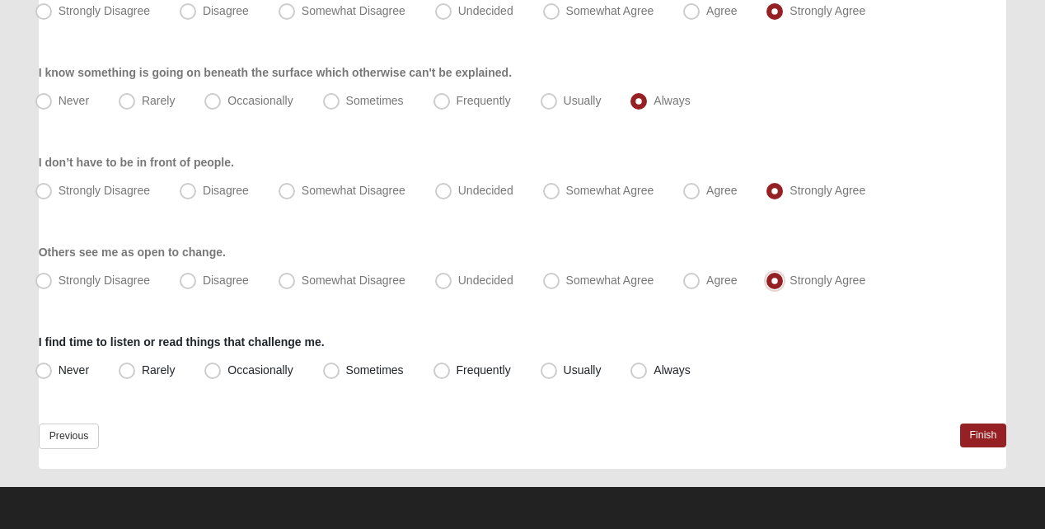
scroll to position [353, 0]
click at [653, 372] on span "Always" at bounding box center [671, 369] width 36 height 13
click at [639, 372] on input "Always" at bounding box center [642, 370] width 11 height 11
radio input "true"
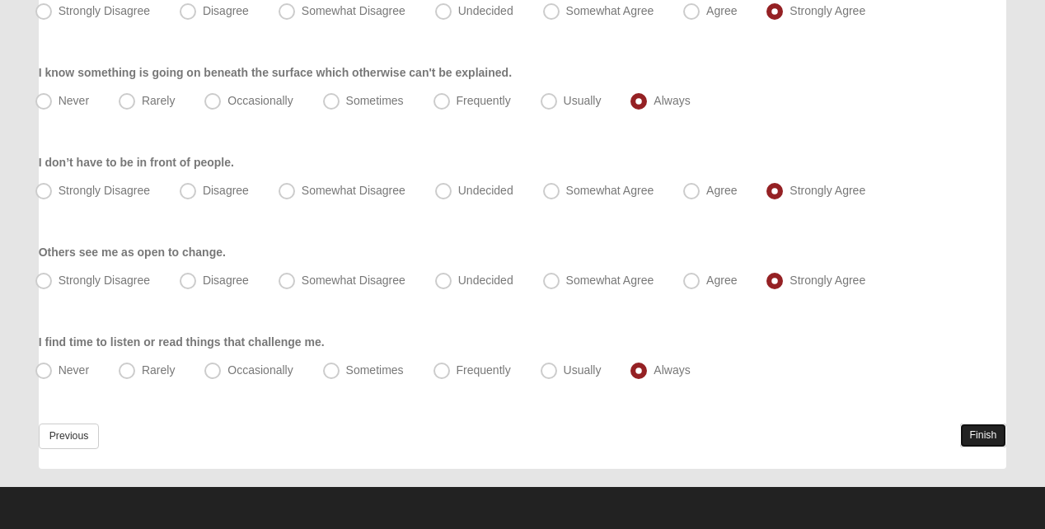
click at [966, 441] on link "Finish" at bounding box center [983, 436] width 47 height 24
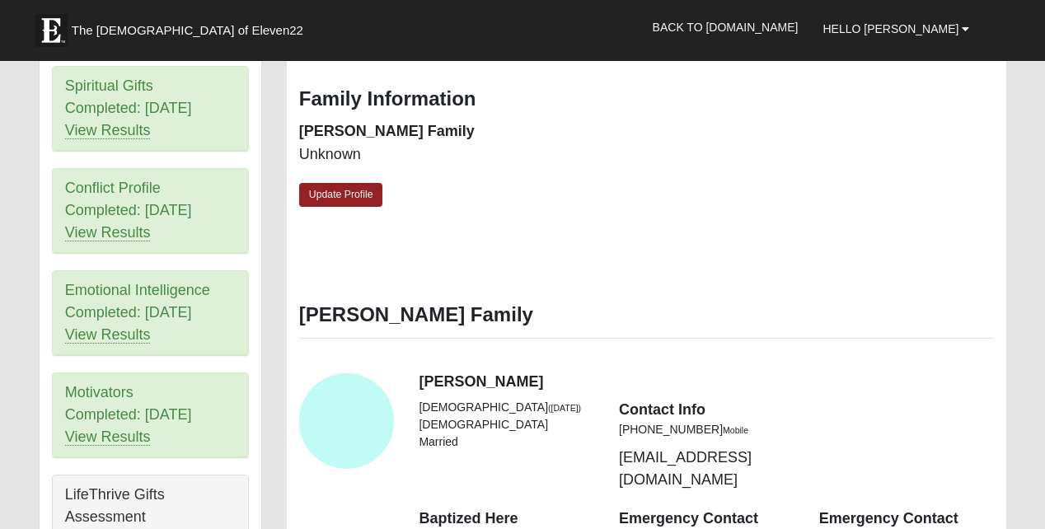
scroll to position [659, 0]
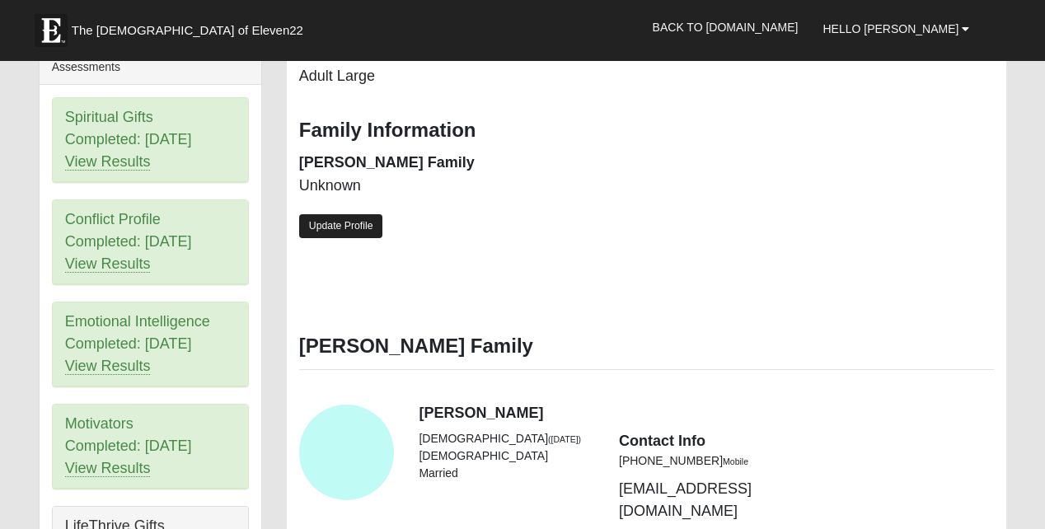
click at [372, 238] on link "Update Profile" at bounding box center [341, 226] width 84 height 24
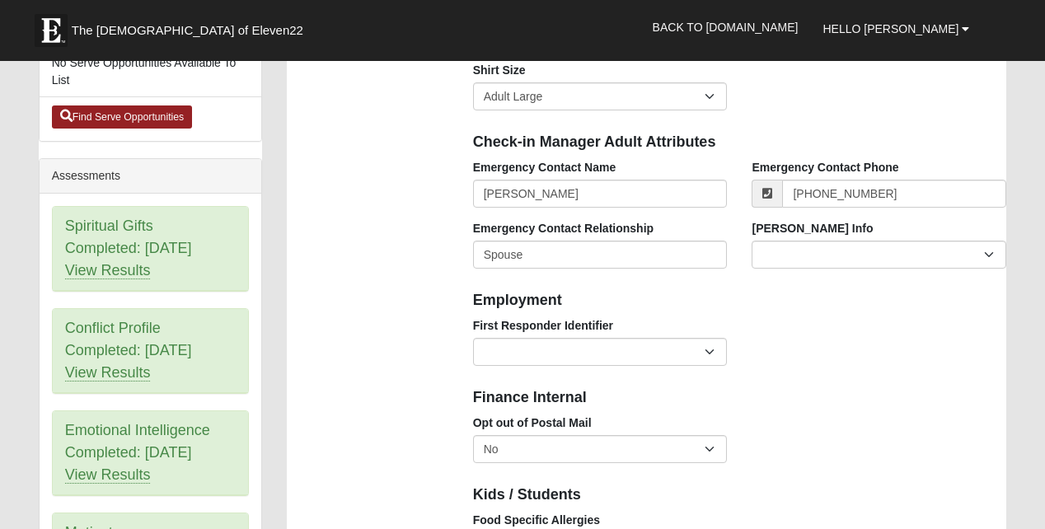
scroll to position [577, 0]
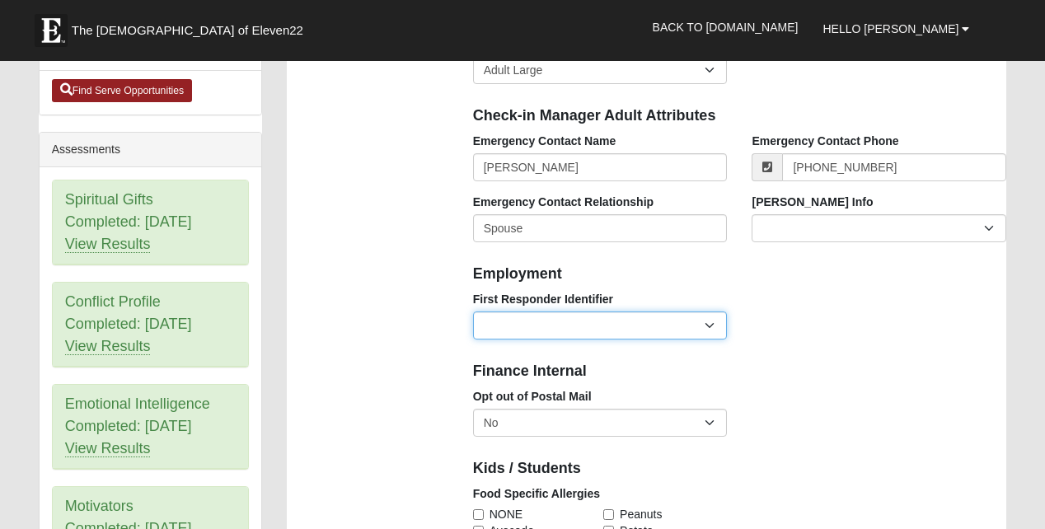
click at [712, 339] on select "EMT | Paramedic | Medical Firefighter | Fire Department Police Officer | Sherif…" at bounding box center [600, 325] width 255 height 28
select select "2461"
click at [473, 332] on select "EMT | Paramedic | Medical Firefighter | Fire Department Police Officer | Sherif…" at bounding box center [600, 325] width 255 height 28
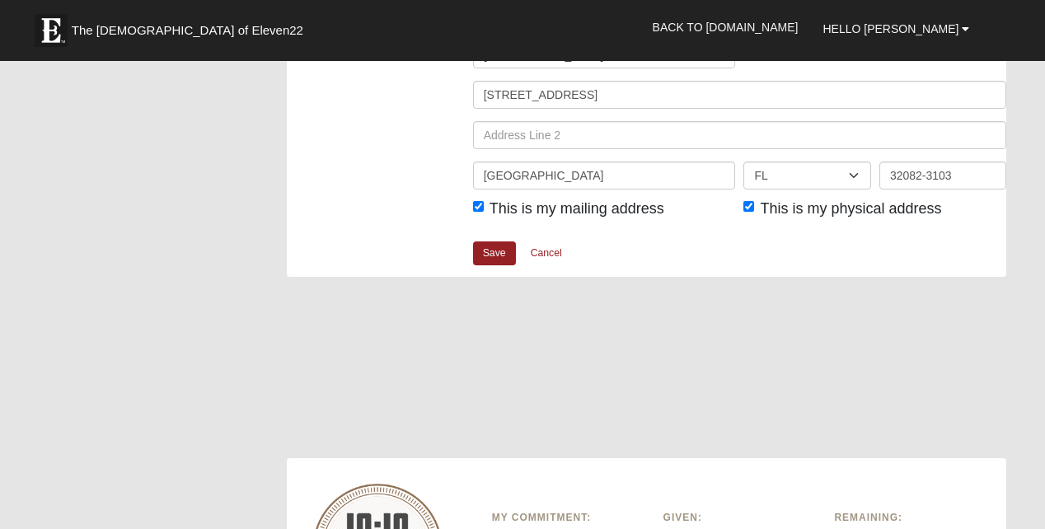
scroll to position [2142, 0]
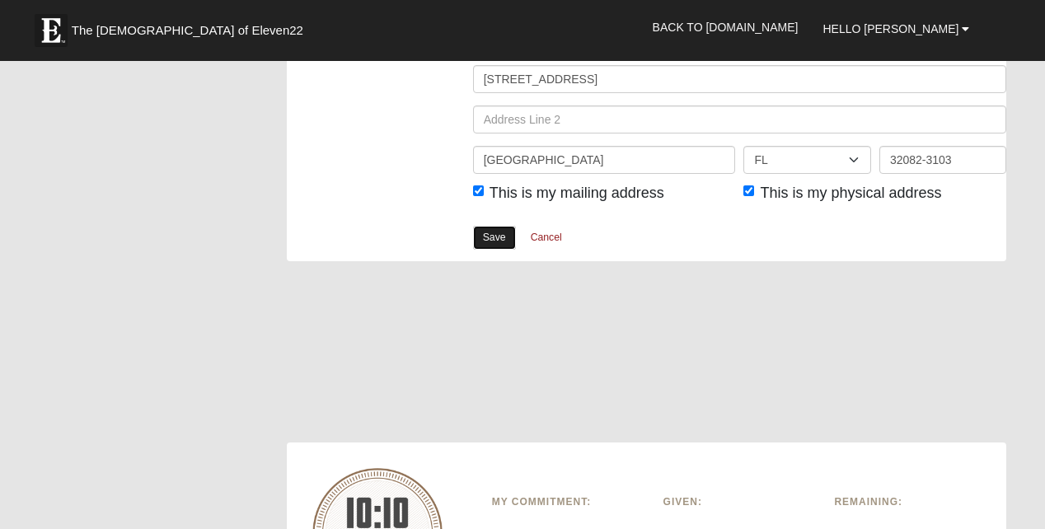
click at [504, 250] on link "Save" at bounding box center [494, 238] width 43 height 24
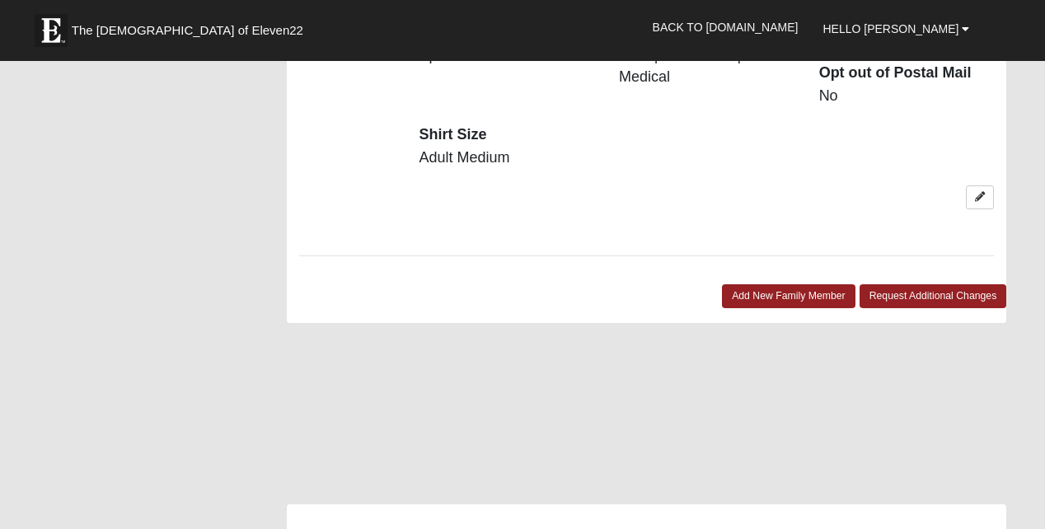
scroll to position [1813, 0]
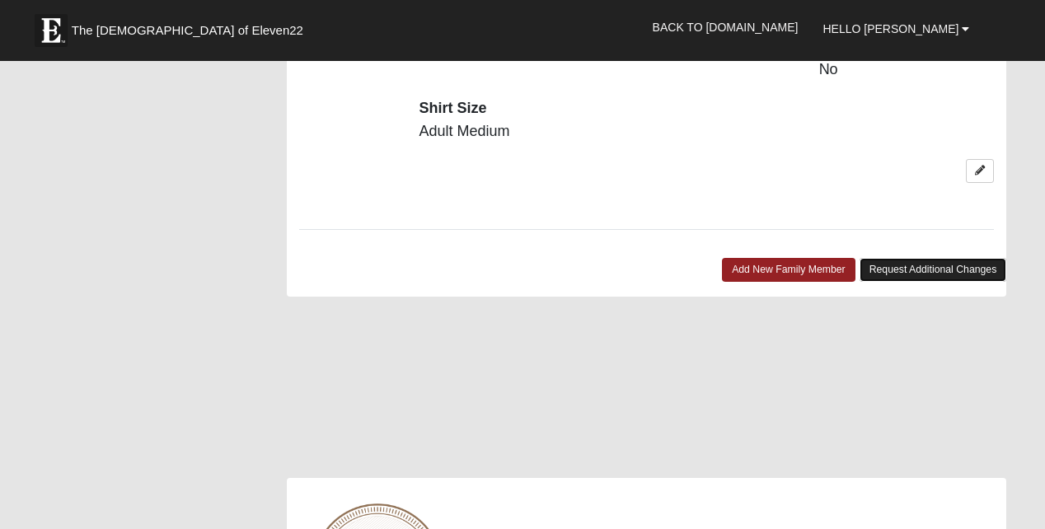
click at [859, 282] on link "Request Additional Changes" at bounding box center [932, 270] width 147 height 24
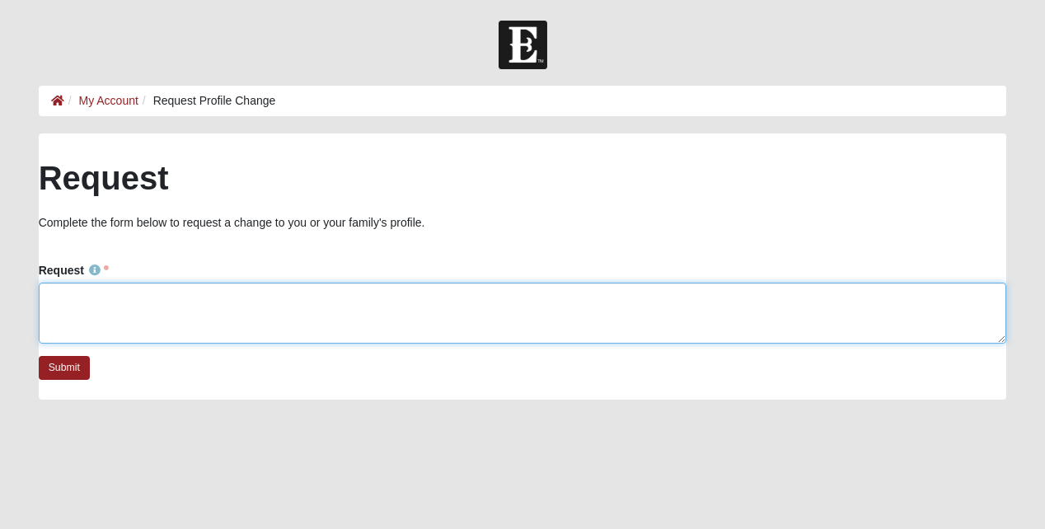
click at [114, 324] on textarea "Request" at bounding box center [523, 313] width 968 height 61
type textarea "Please change my wife's information ( [PERSON_NAME] is in the profile twice"
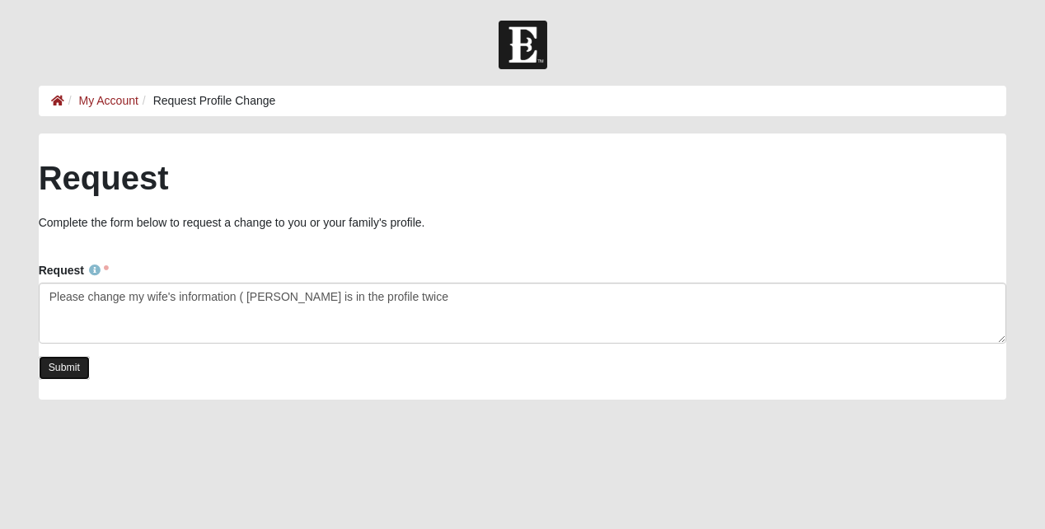
click at [82, 378] on link "Submit" at bounding box center [64, 368] width 51 height 24
